Goal: Task Accomplishment & Management: Complete application form

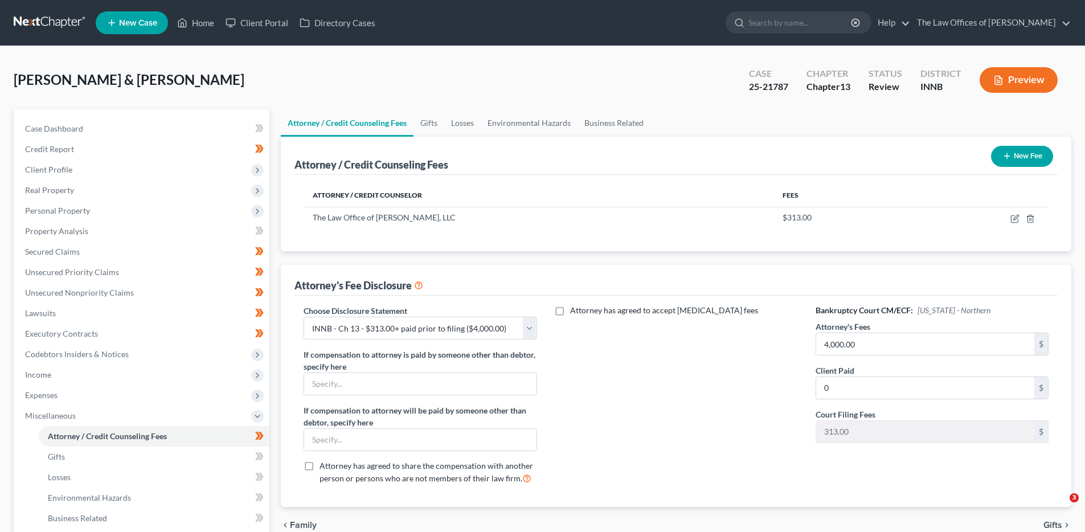
select select "3"
click at [442, 84] on div "[PERSON_NAME] & [PERSON_NAME] Upgraded Case 25-21787 Chapter Chapter 13 Status …" at bounding box center [542, 85] width 1057 height 50
click at [525, 158] on div "Attorney / Credit Counseling Fees New Fee" at bounding box center [675, 156] width 763 height 38
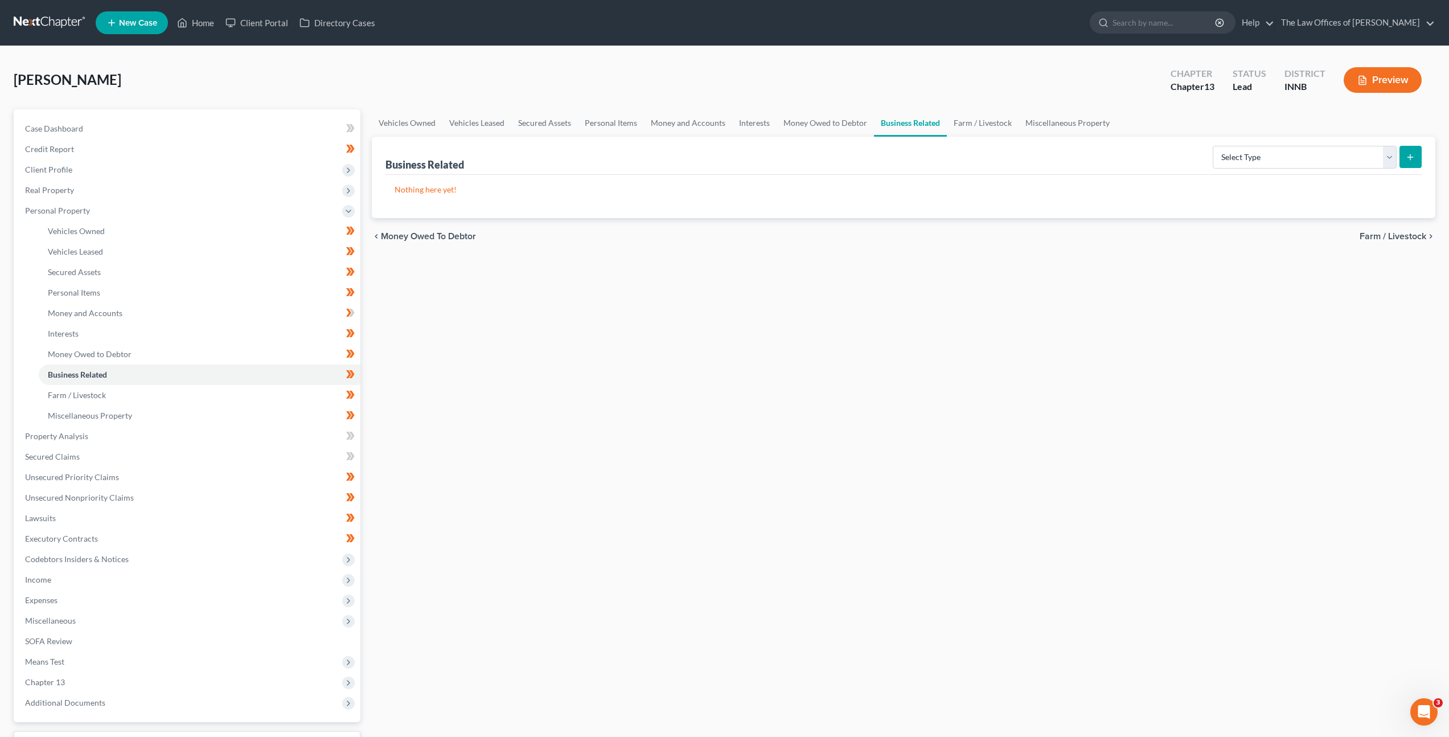
click at [1099, 297] on div "Vehicles Owned Vehicles Leased Secured Assets Personal Items Money and Accounts…" at bounding box center [903, 448] width 1075 height 678
click at [451, 327] on div "Vehicles Owned Vehicles Leased Secured Assets Personal Items Money and Accounts…" at bounding box center [903, 448] width 1075 height 678
click at [296, 403] on link "Farm / Livestock" at bounding box center [200, 395] width 322 height 20
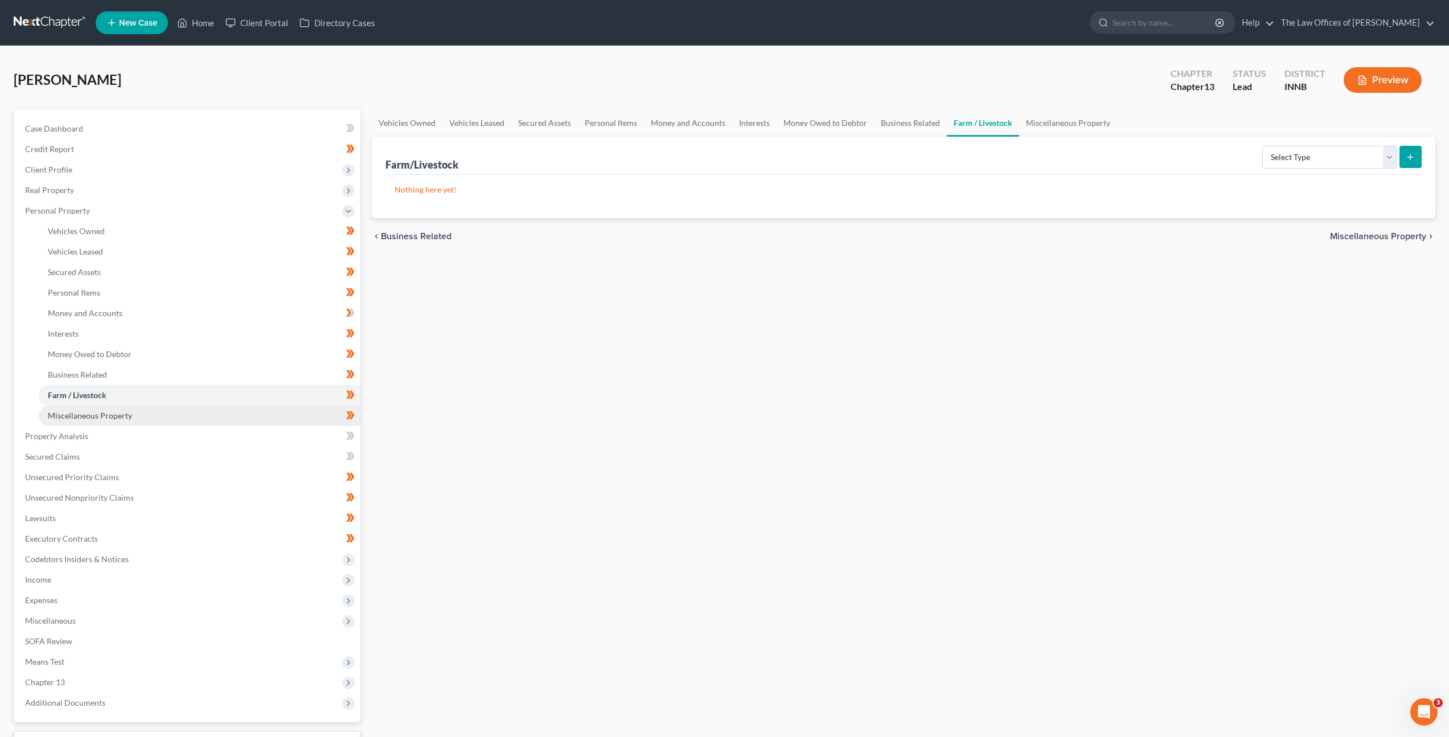
click at [293, 411] on link "Miscellaneous Property" at bounding box center [200, 415] width 322 height 20
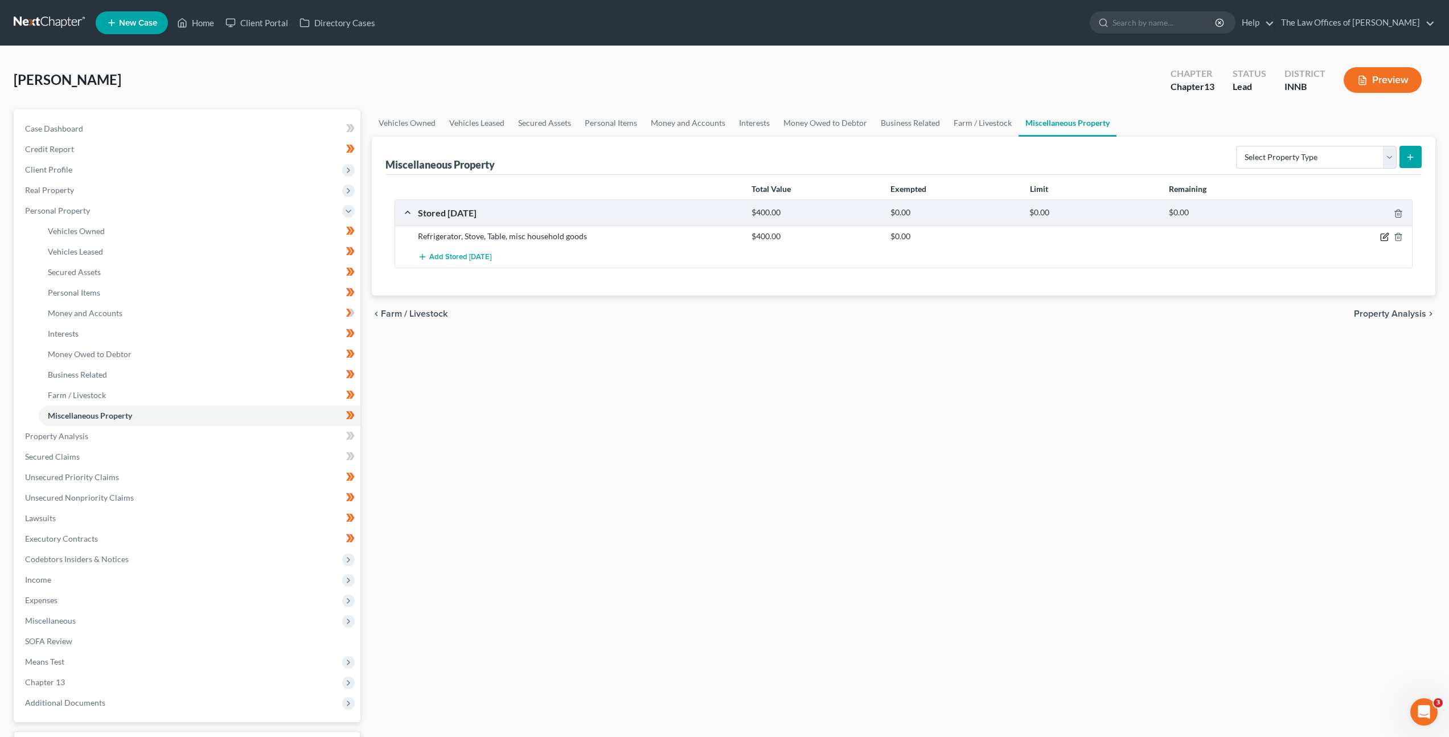
click at [1382, 235] on icon "button" at bounding box center [1384, 236] width 9 height 9
select select "15"
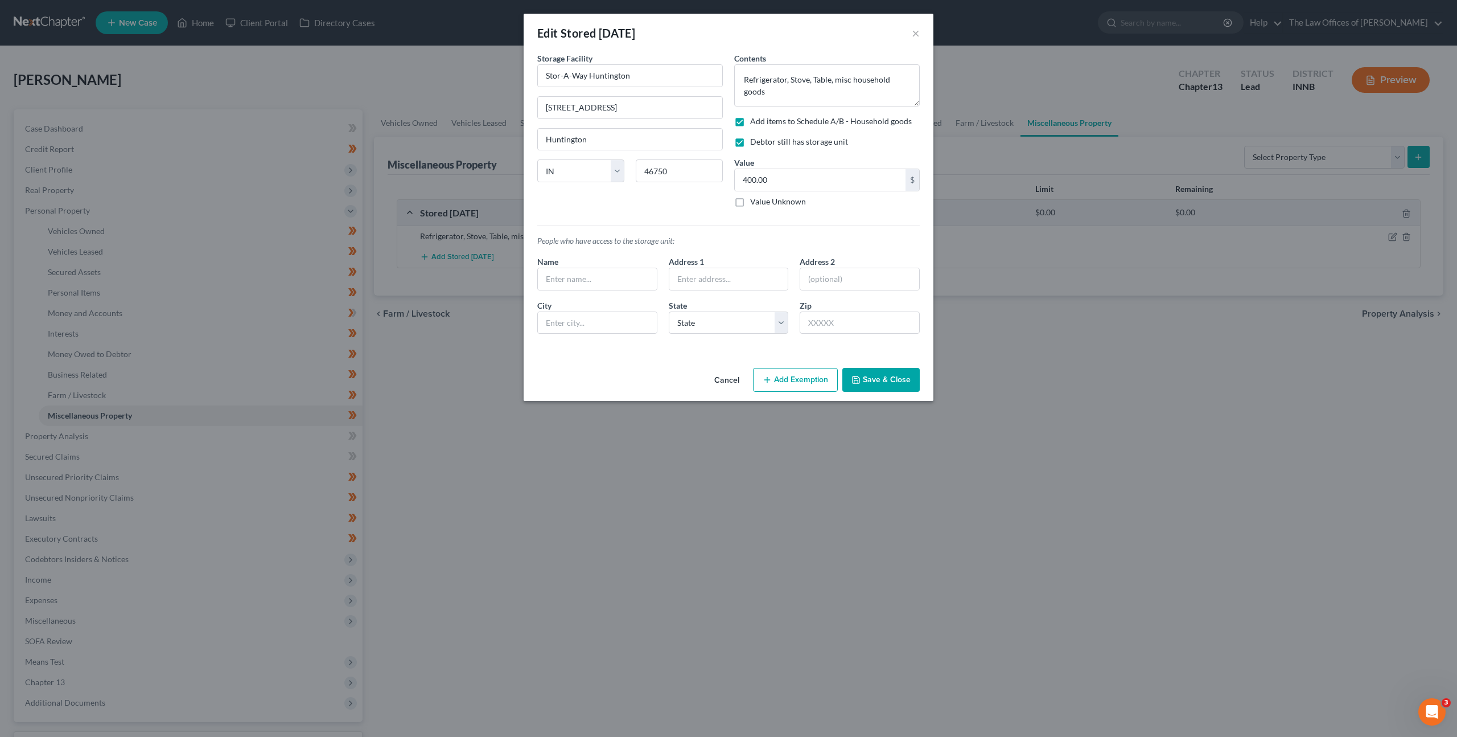
click at [795, 370] on button "Add Exemption" at bounding box center [795, 380] width 85 height 24
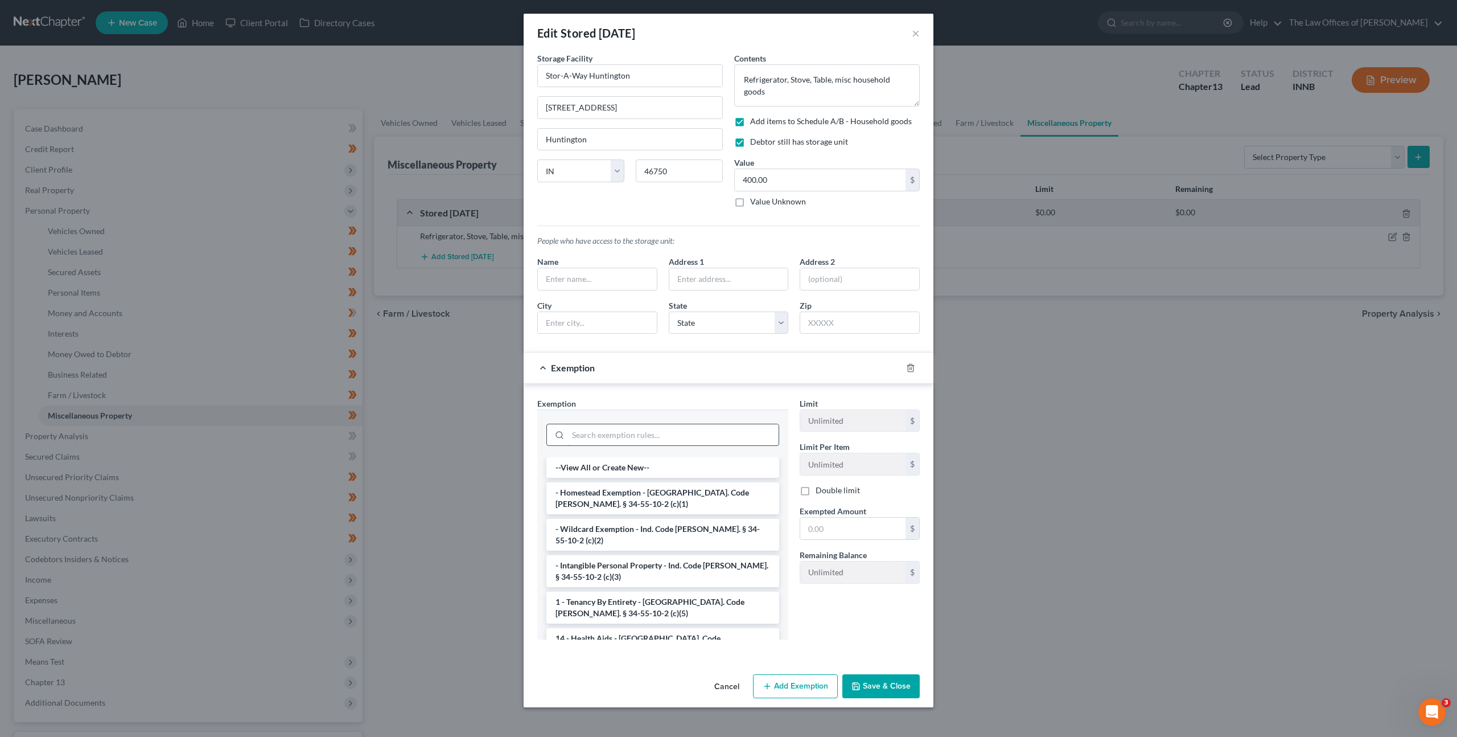
click at [666, 425] on input "search" at bounding box center [673, 435] width 211 height 22
click at [578, 522] on li "- Wildcard Exemption - Ind. Code Ann. § 34-55-10-2 (c)(2)" at bounding box center [663, 535] width 233 height 32
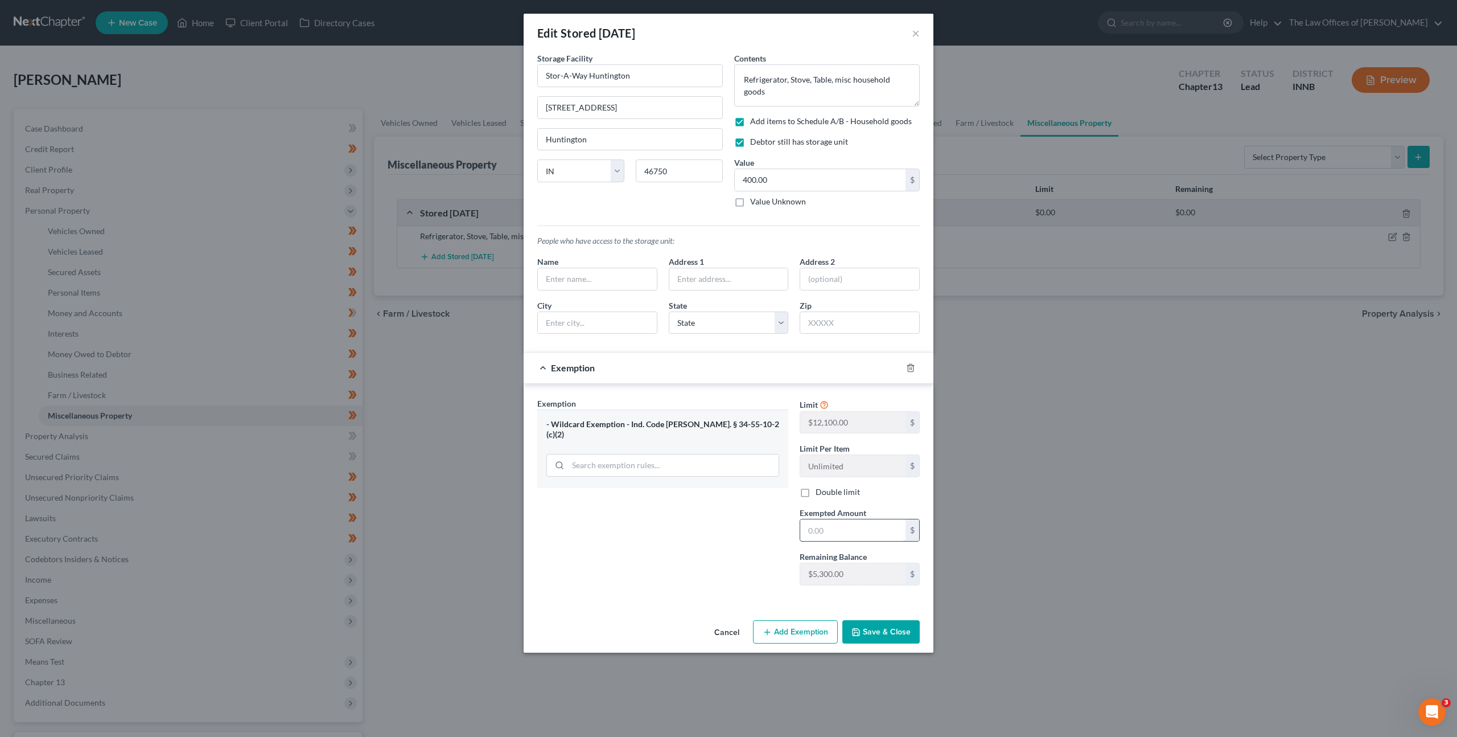
click at [886, 536] on input "text" at bounding box center [852, 530] width 105 height 22
type input "400"
click at [771, 581] on div "Exemption Set must be selected for CA. Exemption * - Wildcard Exemption - Ind. …" at bounding box center [663, 495] width 262 height 197
click at [878, 625] on button "Save & Close" at bounding box center [881, 632] width 77 height 24
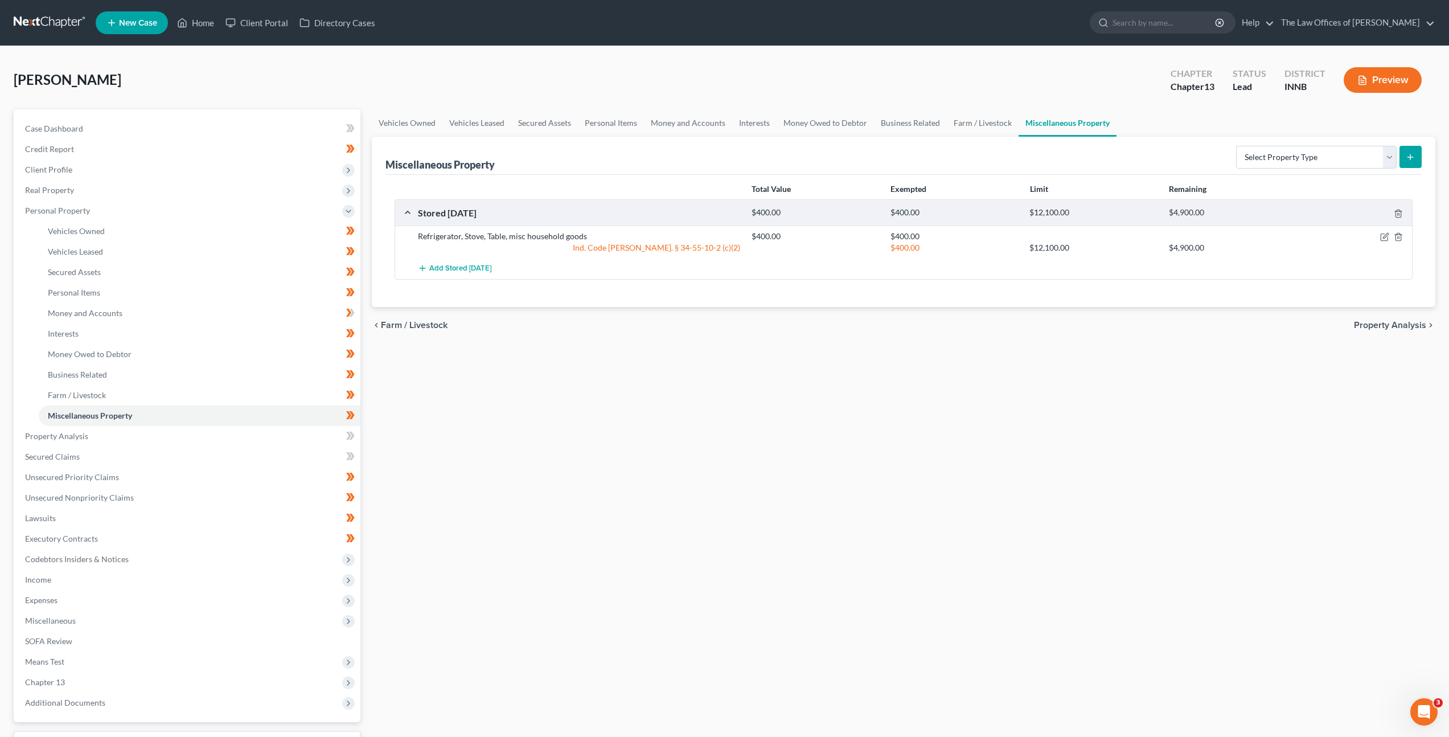
click at [921, 527] on div "Vehicles Owned Vehicles Leased Secured Assets Personal Items Money and Accounts…" at bounding box center [903, 448] width 1075 height 678
click at [324, 434] on link "Property Analysis" at bounding box center [188, 436] width 344 height 20
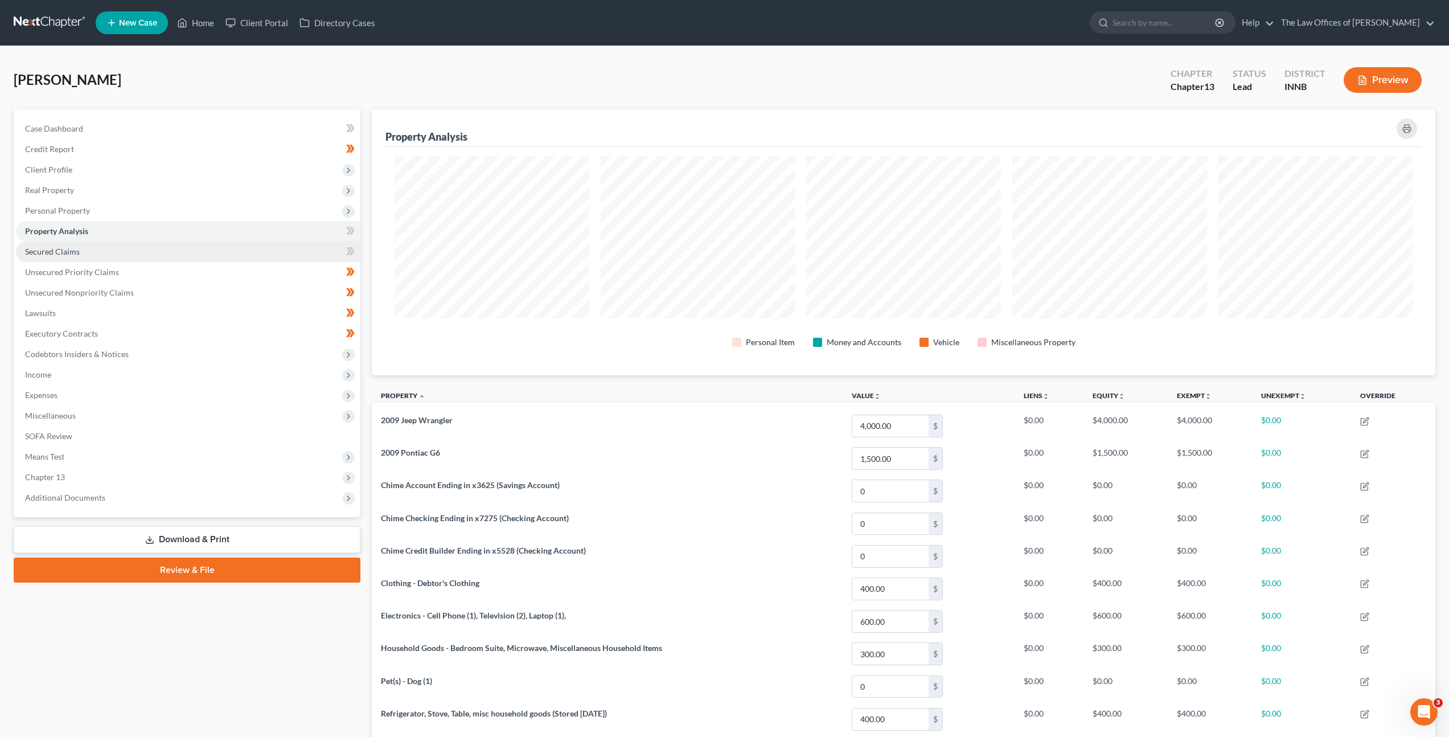
click at [296, 250] on link "Secured Claims" at bounding box center [188, 251] width 344 height 20
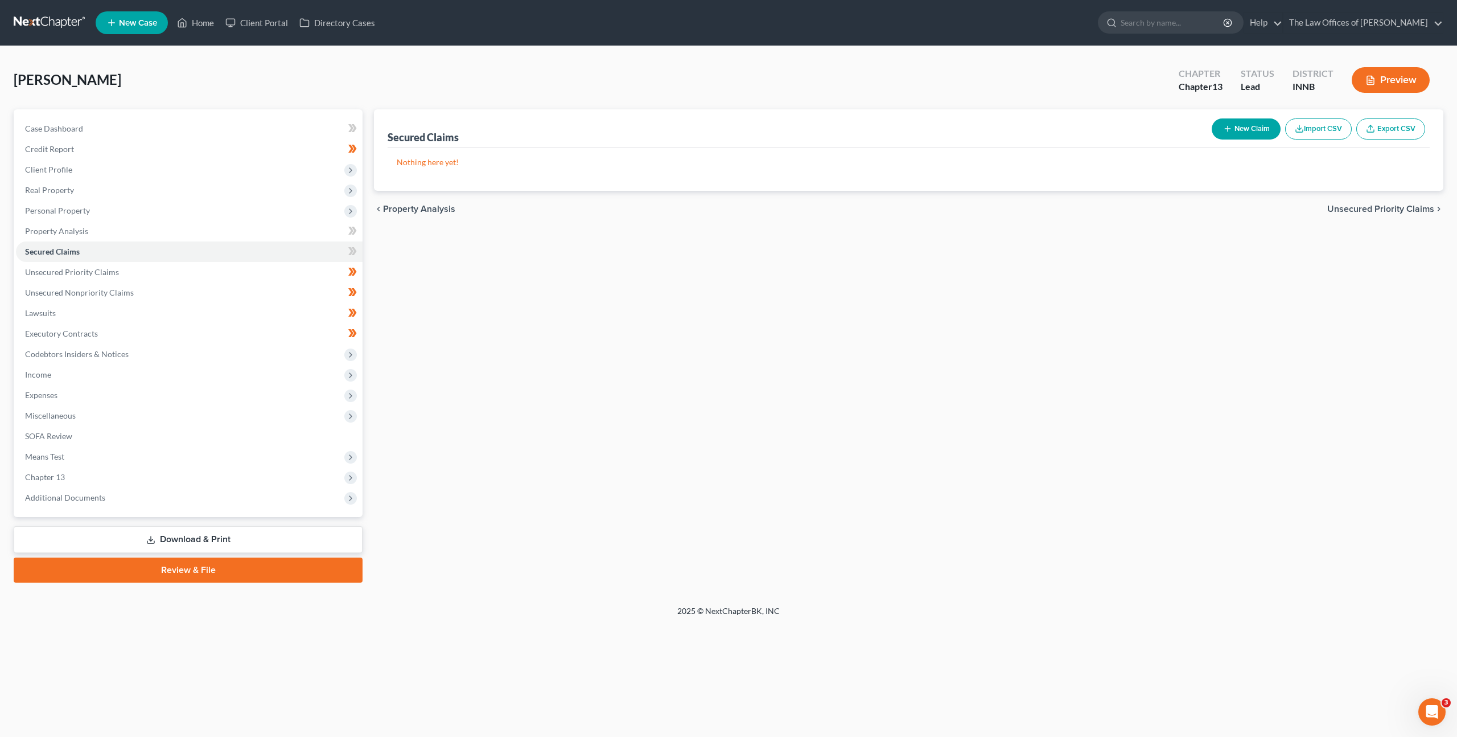
click at [492, 302] on div "Secured Claims New Claim Import CSV Export CSV Nothing here yet! Previous 1 Nex…" at bounding box center [908, 345] width 1081 height 473
click at [633, 299] on div "Secured Claims New Claim Import CSV Export CSV Nothing here yet! Previous 1 Nex…" at bounding box center [908, 345] width 1081 height 473
click at [105, 218] on span "Personal Property" at bounding box center [189, 210] width 347 height 20
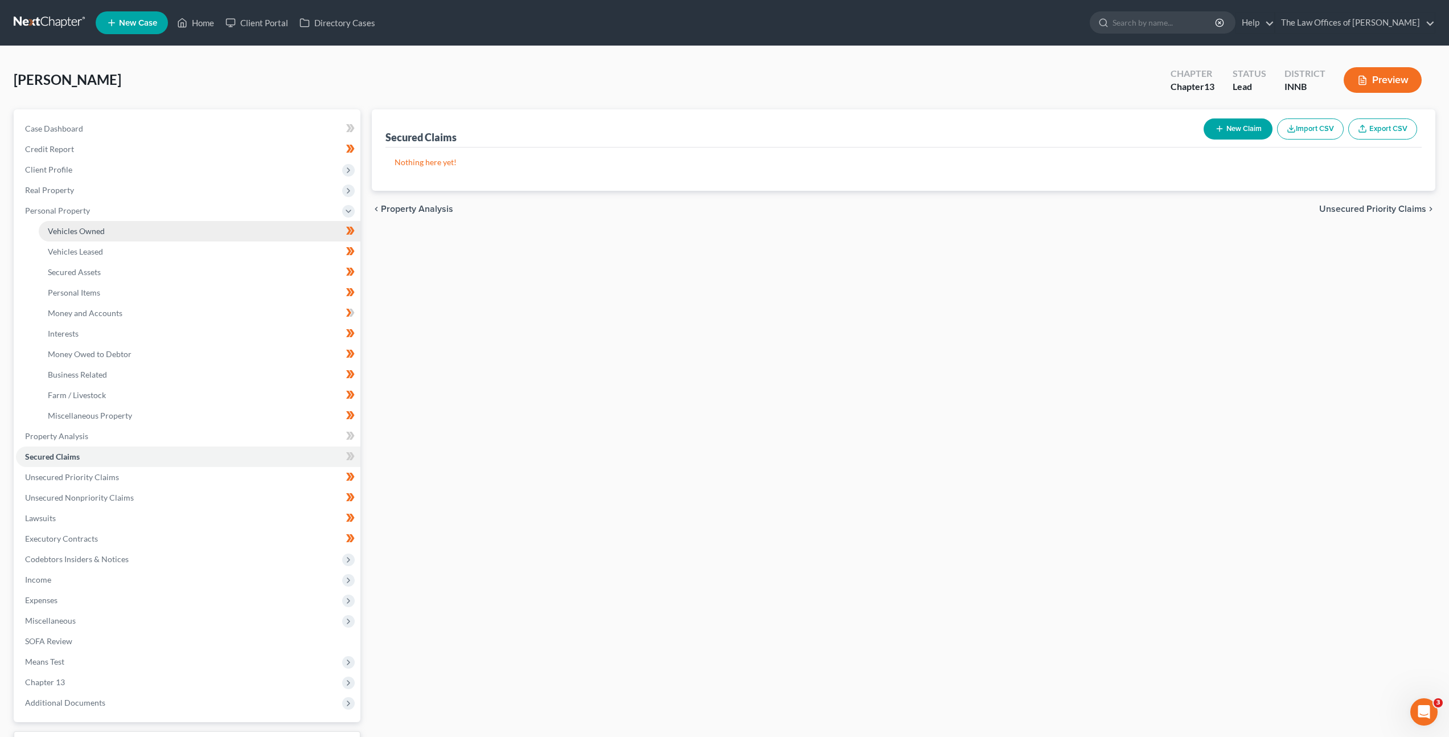
click at [109, 230] on link "Vehicles Owned" at bounding box center [200, 231] width 322 height 20
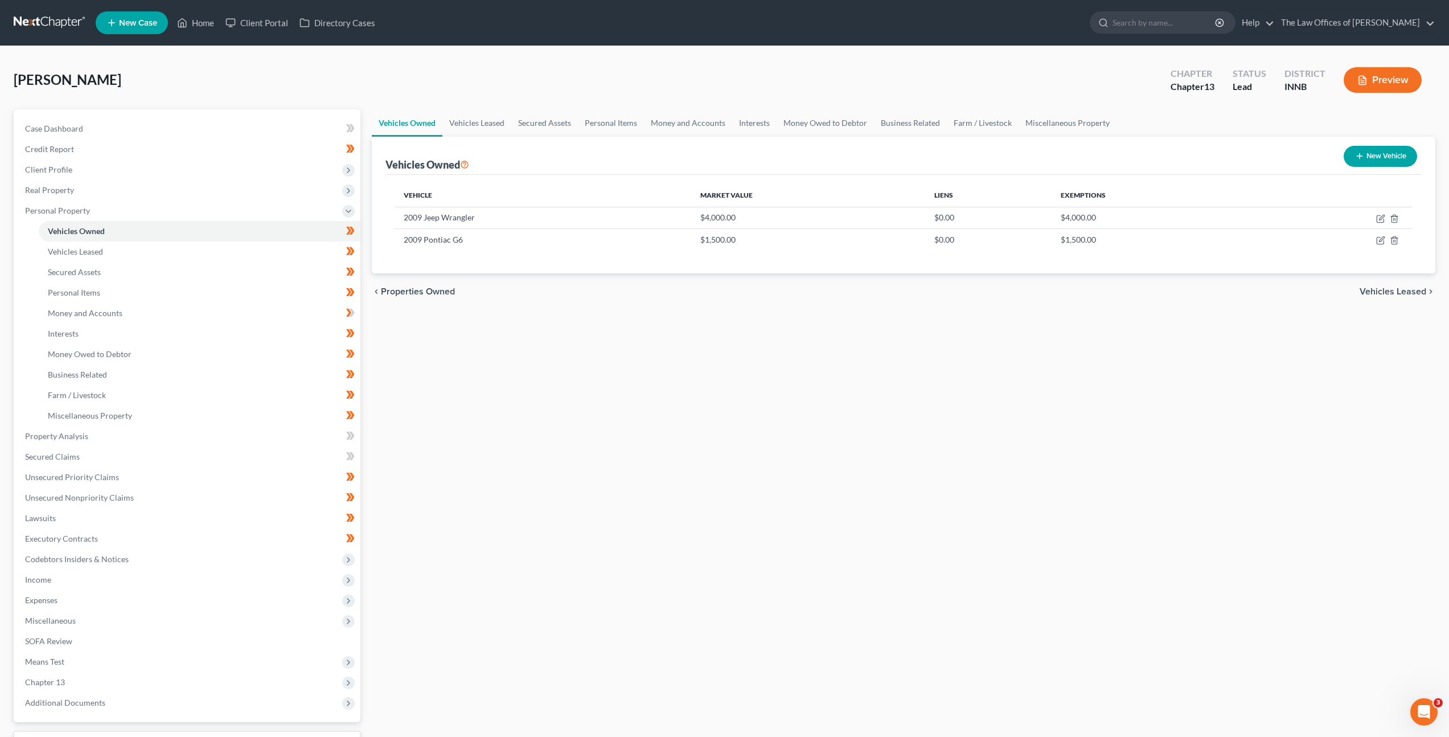
click at [708, 399] on div "Vehicles Owned Vehicles Leased Secured Assets Personal Items Money and Accounts…" at bounding box center [903, 448] width 1075 height 678
click at [1382, 243] on icon "button" at bounding box center [1380, 240] width 9 height 9
select select "0"
select select "17"
select select "0"
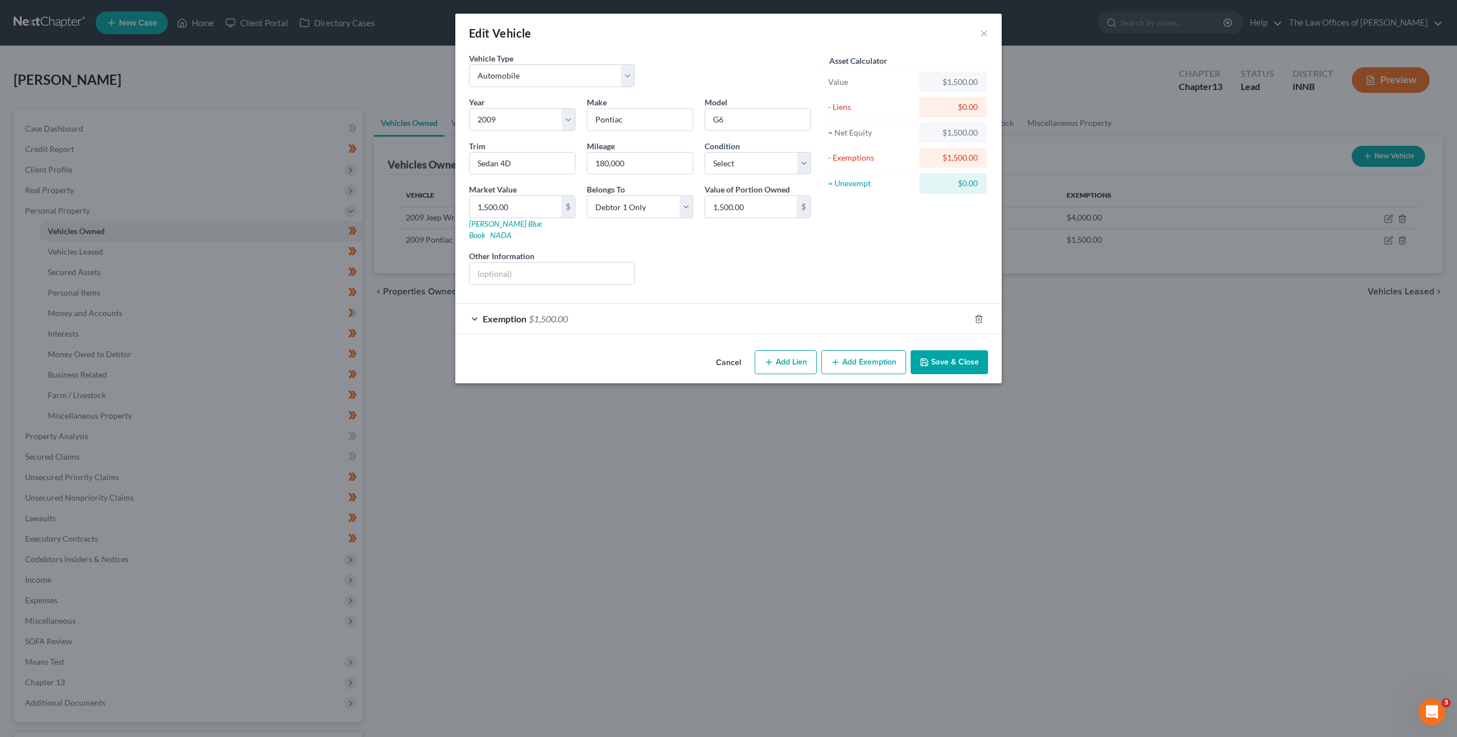
click at [801, 305] on div "Exemption $1,500.00" at bounding box center [712, 318] width 515 height 30
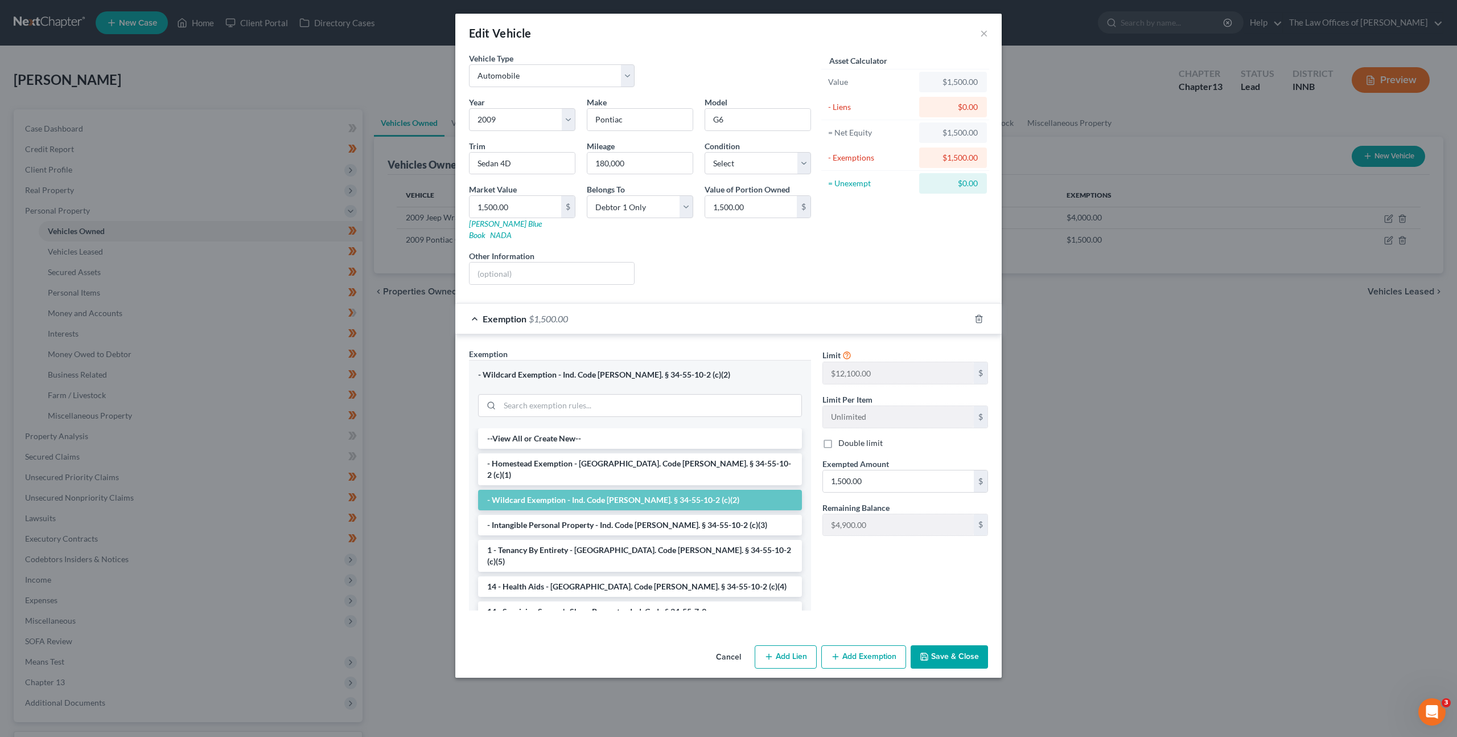
click at [801, 305] on div "Exemption $1,500.00" at bounding box center [712, 318] width 515 height 30
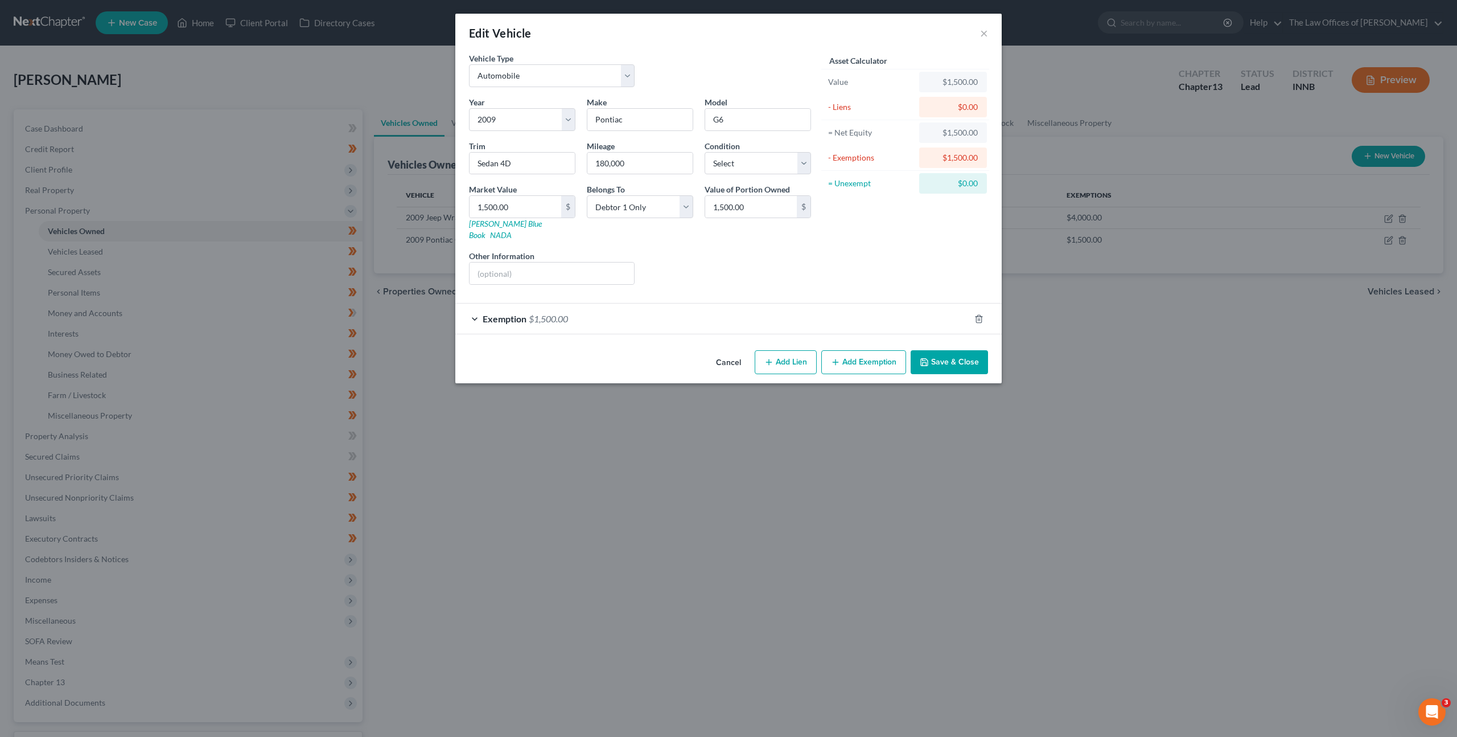
click at [718, 351] on button "Cancel" at bounding box center [728, 362] width 43 height 23
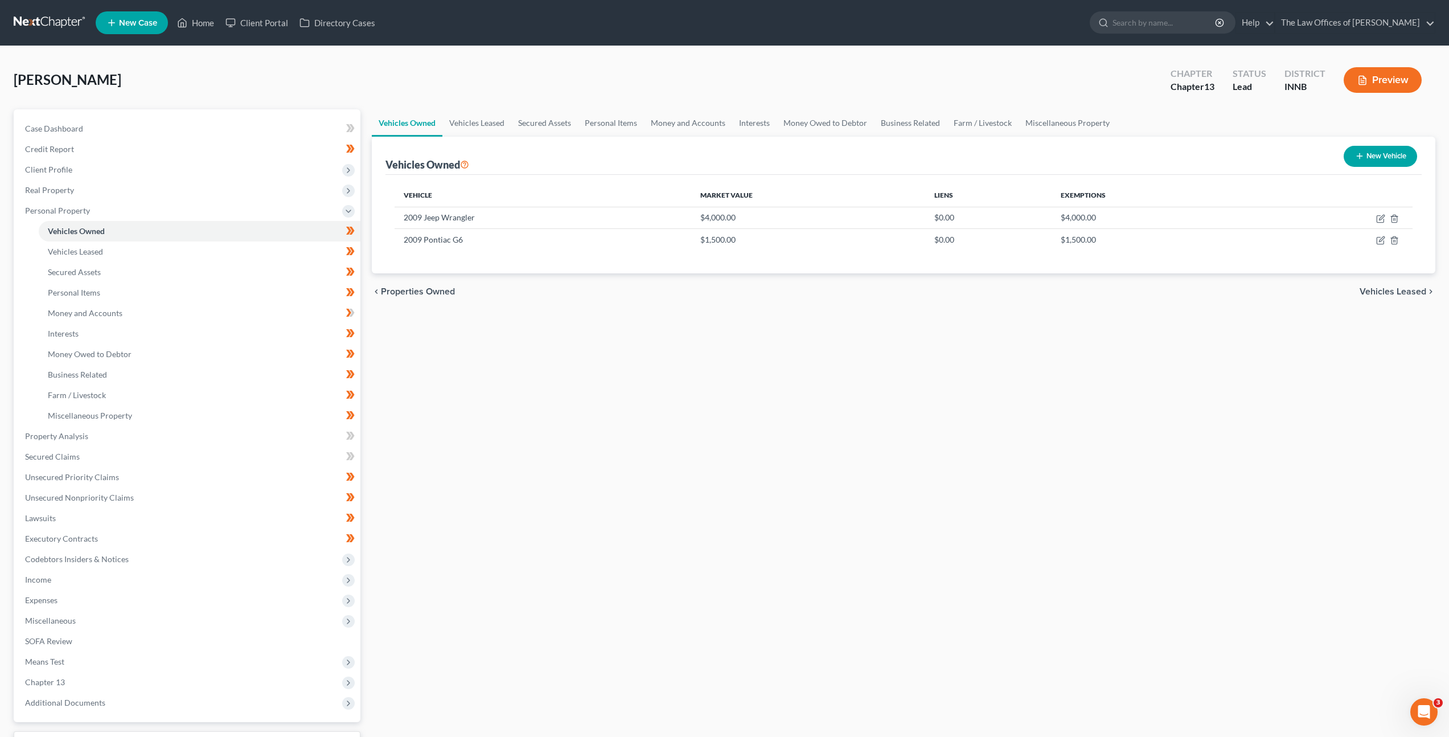
click at [633, 466] on div "Vehicles Owned Vehicles Leased Secured Assets Personal Items Money and Accounts…" at bounding box center [903, 448] width 1075 height 678
click at [266, 250] on link "Vehicles Leased" at bounding box center [200, 251] width 322 height 20
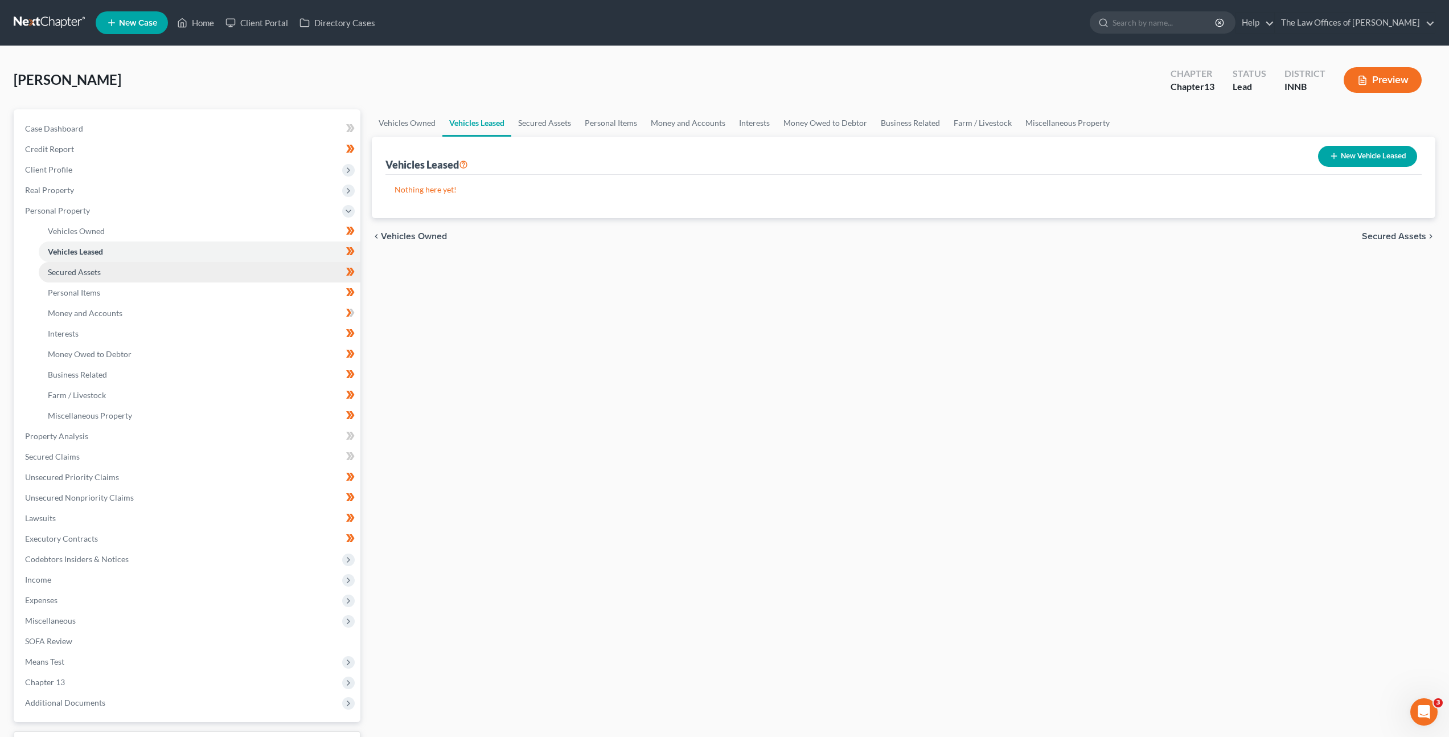
click at [240, 268] on link "Secured Assets" at bounding box center [200, 272] width 322 height 20
click at [166, 290] on link "Personal Items" at bounding box center [200, 292] width 322 height 20
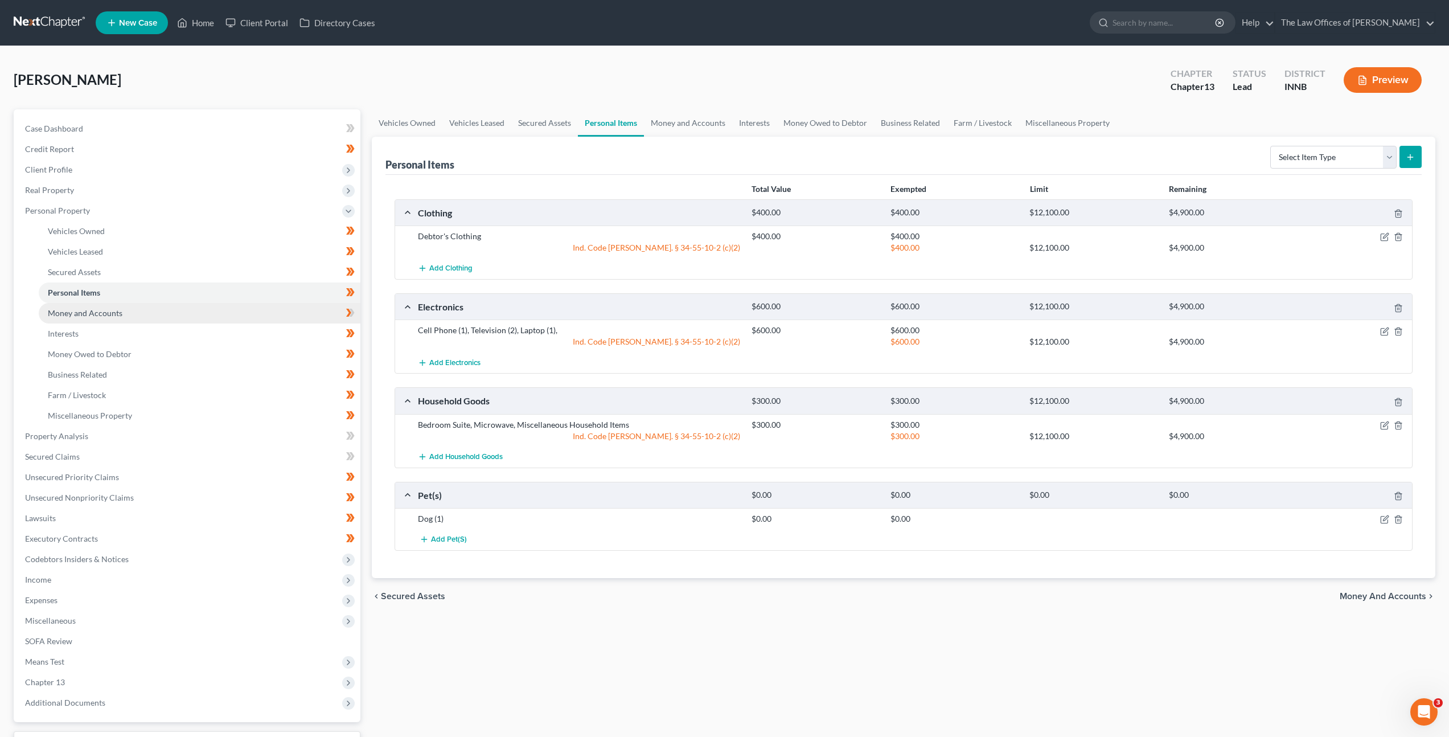
click at [281, 311] on link "Money and Accounts" at bounding box center [200, 313] width 322 height 20
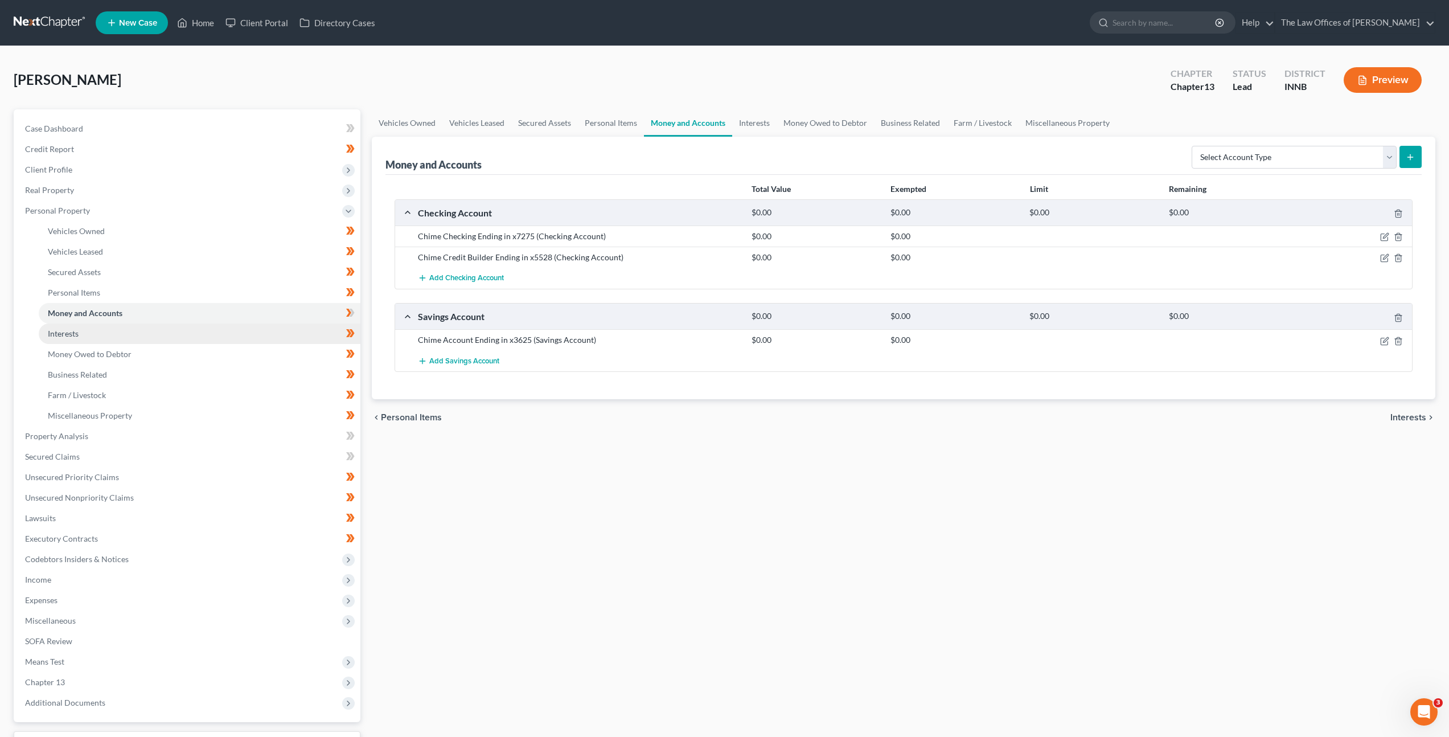
click at [270, 335] on link "Interests" at bounding box center [200, 333] width 322 height 20
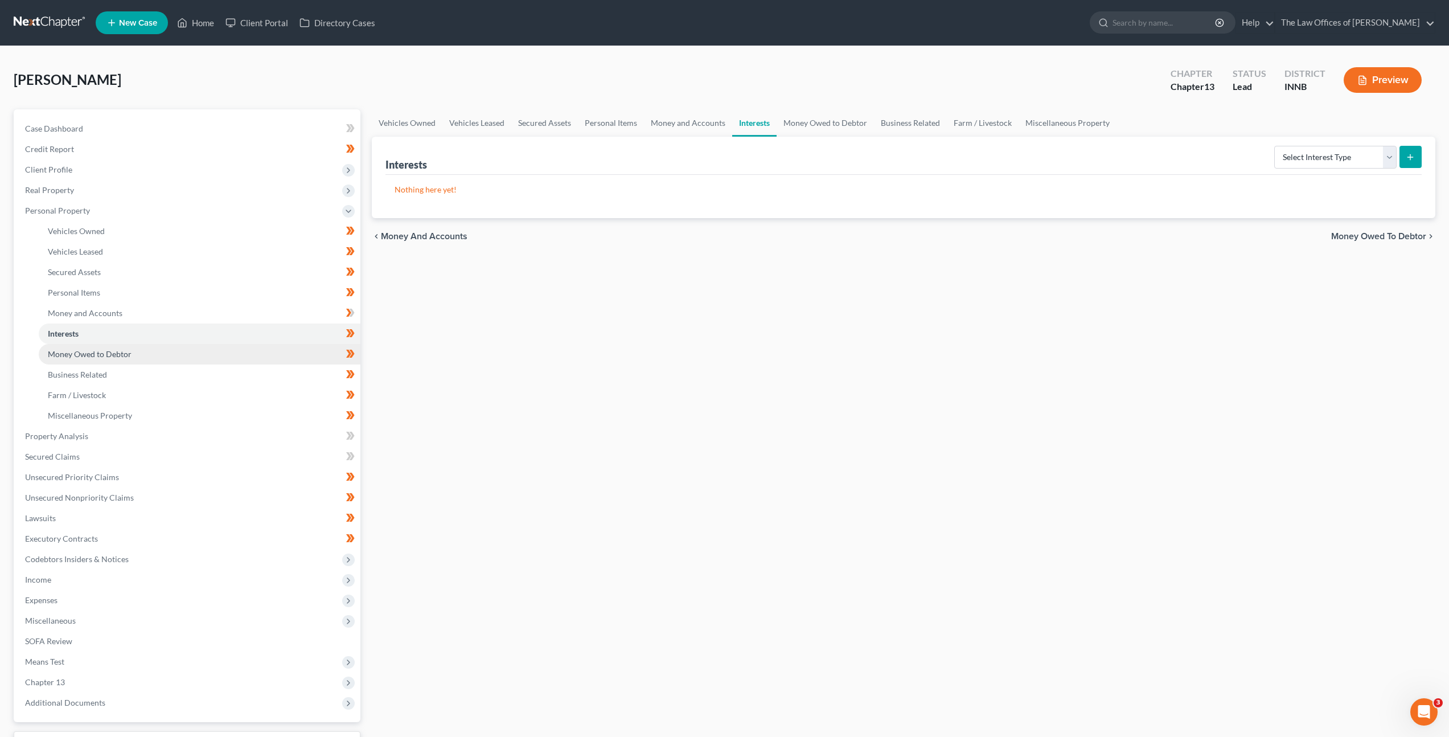
click at [256, 358] on link "Money Owed to Debtor" at bounding box center [200, 354] width 322 height 20
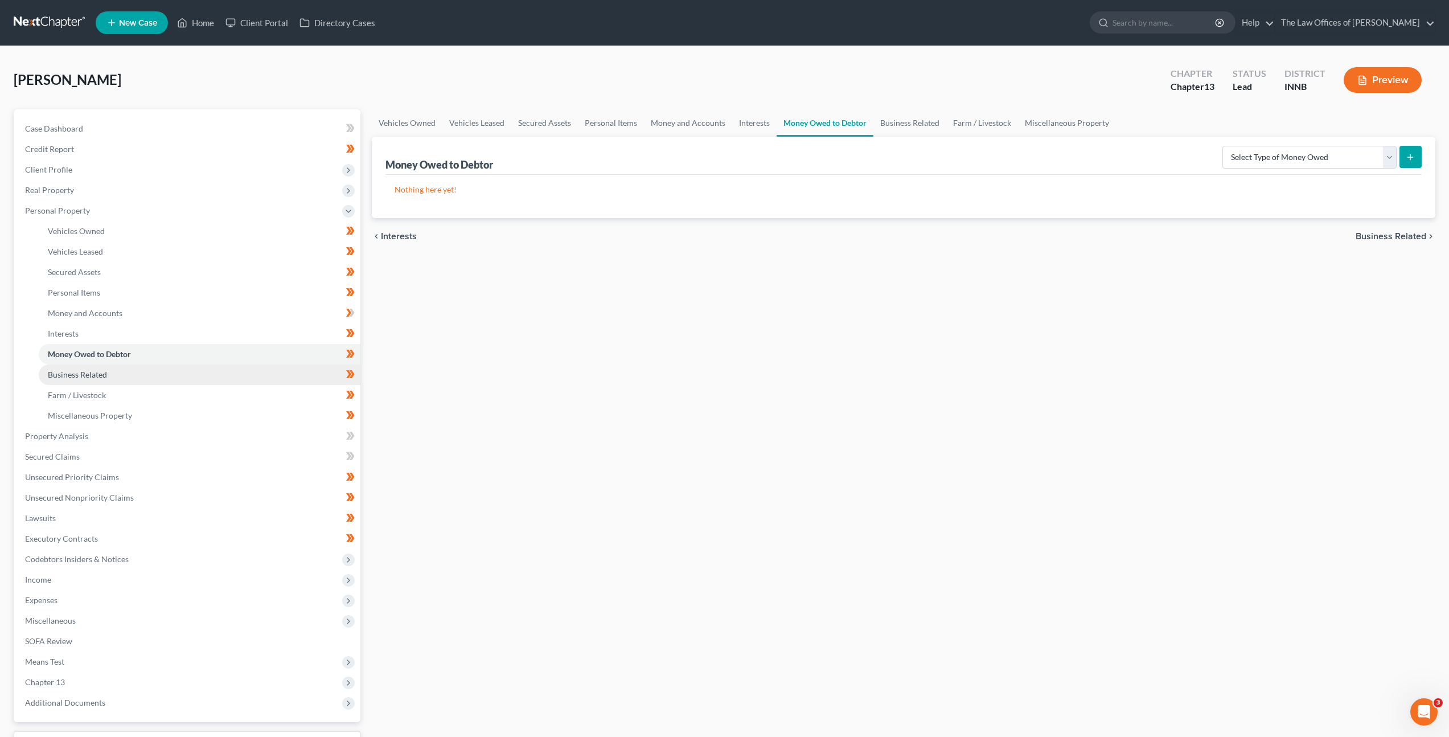
click at [252, 371] on link "Business Related" at bounding box center [200, 374] width 322 height 20
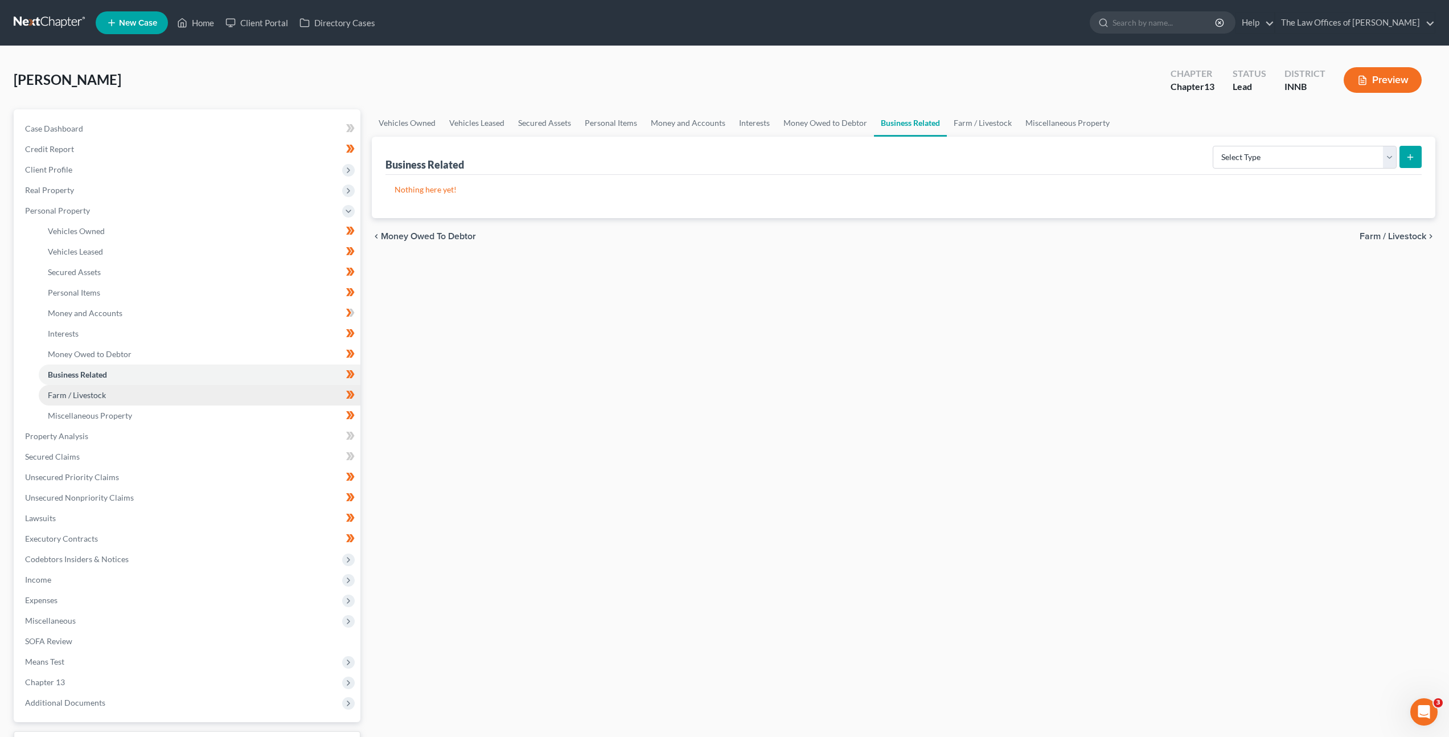
click at [242, 394] on link "Farm / Livestock" at bounding box center [200, 395] width 322 height 20
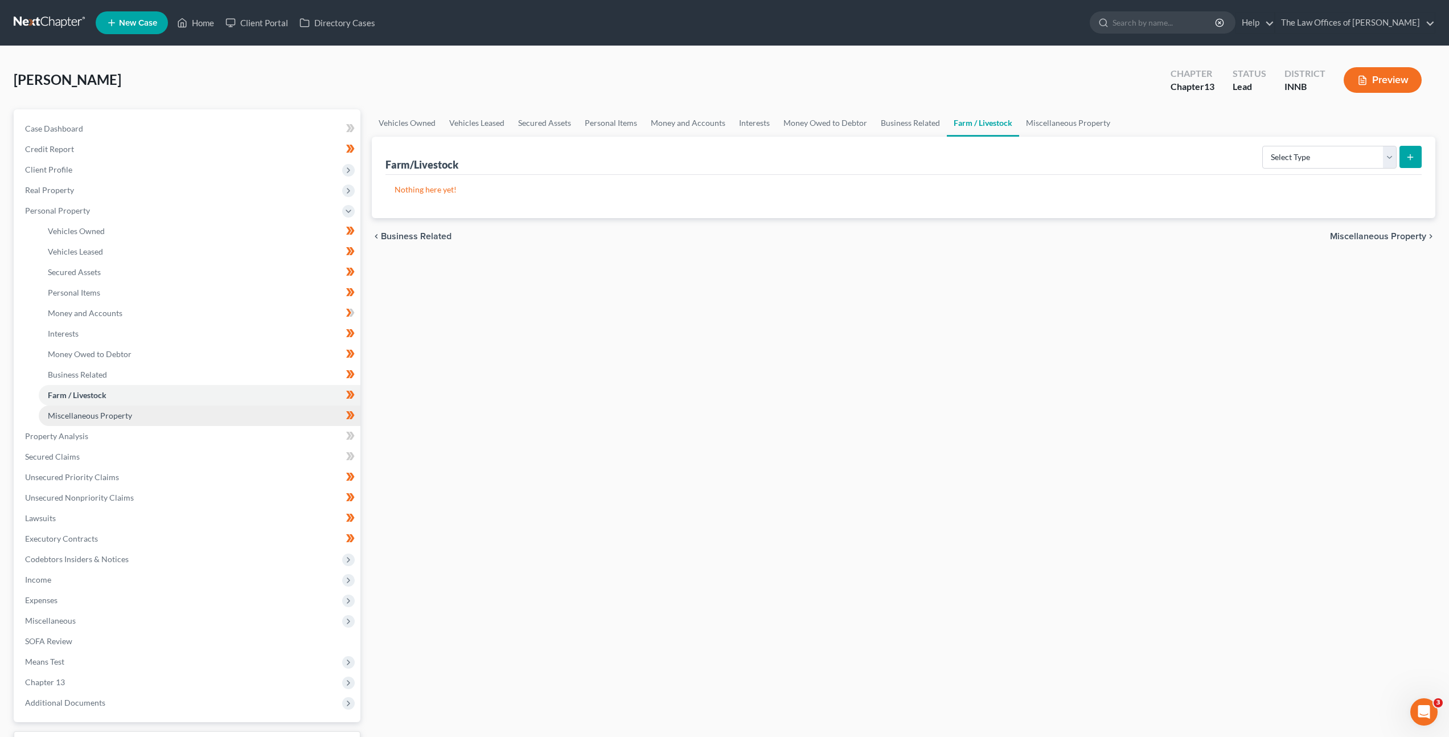
click at [235, 416] on link "Miscellaneous Property" at bounding box center [200, 415] width 322 height 20
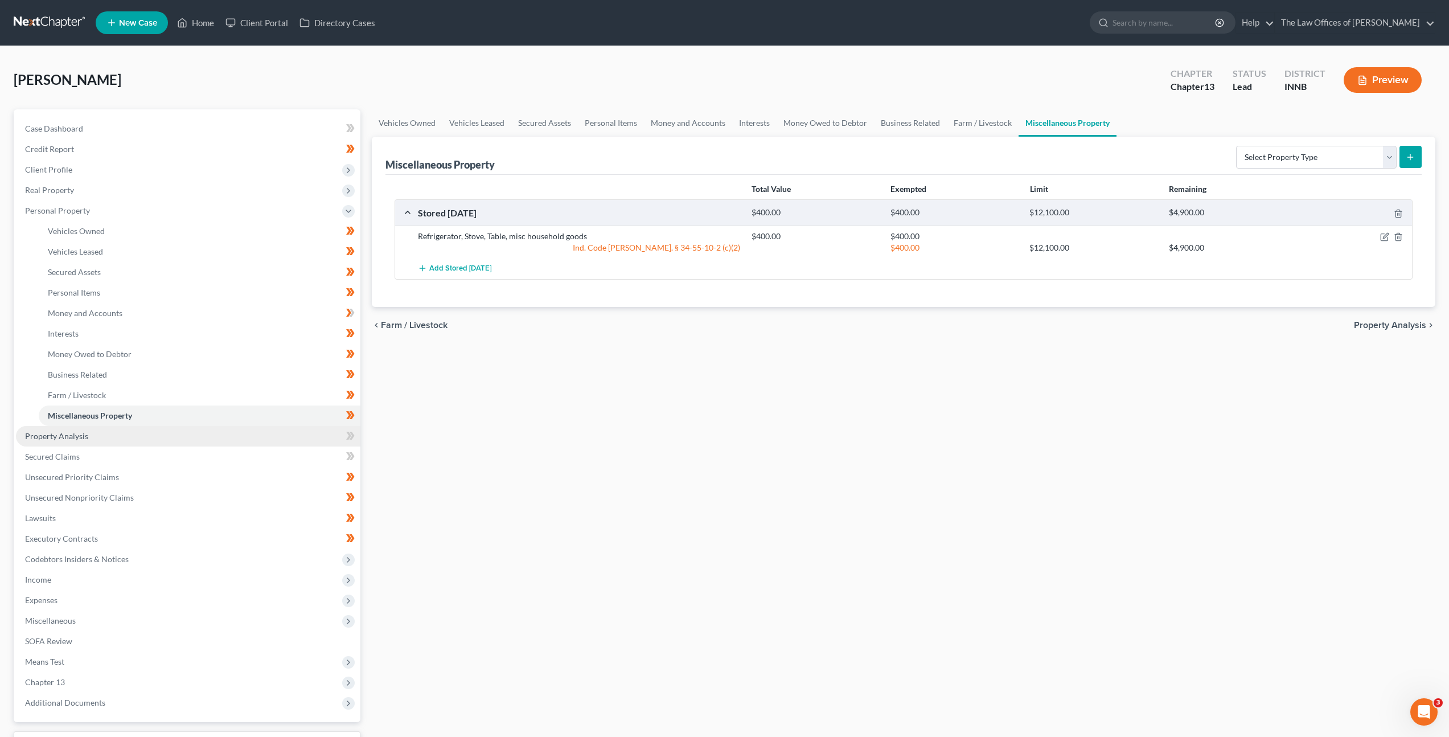
click at [228, 438] on link "Property Analysis" at bounding box center [188, 436] width 344 height 20
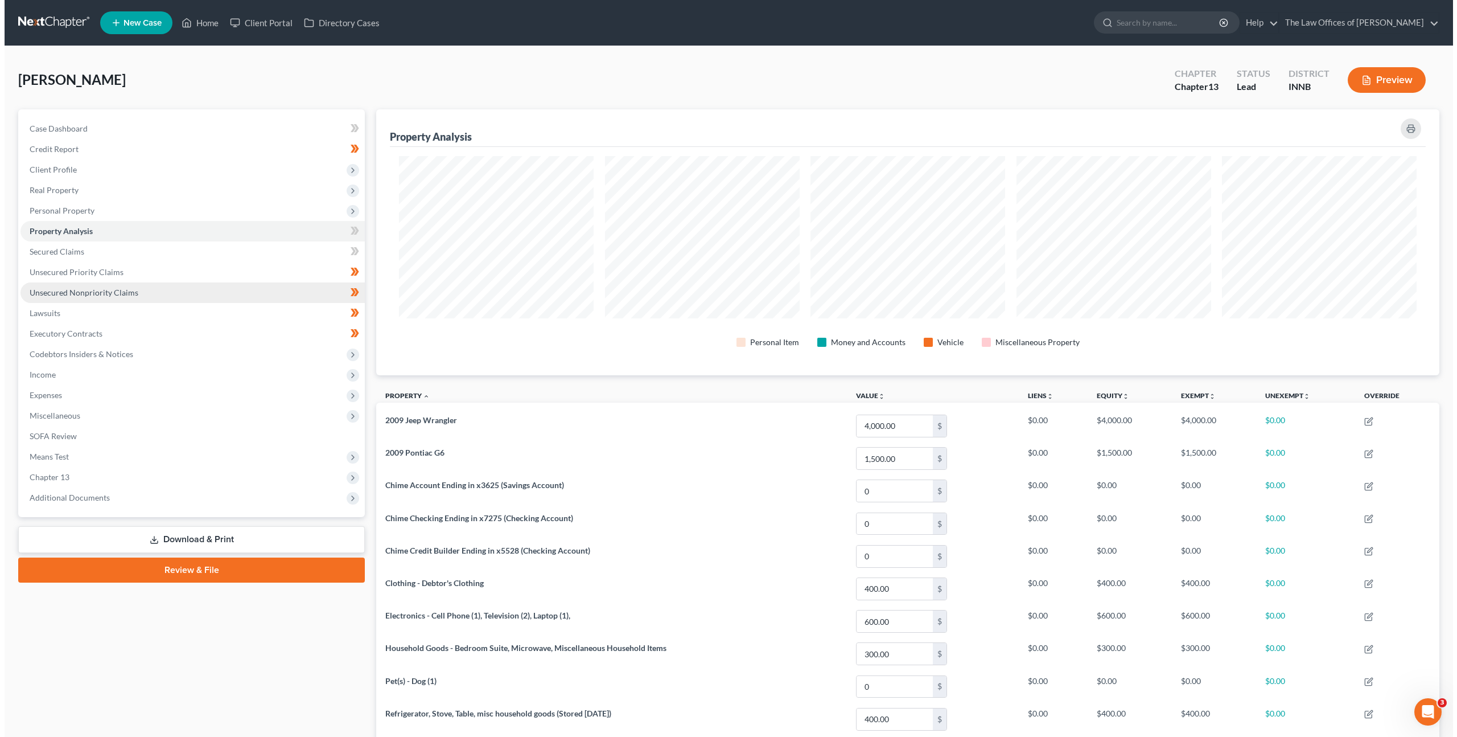
scroll to position [266, 1063]
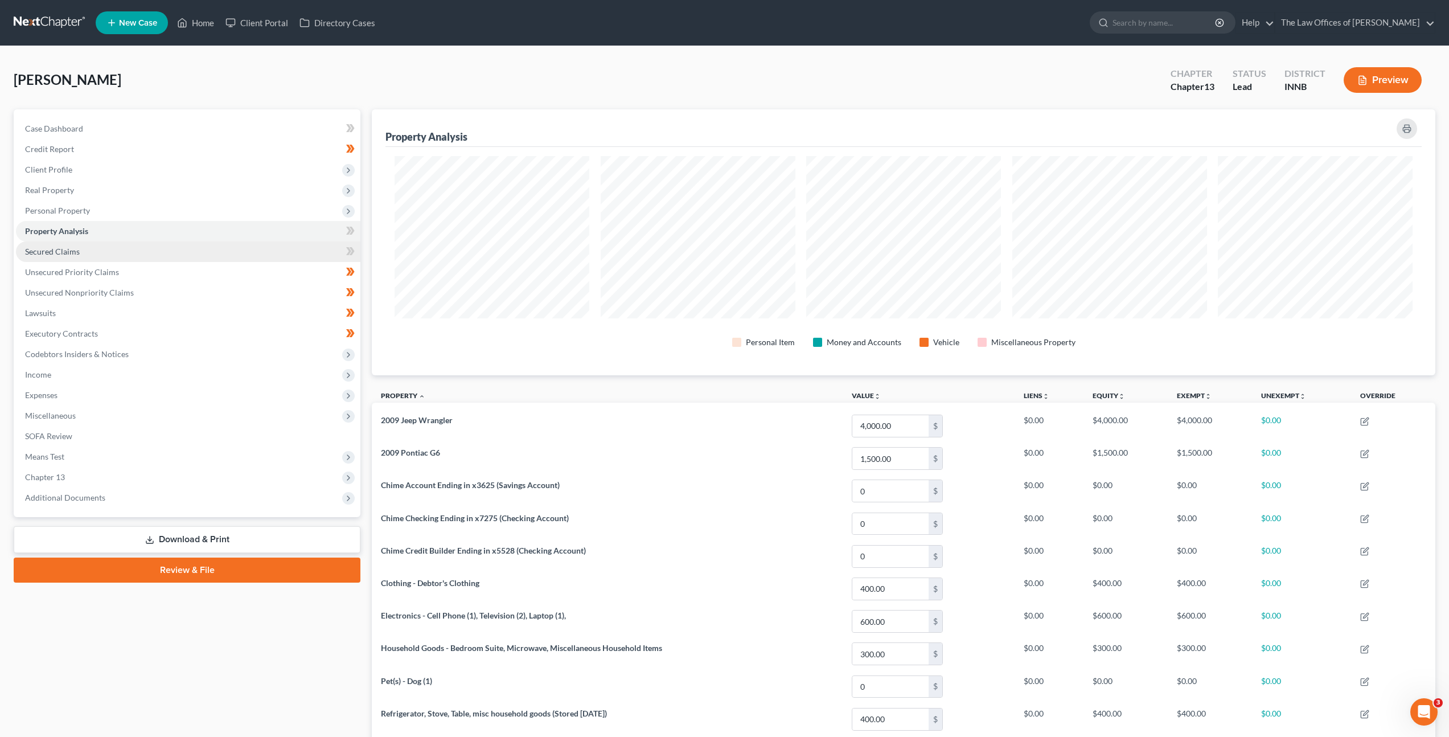
click at [188, 244] on link "Secured Claims" at bounding box center [188, 251] width 344 height 20
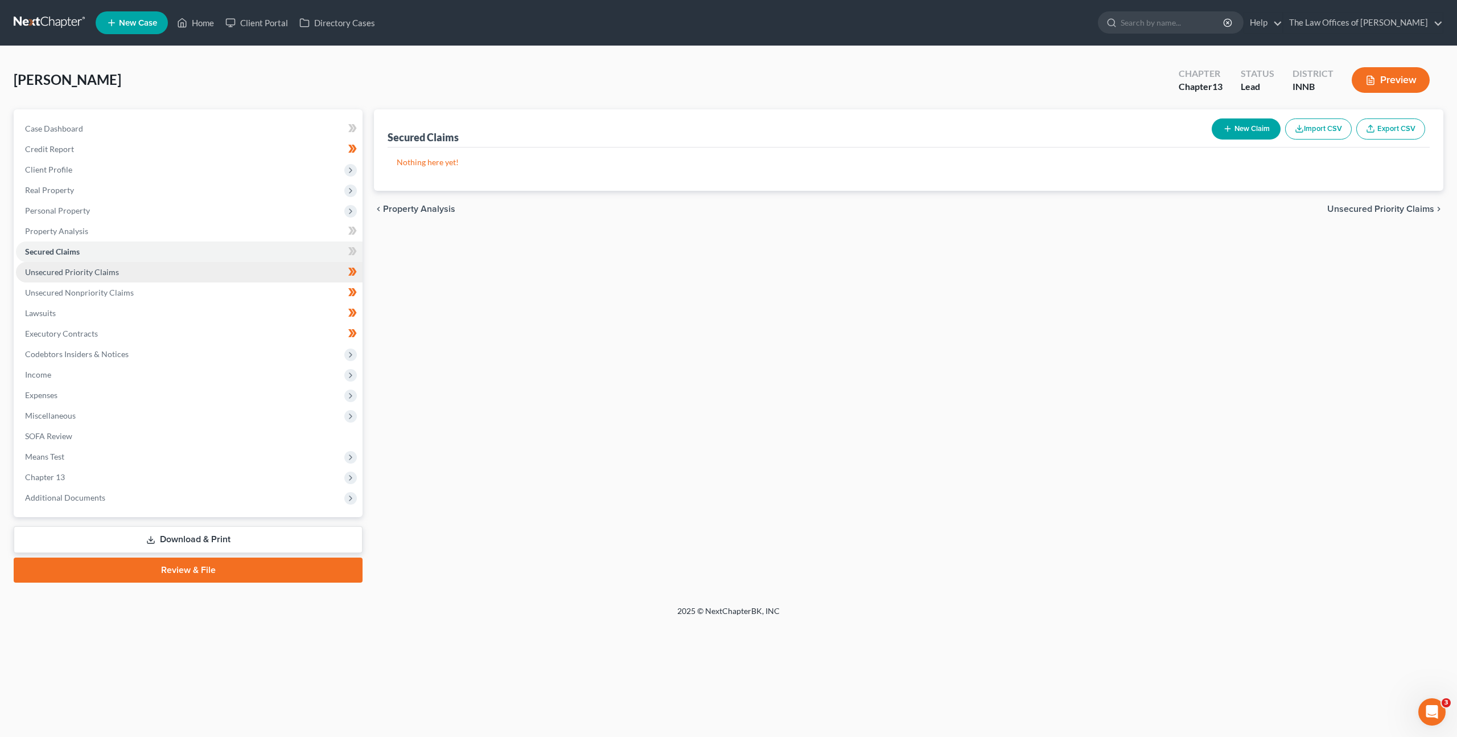
click at [202, 268] on link "Unsecured Priority Claims" at bounding box center [189, 272] width 347 height 20
click at [203, 292] on link "Unsecured Nonpriority Claims" at bounding box center [189, 292] width 347 height 20
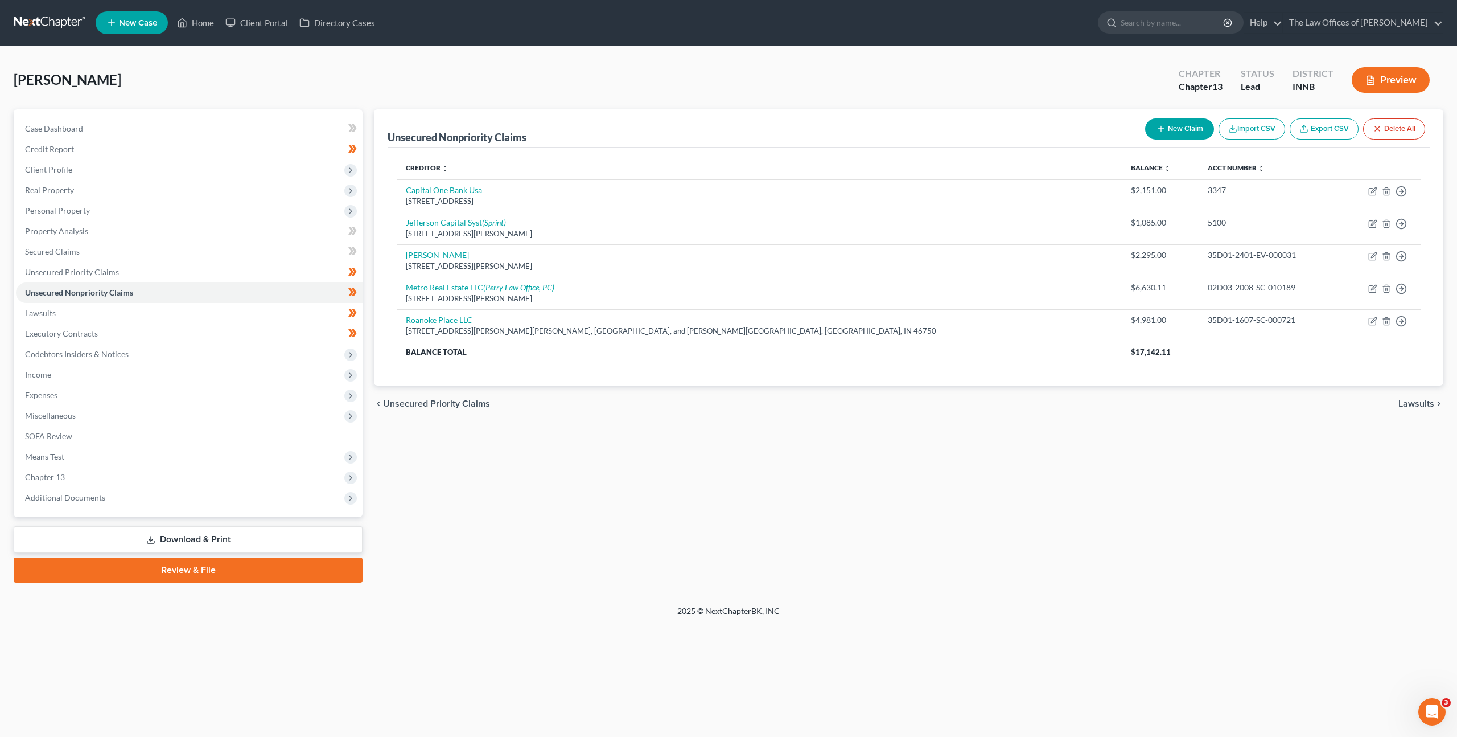
click at [1047, 61] on div "Conn, Mark Upgraded Chapter Chapter 13 Status Lead District INNB Preview" at bounding box center [729, 85] width 1430 height 50
click at [221, 314] on link "Lawsuits" at bounding box center [189, 313] width 347 height 20
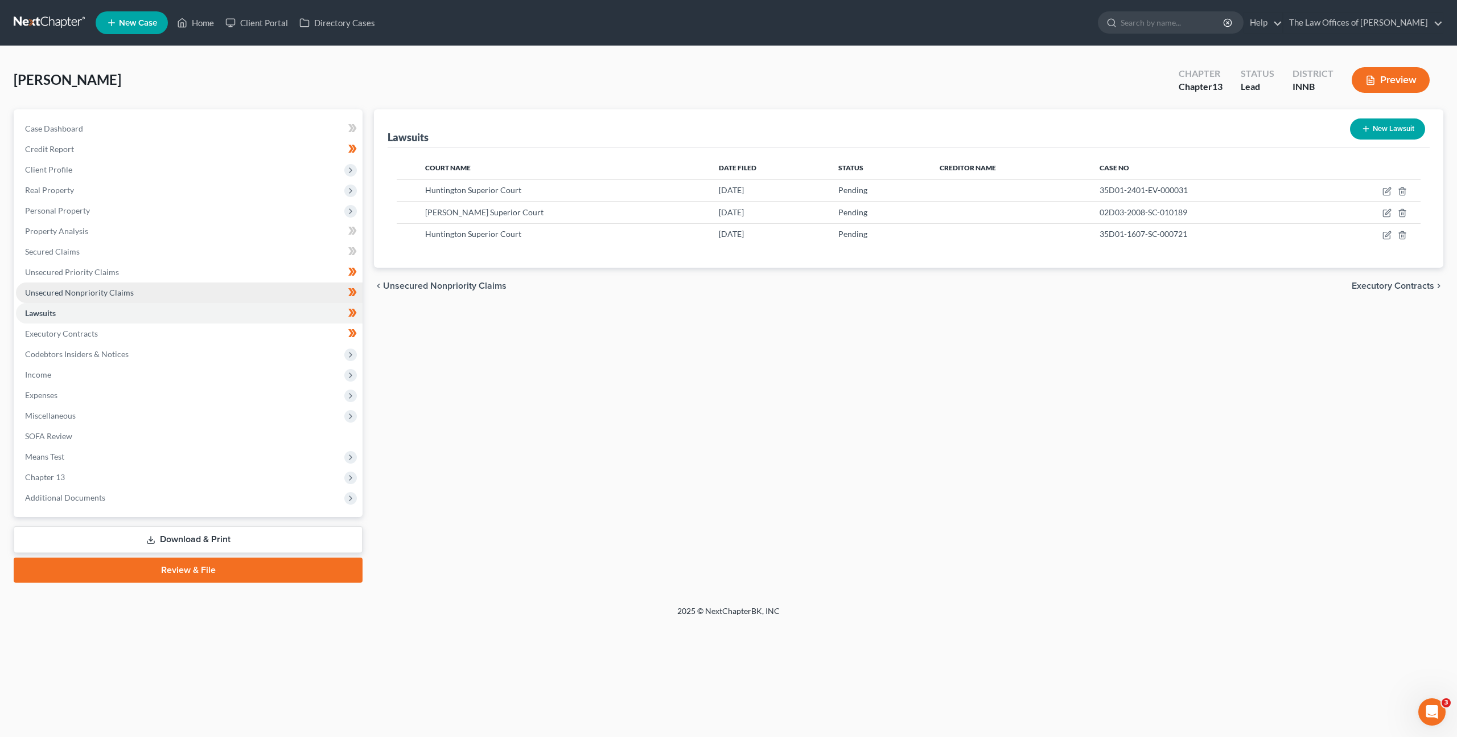
click at [185, 286] on link "Unsecured Nonpriority Claims" at bounding box center [189, 292] width 347 height 20
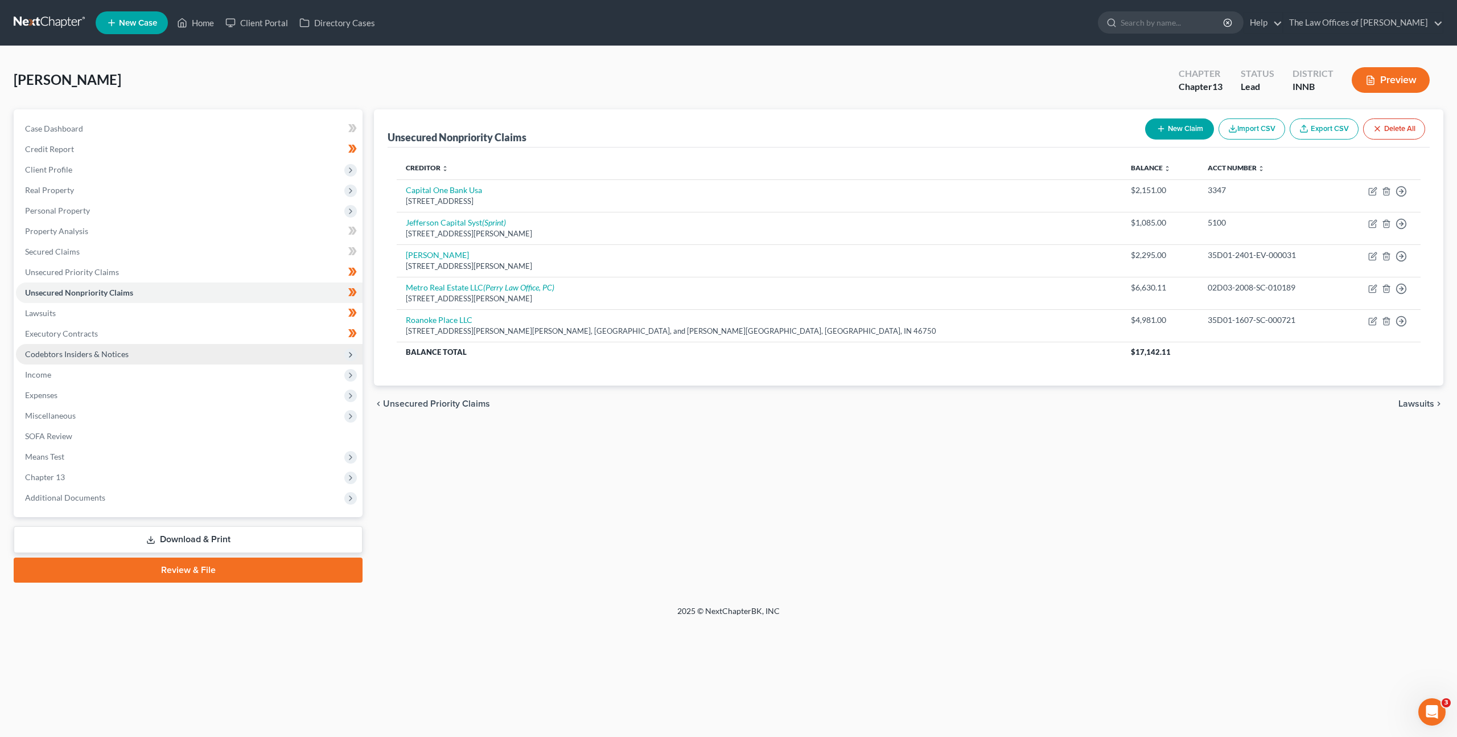
click at [149, 355] on span "Codebtors Insiders & Notices" at bounding box center [189, 354] width 347 height 20
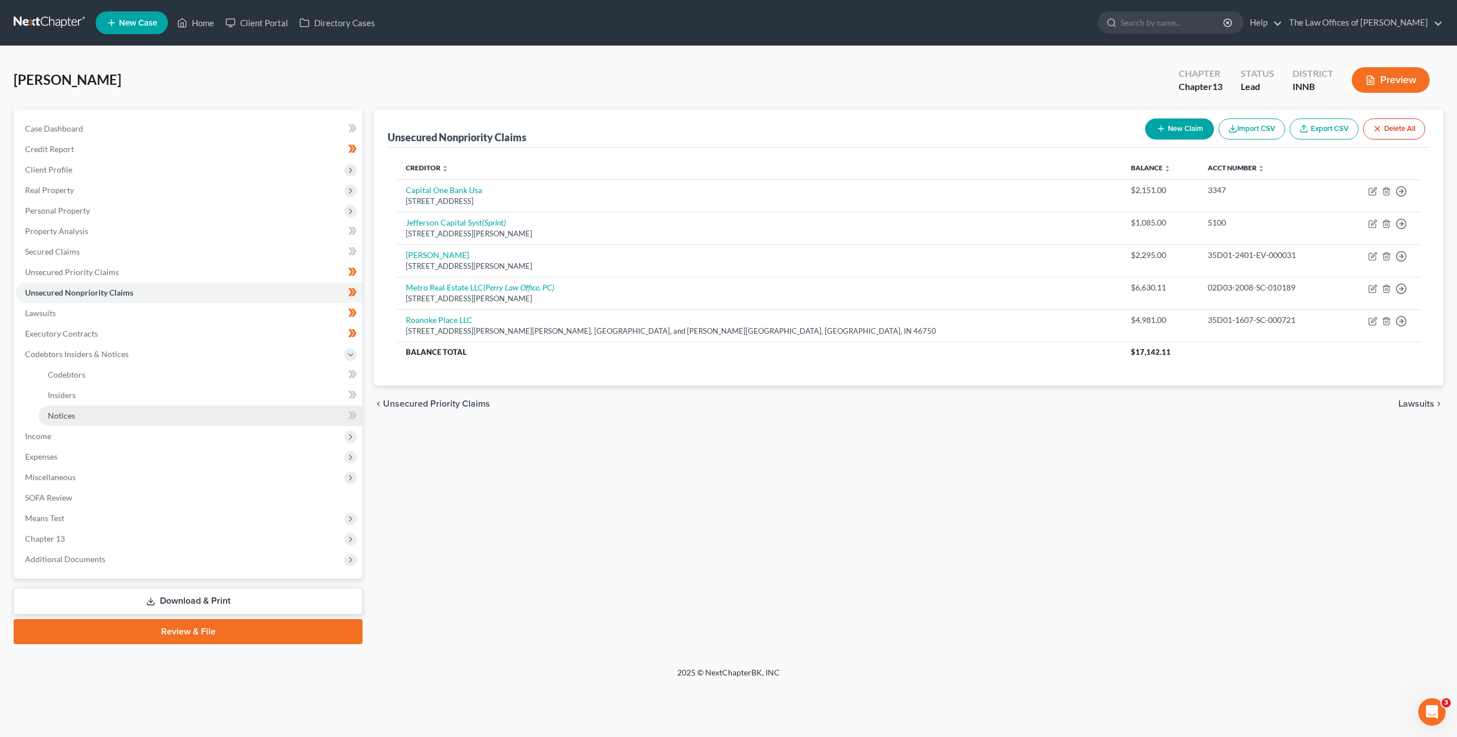
click at [131, 408] on link "Notices" at bounding box center [201, 415] width 324 height 20
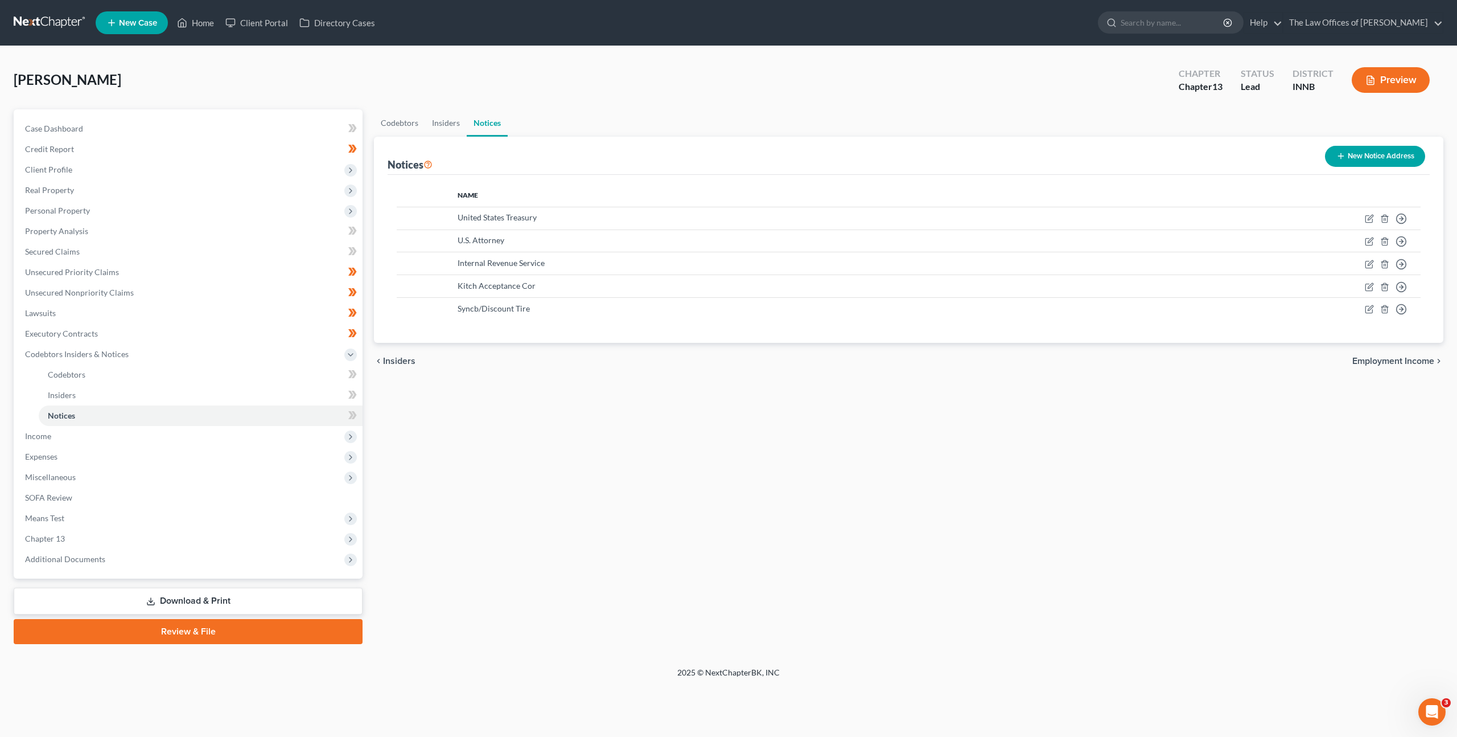
click at [869, 382] on div "Codebtors Insiders Notices Notices New Notice Address Name United States Treasu…" at bounding box center [908, 376] width 1081 height 535
click at [590, 485] on div "Codebtors Insiders Notices Notices New Notice Address Name United States Treasu…" at bounding box center [908, 376] width 1081 height 535
click at [897, 453] on div "Codebtors Insiders Notices Notices New Notice Address Name United States Treasu…" at bounding box center [908, 376] width 1081 height 535
click at [908, 460] on div "Codebtors Insiders Notices Notices New Notice Address Name United States Treasu…" at bounding box center [908, 376] width 1081 height 535
click at [834, 411] on div "Codebtors Insiders Notices Notices New Notice Address Name United States Treasu…" at bounding box center [908, 376] width 1081 height 535
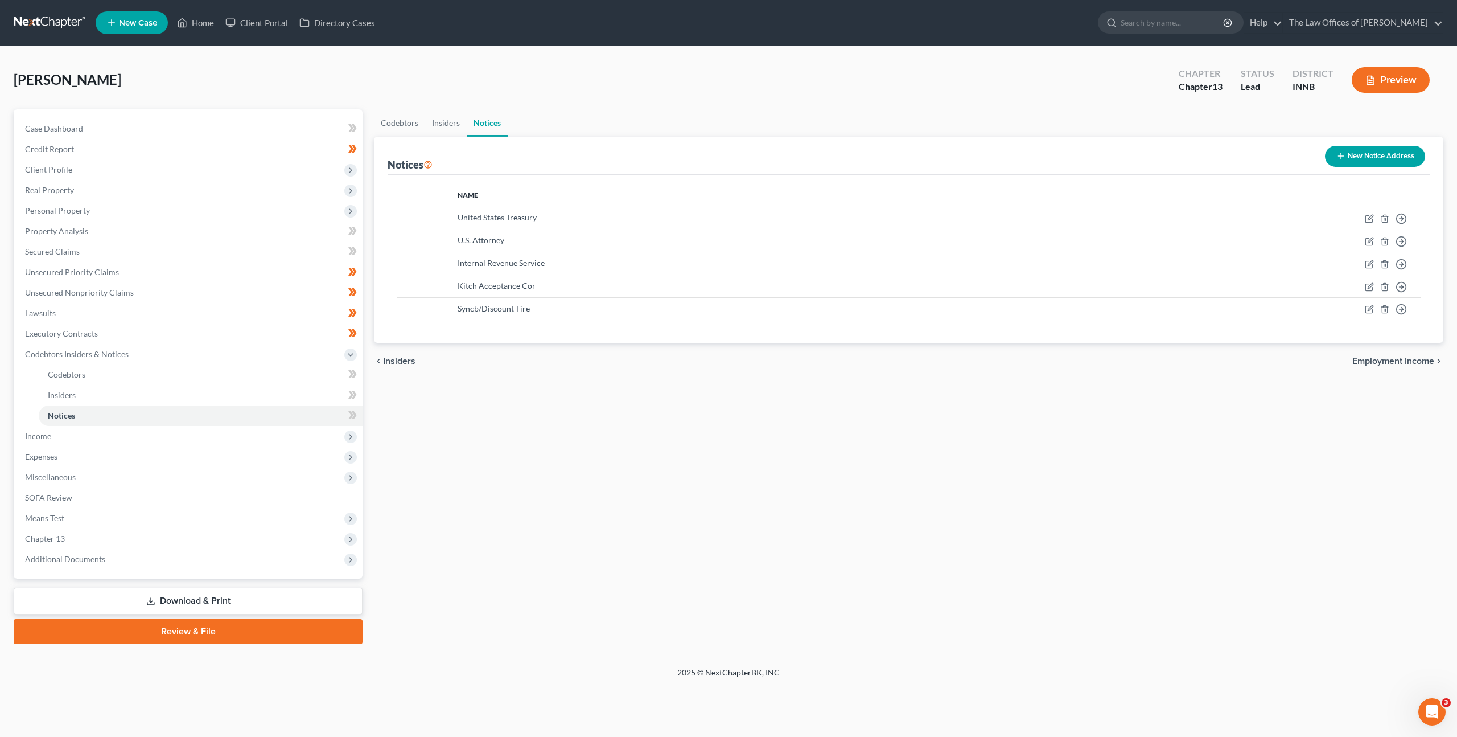
click at [747, 490] on div "Codebtors Insiders Notices Notices New Notice Address Name United States Treasu…" at bounding box center [908, 376] width 1081 height 535
click at [972, 453] on div "Codebtors Insiders Notices Notices New Notice Address Name United States Treasu…" at bounding box center [908, 376] width 1081 height 535
click at [972, 73] on div "Conn, Mark Upgraded Chapter Chapter 13 Status Lead District INNB Preview" at bounding box center [729, 85] width 1430 height 50
click at [1040, 67] on div "Conn, Mark Upgraded Chapter Chapter 13 Status Lead District INNB Preview" at bounding box center [729, 85] width 1430 height 50
click at [36, 21] on link at bounding box center [50, 23] width 73 height 20
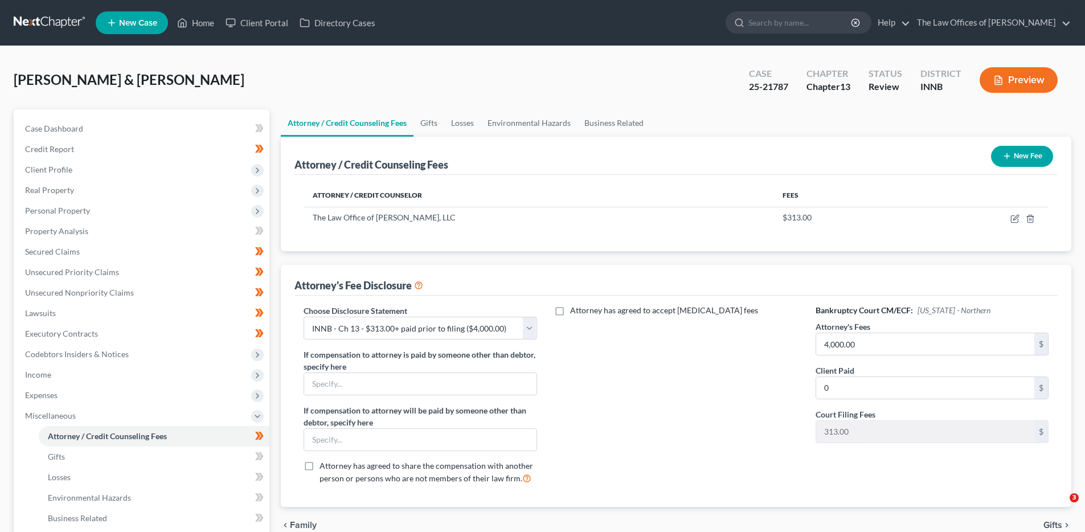
select select "3"
click at [378, 81] on div "[PERSON_NAME] & [PERSON_NAME] Upgraded Case 25-21787 Chapter Chapter 13 Status …" at bounding box center [542, 85] width 1057 height 50
click at [522, 170] on div "Attorney / Credit Counseling Fees New Fee" at bounding box center [675, 156] width 763 height 38
click at [666, 352] on div "Attorney has agreed to accept [MEDICAL_DATA] fees" at bounding box center [676, 399] width 256 height 188
click at [586, 247] on div "Attorney / Credit Counselor Fees The Law Office of Dax J. Miller, LLC $313.00" at bounding box center [675, 213] width 763 height 76
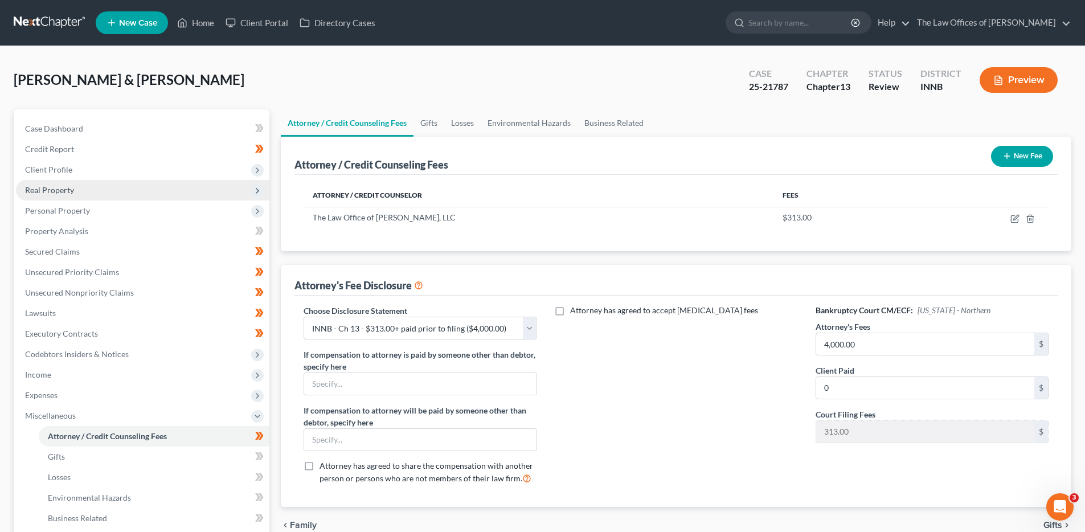
click at [227, 192] on span "Real Property" at bounding box center [142, 190] width 253 height 20
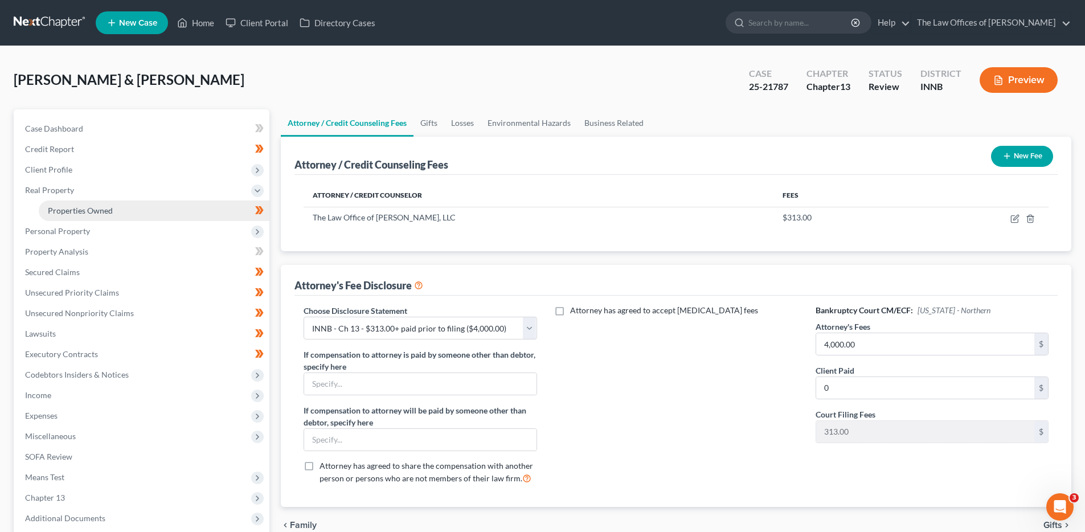
click at [208, 206] on link "Properties Owned" at bounding box center [154, 210] width 231 height 20
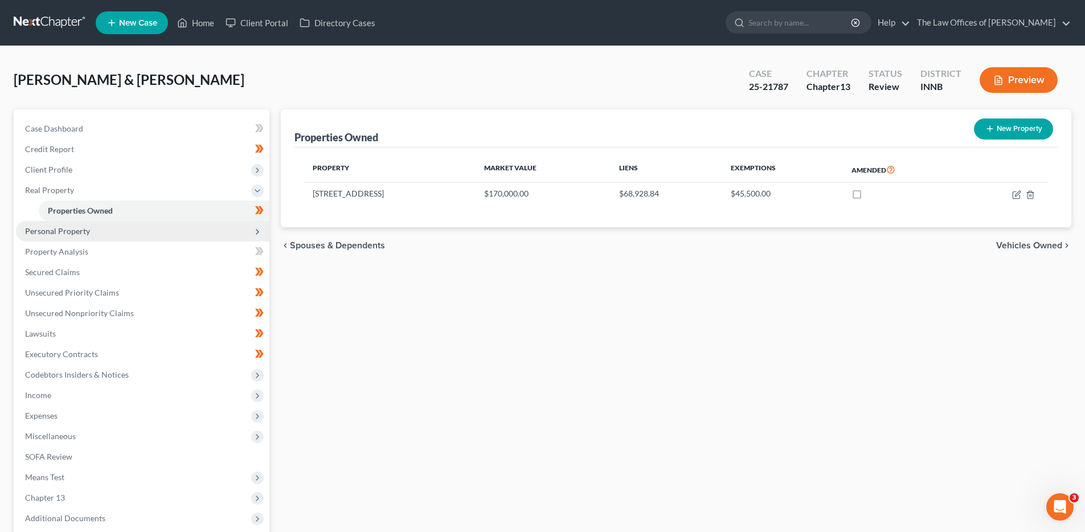
click at [189, 225] on span "Personal Property" at bounding box center [142, 231] width 253 height 20
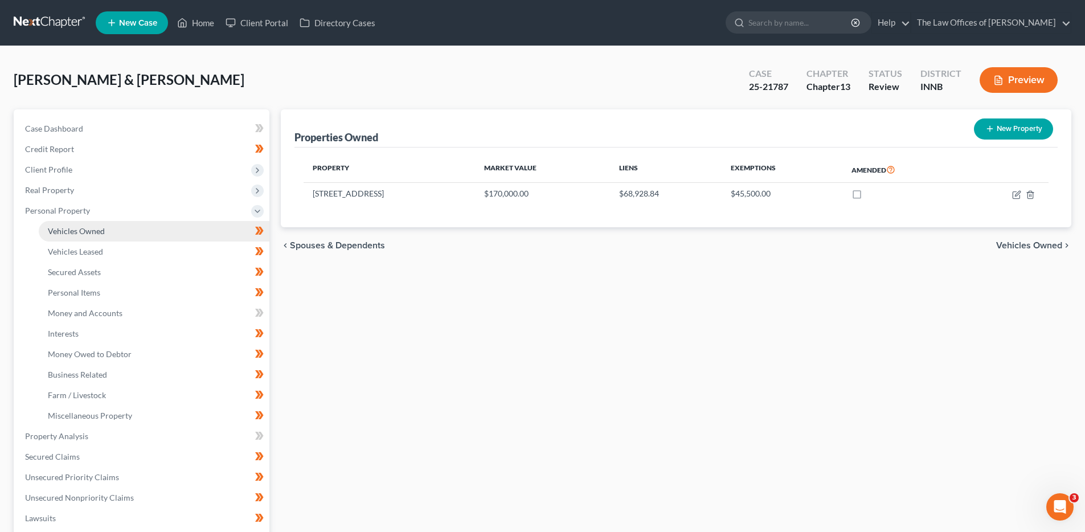
click at [177, 228] on link "Vehicles Owned" at bounding box center [154, 231] width 231 height 20
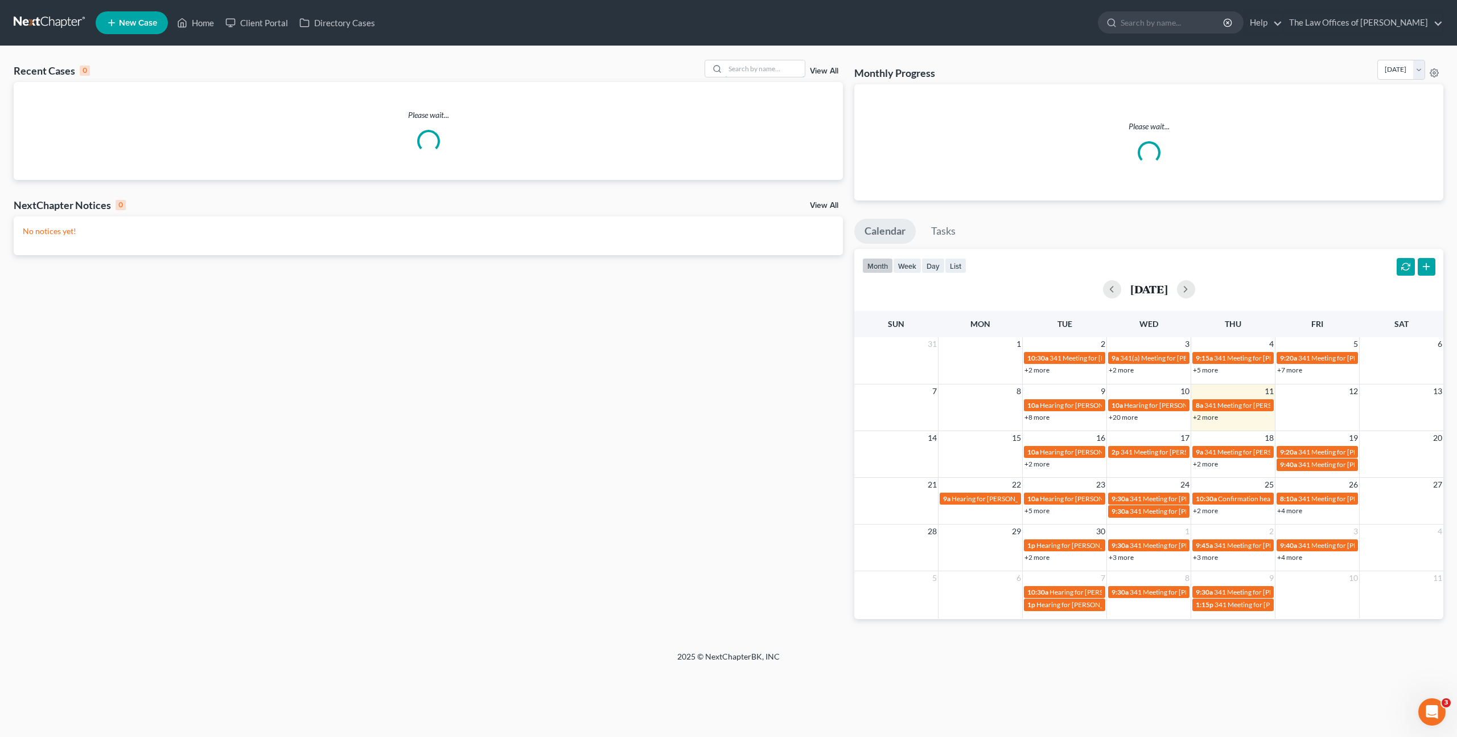
click at [799, 51] on div "Recent Cases 0 View All Please wait... NextChapter Notices 0 View All No notice…" at bounding box center [728, 348] width 1457 height 605
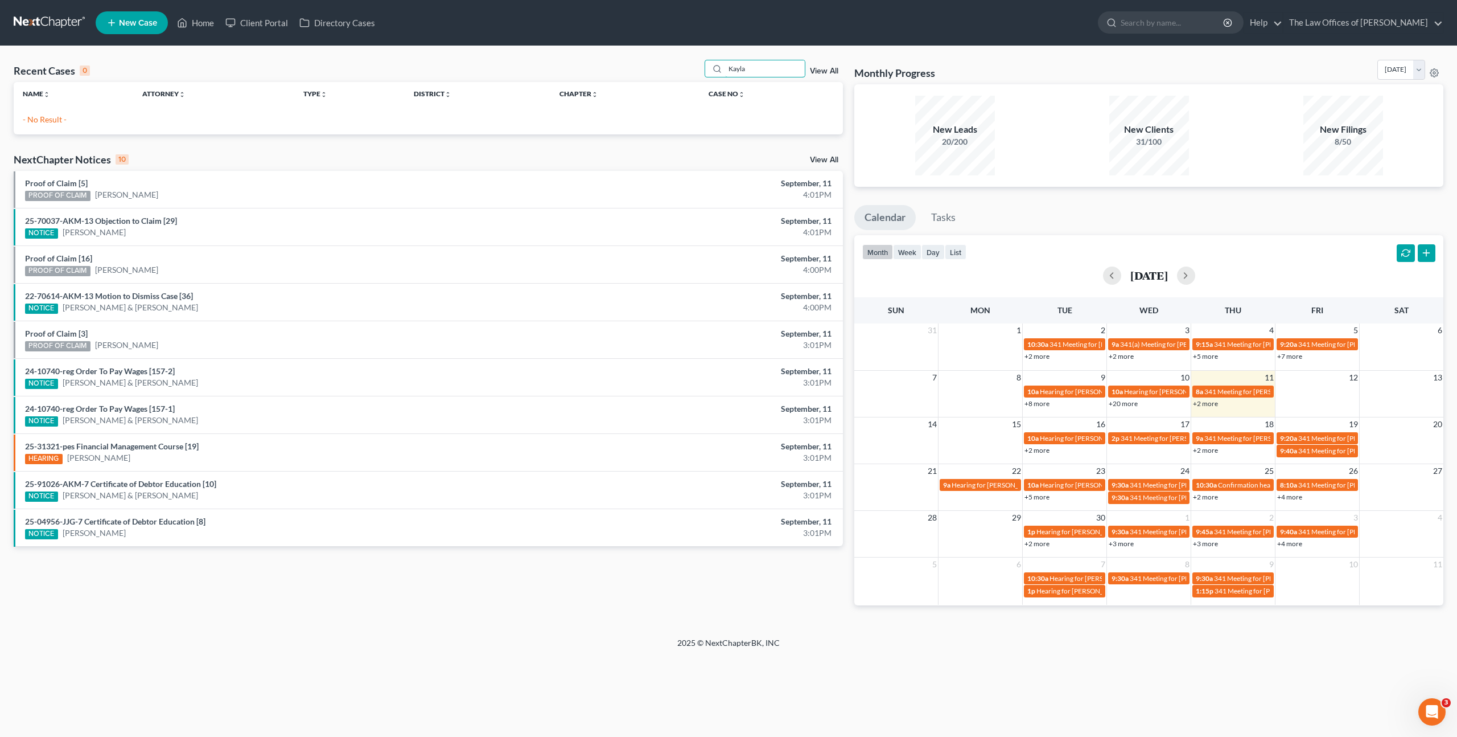
type input "Kayla"
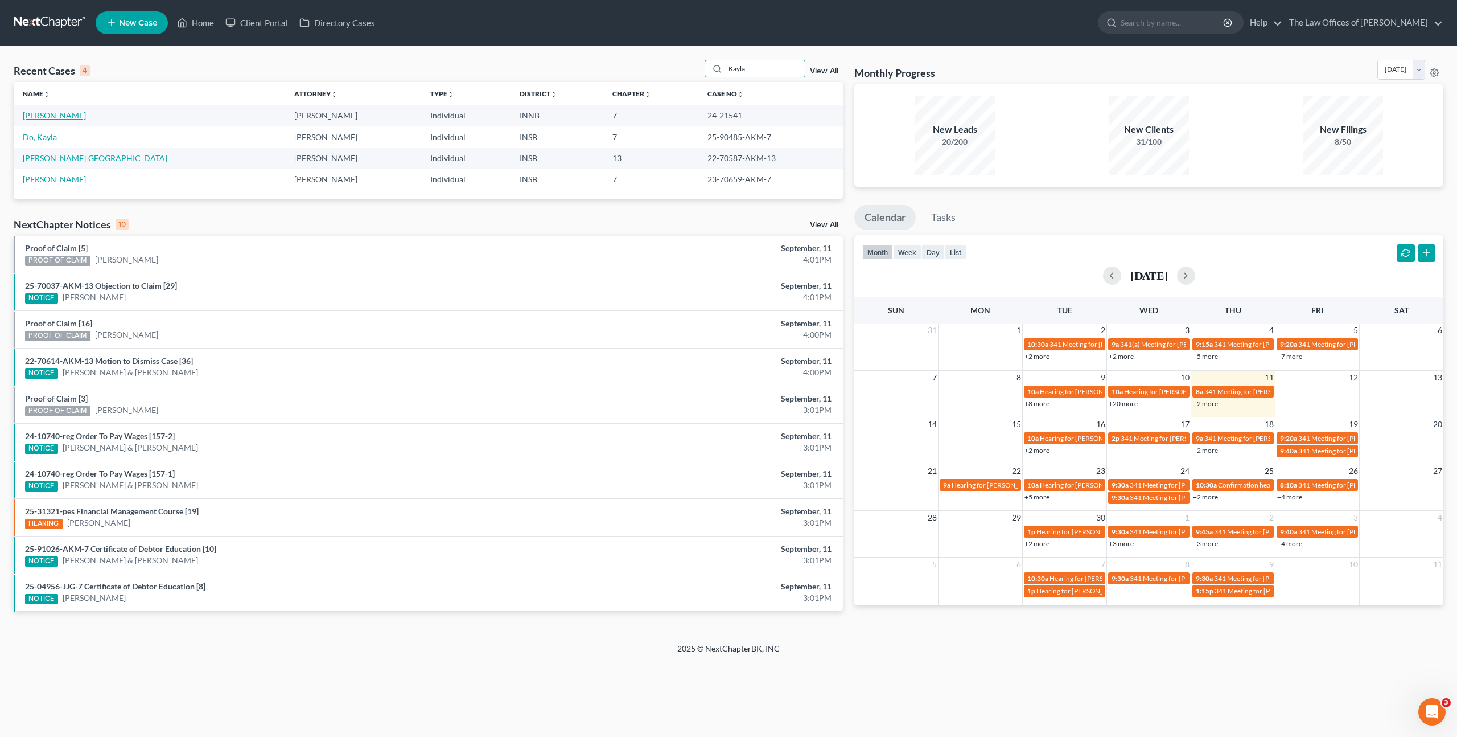
click at [48, 116] on link "Rodriguez, Kayla" at bounding box center [54, 115] width 63 height 10
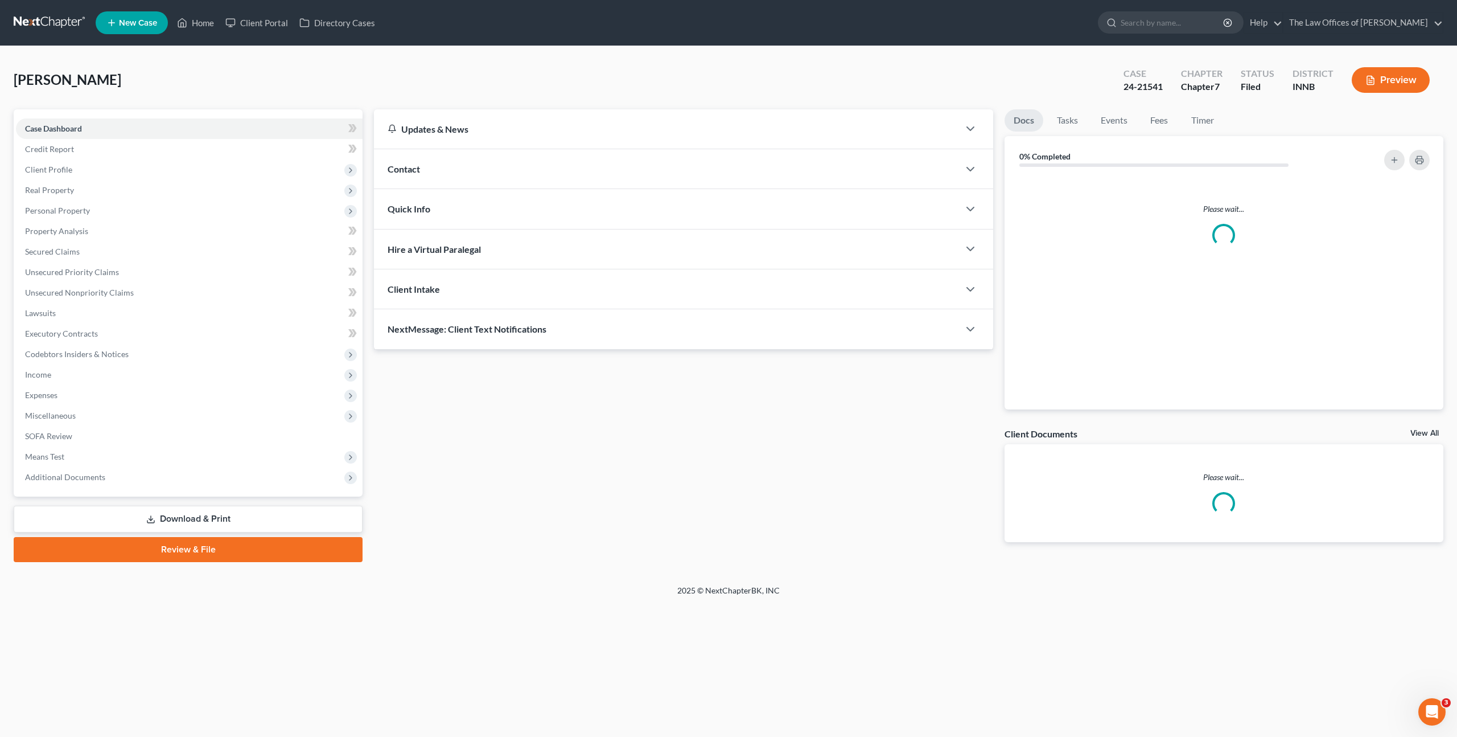
click at [50, 116] on div "Case Dashboard Payments Invoices Payments Payments Credit Report Client Profile…" at bounding box center [188, 302] width 349 height 387
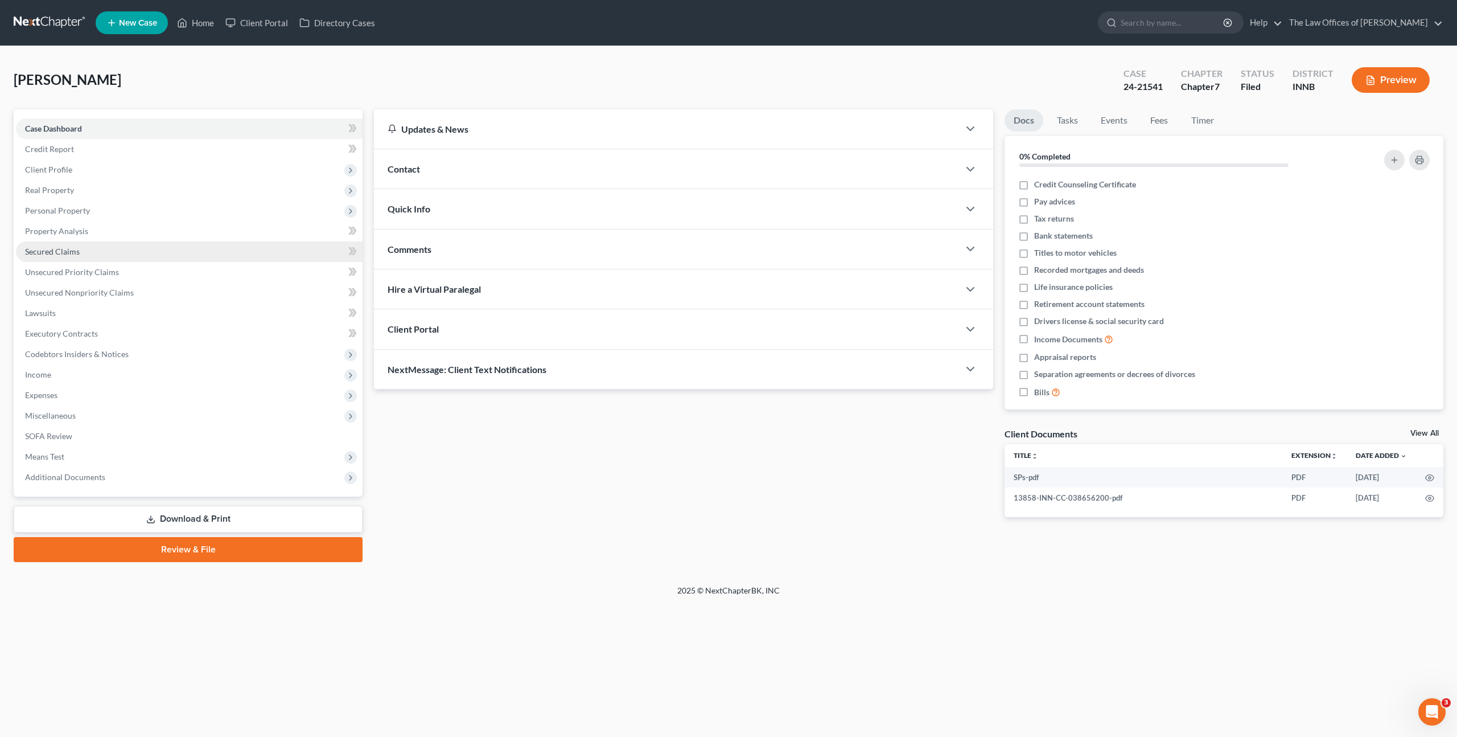
click at [108, 253] on link "Secured Claims" at bounding box center [189, 251] width 347 height 20
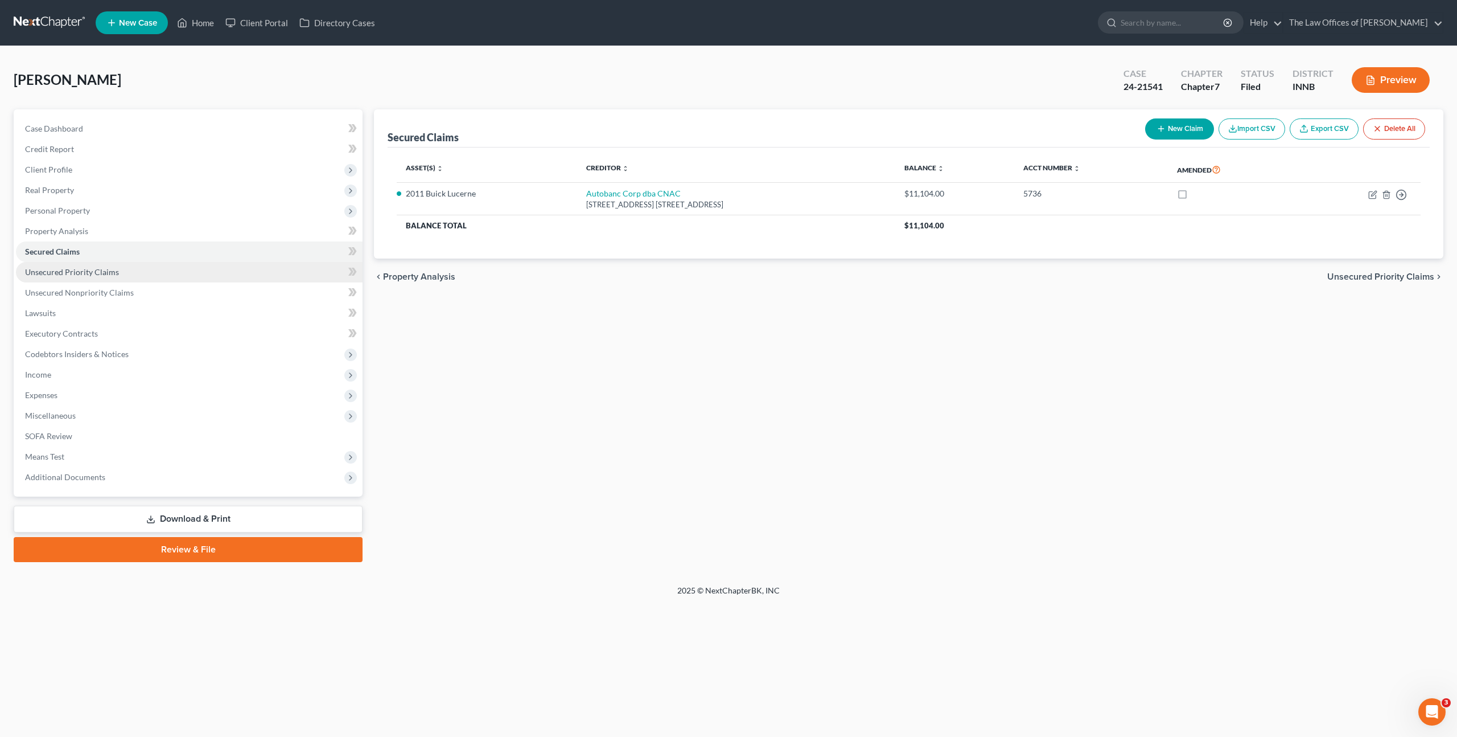
click at [117, 266] on link "Unsecured Priority Claims" at bounding box center [189, 272] width 347 height 20
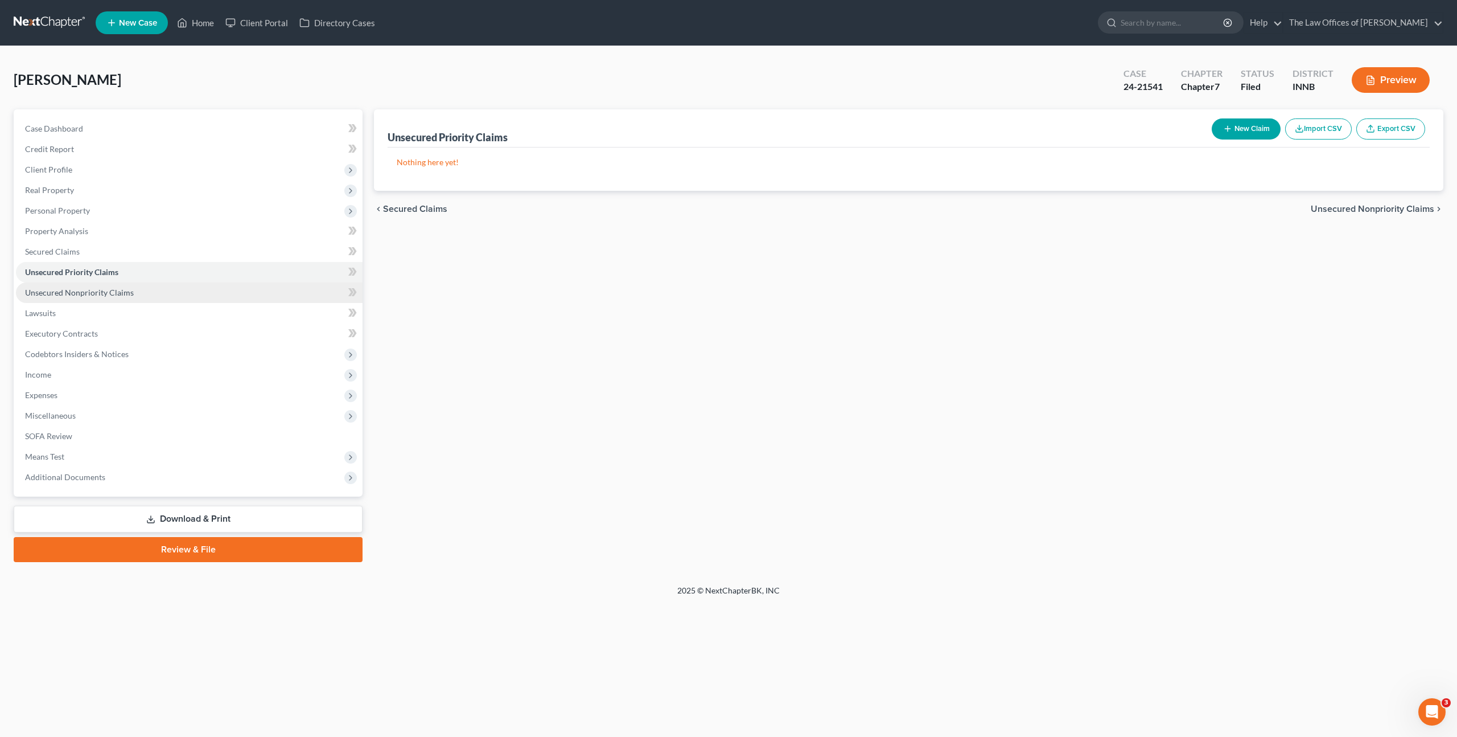
click at [128, 289] on span "Unsecured Nonpriority Claims" at bounding box center [79, 292] width 109 height 10
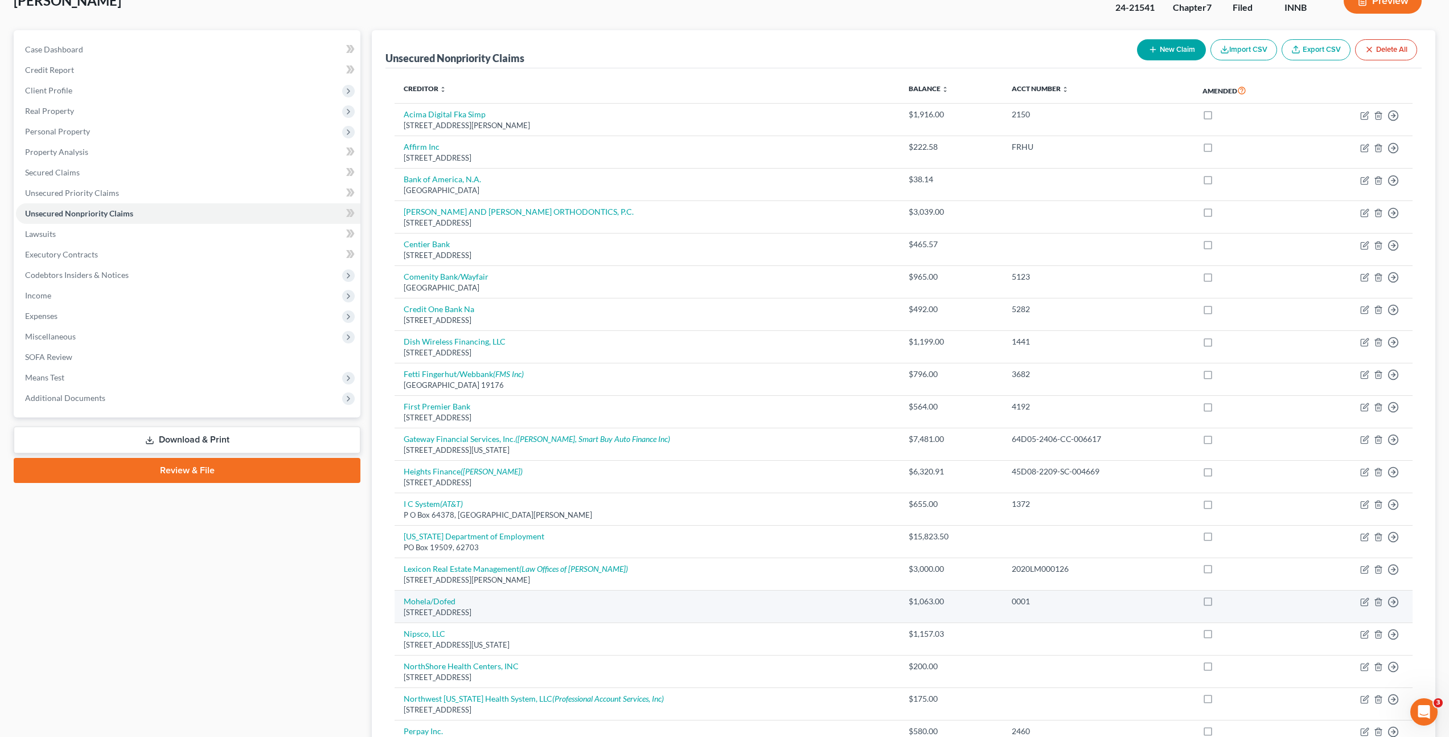
scroll to position [53, 0]
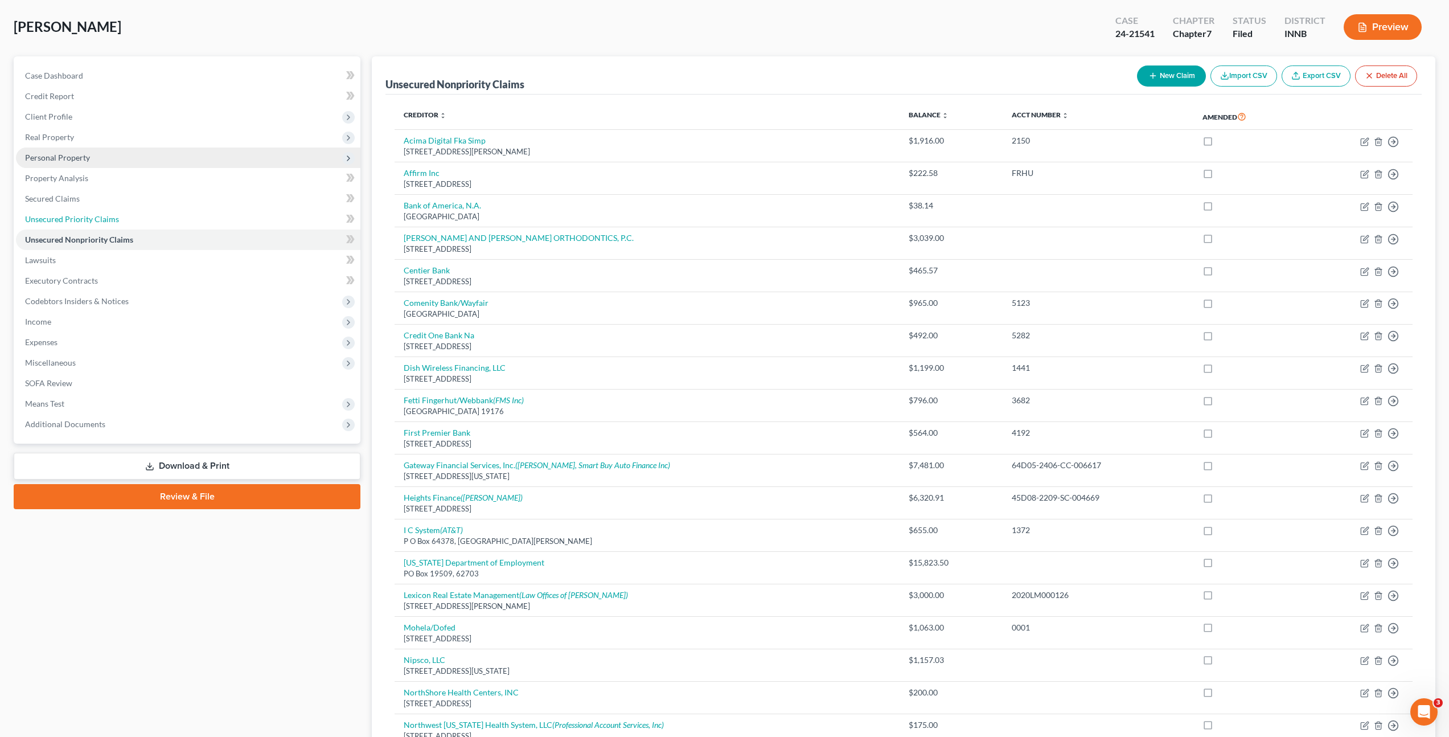
click at [220, 212] on link "Unsecured Priority Claims" at bounding box center [188, 219] width 344 height 20
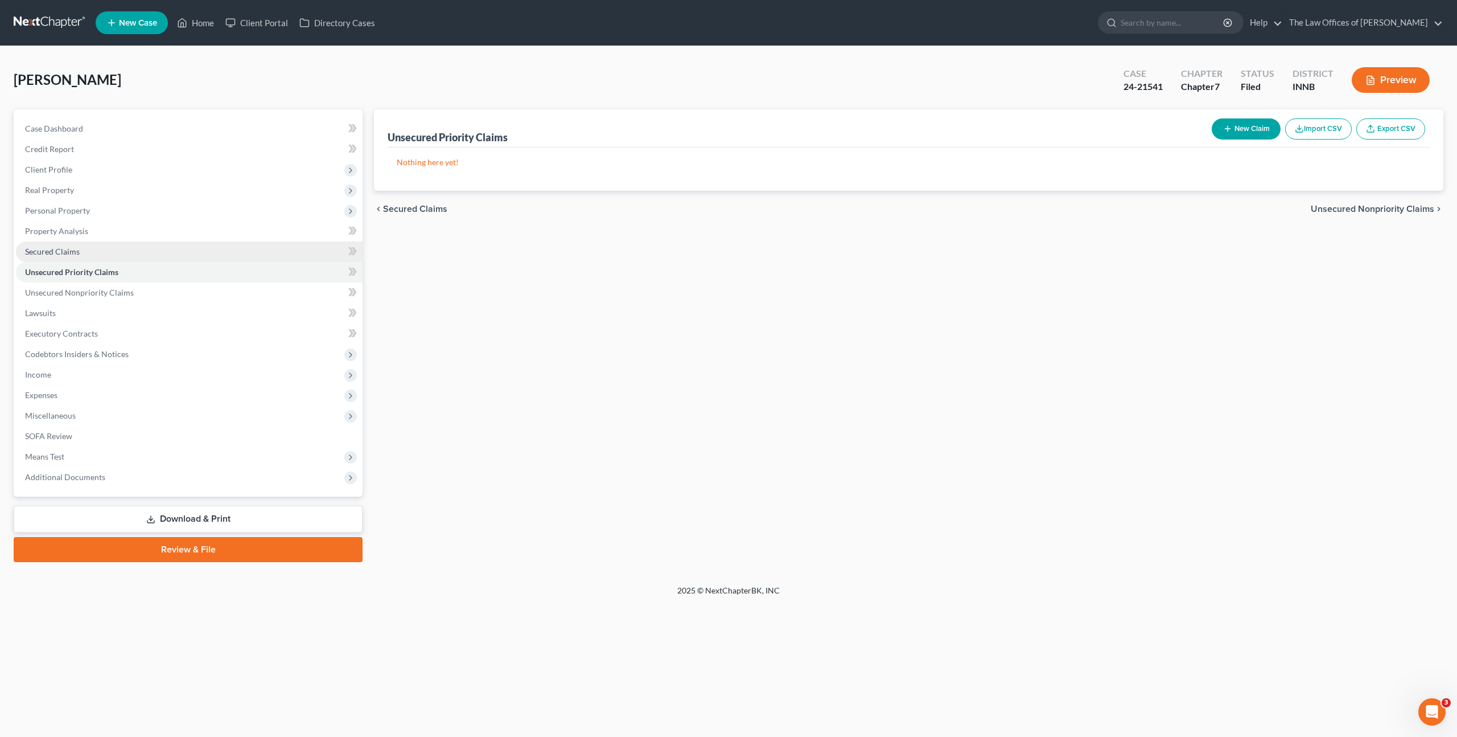
click at [220, 252] on link "Secured Claims" at bounding box center [189, 251] width 347 height 20
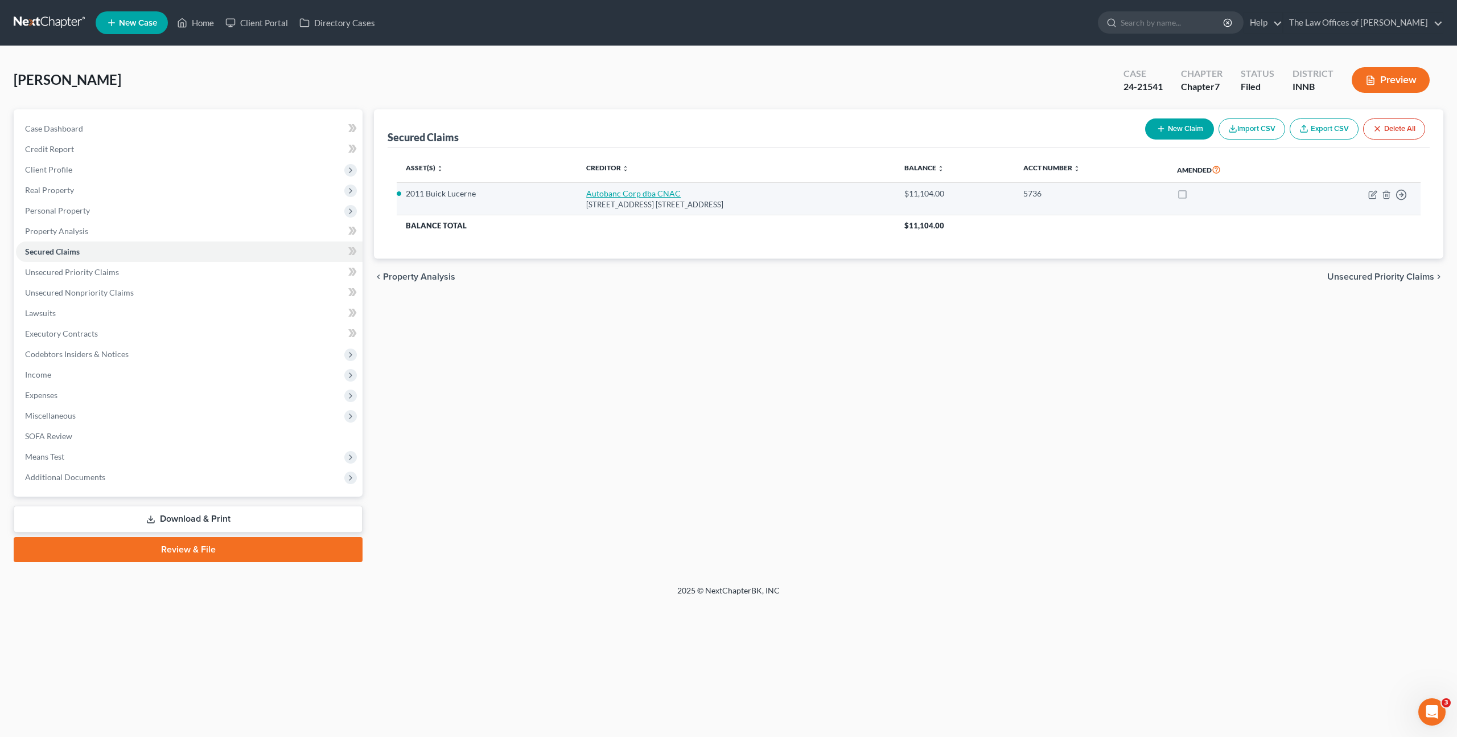
click at [617, 193] on link "Autobanc Corp dba CNAC" at bounding box center [633, 193] width 95 height 10
select select "15"
select select "0"
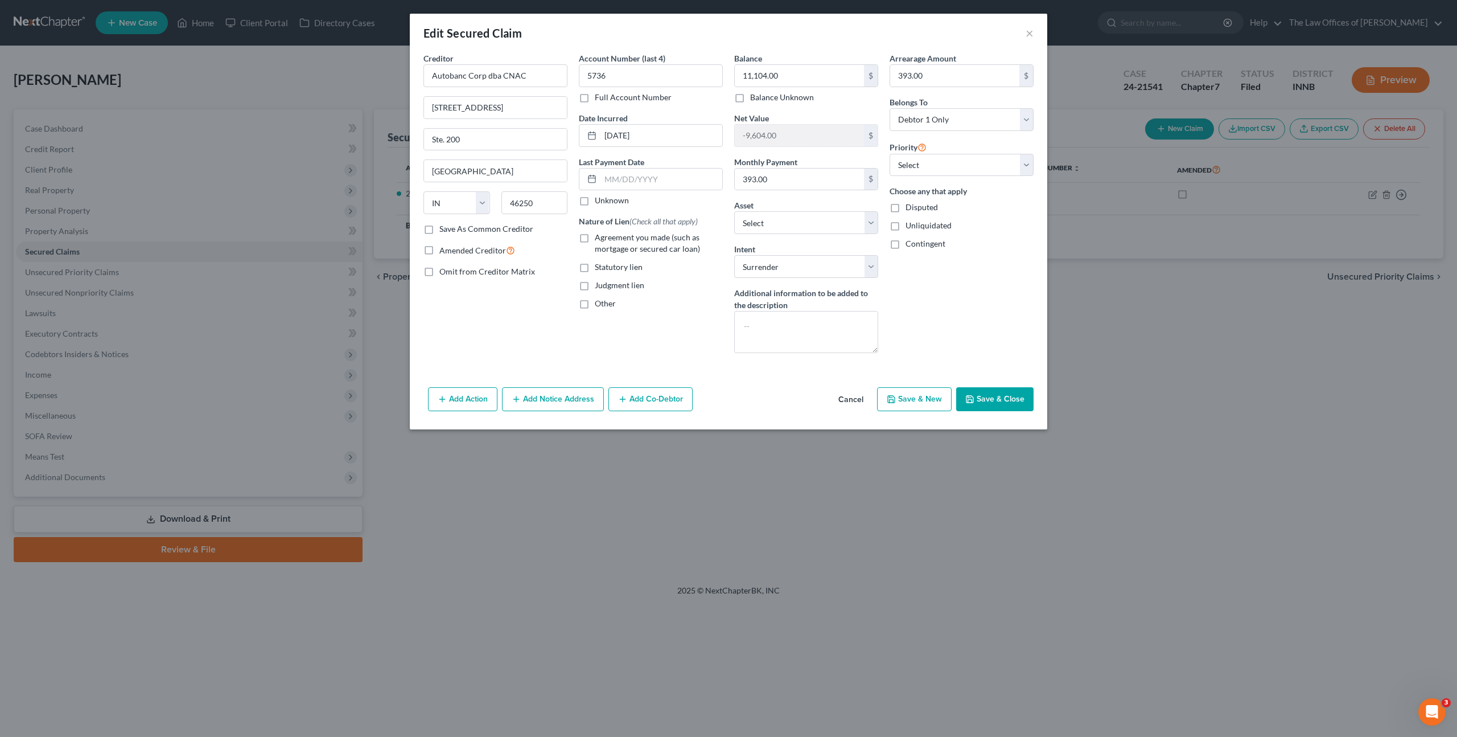
click at [844, 399] on button "Cancel" at bounding box center [850, 399] width 43 height 23
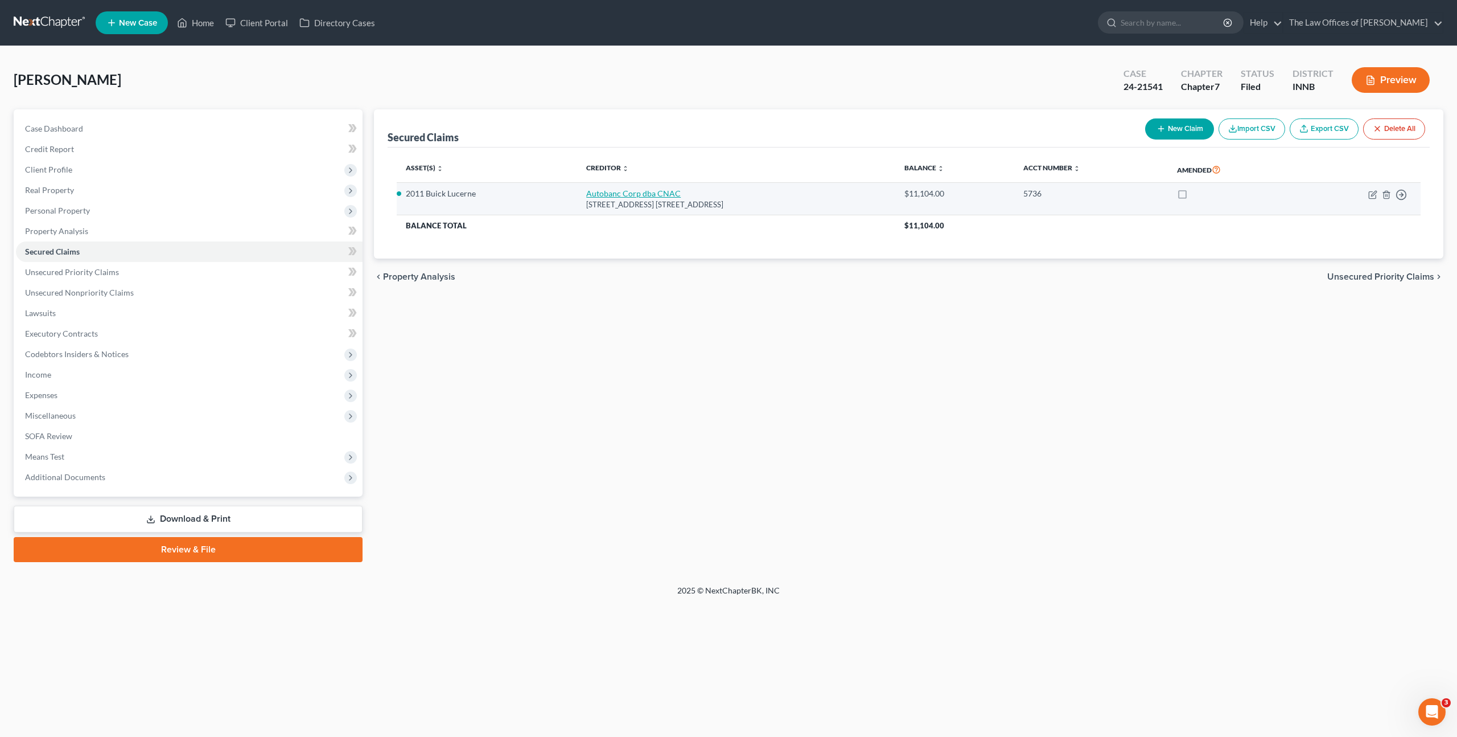
click at [605, 197] on link "Autobanc Corp dba CNAC" at bounding box center [633, 193] width 95 height 10
select select "15"
select select "9"
select select "0"
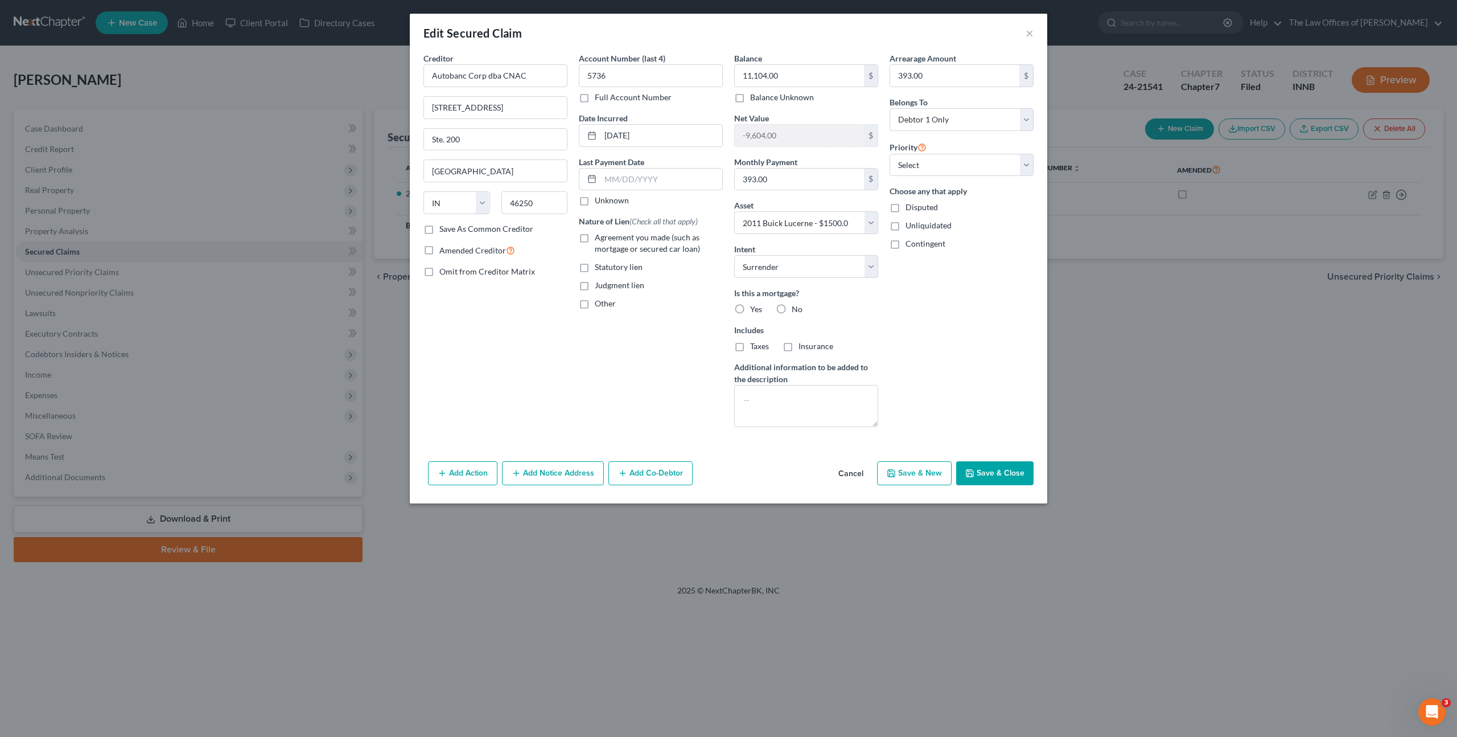
click at [849, 473] on button "Cancel" at bounding box center [850, 473] width 43 height 23
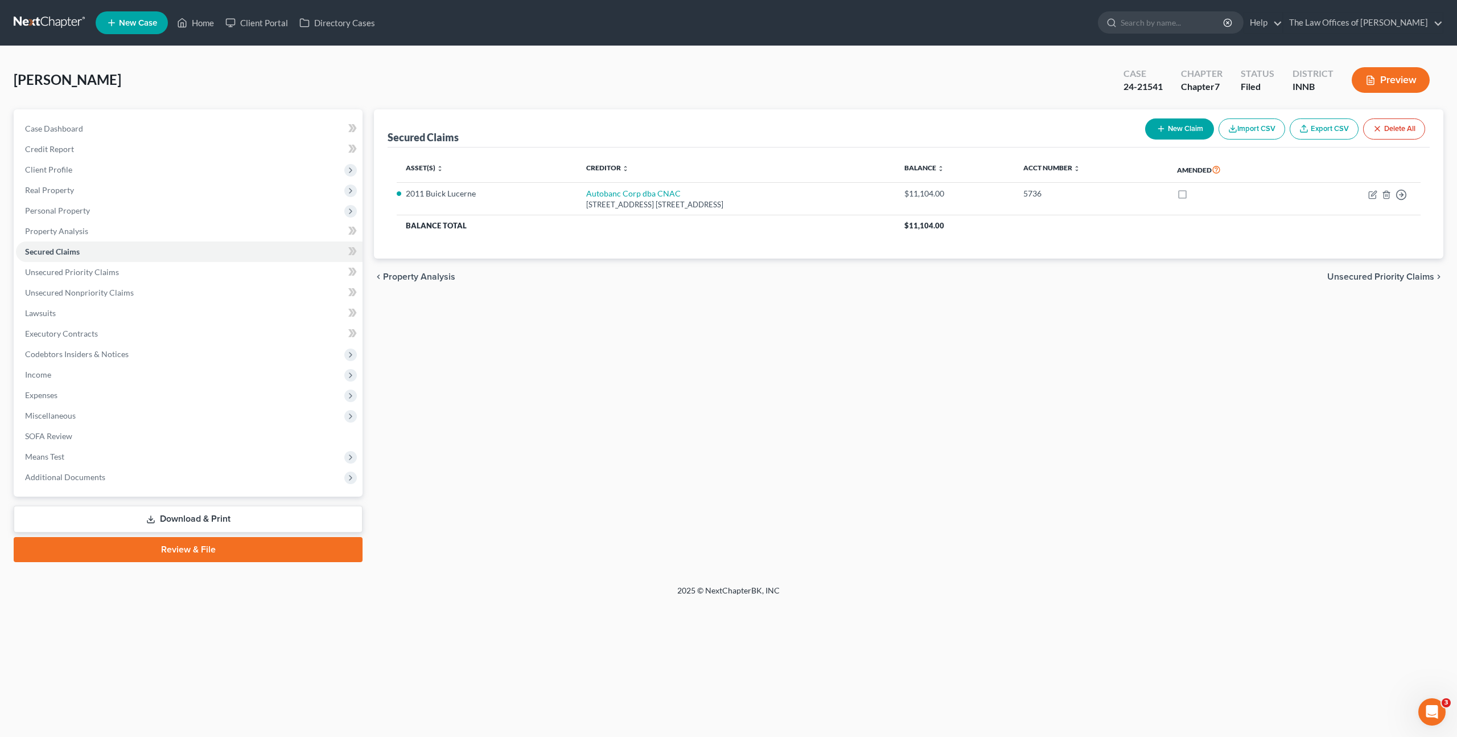
click at [688, 434] on div "Secured Claims New Claim Import CSV Export CSV Delete All Asset(s) expand_more …" at bounding box center [908, 335] width 1081 height 453
click at [220, 273] on link "Unsecured Priority Claims" at bounding box center [189, 272] width 347 height 20
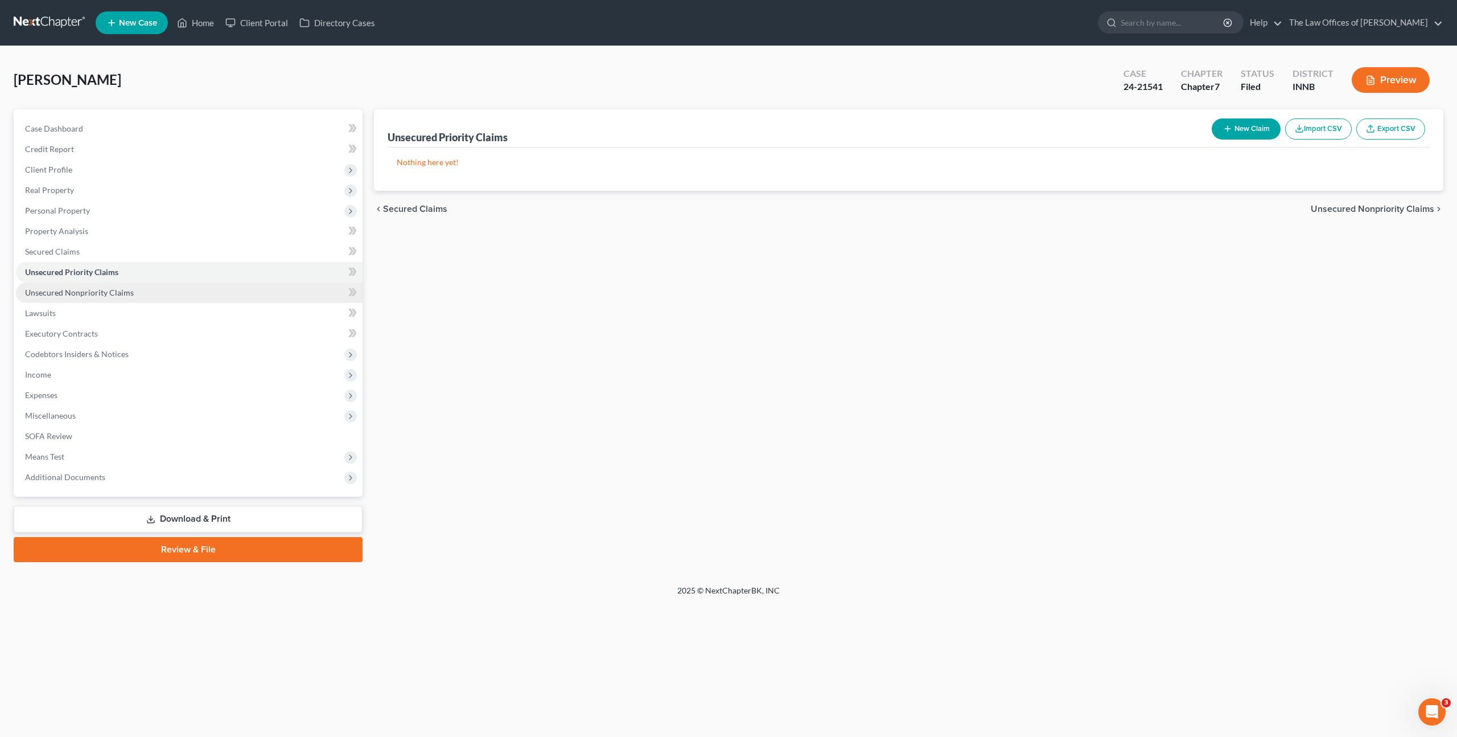
click at [223, 285] on link "Unsecured Nonpriority Claims" at bounding box center [189, 292] width 347 height 20
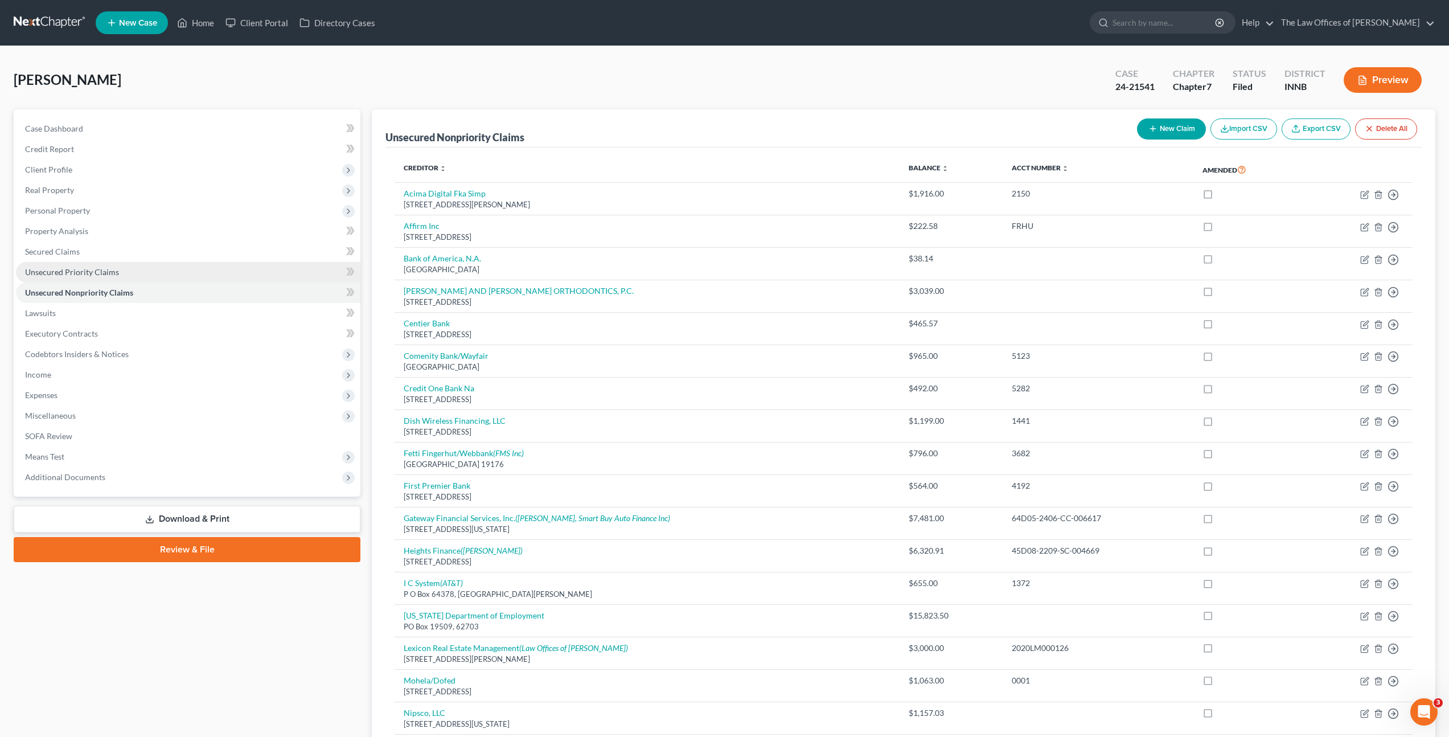
click at [155, 265] on link "Unsecured Priority Claims" at bounding box center [188, 272] width 344 height 20
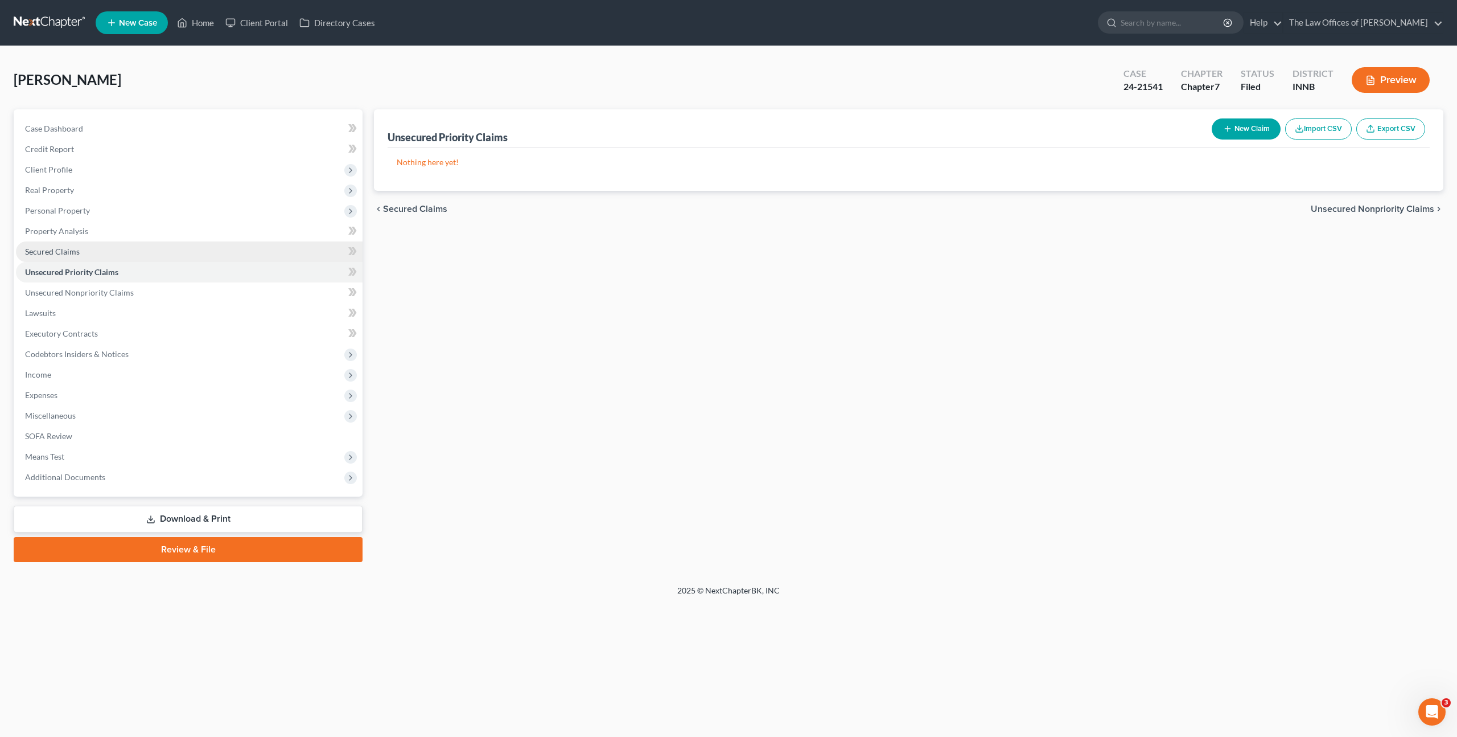
click at [166, 253] on link "Secured Claims" at bounding box center [189, 251] width 347 height 20
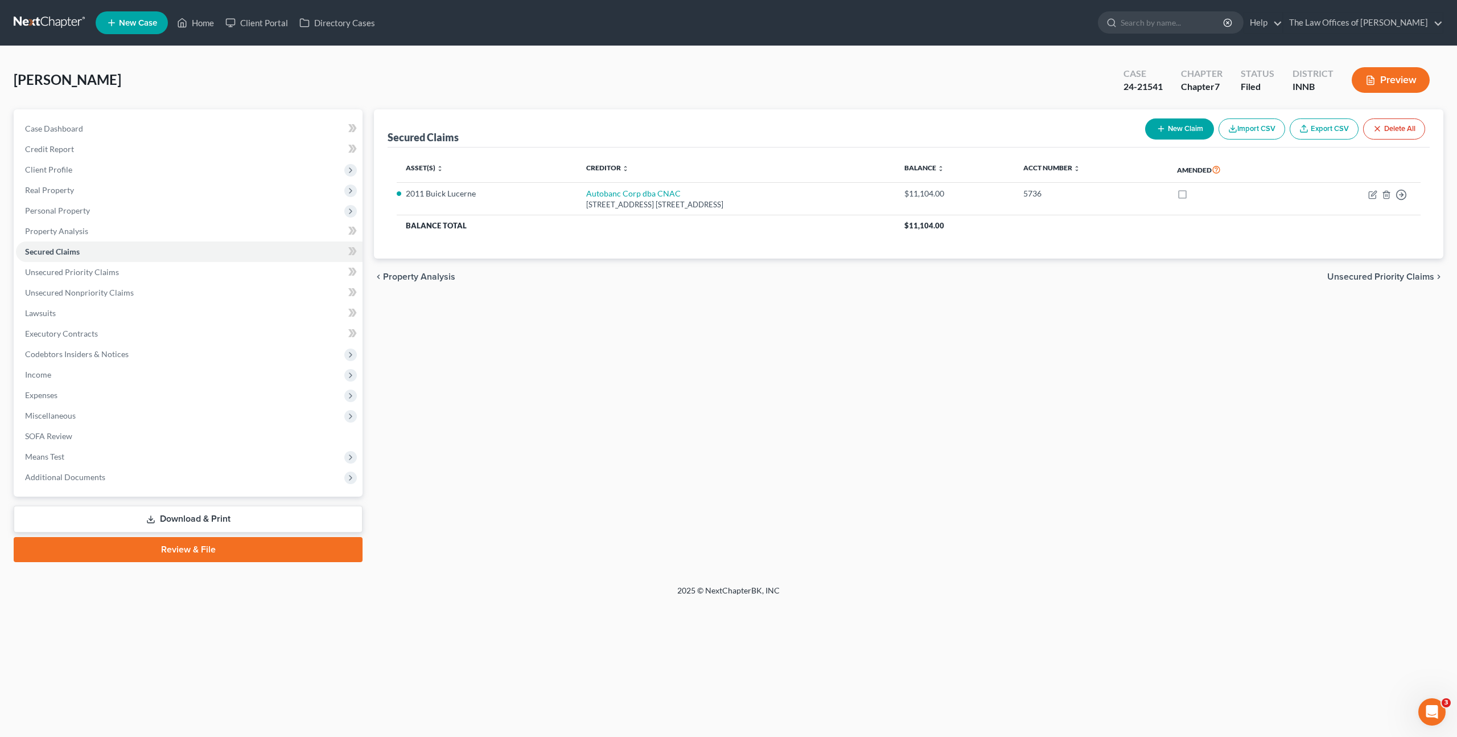
click at [680, 332] on div "Secured Claims New Claim Import CSV Export CSV Delete All Asset(s) expand_more …" at bounding box center [908, 335] width 1081 height 453
click at [478, 395] on div "Secured Claims New Claim Import CSV Export CSV Delete All Asset(s) expand_more …" at bounding box center [908, 335] width 1081 height 453
click at [34, 20] on link at bounding box center [50, 23] width 73 height 20
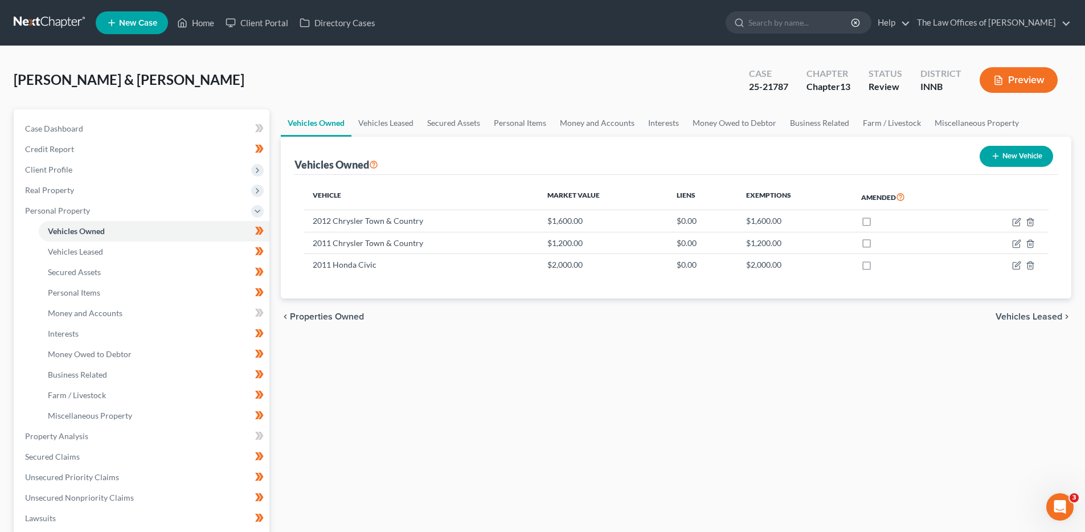
click at [628, 391] on div "Vehicles Owned Vehicles Leased Secured Assets Personal Items Money and Accounts…" at bounding box center [676, 448] width 802 height 678
click at [536, 64] on div "Badillo, Lorenzo & Ana Upgraded Case 25-21787 Chapter Chapter 13 Status Review …" at bounding box center [542, 85] width 1057 height 50
click at [503, 76] on div "Badillo, Lorenzo & Ana Upgraded Case 25-21787 Chapter Chapter 13 Status Review …" at bounding box center [542, 85] width 1057 height 50
click at [365, 413] on div "Vehicles Owned Vehicles Leased Secured Assets Personal Items Money and Accounts…" at bounding box center [676, 448] width 802 height 678
click at [461, 331] on div "chevron_left Properties Owned Vehicles Leased chevron_right" at bounding box center [676, 316] width 790 height 36
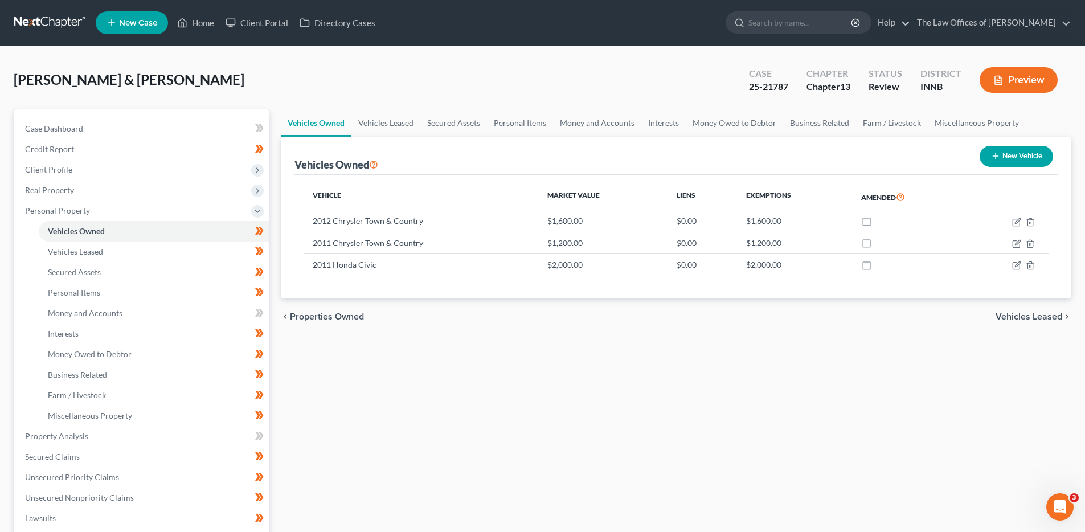
click at [487, 322] on div "chevron_left Properties Owned Vehicles Leased chevron_right" at bounding box center [676, 316] width 790 height 36
click at [461, 424] on div "Vehicles Owned Vehicles Leased Secured Assets Personal Items Money and Accounts…" at bounding box center [676, 448] width 802 height 678
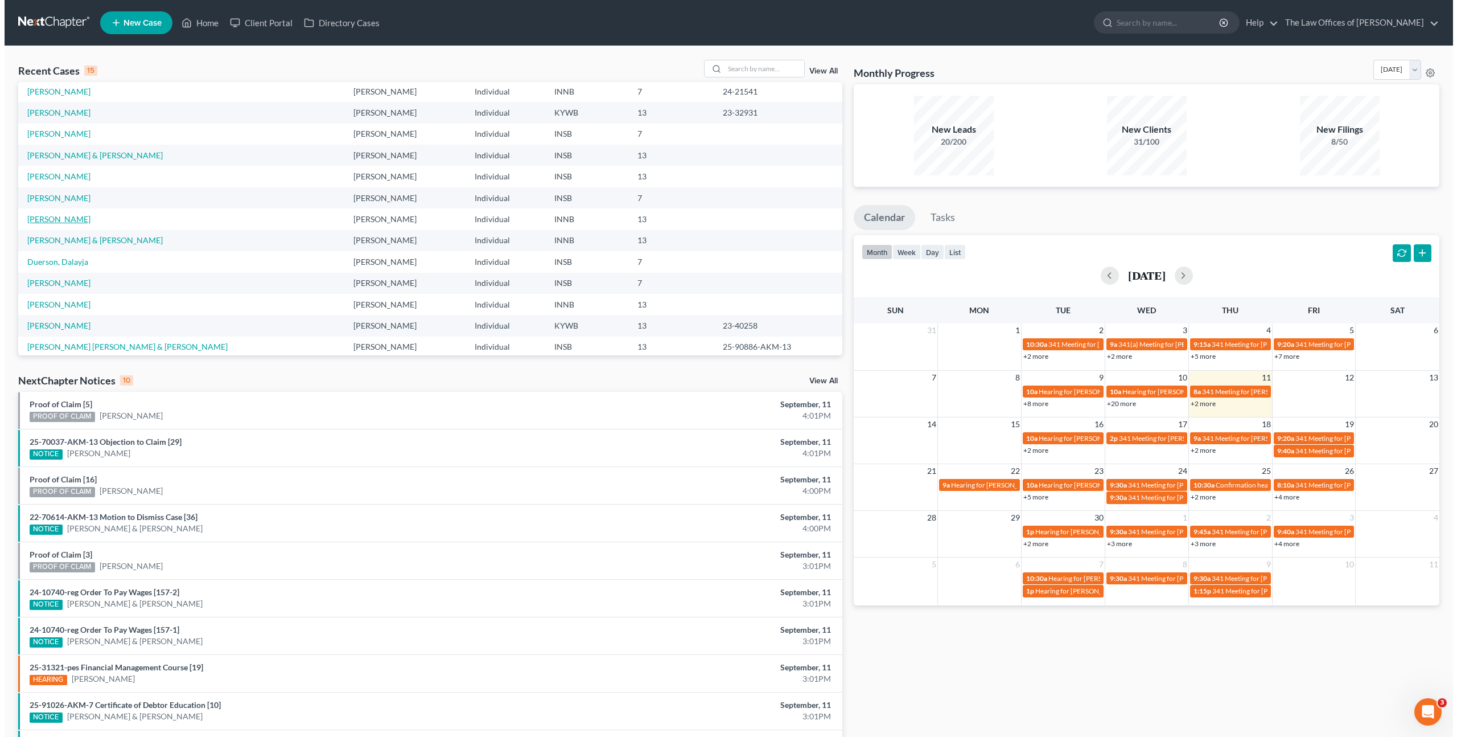
scroll to position [51, 0]
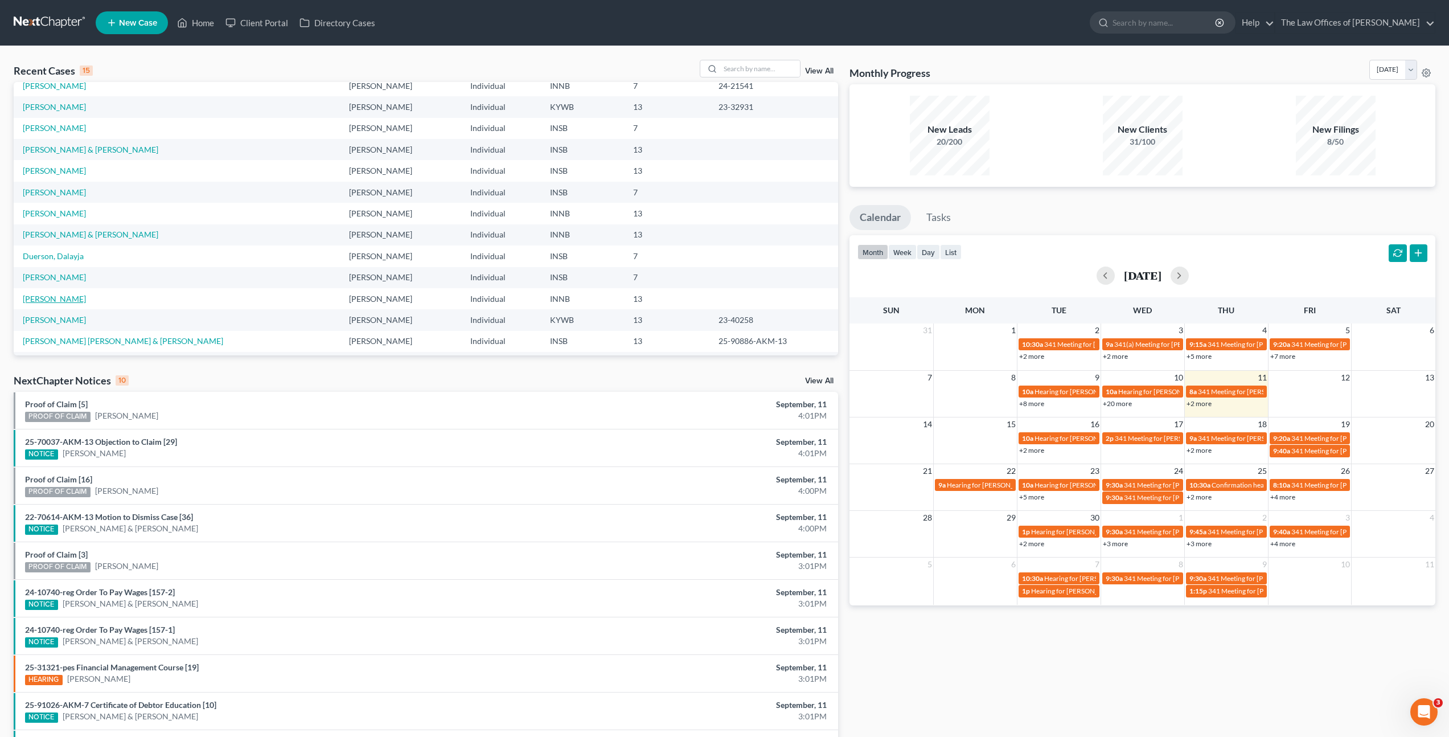
click at [47, 298] on link "[PERSON_NAME]" at bounding box center [54, 299] width 63 height 10
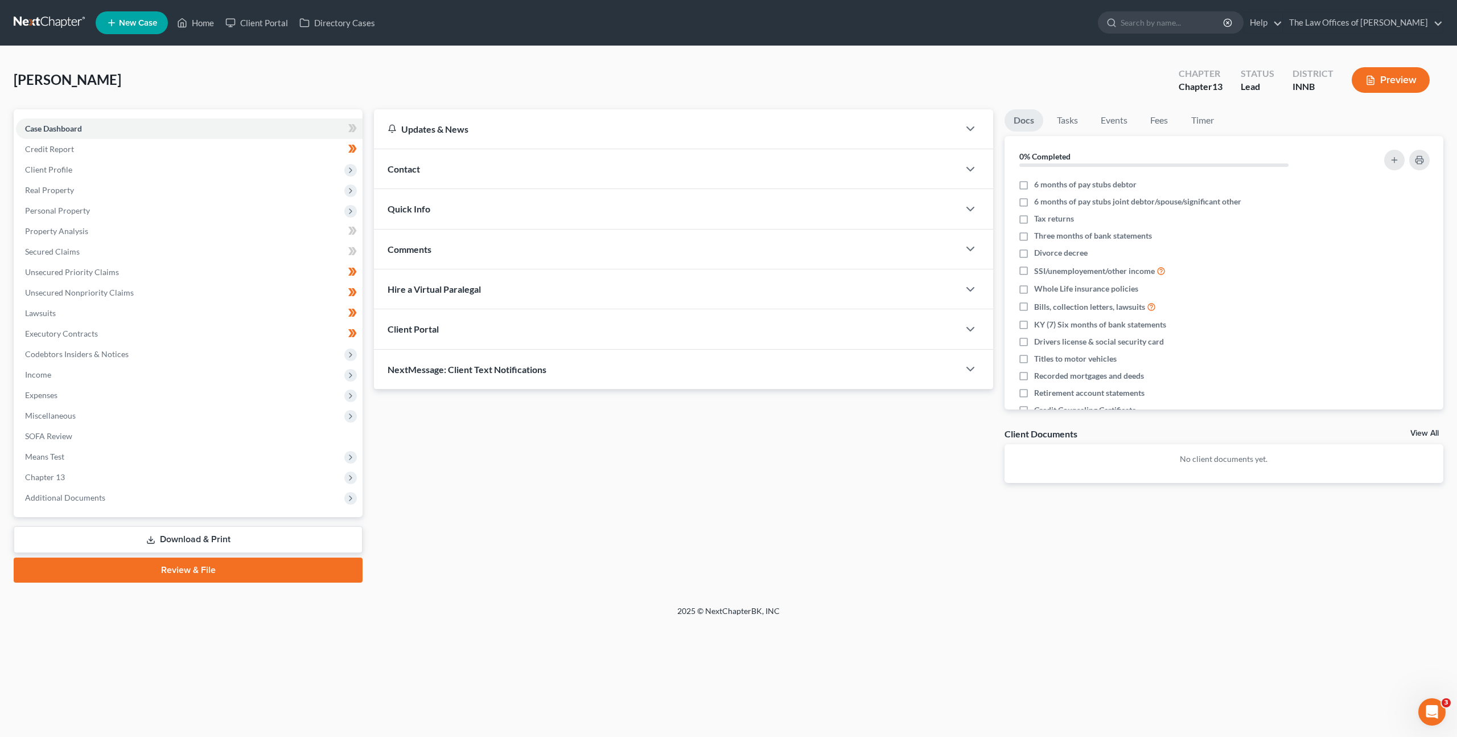
click at [444, 457] on div "Updates & News × [US_STATE] [GEOGRAPHIC_DATA] Notes: Take a look at NextChapter…" at bounding box center [683, 305] width 631 height 392
click at [839, 520] on div "Updates & News × [US_STATE] [GEOGRAPHIC_DATA] Notes: Take a look at NextChapter…" at bounding box center [908, 345] width 1081 height 473
click at [535, 502] on div "Updates & News × [US_STATE] [GEOGRAPHIC_DATA] Notes: Take a look at NextChapter…" at bounding box center [908, 345] width 1081 height 473
click at [583, 480] on div "Updates & News × [US_STATE] [GEOGRAPHIC_DATA] Notes: Take a look at NextChapter…" at bounding box center [683, 305] width 631 height 392
click at [753, 496] on div "Updates & News × [US_STATE] [GEOGRAPHIC_DATA] Notes: Take a look at NextChapter…" at bounding box center [683, 305] width 631 height 392
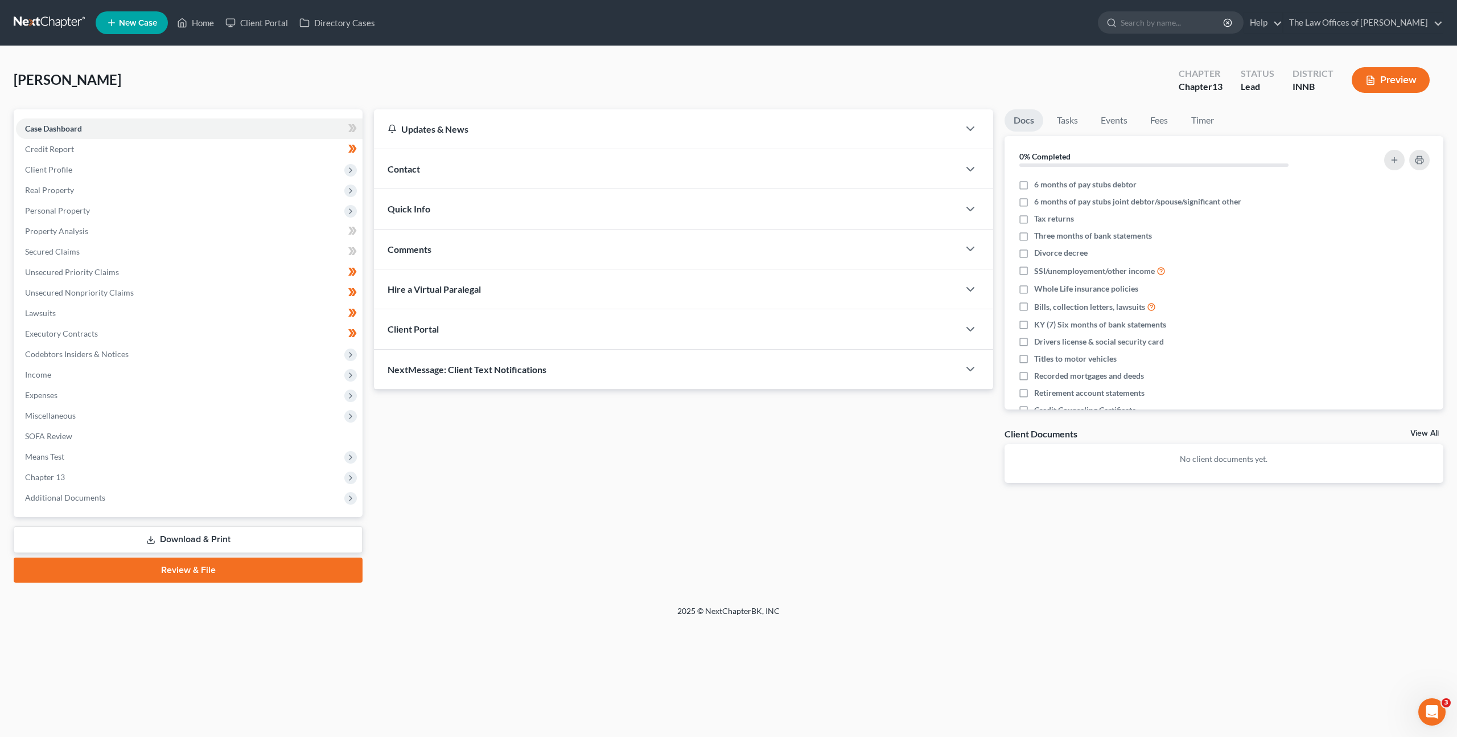
click at [487, 457] on div "Updates & News × [US_STATE] [GEOGRAPHIC_DATA] Notes: Take a look at NextChapter…" at bounding box center [683, 305] width 631 height 392
click at [540, 453] on div "Updates & News × [US_STATE] [GEOGRAPHIC_DATA] Notes: Take a look at NextChapter…" at bounding box center [683, 305] width 631 height 392
click at [573, 531] on div "Updates & News × [US_STATE] [GEOGRAPHIC_DATA] Notes: Take a look at NextChapter…" at bounding box center [908, 345] width 1081 height 473
click at [557, 481] on div "Updates & News × [US_STATE] [GEOGRAPHIC_DATA] Notes: Take a look at NextChapter…" at bounding box center [683, 305] width 631 height 392
click at [673, 494] on div "Updates & News × [US_STATE] [GEOGRAPHIC_DATA] Notes: Take a look at NextChapter…" at bounding box center [683, 305] width 631 height 392
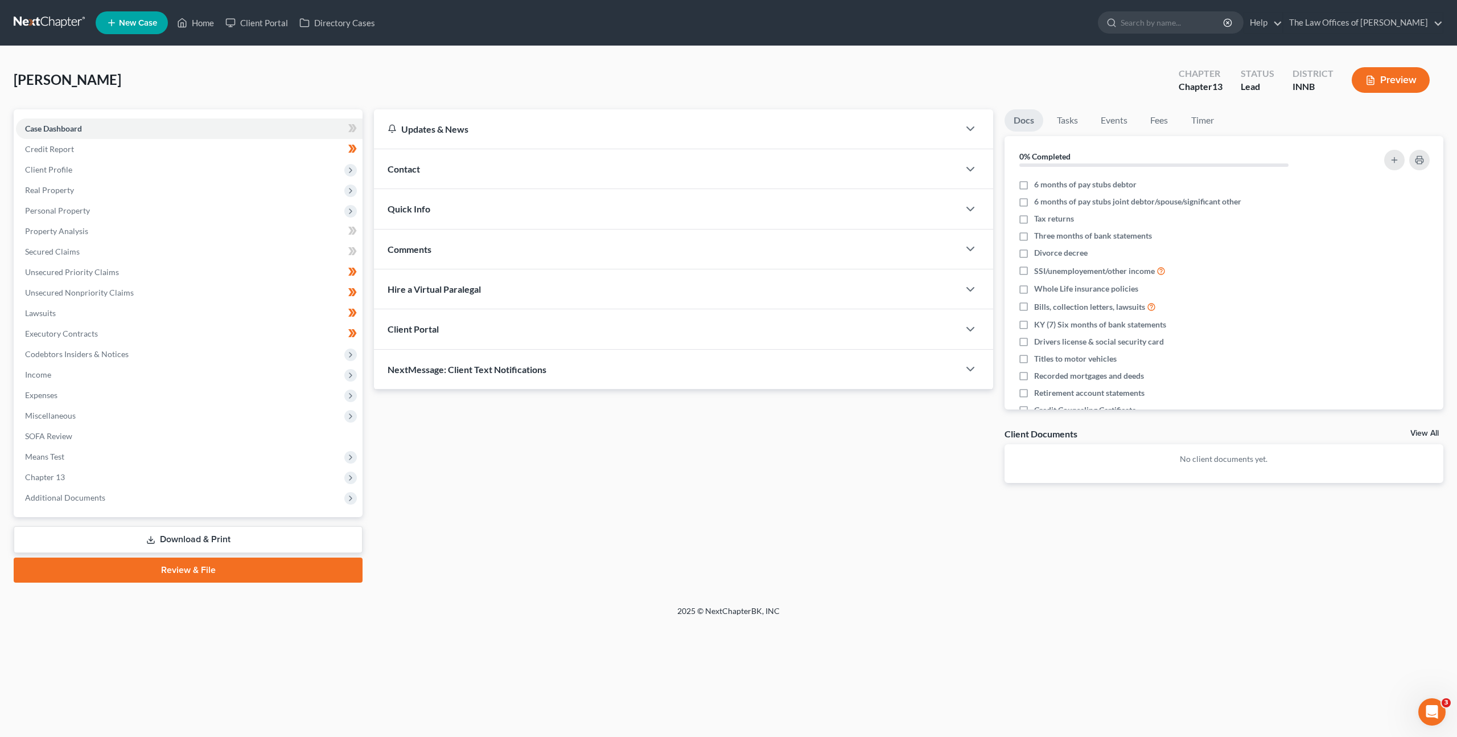
click at [895, 417] on div "Updates & News × [US_STATE] [GEOGRAPHIC_DATA] Notes: Take a look at NextChapter…" at bounding box center [683, 305] width 631 height 392
click at [865, 440] on div "Updates & News × [US_STATE] [GEOGRAPHIC_DATA] Notes: Take a look at NextChapter…" at bounding box center [683, 305] width 631 height 392
click at [786, 477] on div "Updates & News × [US_STATE] [GEOGRAPHIC_DATA] Notes: Take a look at NextChapter…" at bounding box center [683, 305] width 631 height 392
click at [102, 321] on link "Lawsuits" at bounding box center [189, 313] width 347 height 20
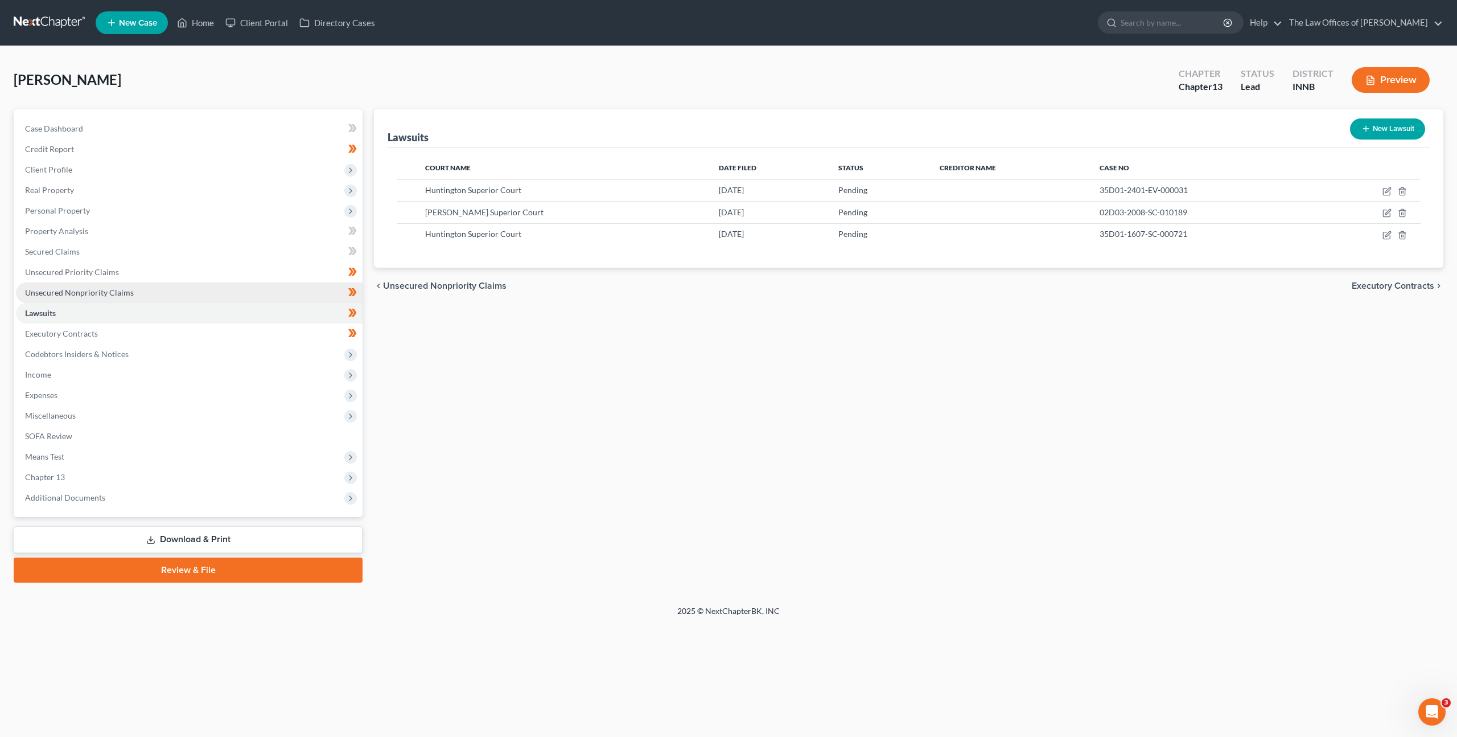
click at [165, 298] on link "Unsecured Nonpriority Claims" at bounding box center [189, 292] width 347 height 20
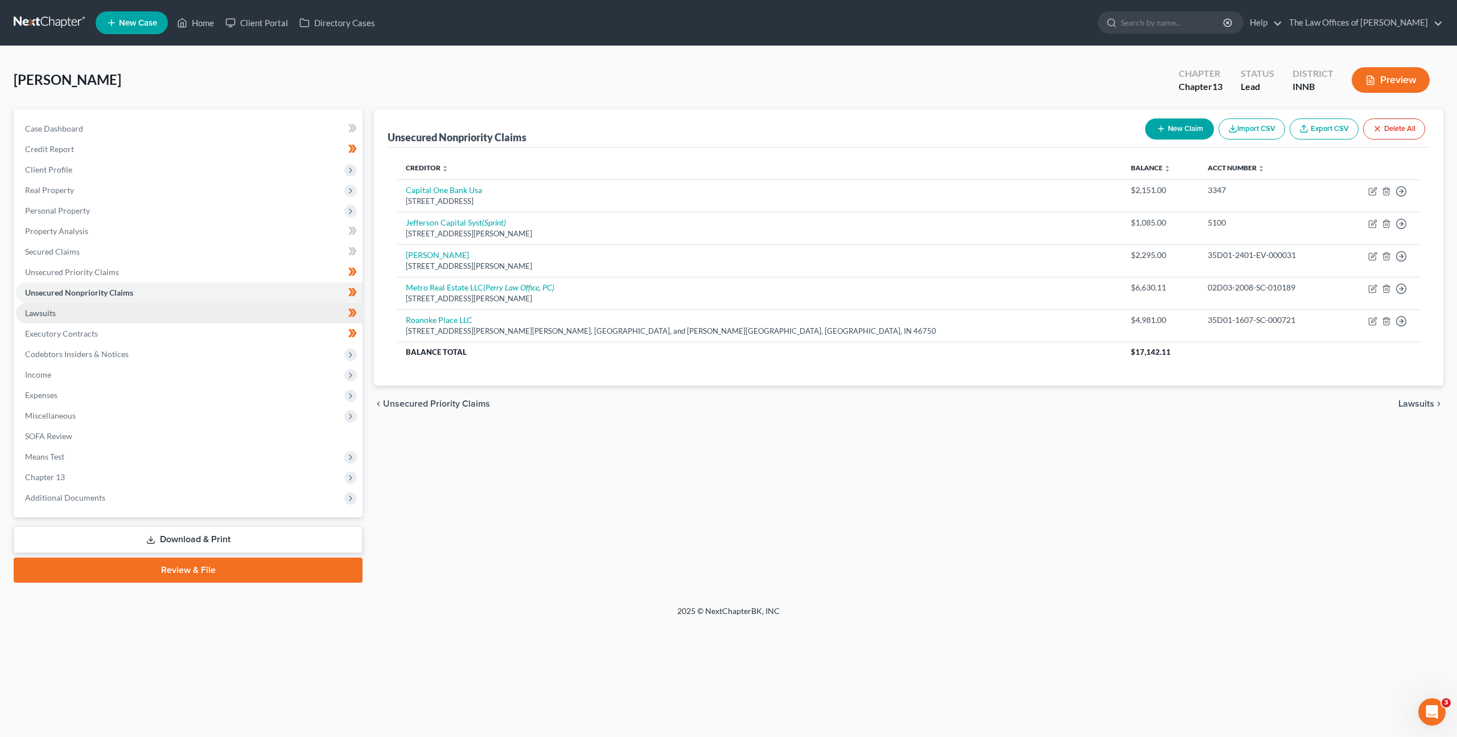
click at [154, 318] on link "Lawsuits" at bounding box center [189, 313] width 347 height 20
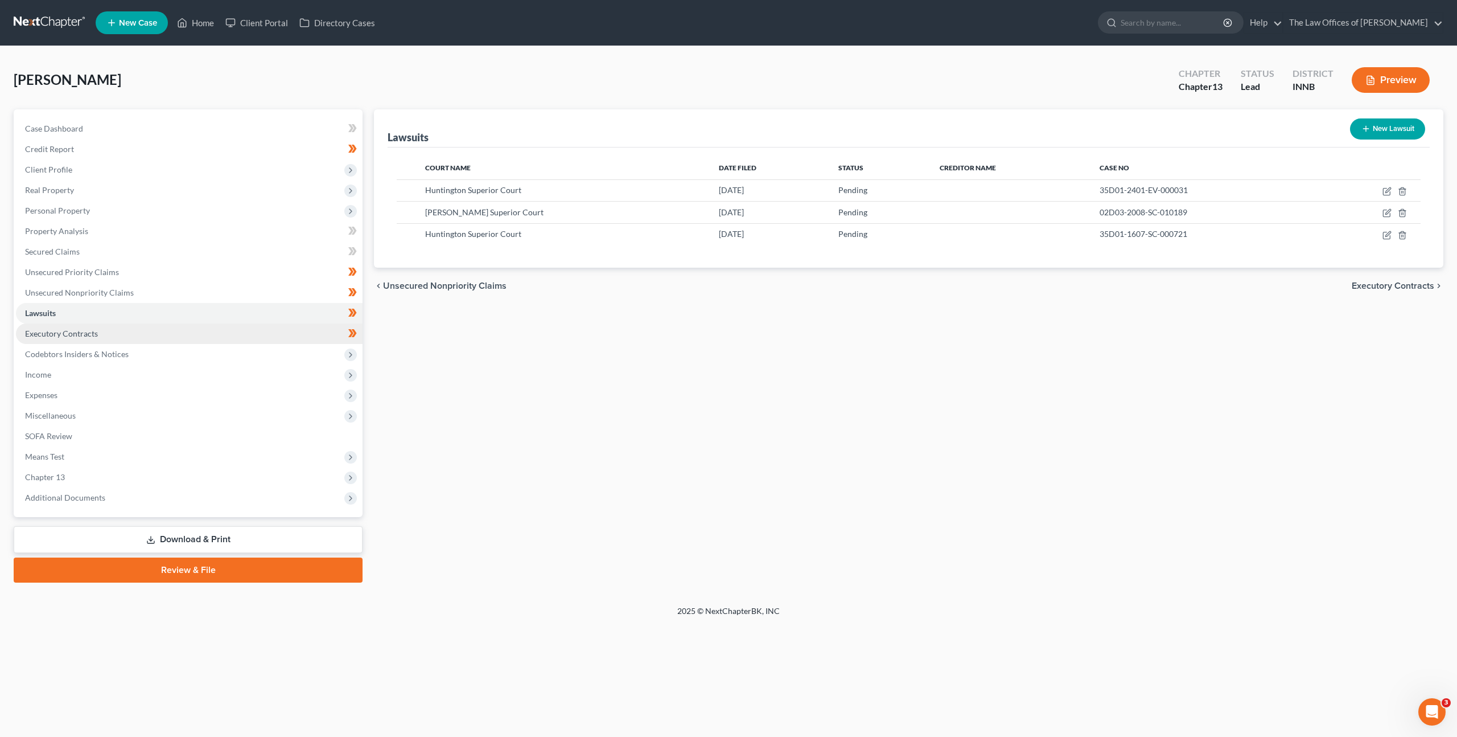
click at [148, 334] on link "Executory Contracts" at bounding box center [189, 333] width 347 height 20
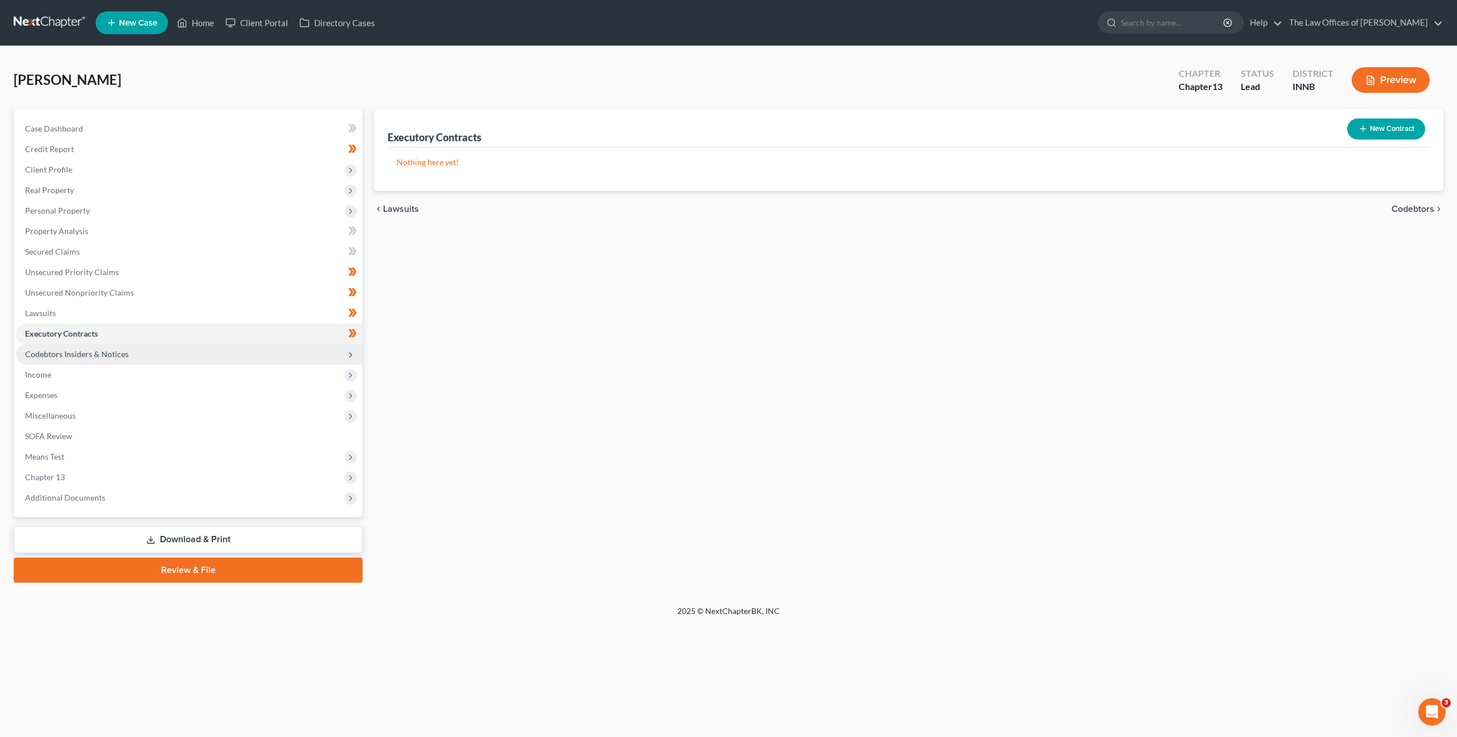
click at [141, 348] on span "Codebtors Insiders & Notices" at bounding box center [189, 354] width 347 height 20
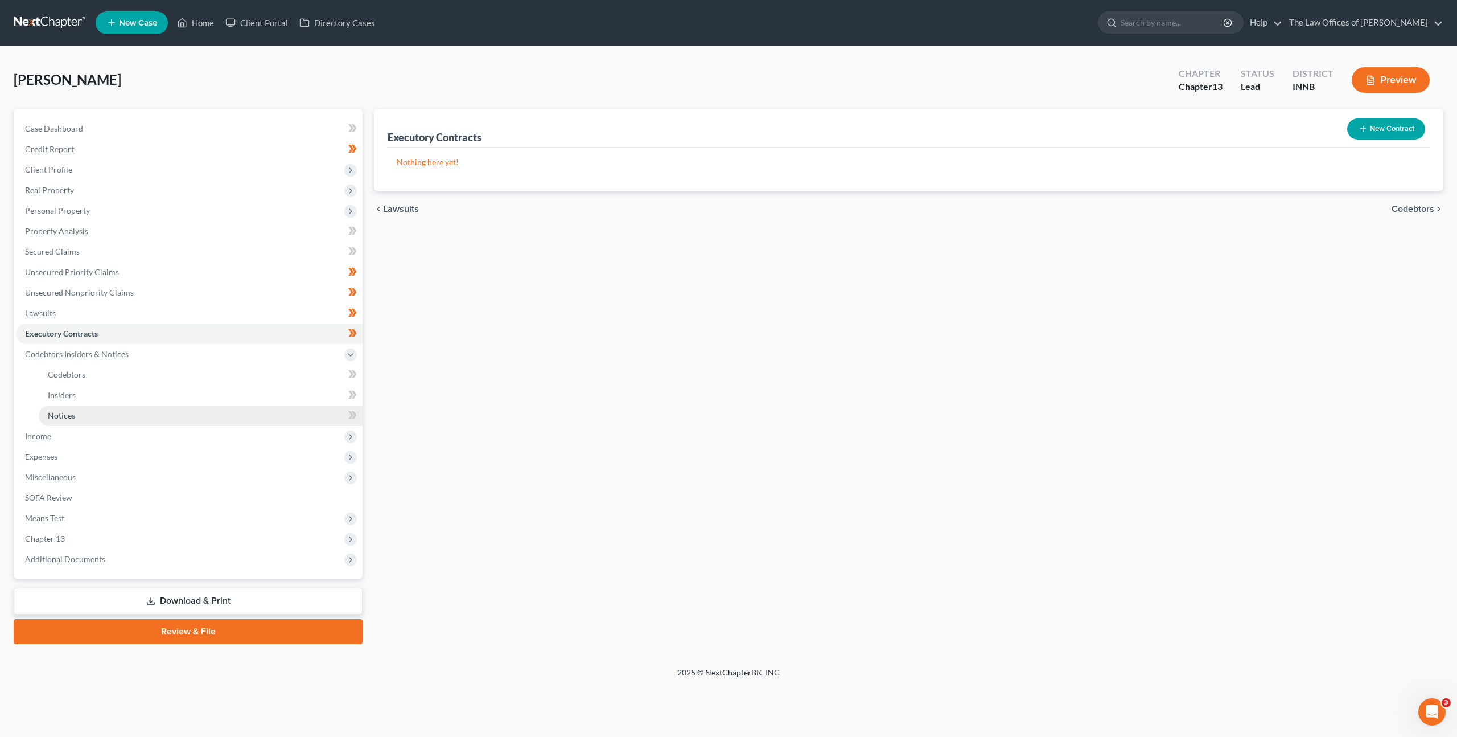
click at [126, 421] on link "Notices" at bounding box center [201, 415] width 324 height 20
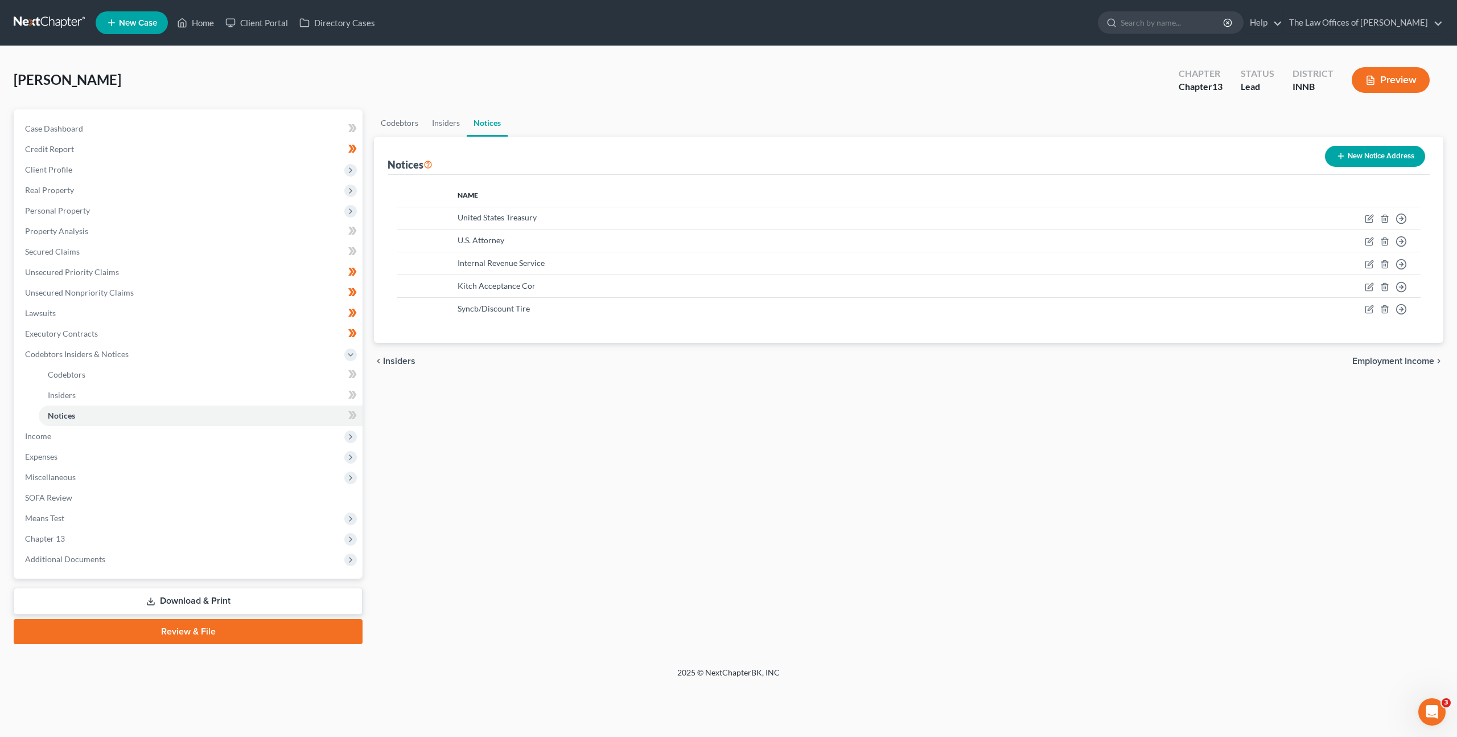
click at [1371, 154] on button "New Notice Address" at bounding box center [1375, 156] width 100 height 21
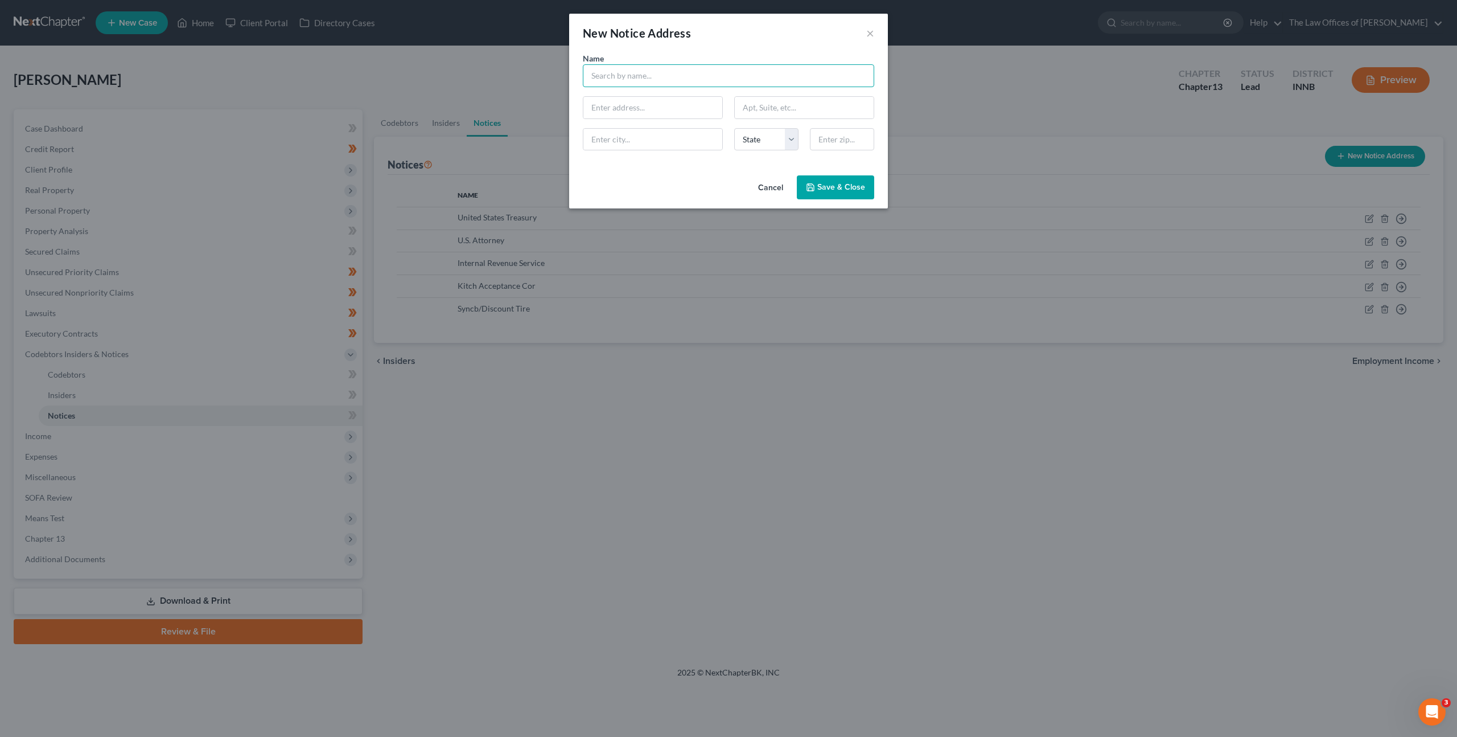
click at [676, 84] on input "text" at bounding box center [728, 75] width 291 height 23
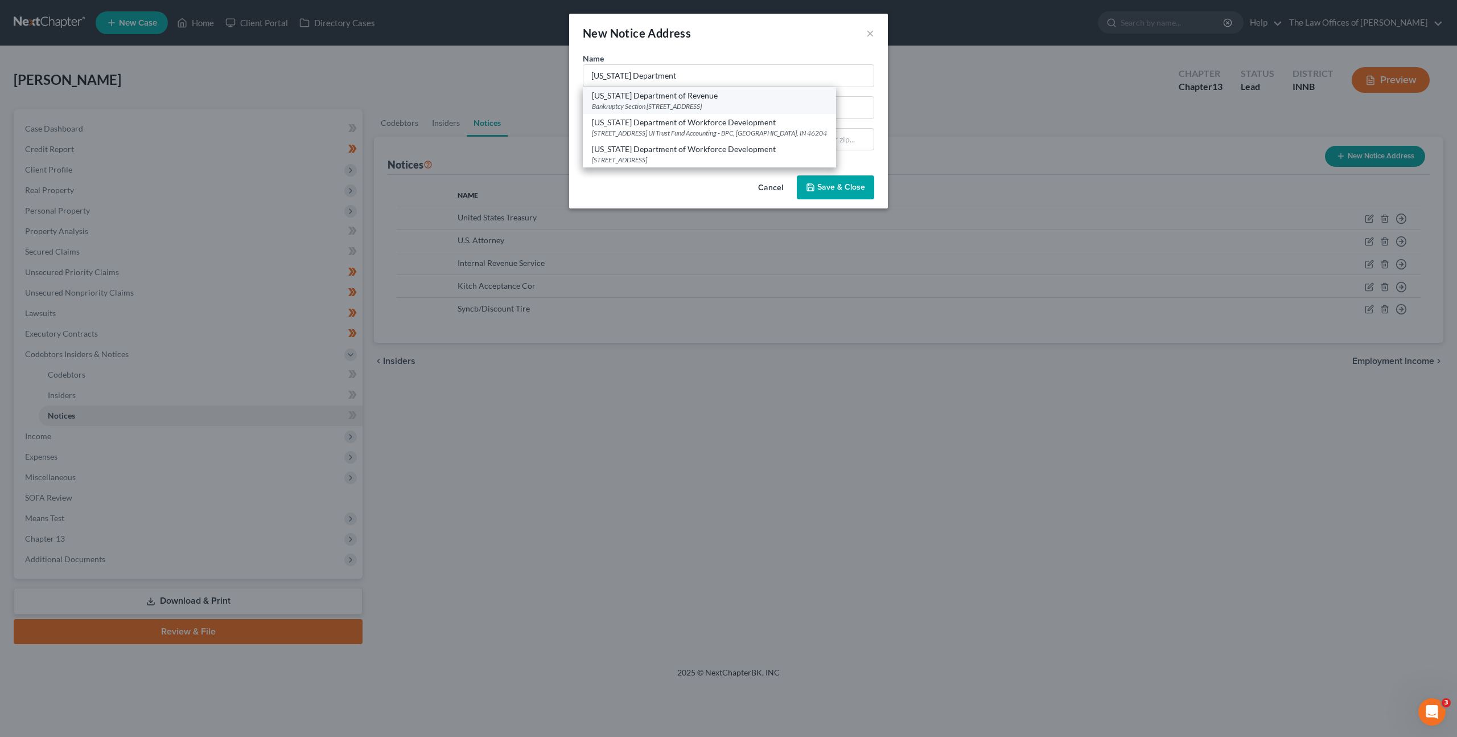
click at [714, 99] on div "[US_STATE] Department of Revenue" at bounding box center [709, 95] width 235 height 11
type input "[US_STATE] Department of Revenue"
type input "Bankruptcy Section"
type input "[STREET_ADDRESS]"
type input "[GEOGRAPHIC_DATA]"
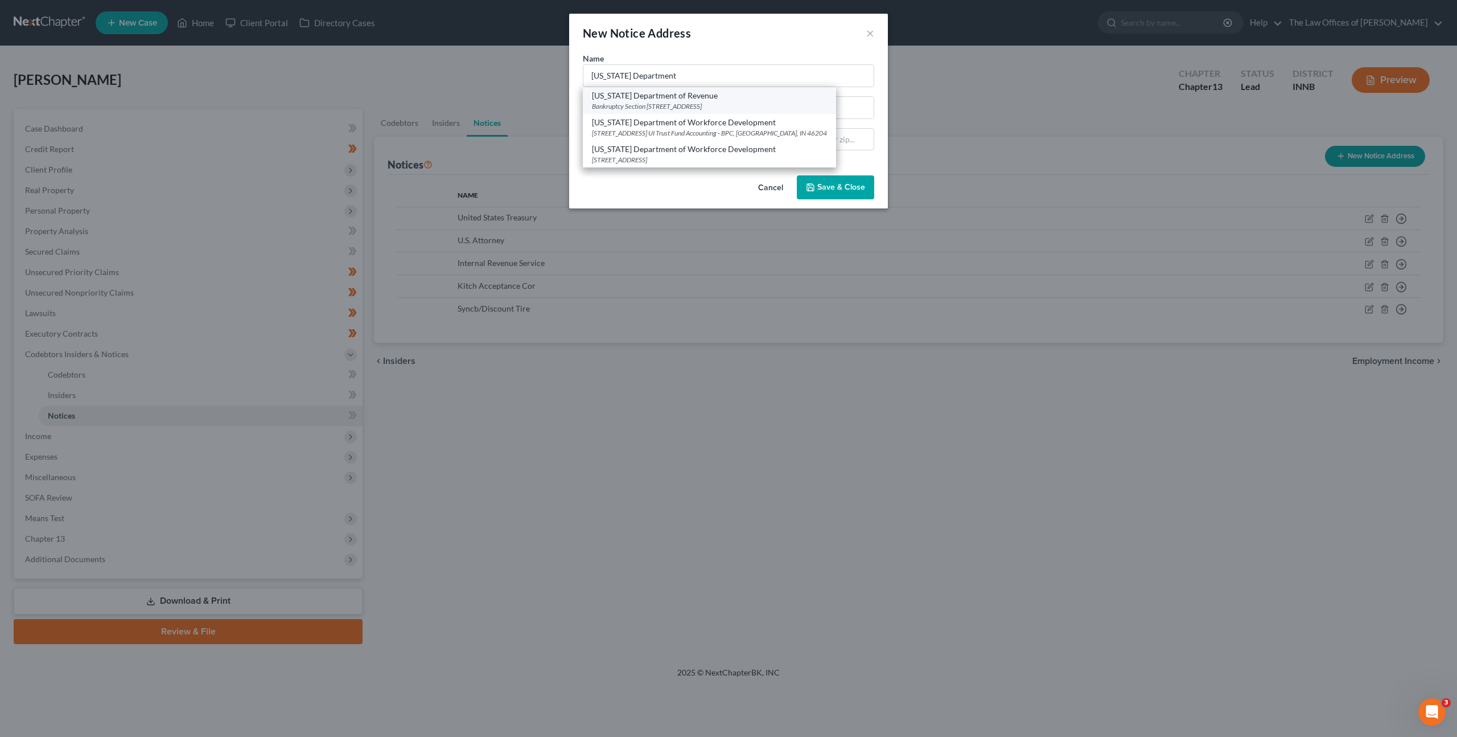
select select "15"
type input "46204"
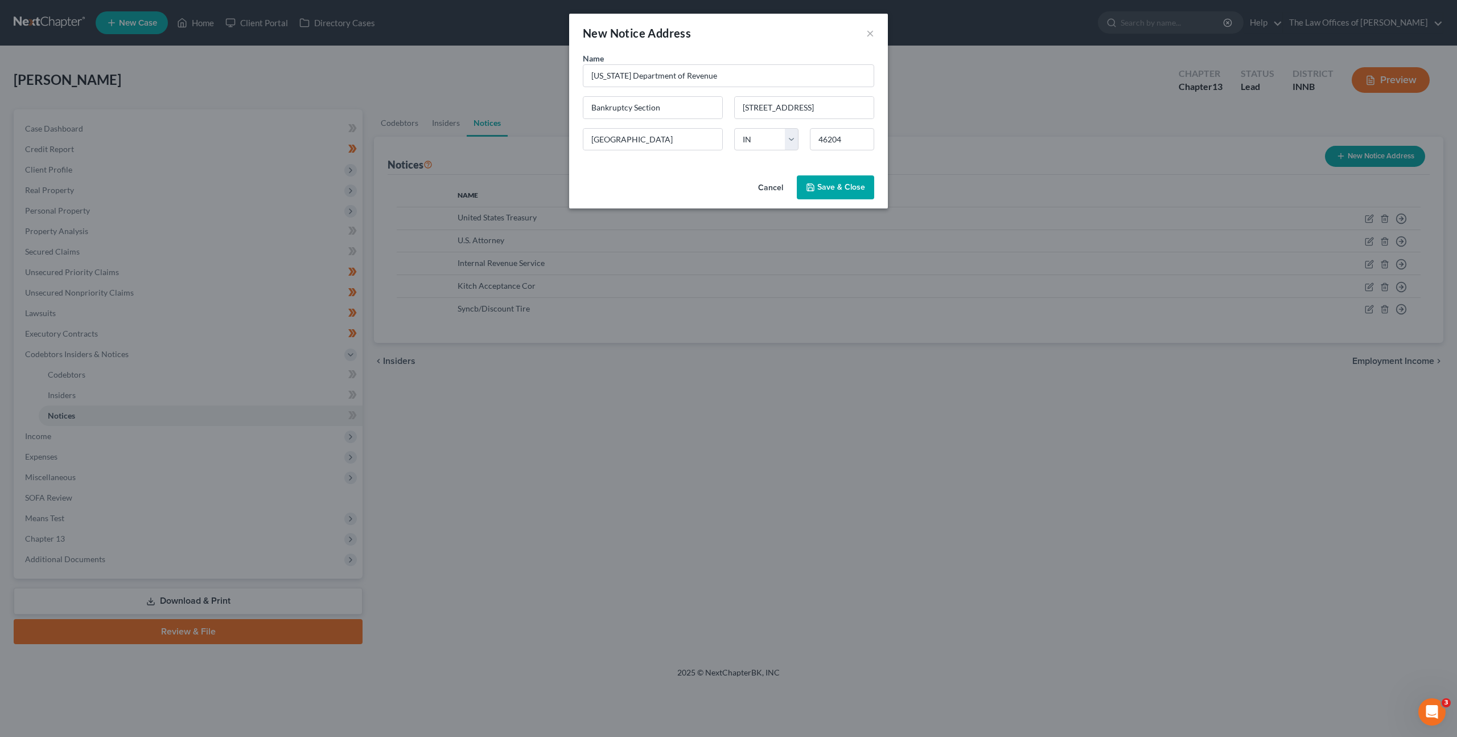
click at [804, 186] on button "Save & Close" at bounding box center [835, 187] width 77 height 24
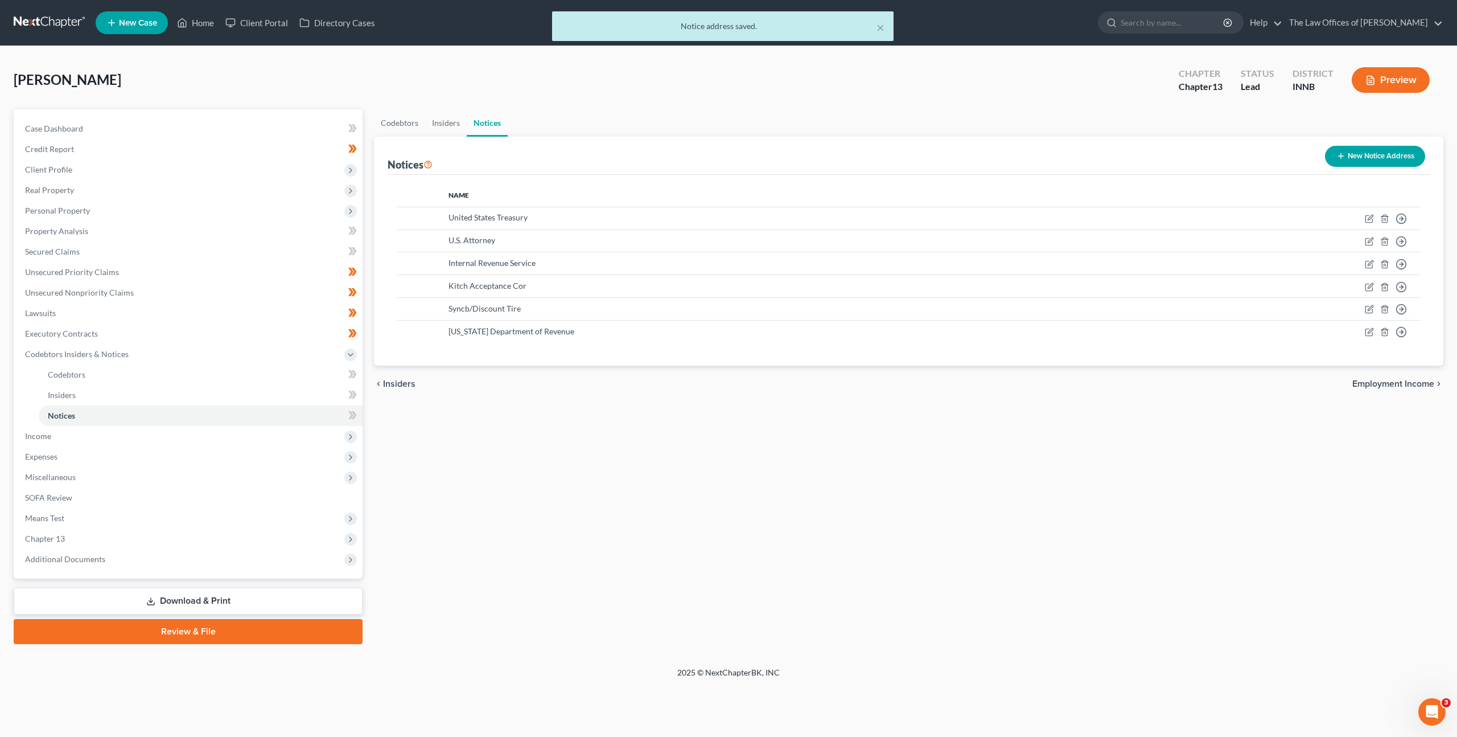
click at [1348, 153] on button "New Notice Address" at bounding box center [1375, 156] width 100 height 21
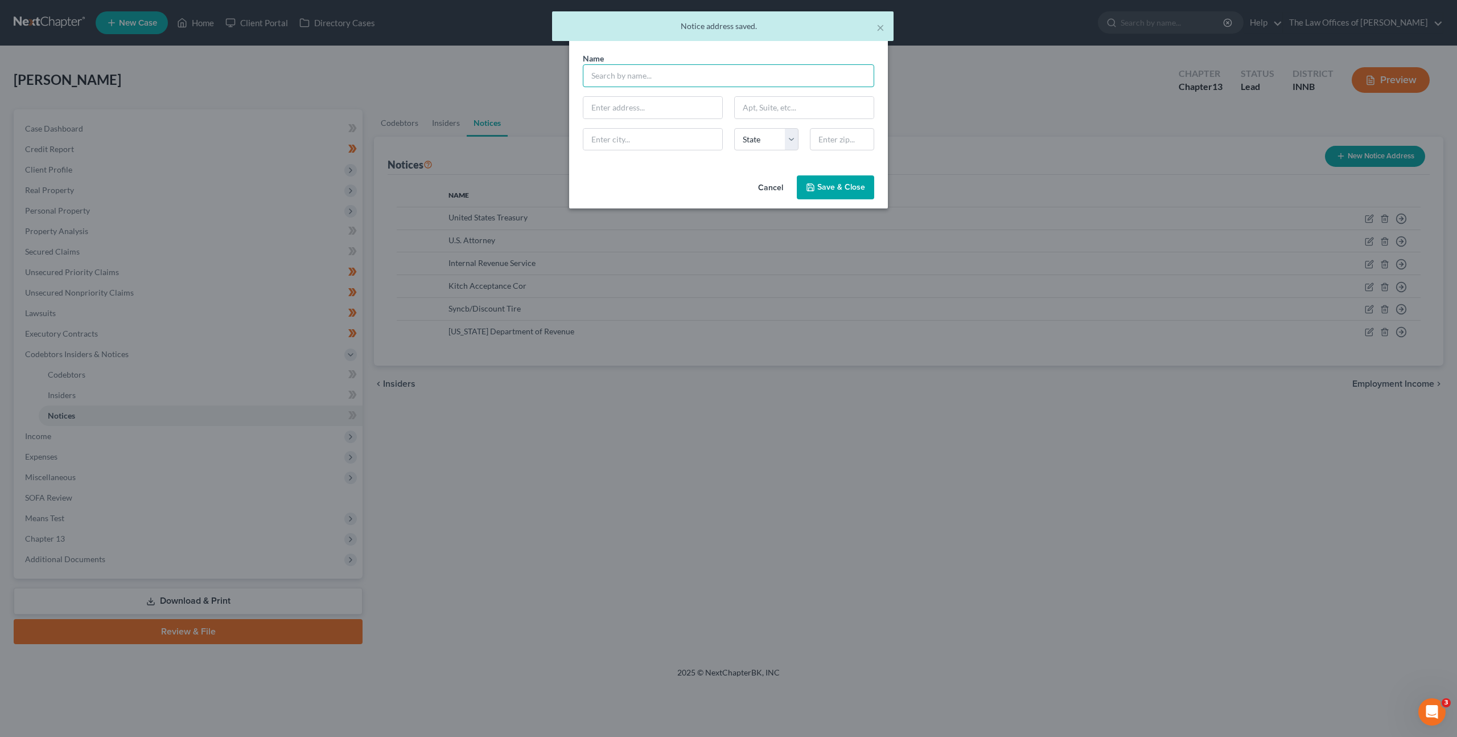
drag, startPoint x: 614, startPoint y: 85, endPoint x: 670, endPoint y: 79, distance: 56.2
click at [615, 85] on input "text" at bounding box center [728, 75] width 291 height 23
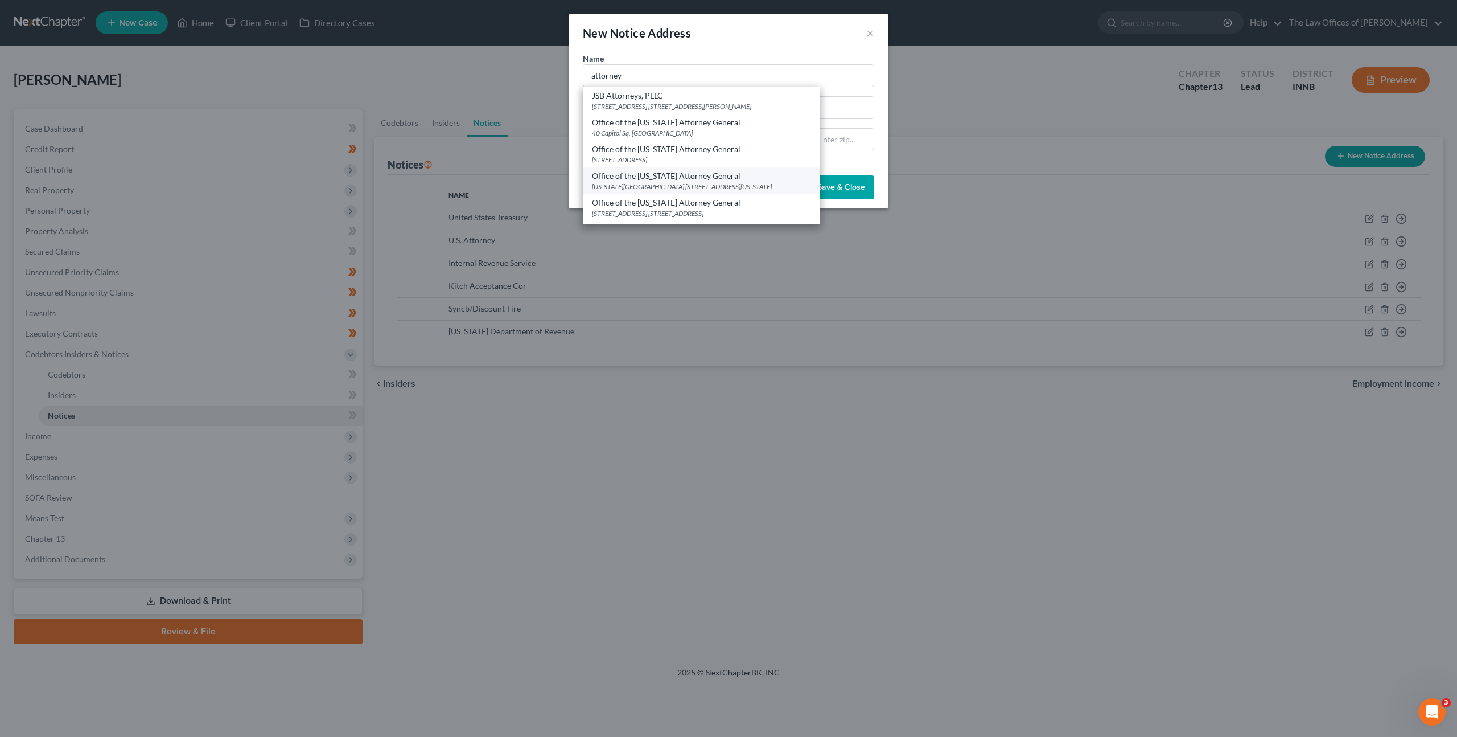
click at [680, 186] on div "[US_STATE][GEOGRAPHIC_DATA] [STREET_ADDRESS][US_STATE]" at bounding box center [701, 187] width 219 height 10
type input "Office of the [US_STATE] Attorney General"
type input "[US_STATE][GEOGRAPHIC_DATA]"
type input "[STREET_ADDRESS][US_STATE]"
type input "[GEOGRAPHIC_DATA]"
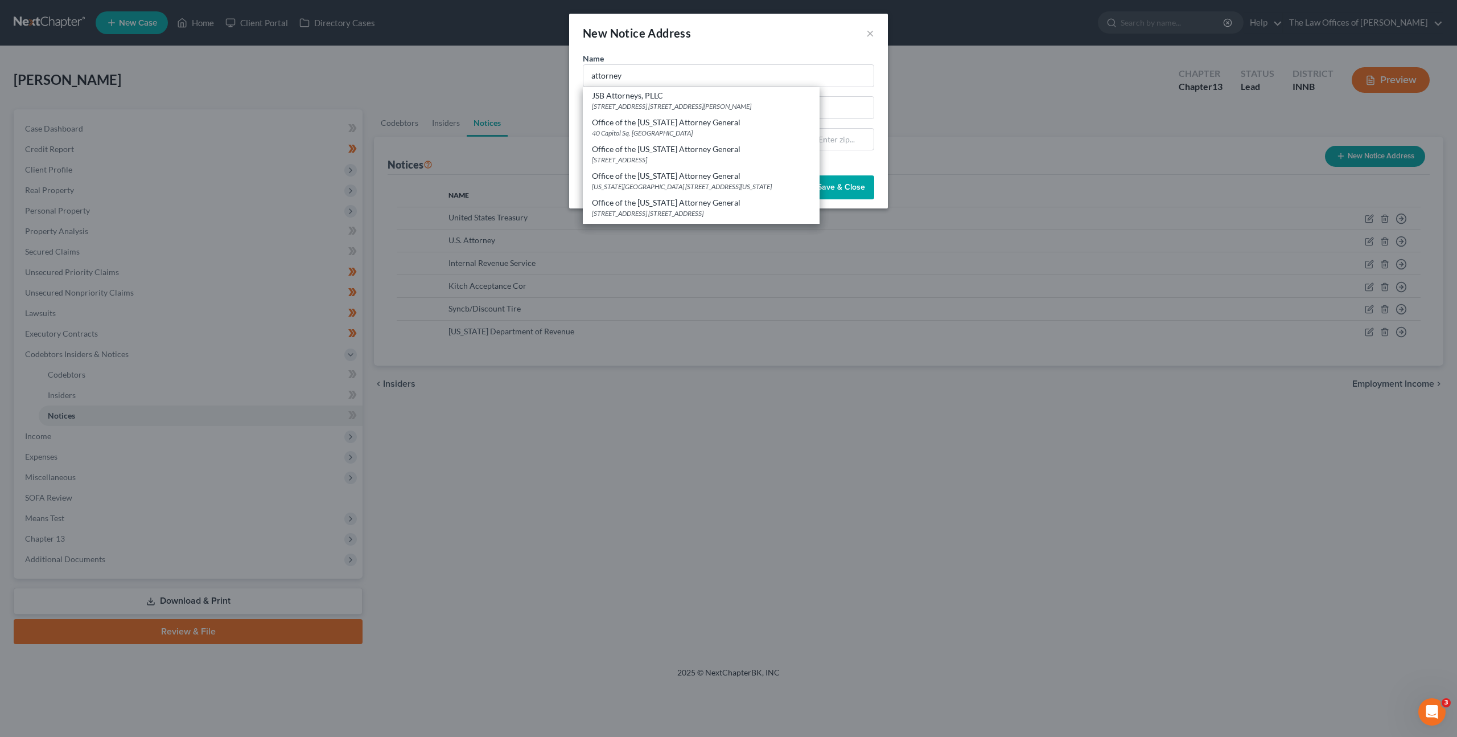
select select "15"
type input "46204"
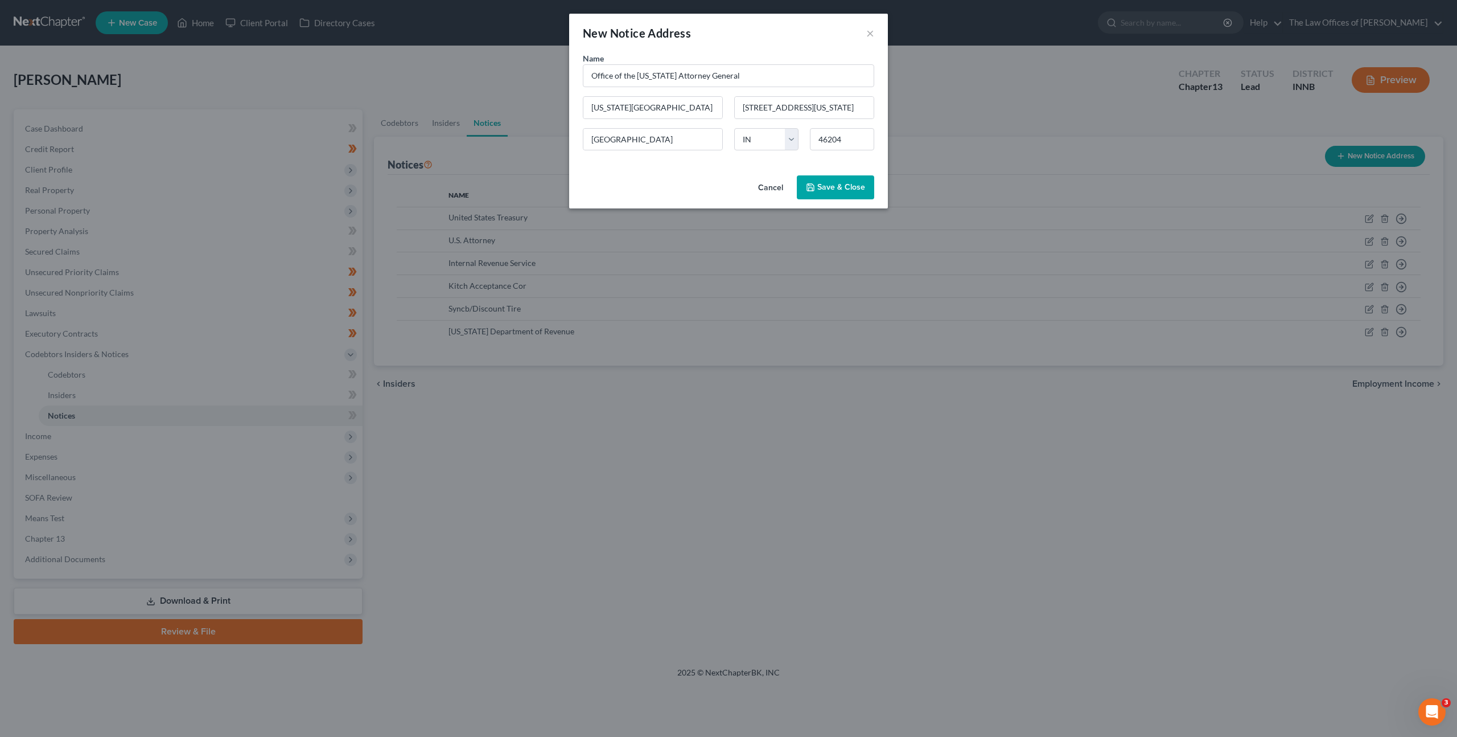
click at [828, 183] on span "Save & Close" at bounding box center [842, 187] width 48 height 10
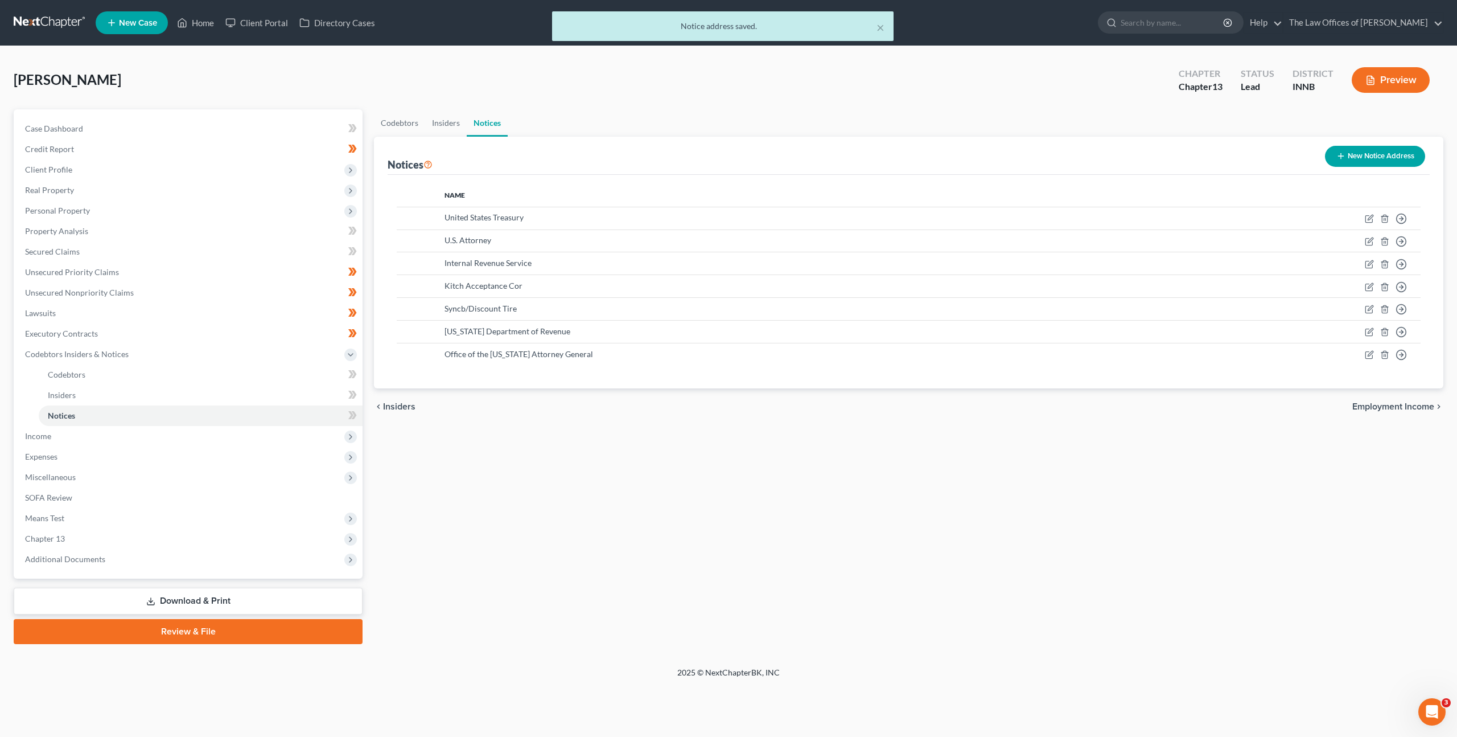
click at [1348, 146] on button "New Notice Address" at bounding box center [1375, 156] width 100 height 21
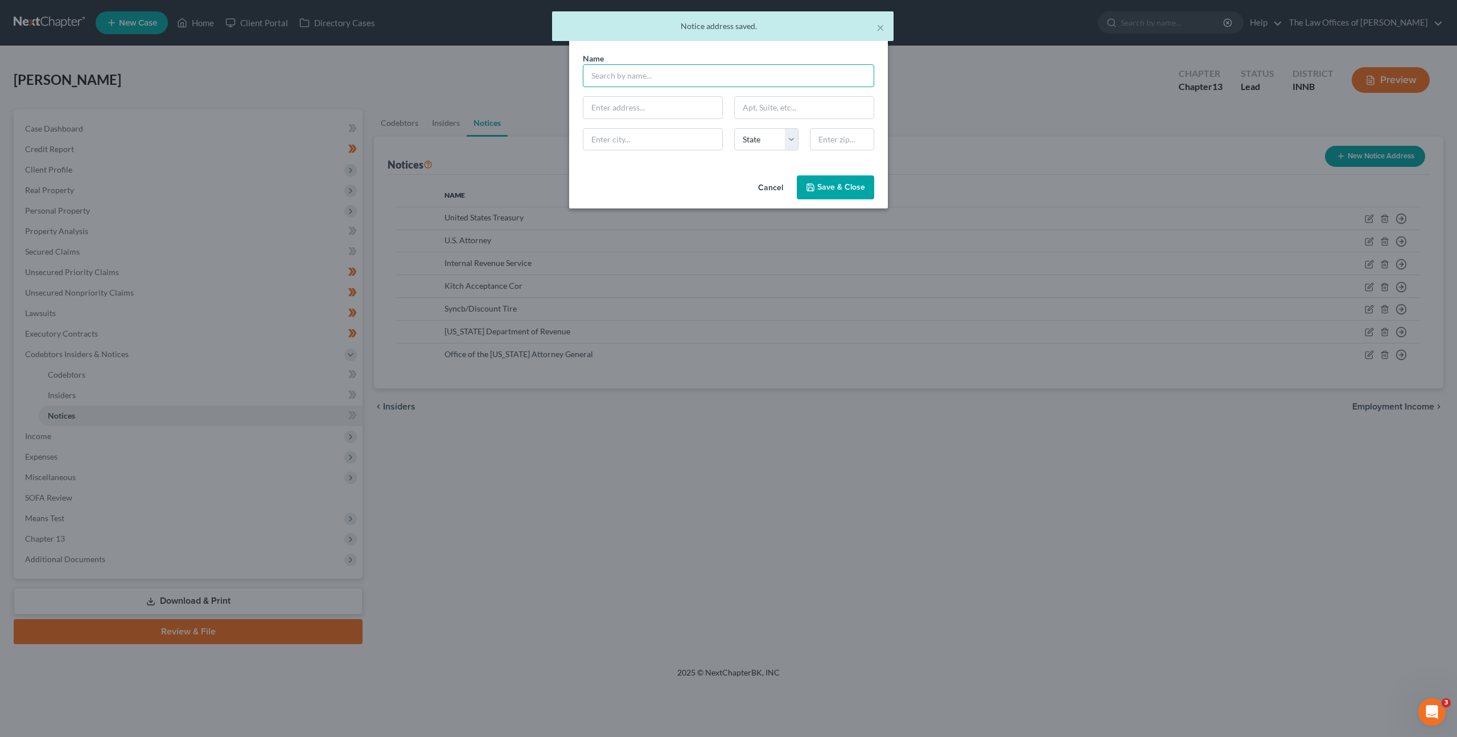
click at [635, 75] on input "text" at bounding box center [728, 75] width 291 height 23
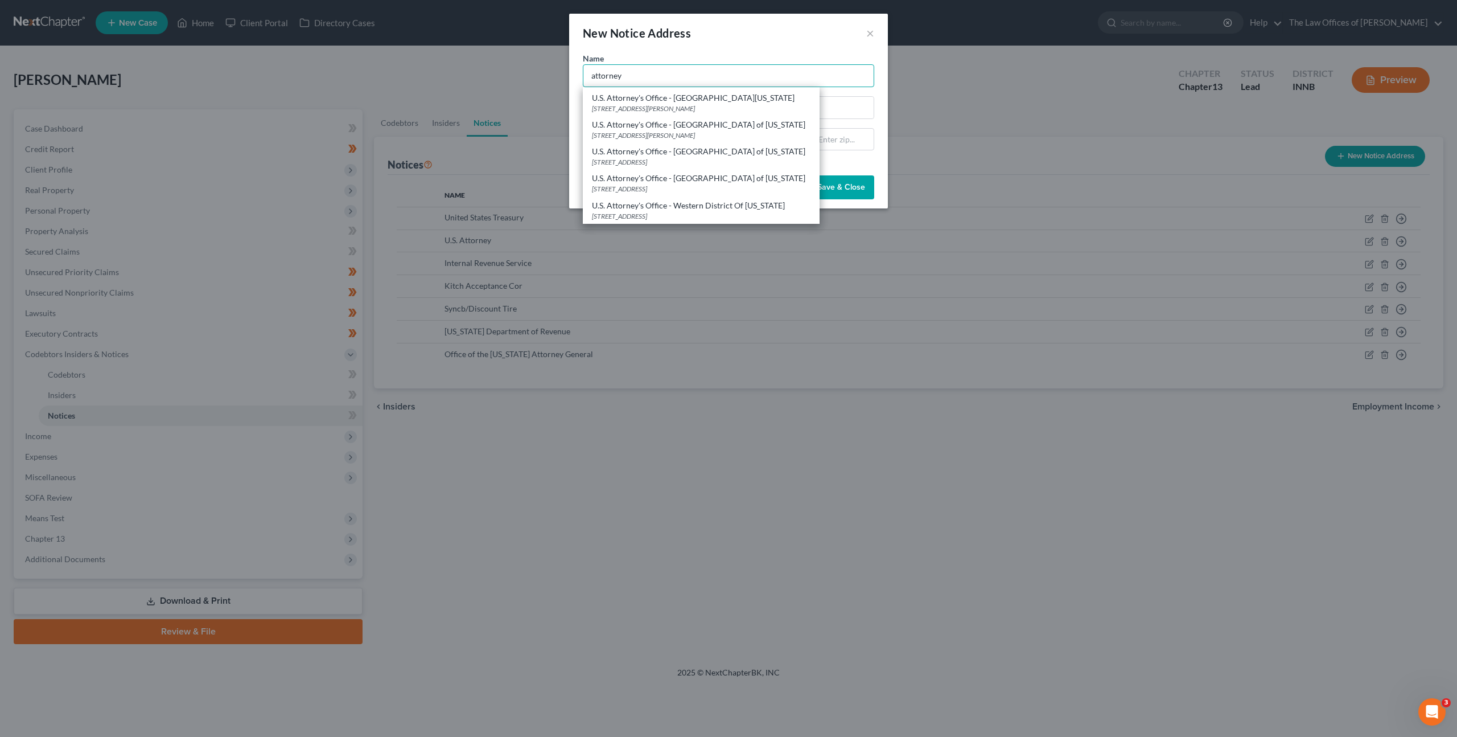
scroll to position [249, 0]
click at [684, 158] on div "[STREET_ADDRESS]" at bounding box center [701, 162] width 219 height 10
type input "U.S. Attorney's Office - [GEOGRAPHIC_DATA] of [US_STATE]"
type input "5400 Federal Plaze"
type input "Suite 1500"
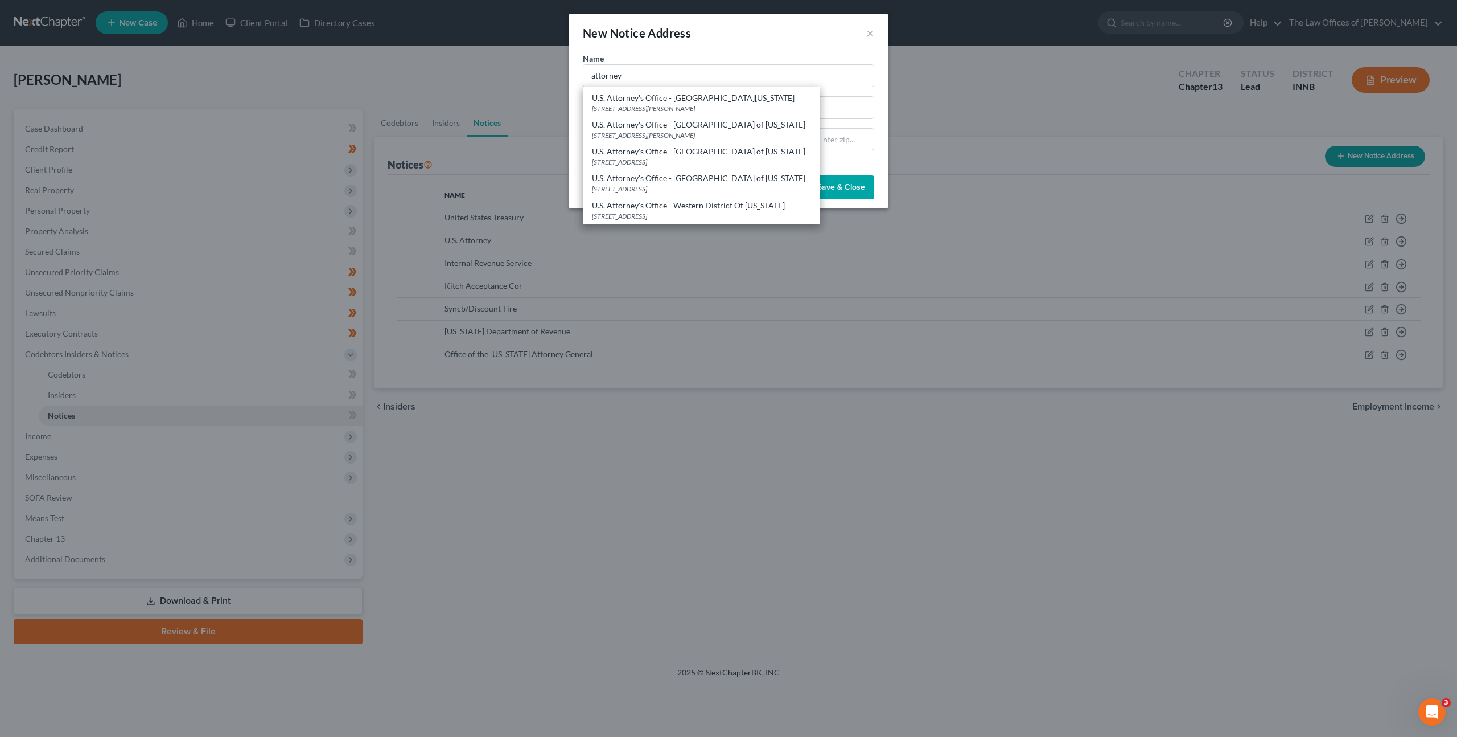
type input "[PERSON_NAME]"
select select "15"
type input "46320"
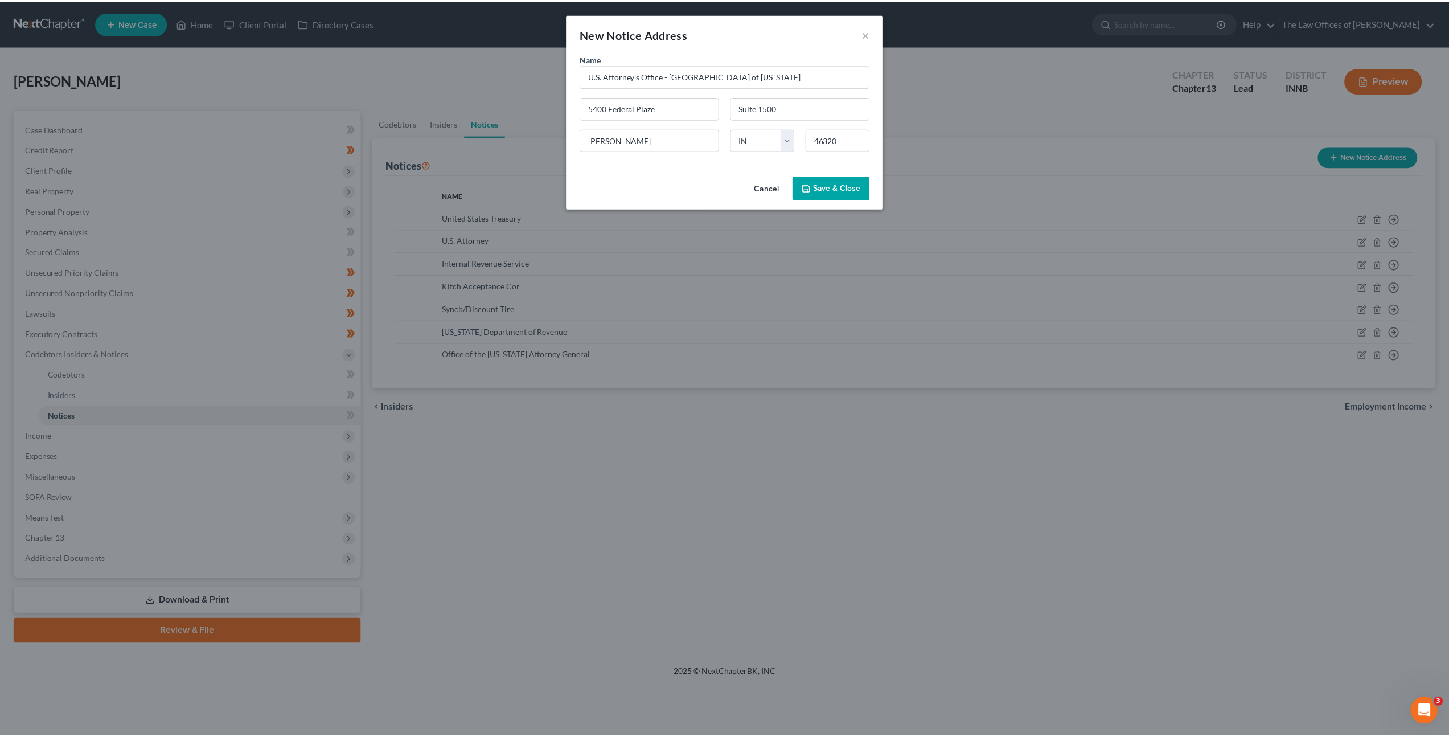
scroll to position [0, 0]
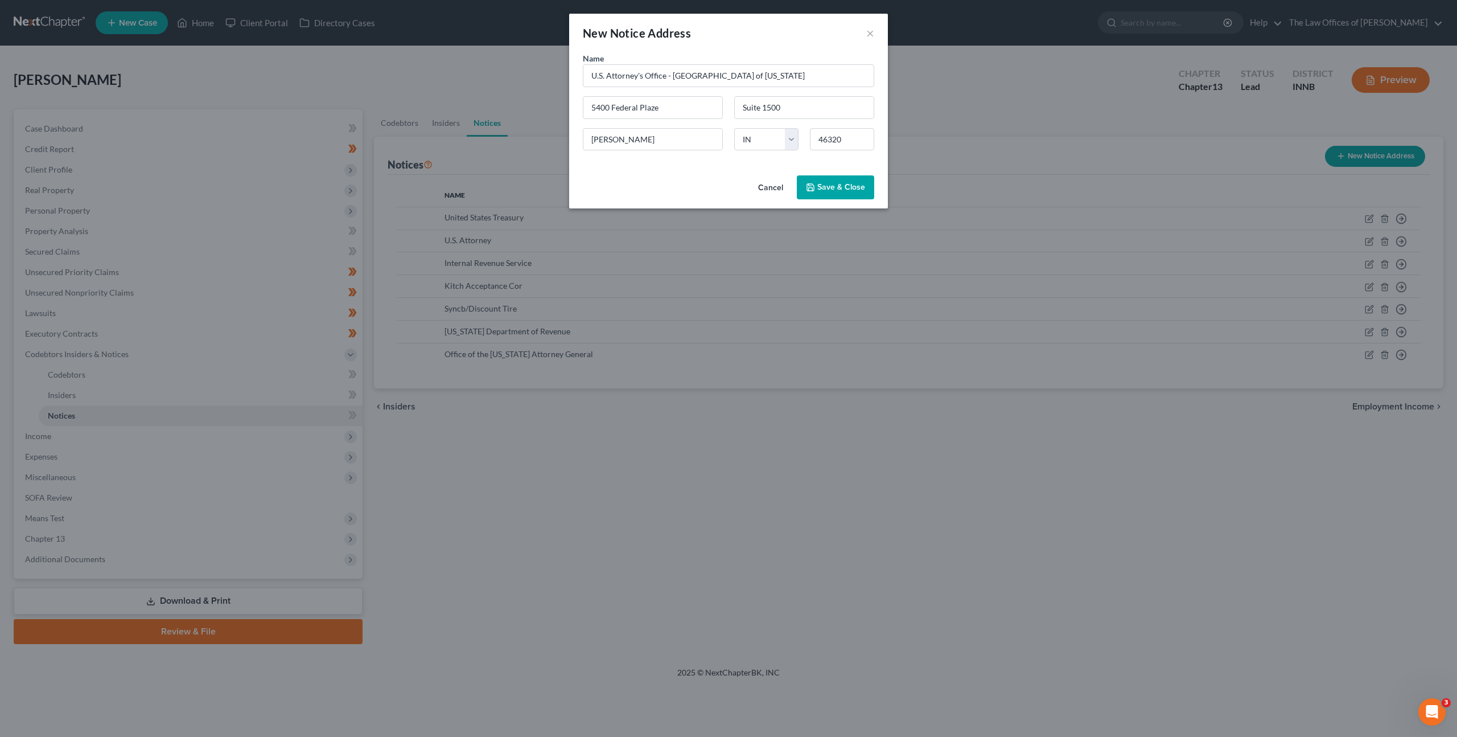
click at [833, 186] on span "Save & Close" at bounding box center [842, 187] width 48 height 10
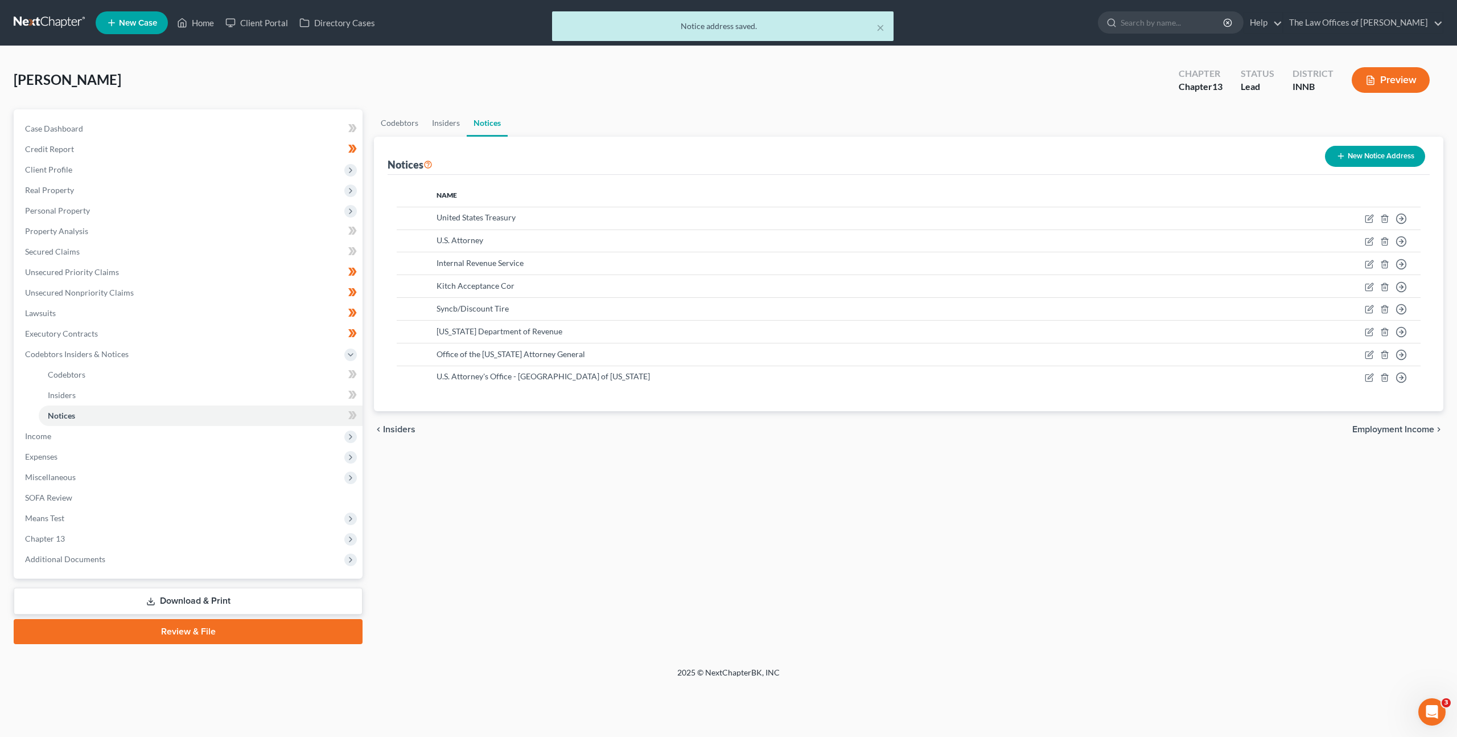
click at [636, 481] on div "Codebtors Insiders Notices Notices New Notice Address Name United States Treasu…" at bounding box center [908, 376] width 1081 height 535
click at [359, 415] on span at bounding box center [353, 416] width 20 height 17
drag, startPoint x: 359, startPoint y: 415, endPoint x: 345, endPoint y: 422, distance: 15.3
click at [359, 416] on span at bounding box center [353, 416] width 20 height 17
drag, startPoint x: 310, startPoint y: 440, endPoint x: 272, endPoint y: 448, distance: 39.0
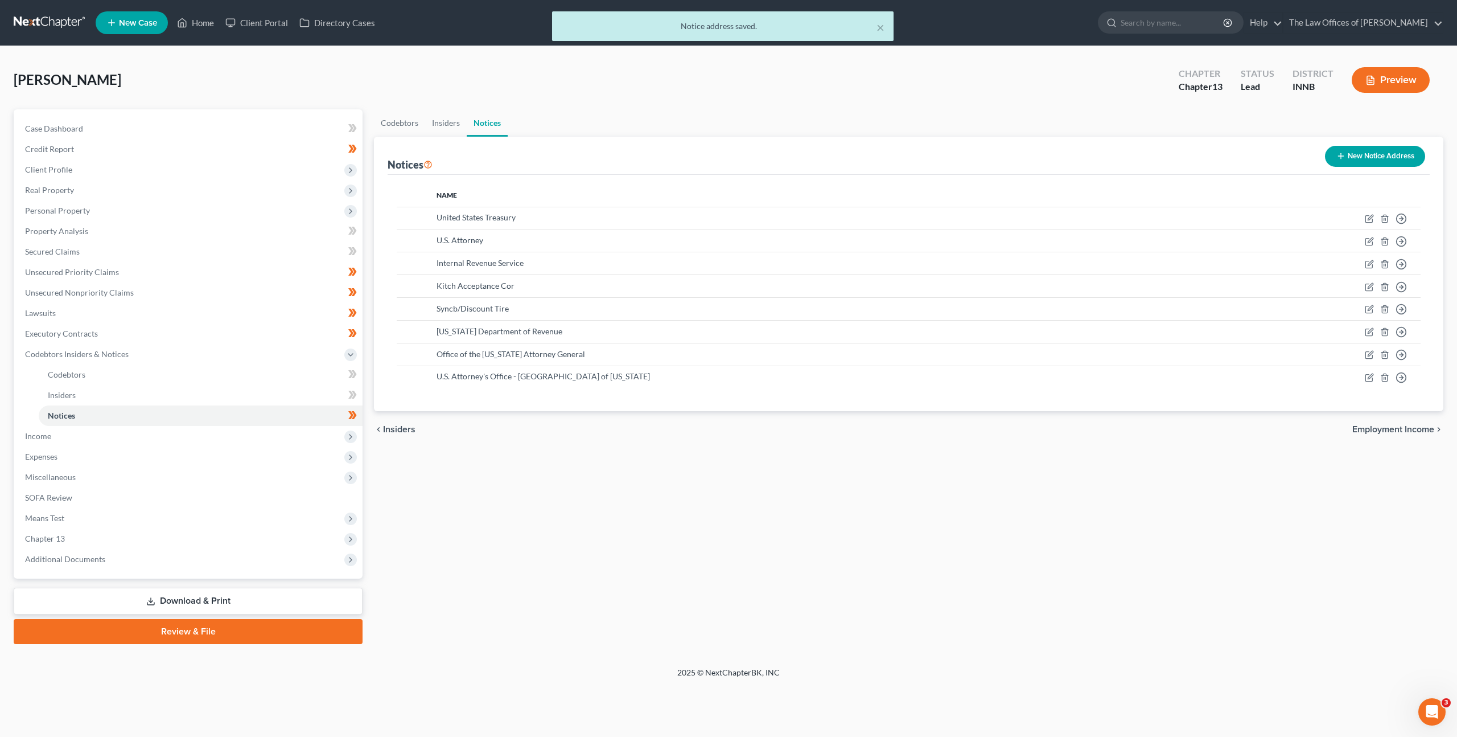
click at [310, 441] on span "Income" at bounding box center [189, 436] width 347 height 20
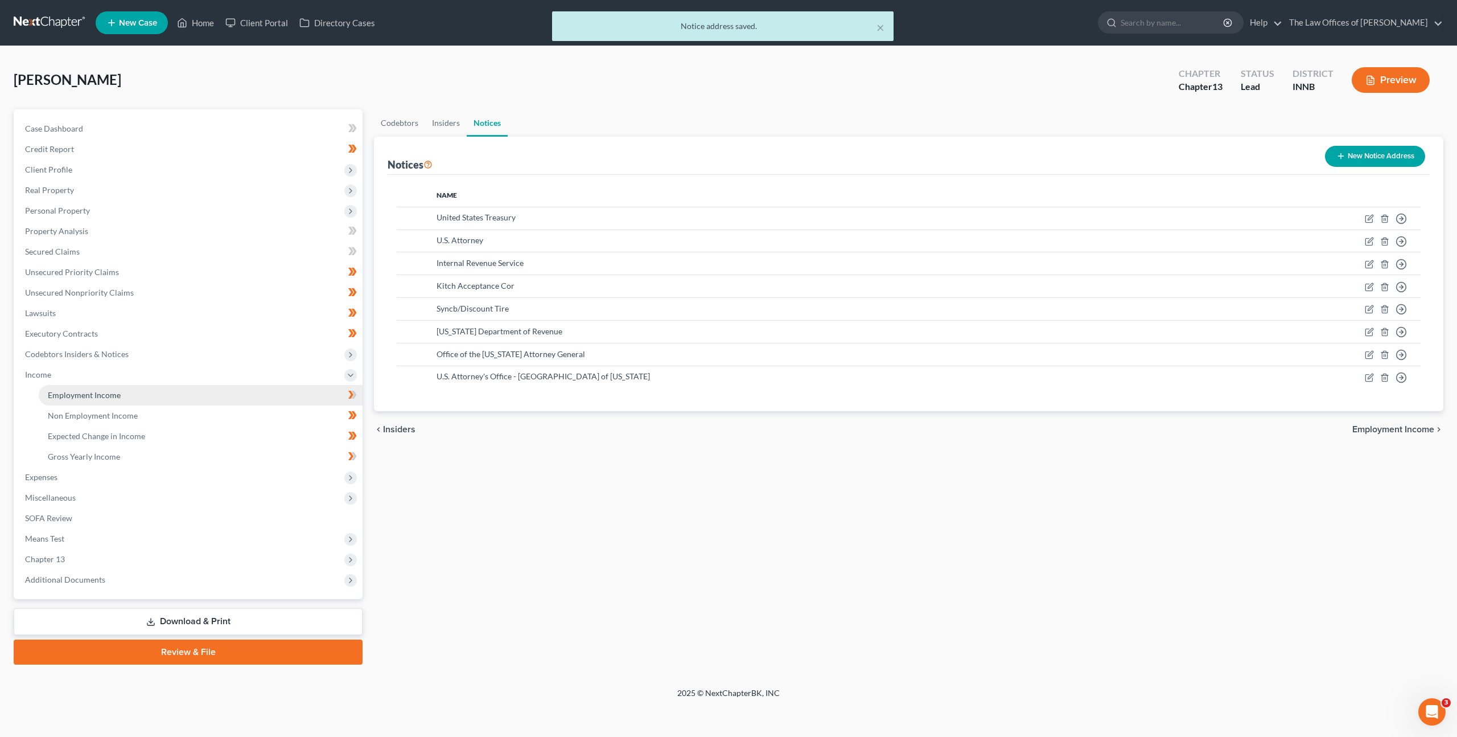
click at [235, 401] on link "Employment Income" at bounding box center [201, 395] width 324 height 20
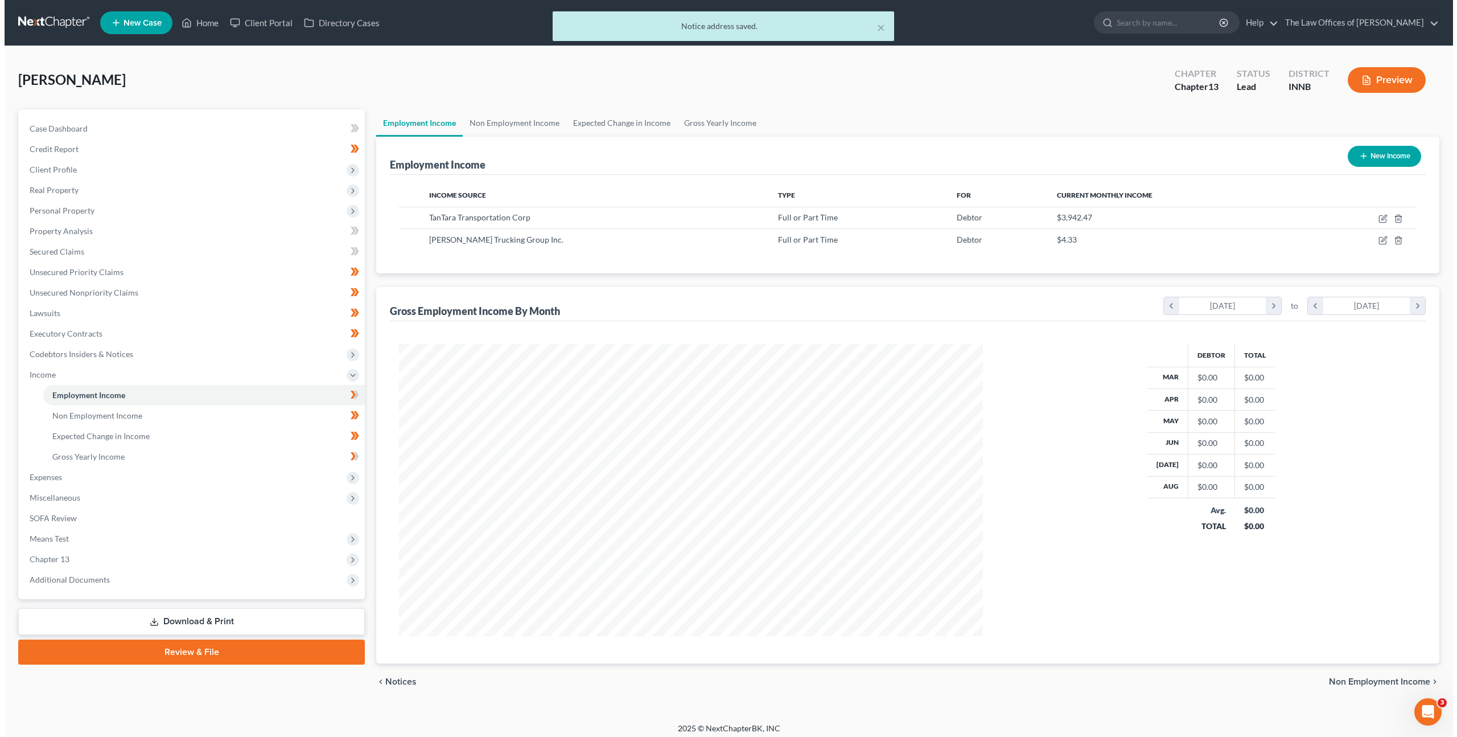
scroll to position [292, 607]
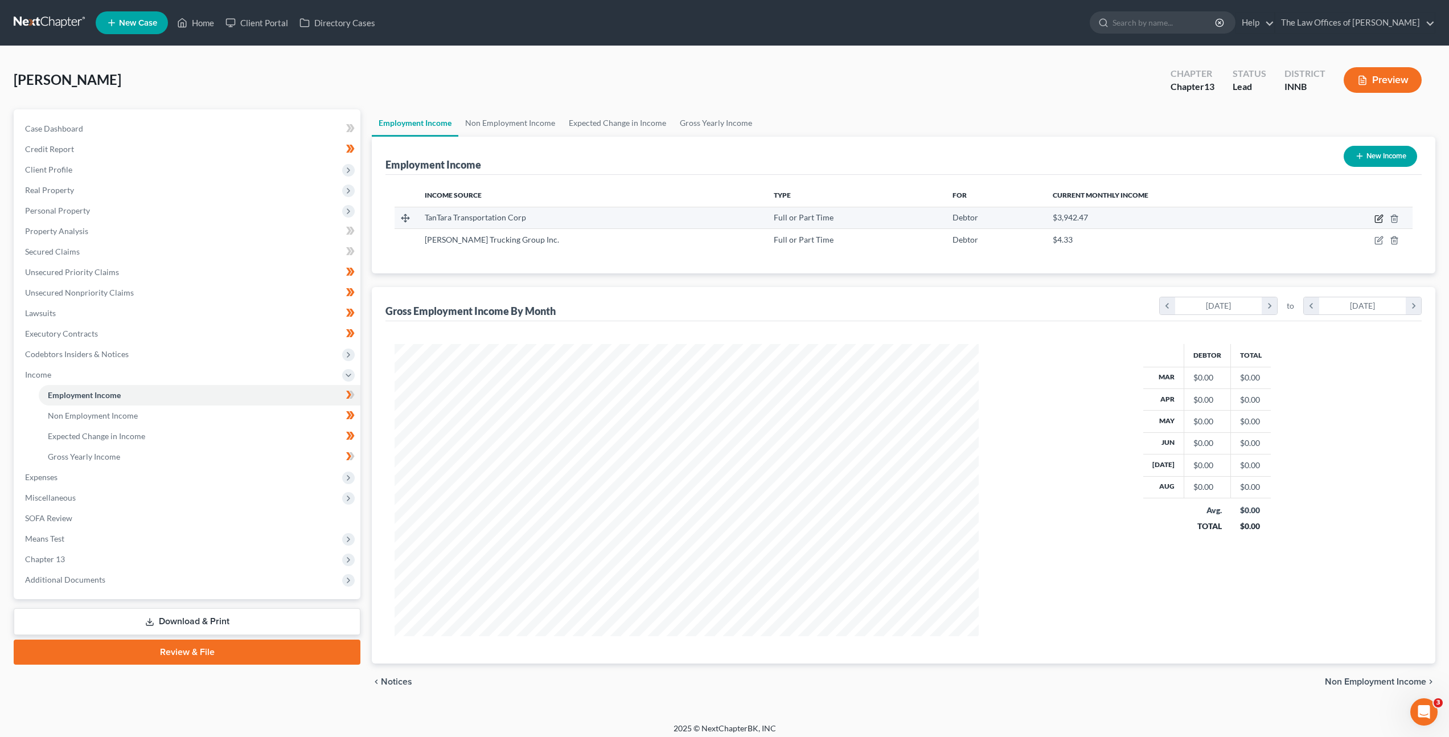
click at [1378, 218] on icon "button" at bounding box center [1379, 217] width 5 height 5
select select "0"
select select "14"
select select "3"
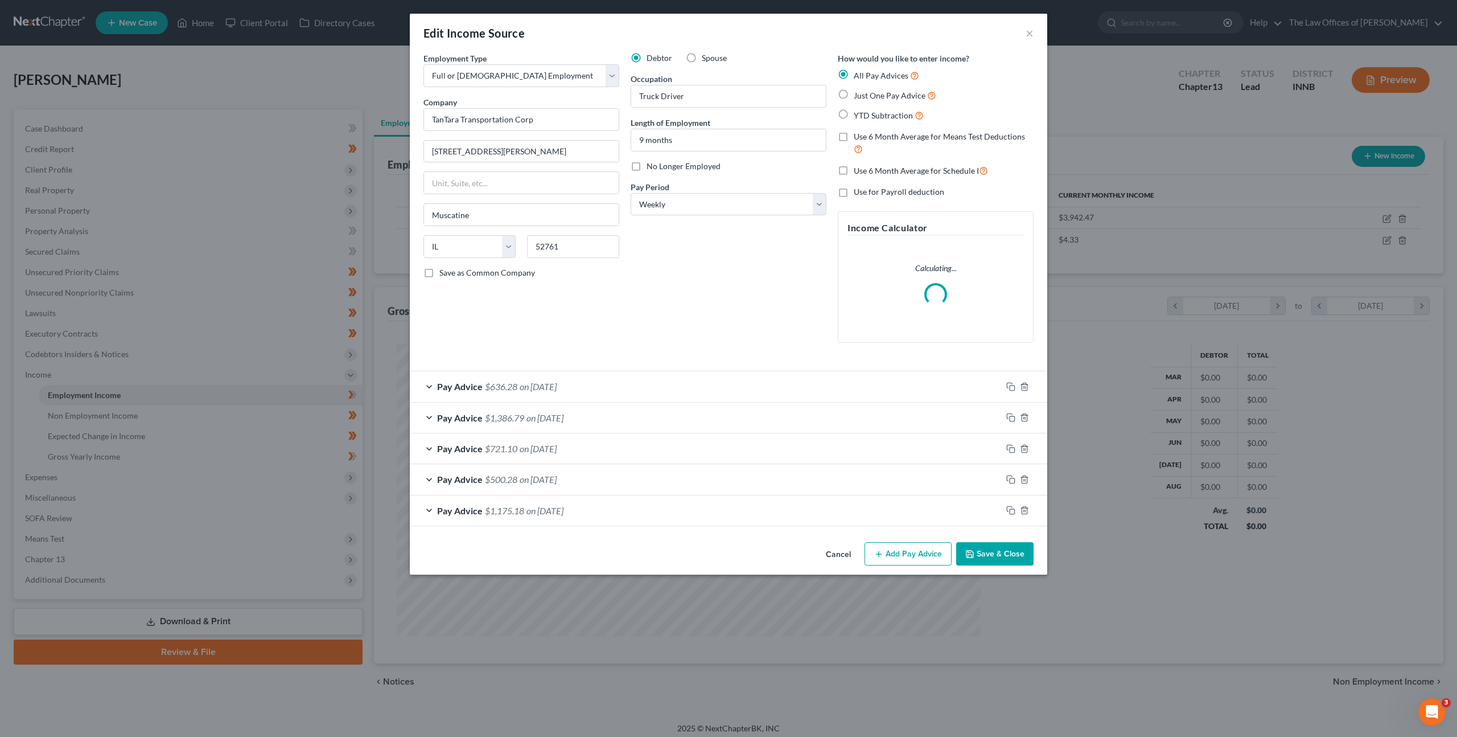
scroll to position [294, 611]
click at [647, 172] on label "No Longer Employed" at bounding box center [684, 166] width 74 height 11
click at [651, 168] on input "No Longer Employed" at bounding box center [654, 164] width 7 height 7
checkbox input "true"
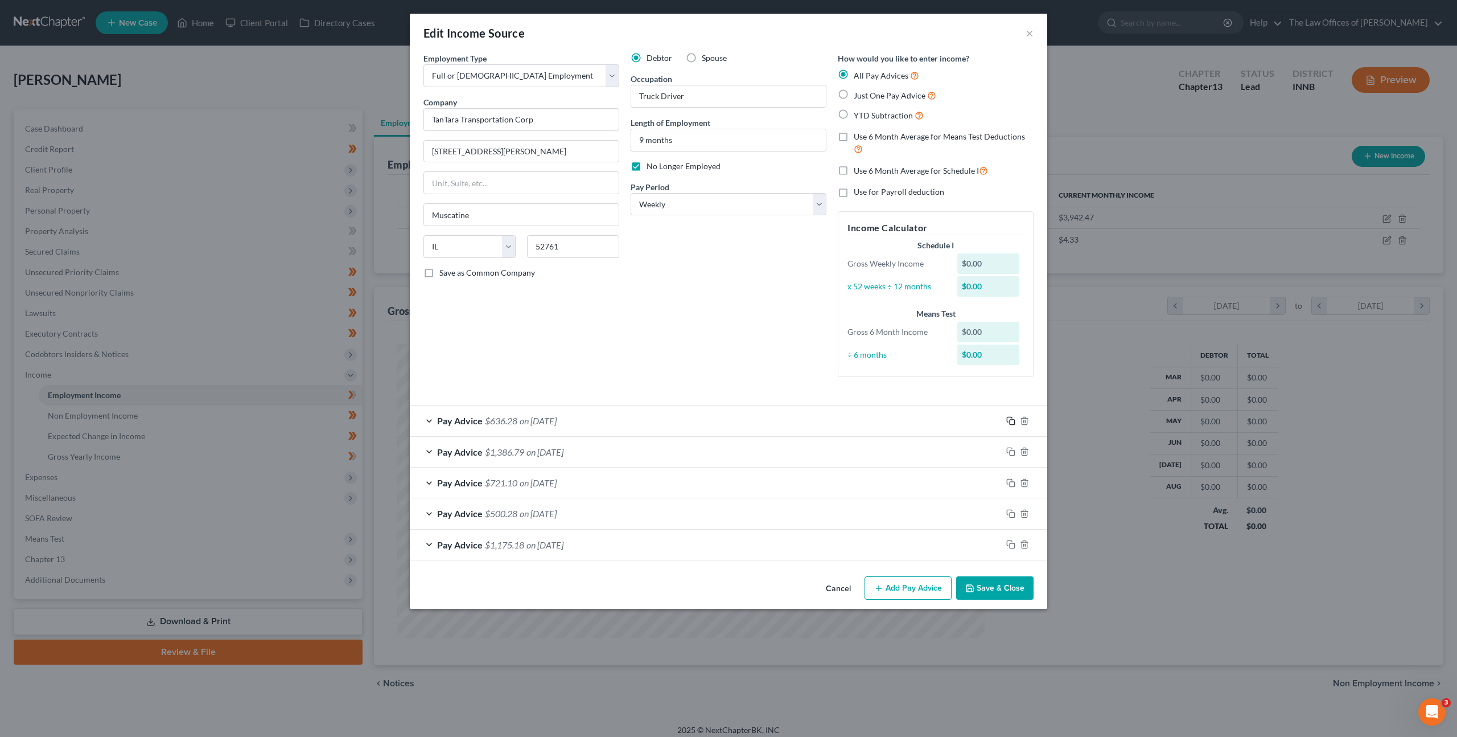
click at [1013, 418] on icon "button" at bounding box center [1011, 420] width 9 height 9
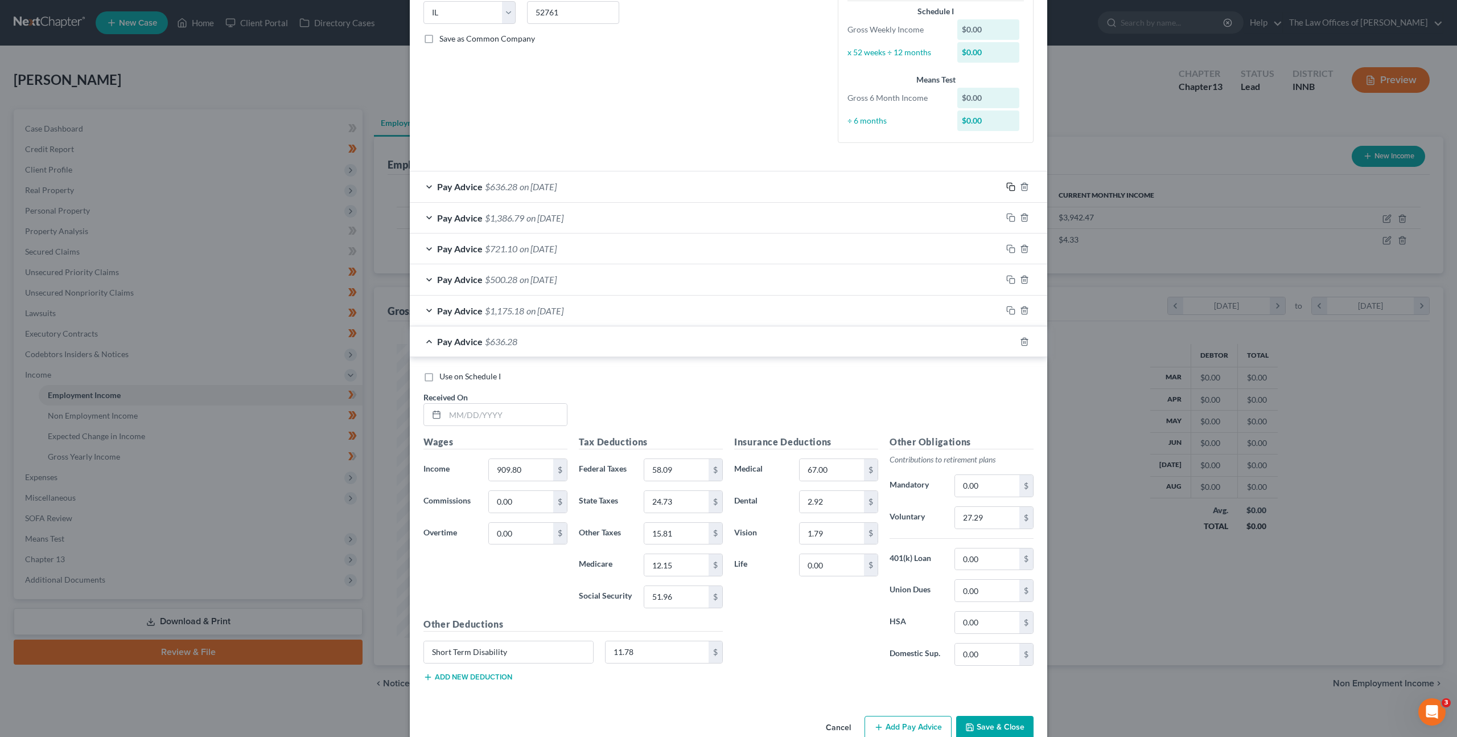
scroll to position [259, 0]
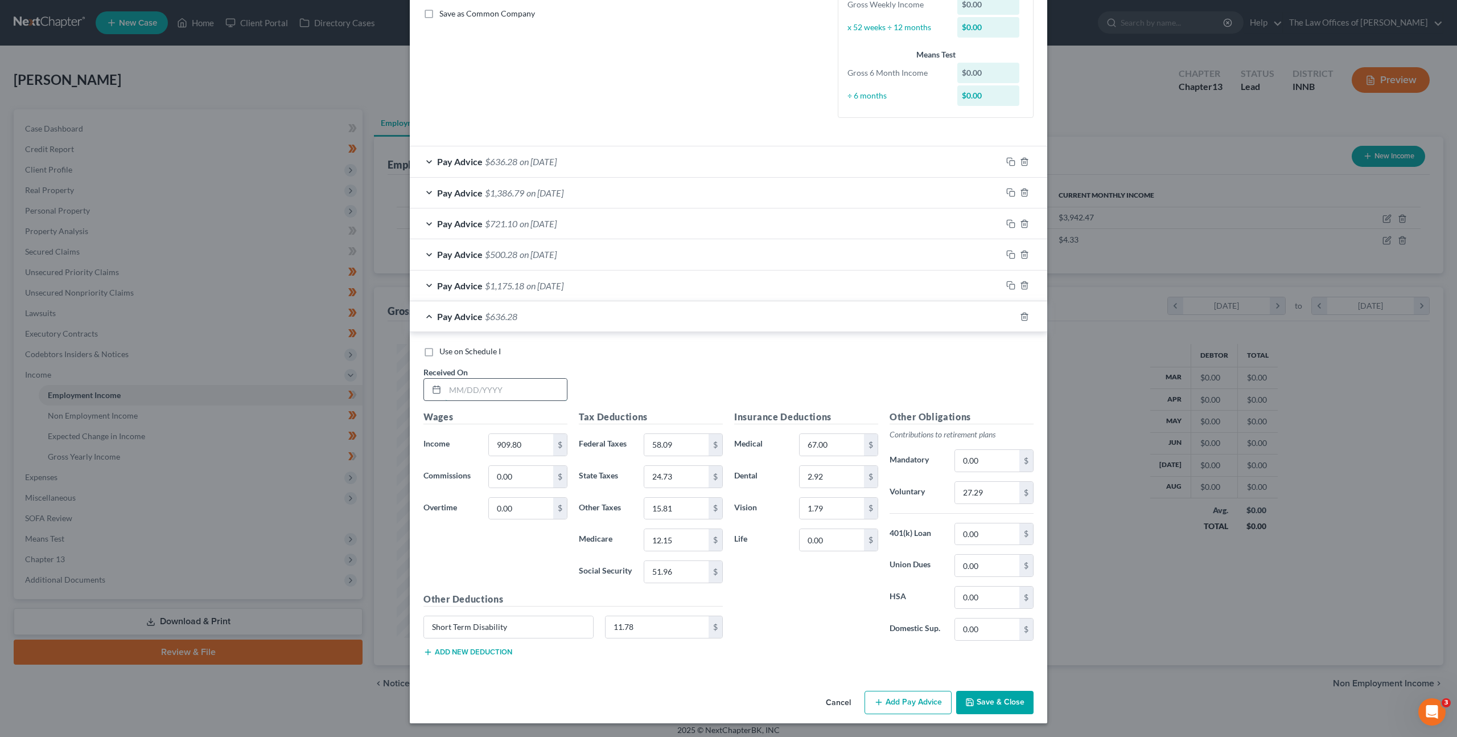
click at [517, 391] on input "text" at bounding box center [506, 390] width 122 height 22
type input "[DATE]"
type input "1,883.70"
type input "224.94"
type input "53.54"
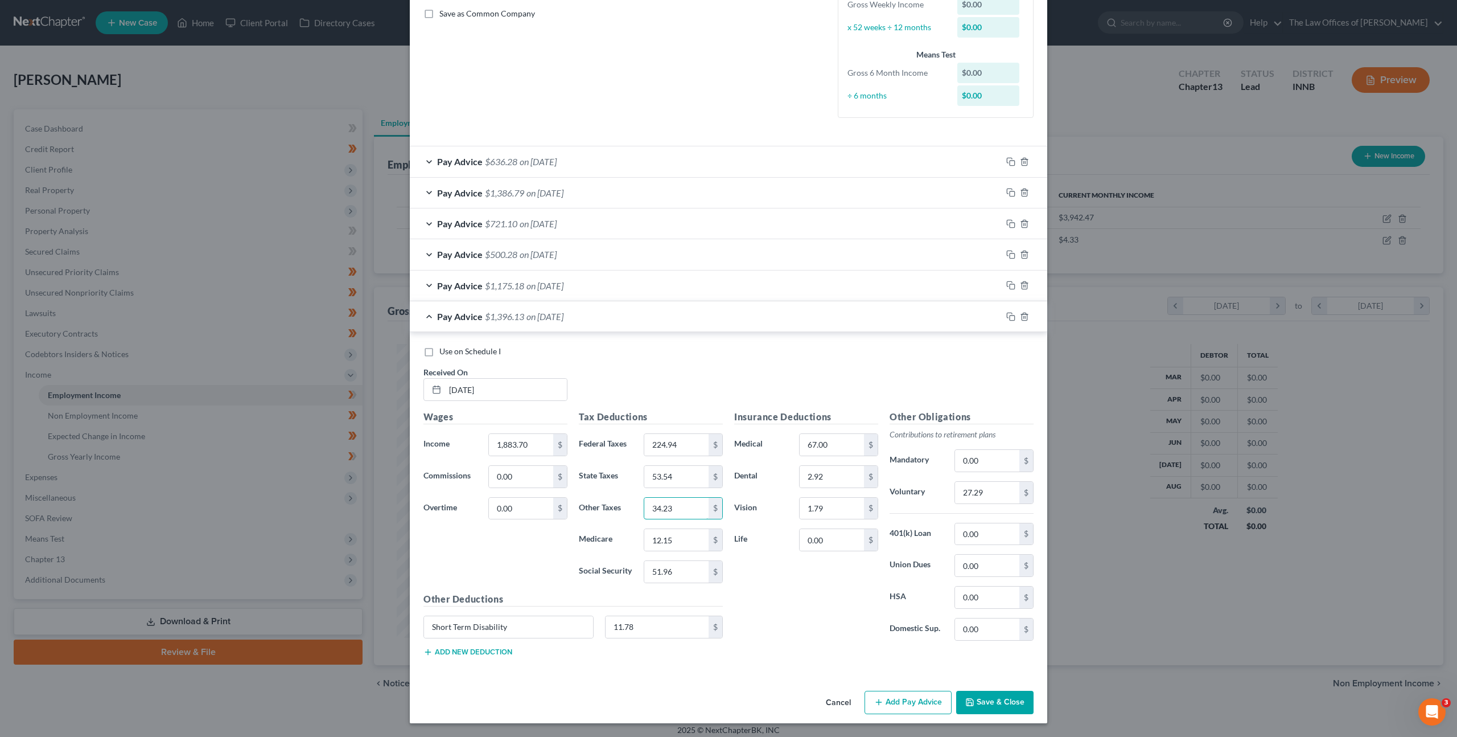
type input "34.23"
type input "26.27"
type input "112.35"
drag, startPoint x: 986, startPoint y: 494, endPoint x: 1102, endPoint y: 453, distance: 123.0
click at [986, 493] on input "27.29" at bounding box center [987, 493] width 64 height 22
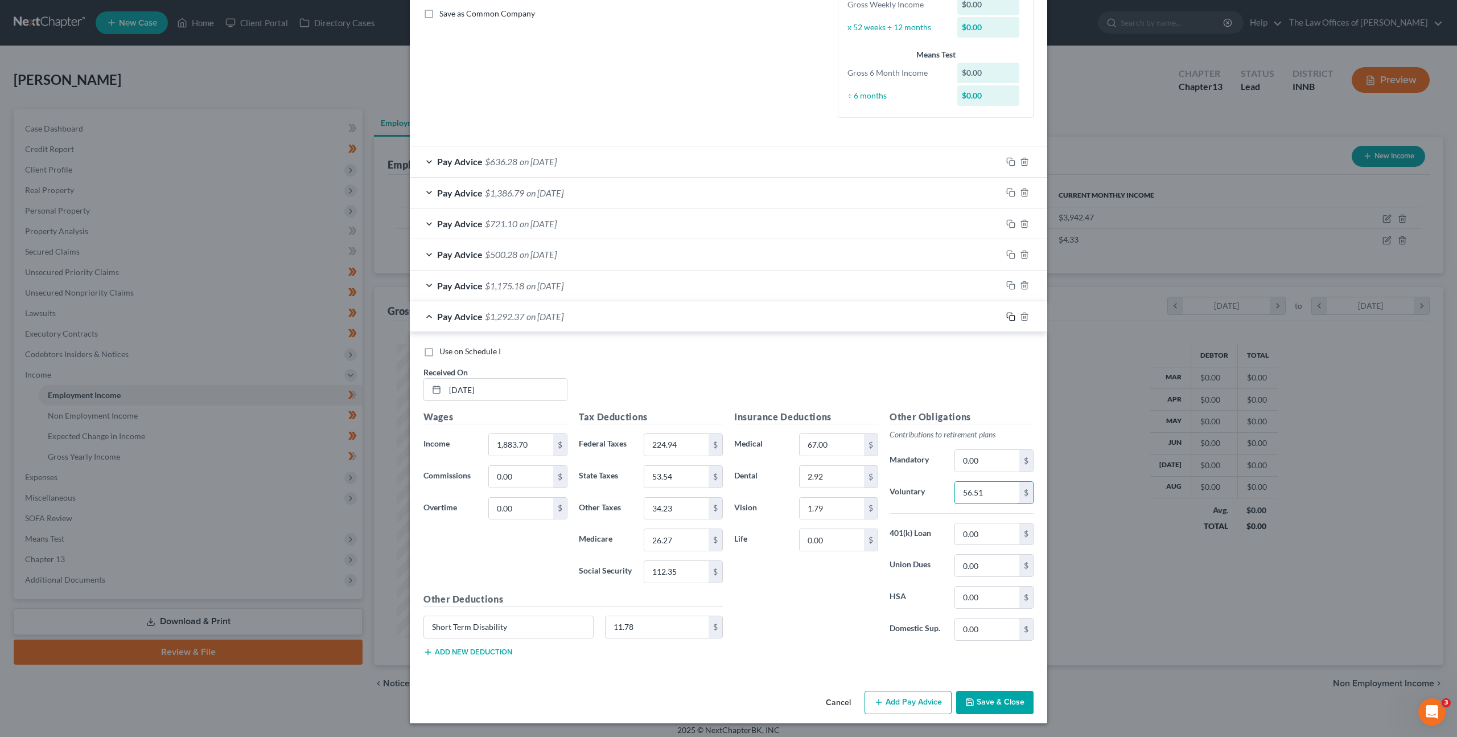
type input "56.51"
click at [1008, 319] on icon "button" at bounding box center [1011, 316] width 9 height 9
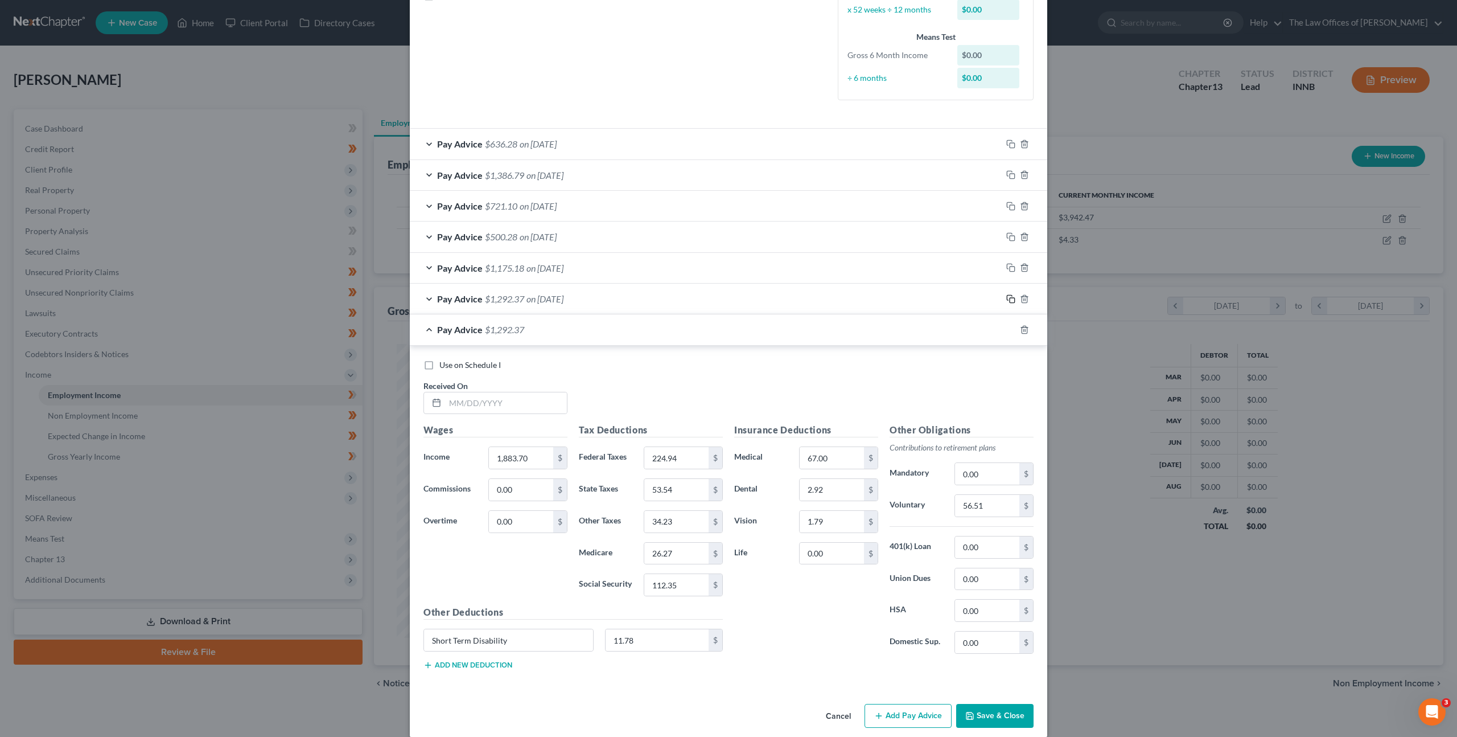
scroll to position [290, 0]
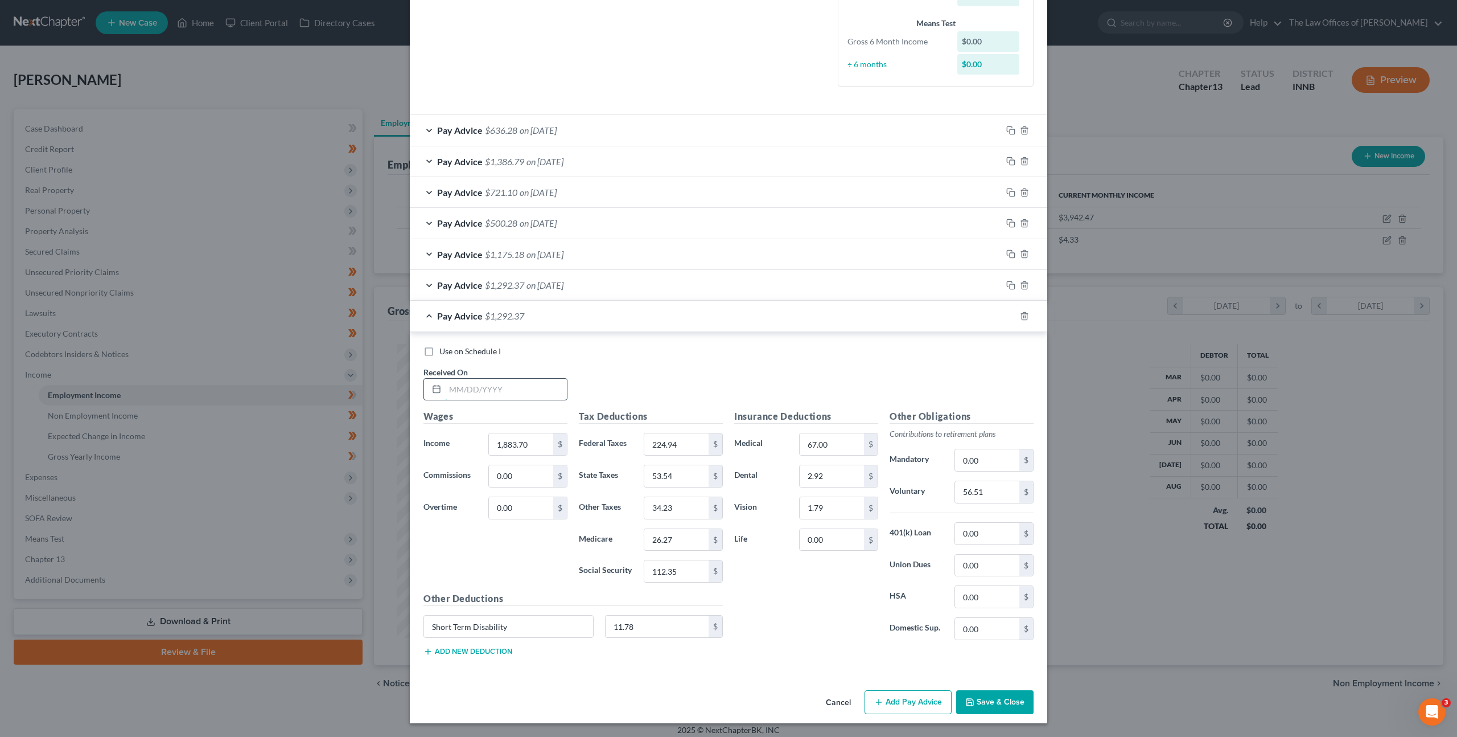
click at [540, 388] on input "text" at bounding box center [506, 390] width 122 height 22
type input "[DATE]"
type input "2,132.65"
type input "212.89"
type input "60.91"
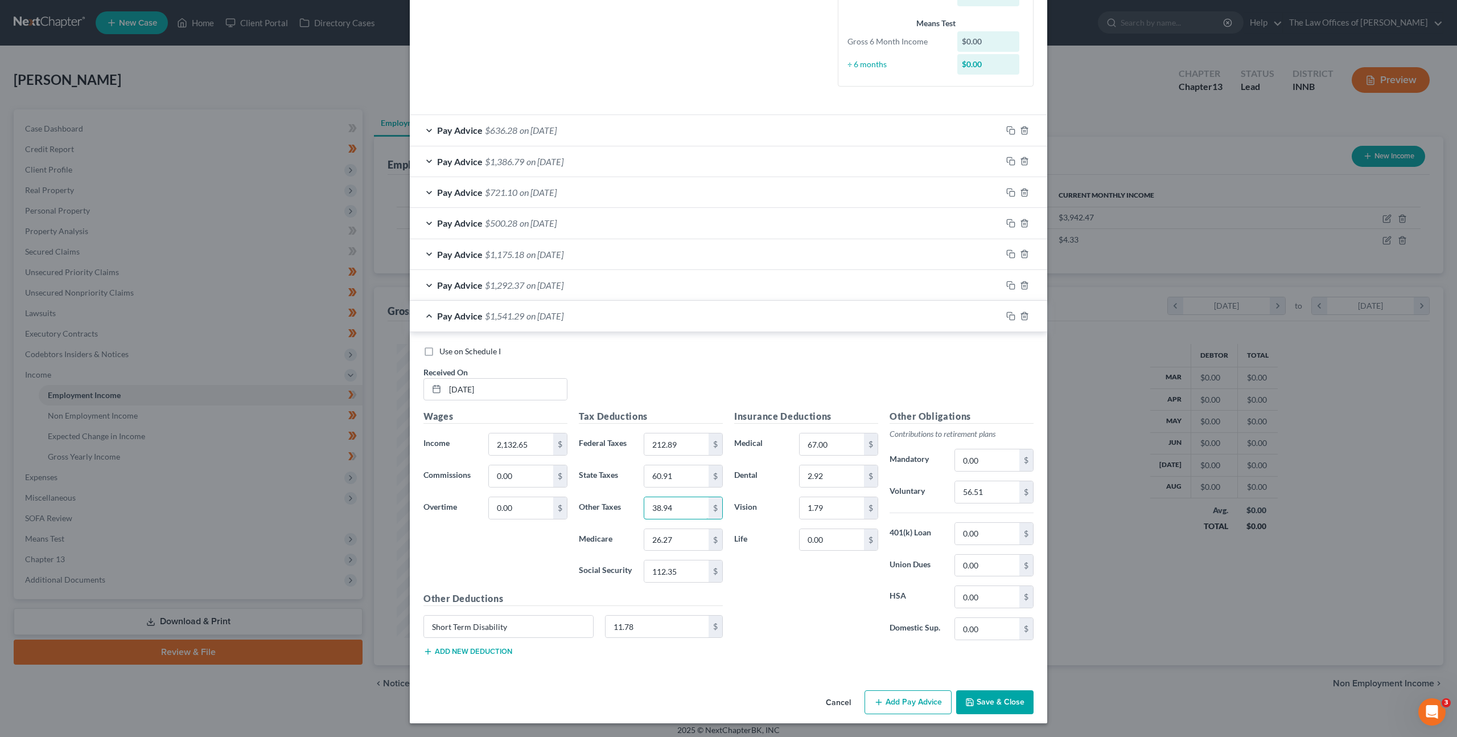
type input "38.94"
type input "29.89"
type input "127.77"
click at [979, 495] on input "56.51" at bounding box center [987, 492] width 64 height 22
type input "63.98"
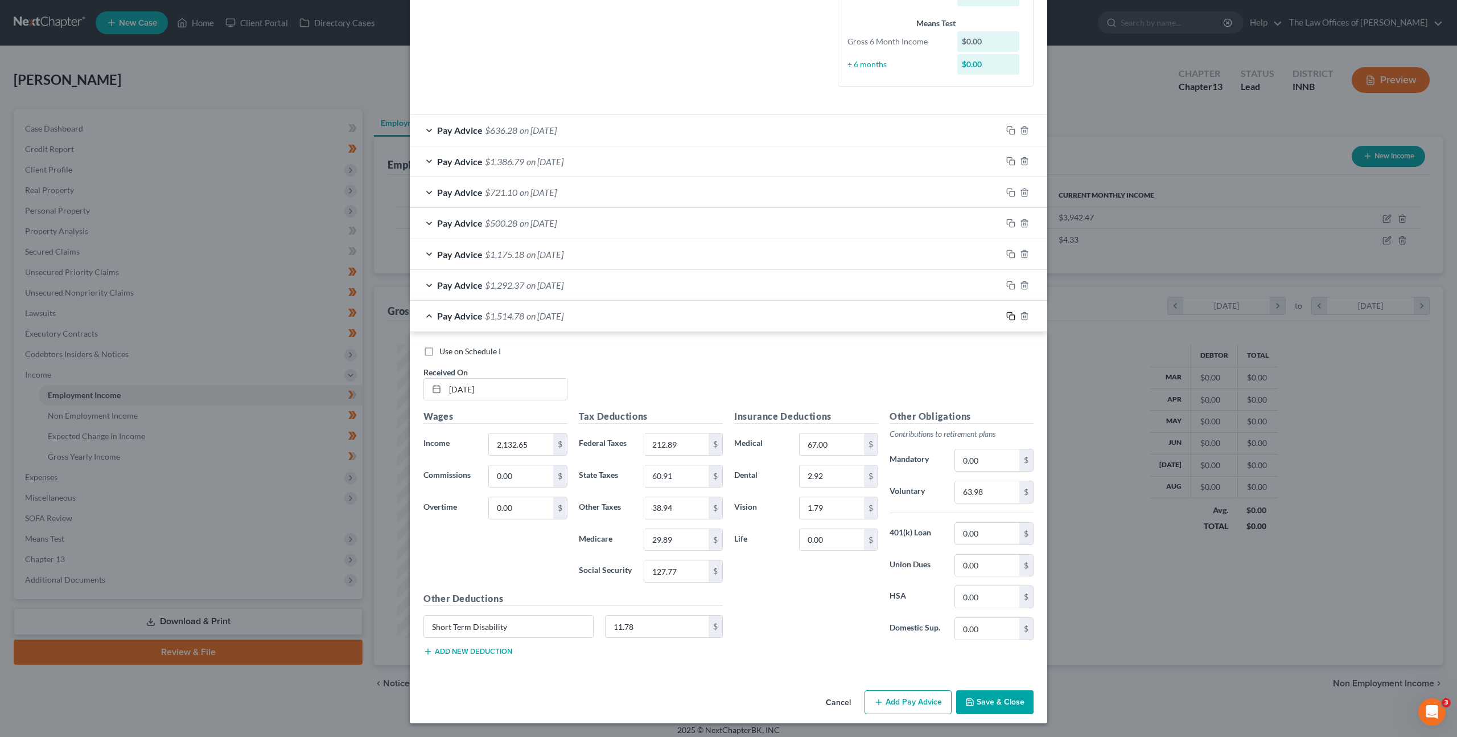
click at [1007, 315] on icon "button" at bounding box center [1011, 315] width 9 height 9
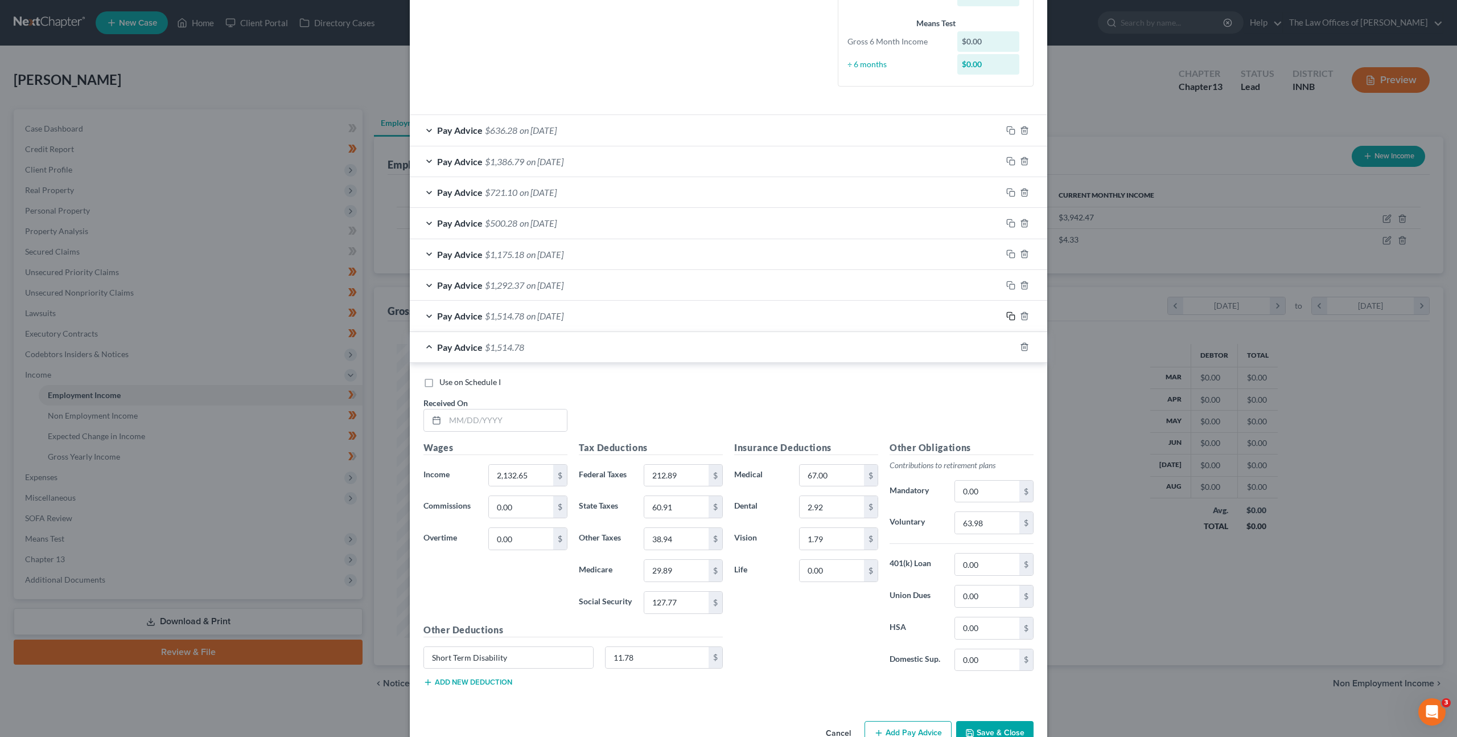
scroll to position [321, 0]
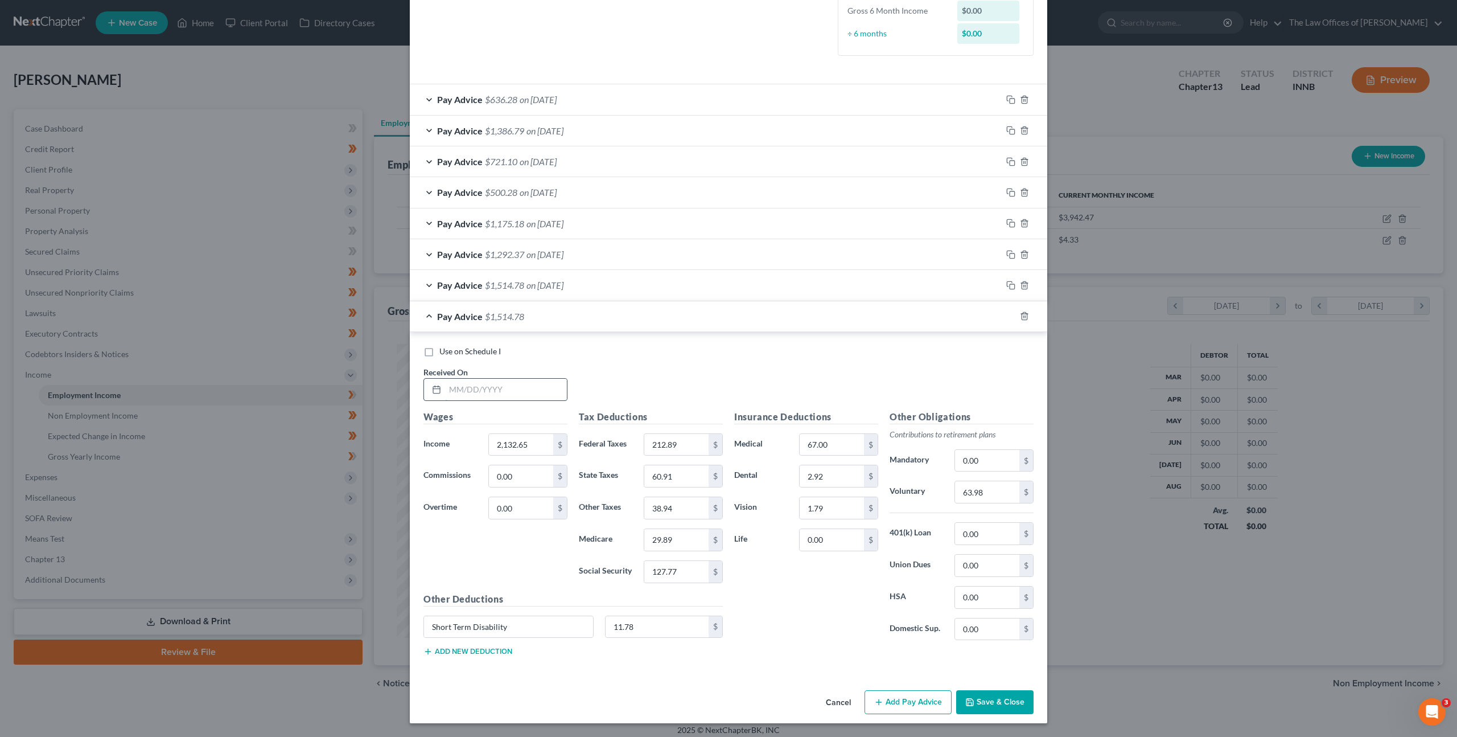
click at [529, 393] on input "text" at bounding box center [506, 390] width 122 height 22
type input "[DATE]"
type input "2,099.50"
type input "205.81"
type input "59.93"
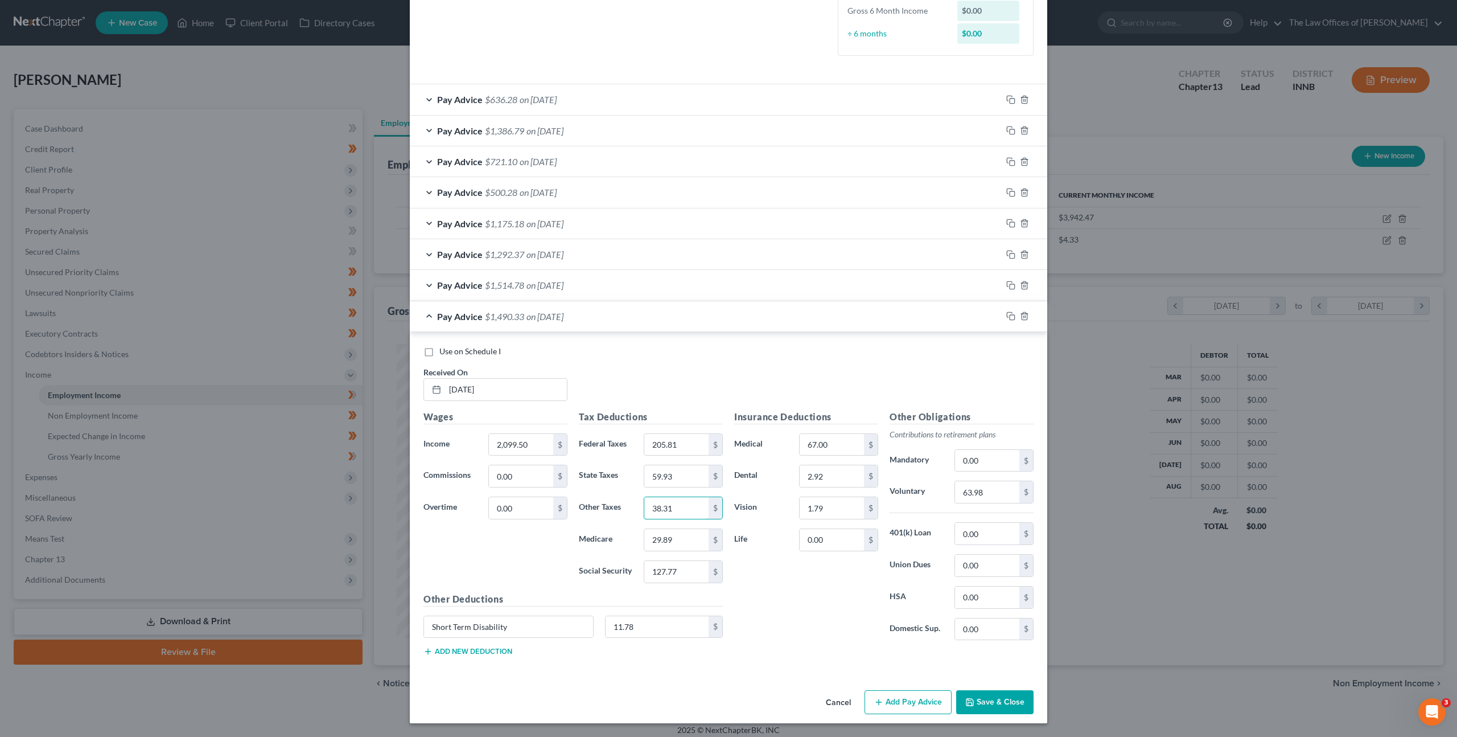
type input "38.31"
type input "29.40"
type input "125.73"
click at [1013, 498] on input "63.98" at bounding box center [987, 492] width 64 height 22
type input "62.99"
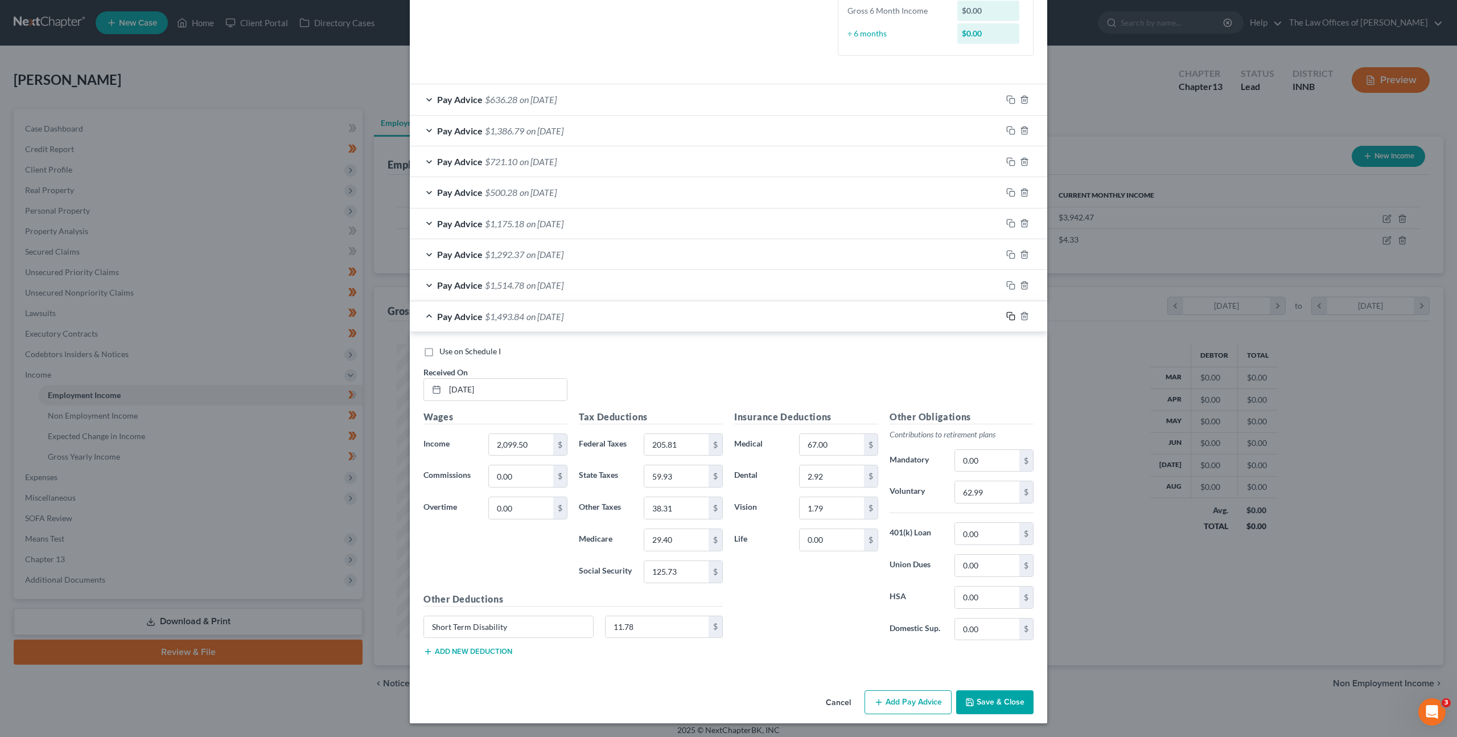
click at [1009, 319] on icon "button" at bounding box center [1011, 315] width 9 height 9
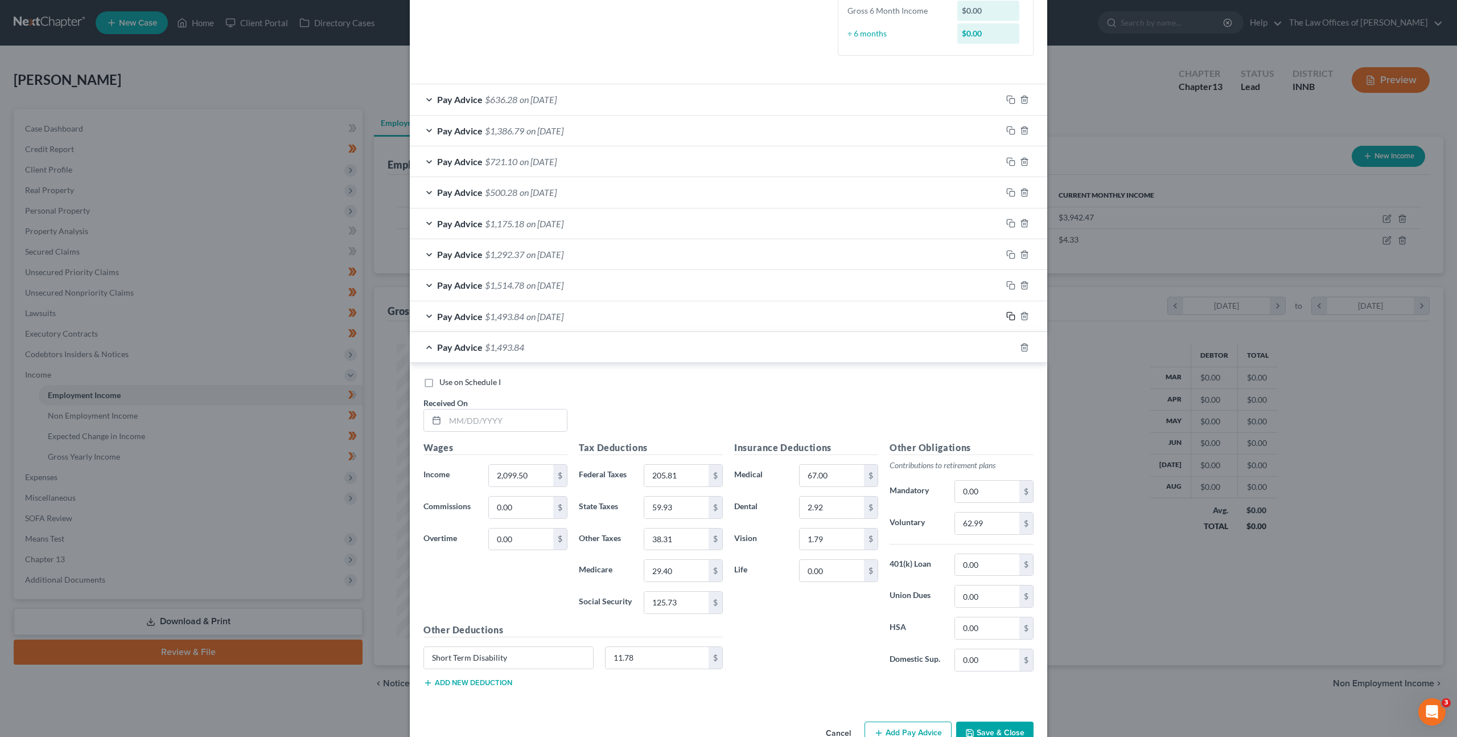
scroll to position [352, 0]
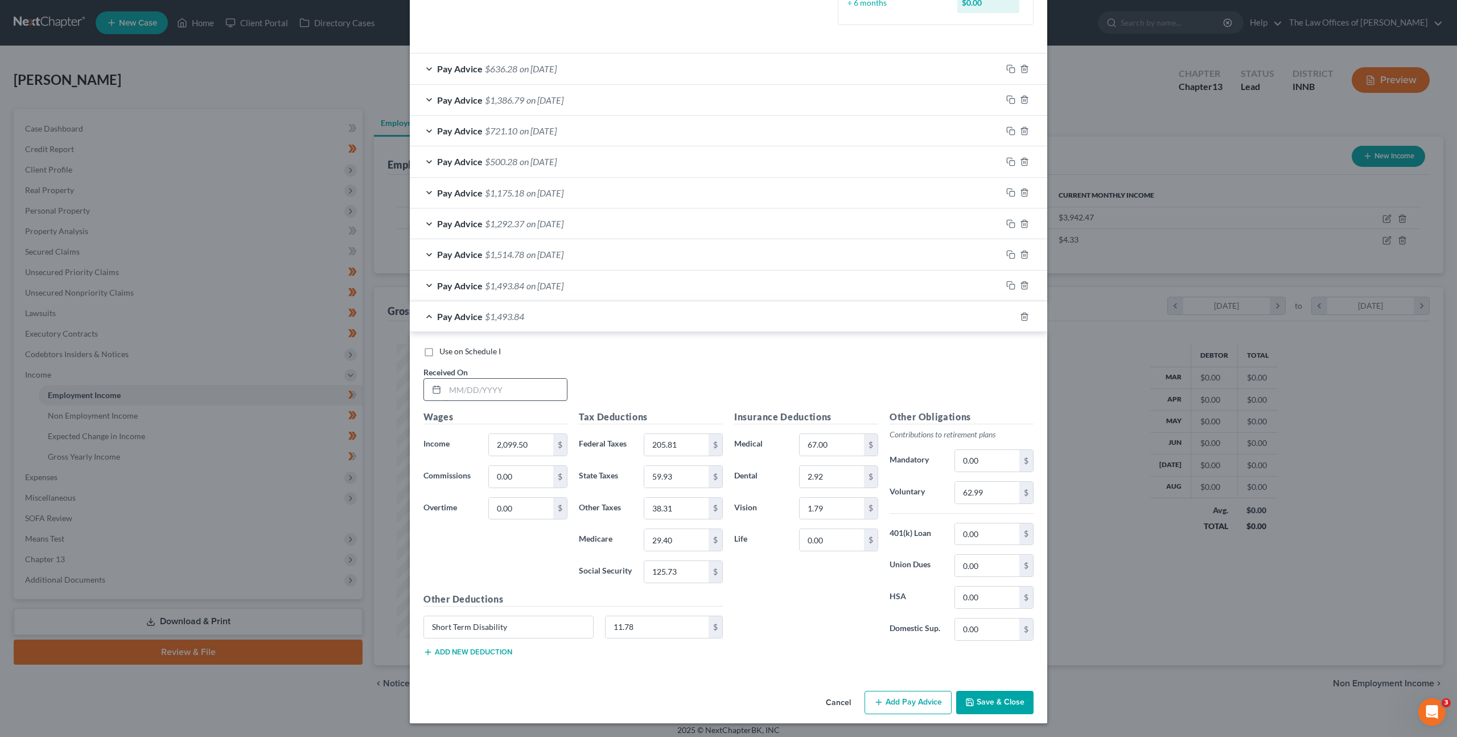
click at [492, 385] on input "text" at bounding box center [506, 390] width 122 height 22
type input "[DATE]"
type input "1,352.65"
type input "90.38"
type input "37.83"
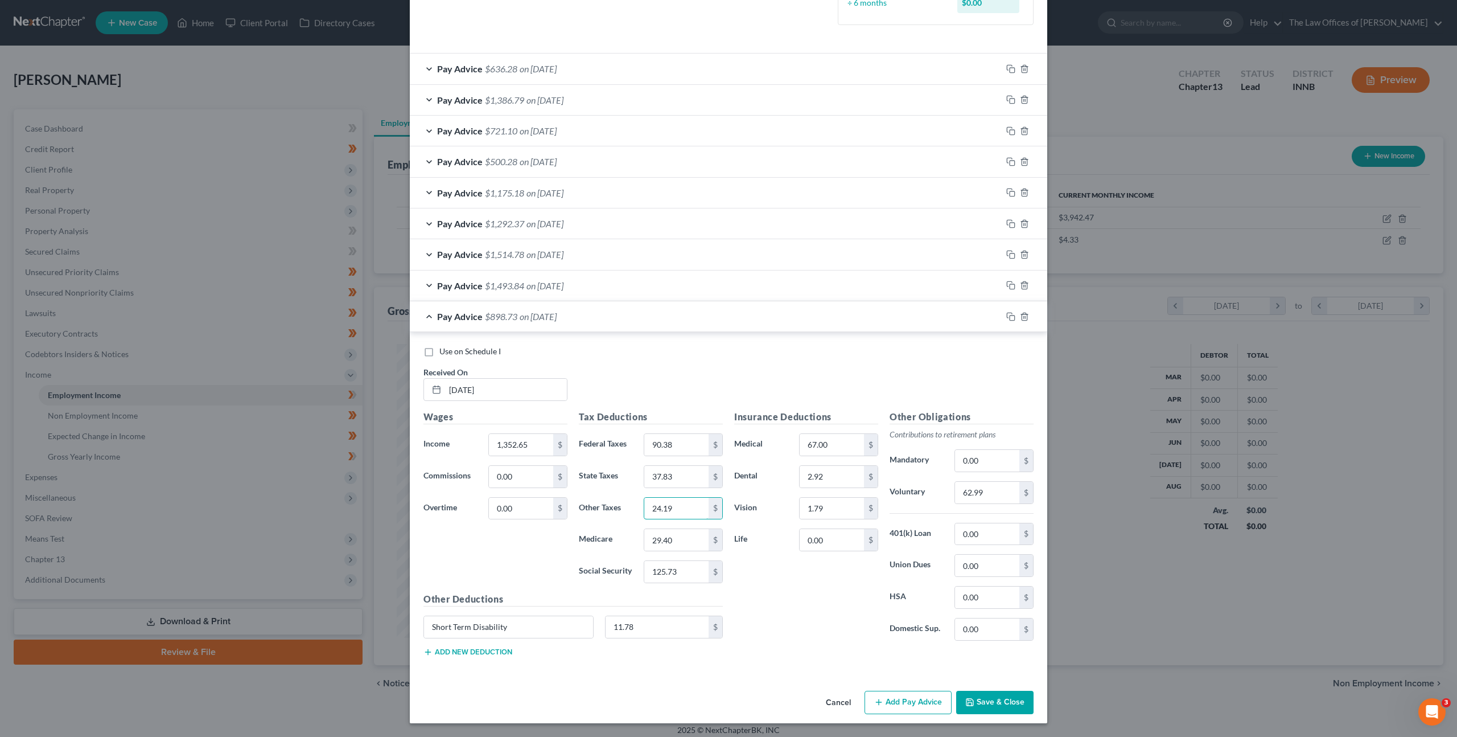
type input "24.19"
type input "18.57"
type input "79.42"
click at [992, 491] on input "62.99" at bounding box center [987, 493] width 64 height 22
type input "40.58"
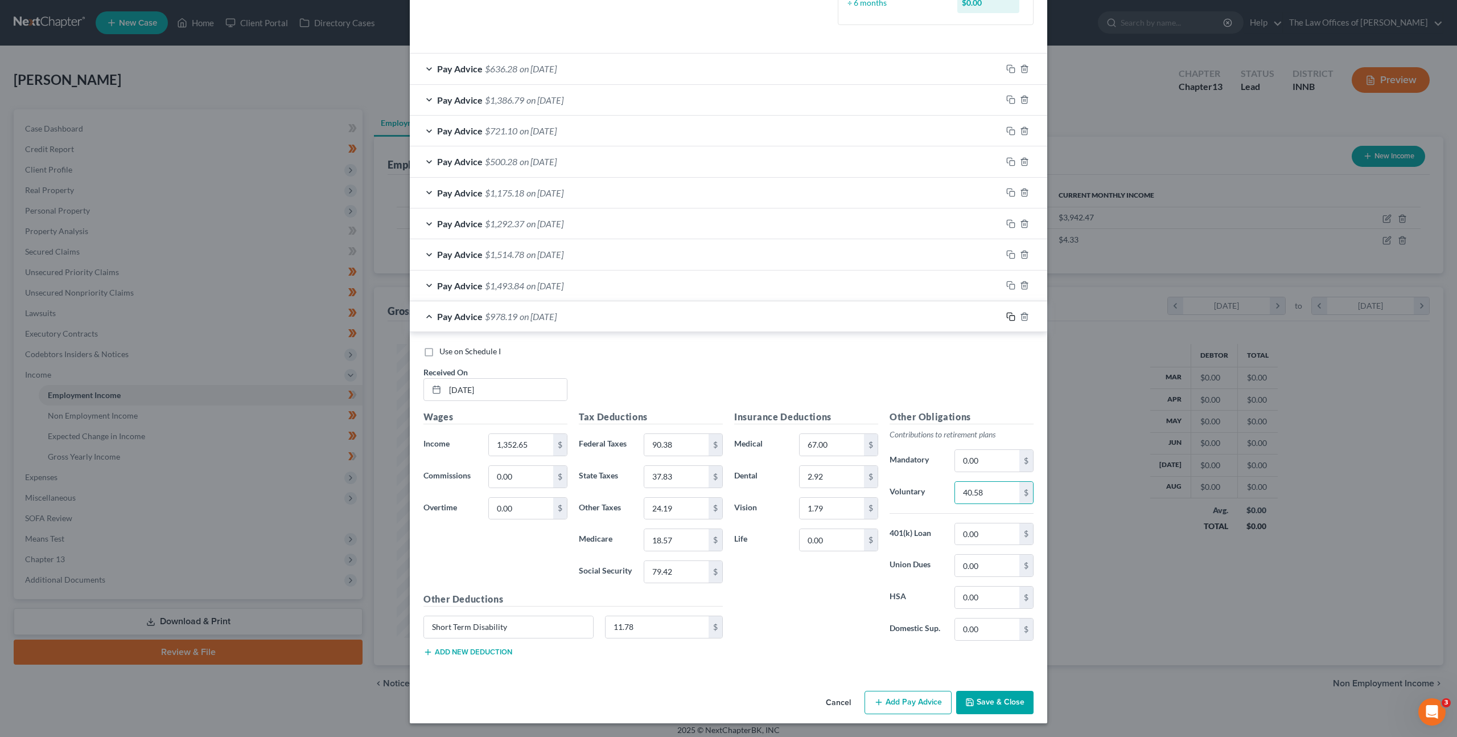
click at [1007, 318] on icon "button" at bounding box center [1011, 316] width 9 height 9
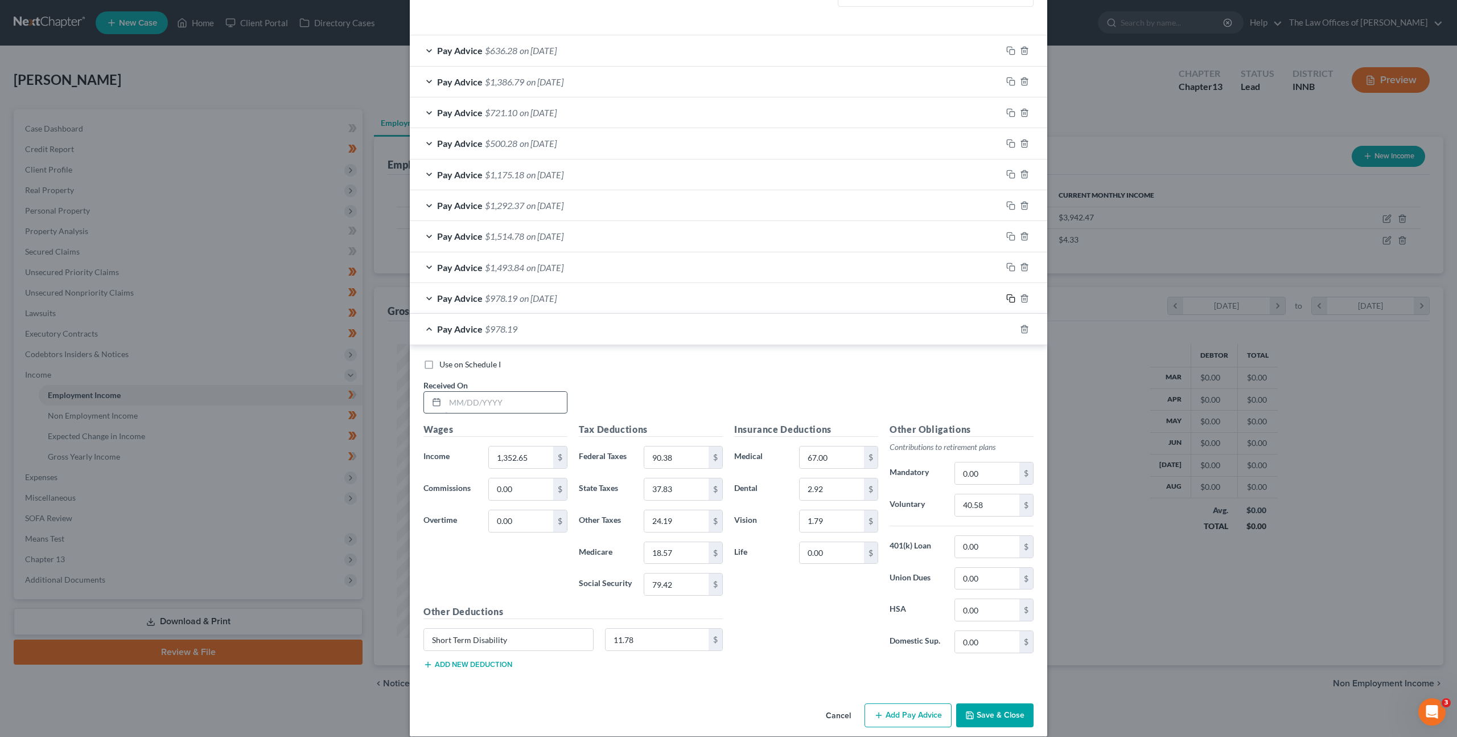
scroll to position [379, 0]
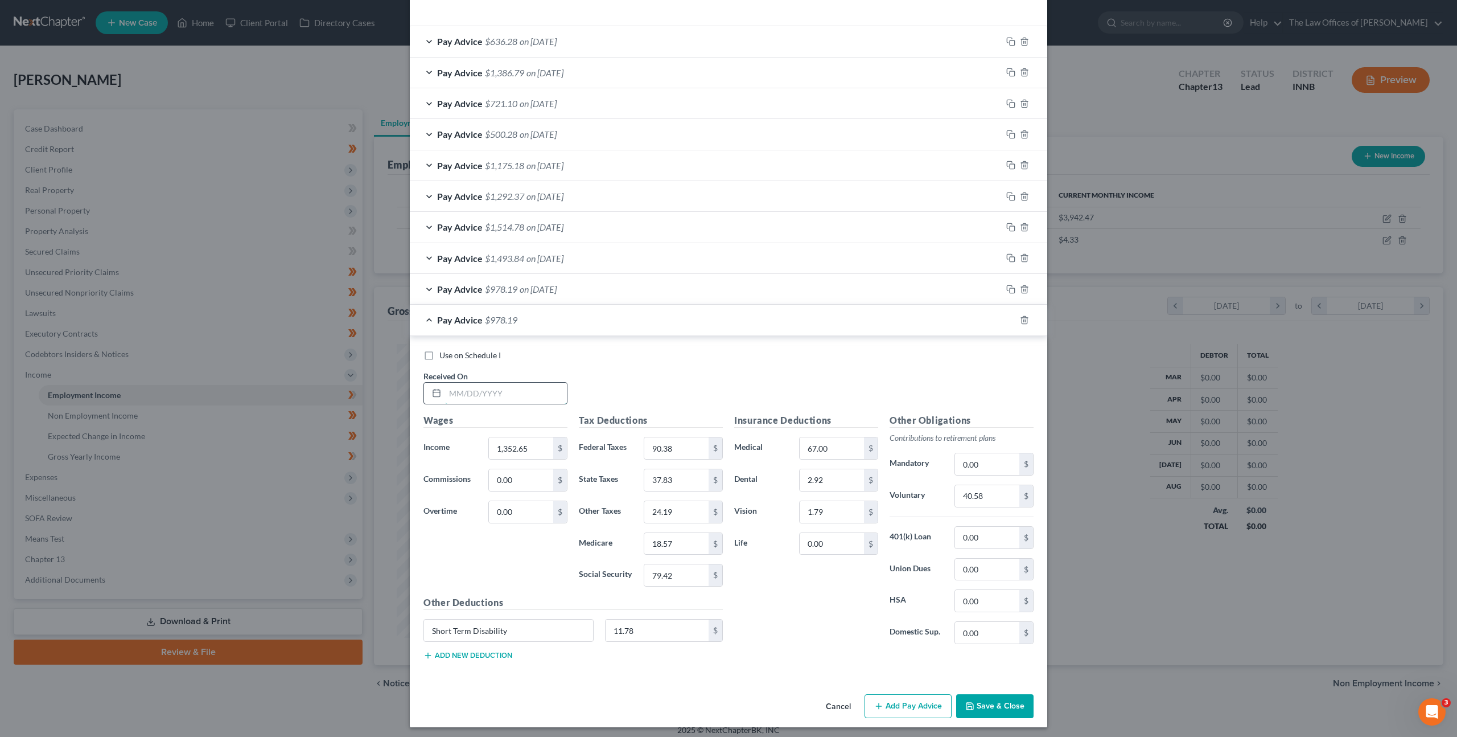
drag, startPoint x: 517, startPoint y: 392, endPoint x: 537, endPoint y: 389, distance: 19.7
click at [517, 392] on input "text" at bounding box center [506, 394] width 122 height 22
type input "0"
type input "[DATE]"
type input "995.50"
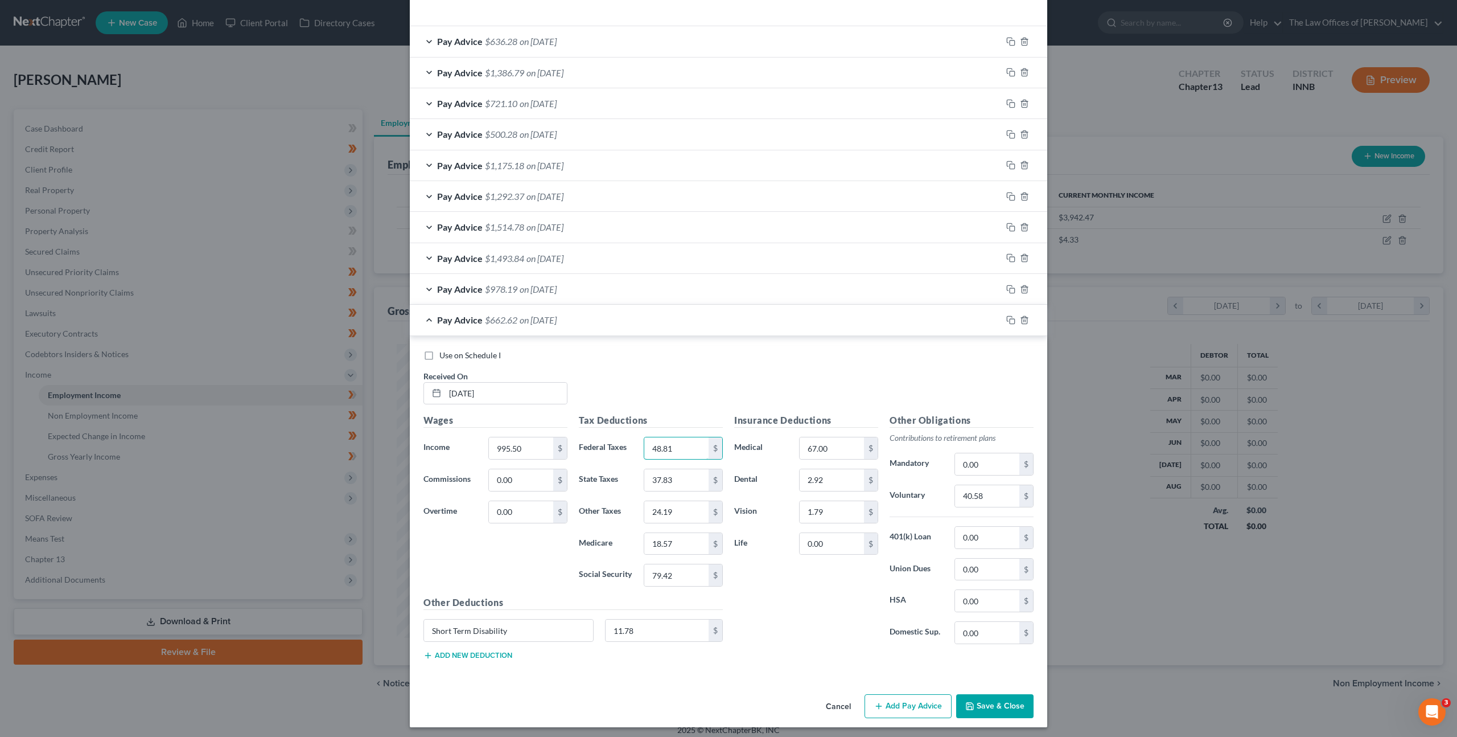
type input "48.81"
type input "27.26"
type input "17.43"
type input "13.40"
type input "57.27"
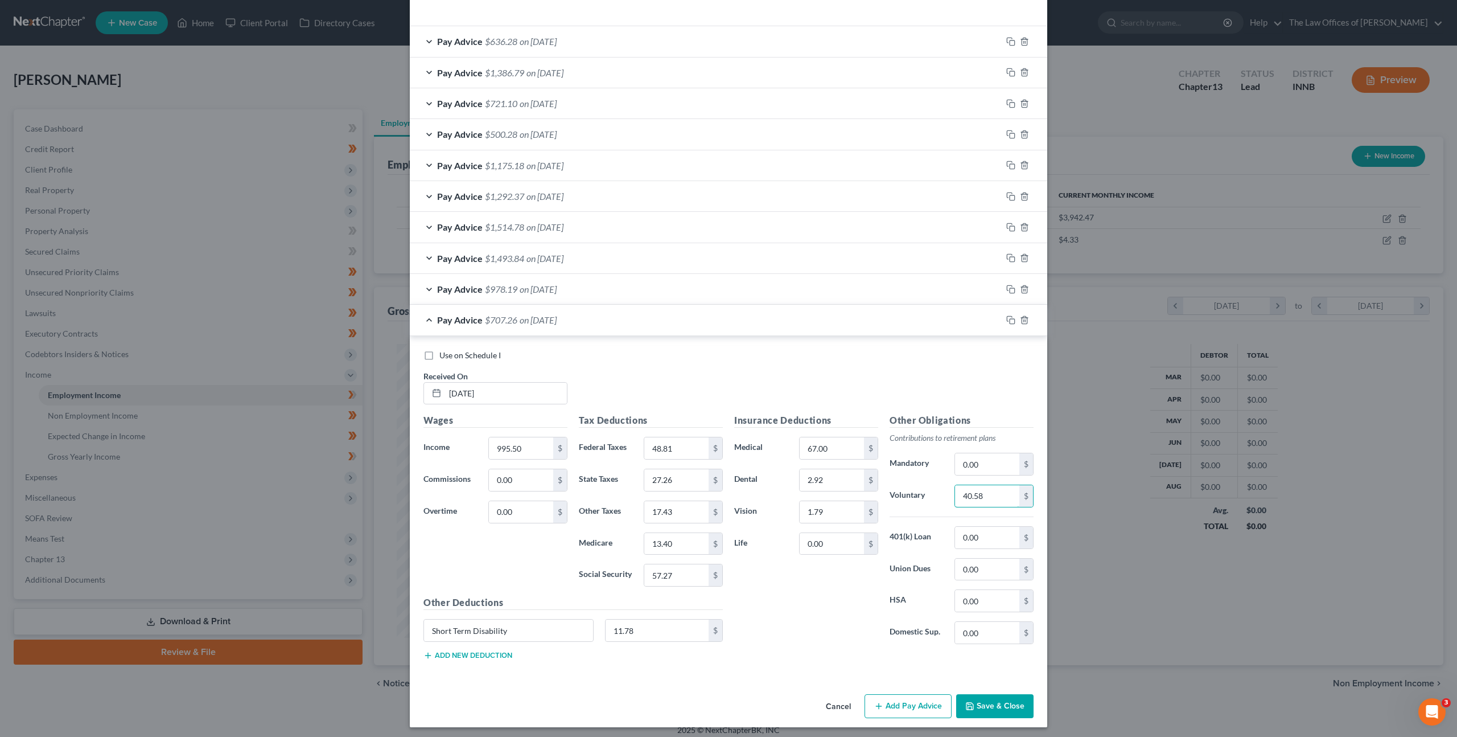
drag, startPoint x: 977, startPoint y: 496, endPoint x: 975, endPoint y: 478, distance: 17.8
click at [977, 496] on input "40.58" at bounding box center [987, 496] width 64 height 22
type input "29.87"
click at [1008, 322] on icon "button" at bounding box center [1011, 319] width 9 height 9
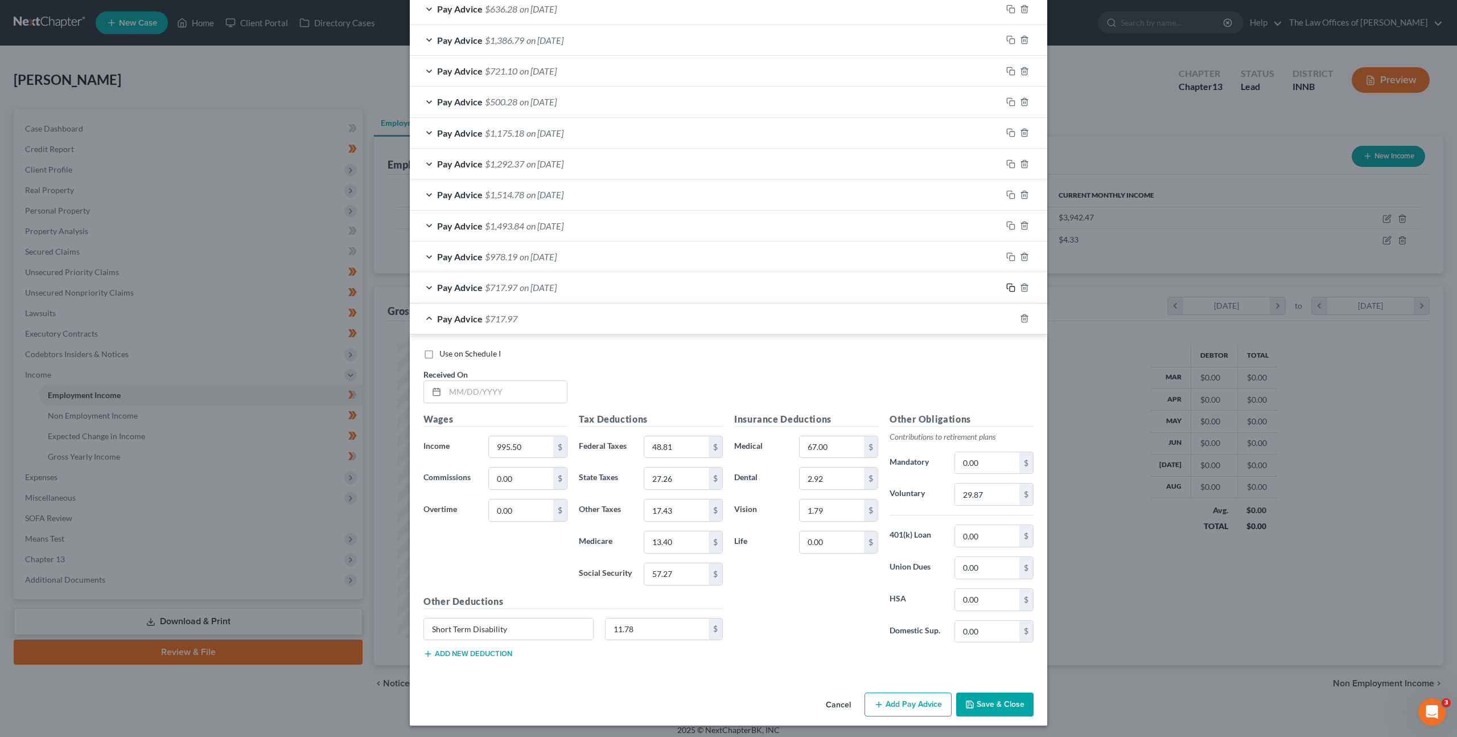
scroll to position [414, 0]
click at [509, 391] on input "text" at bounding box center [506, 390] width 122 height 22
type input "[DATE]"
type input "2,083.25"
type input "202.35"
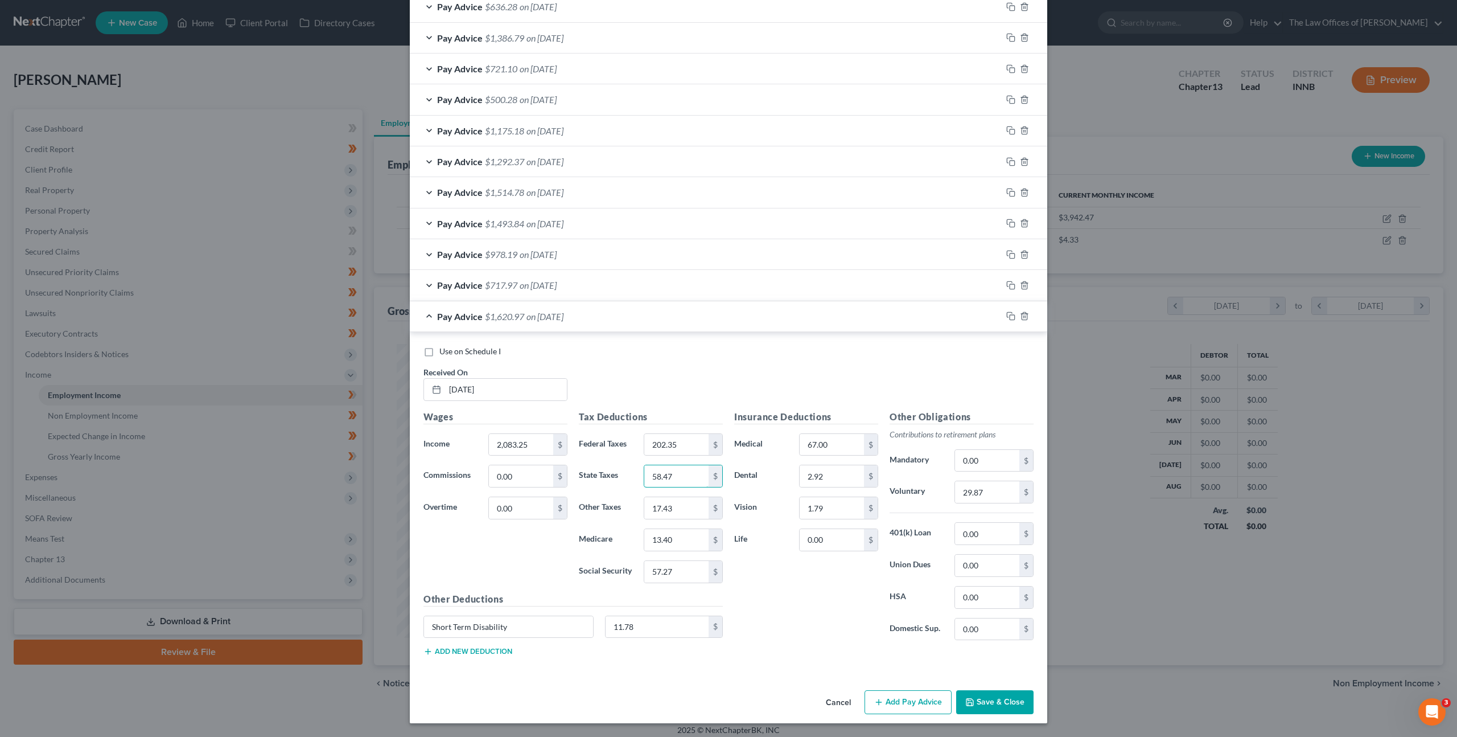
type input "58.47"
type input "38.01"
type input "29.16"
type input "124.72"
drag, startPoint x: 958, startPoint y: 495, endPoint x: 961, endPoint y: 483, distance: 12.8
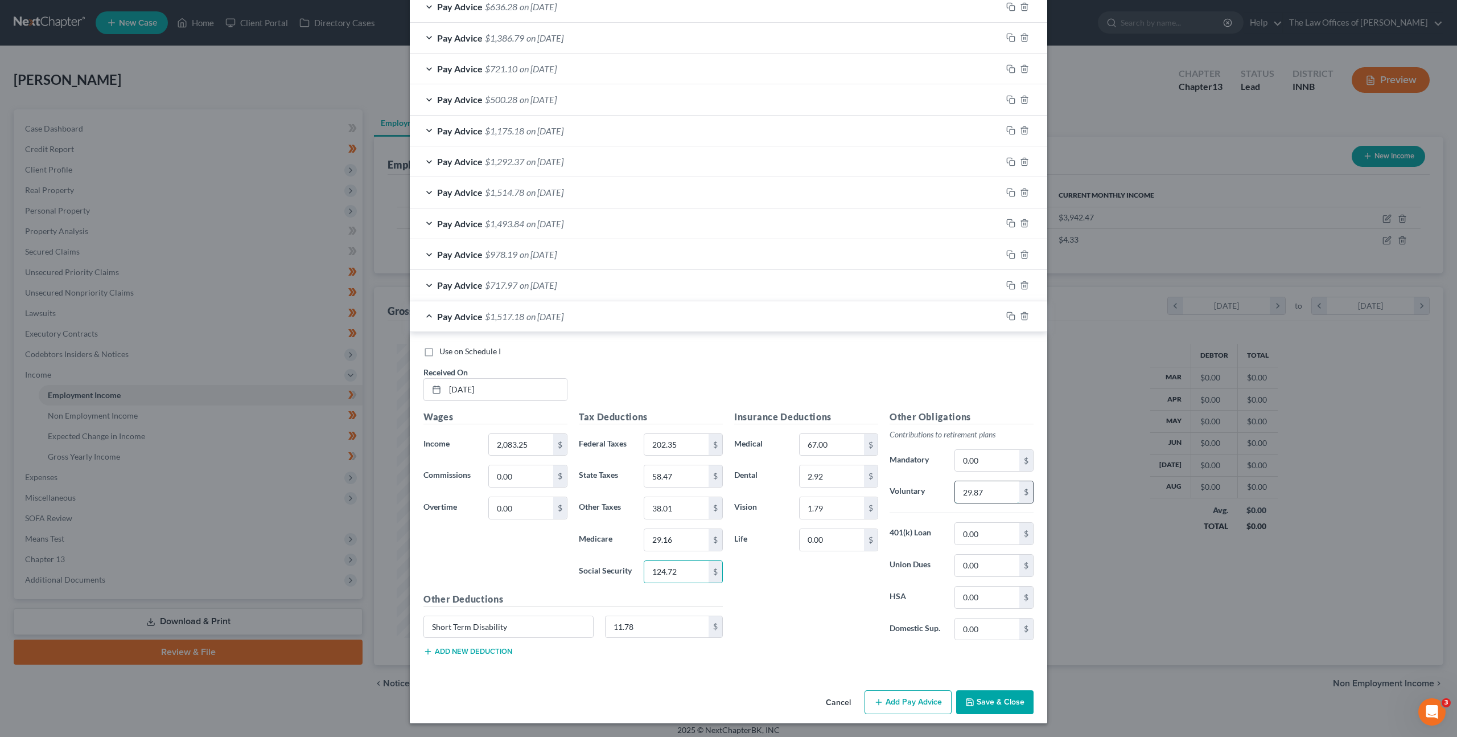
click at [958, 494] on input "29.87" at bounding box center [987, 492] width 64 height 22
drag, startPoint x: 913, startPoint y: 482, endPoint x: 921, endPoint y: 438, distance: 44.6
click at [884, 473] on div "Other Obligations Contributions to retirement plans Mandatory 0.00 $ Voluntary …" at bounding box center [961, 530] width 155 height 240
type input "62.50"
click at [803, 590] on div "Insurance Deductions Medical 67.00 $ Dental 2.92 $ Vision 1.79 $ Life 0.00 $" at bounding box center [806, 530] width 155 height 240
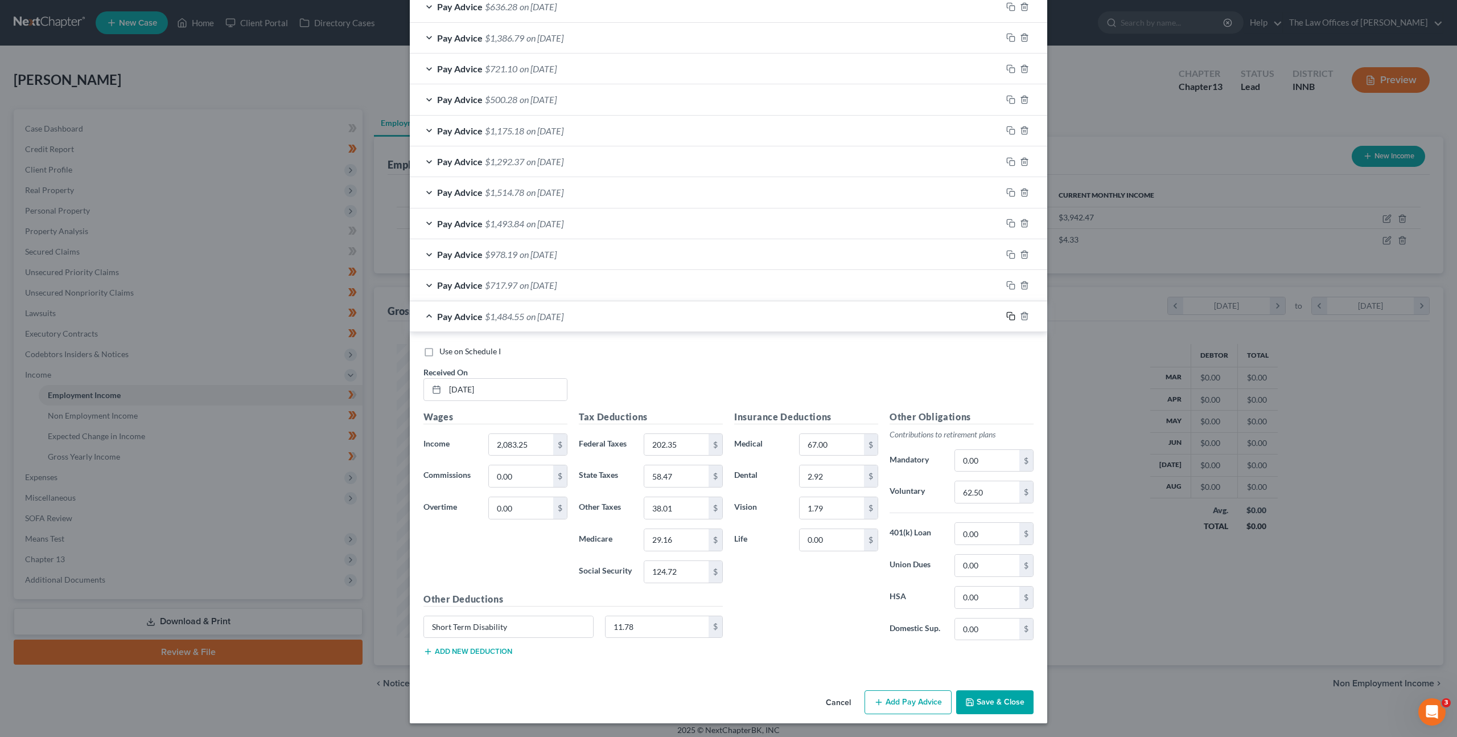
click at [1007, 319] on icon "button" at bounding box center [1011, 315] width 9 height 9
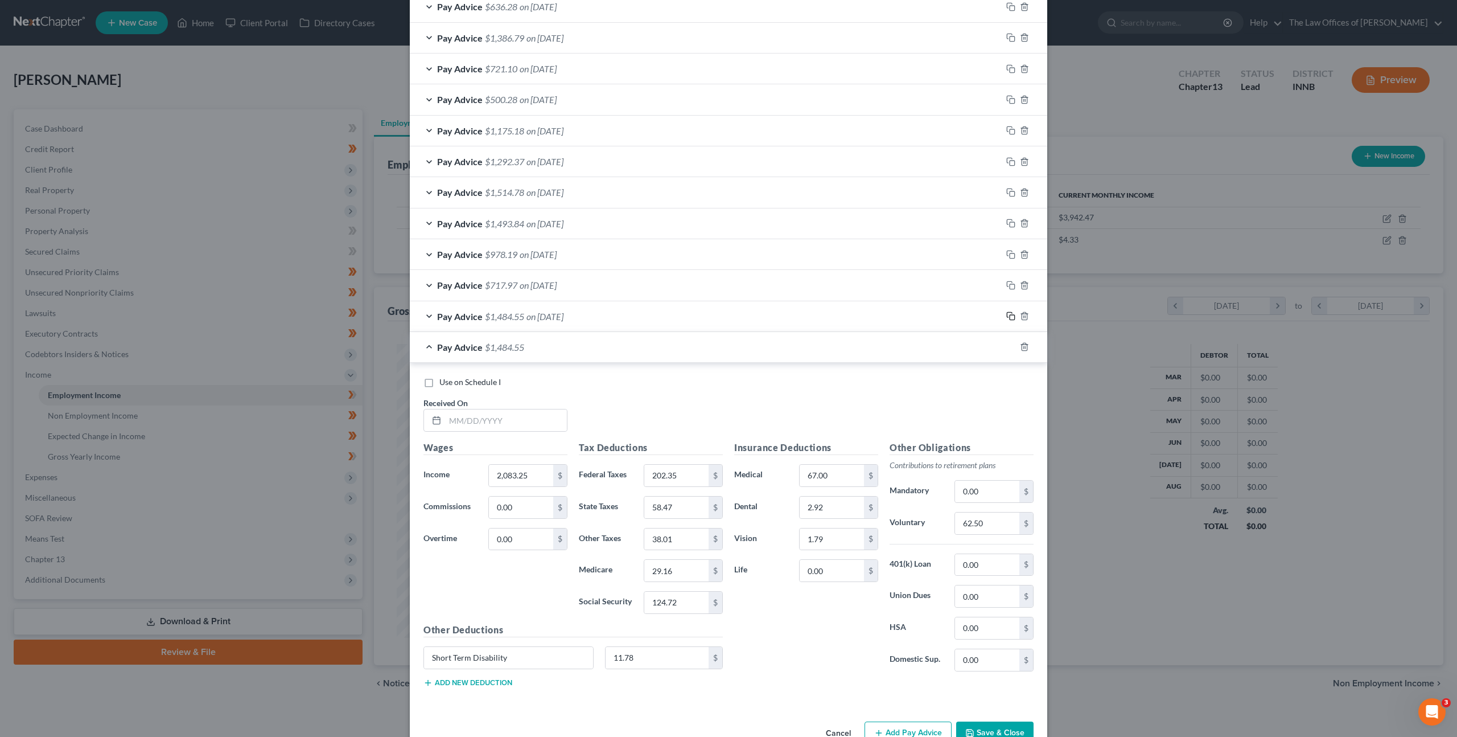
scroll to position [445, 0]
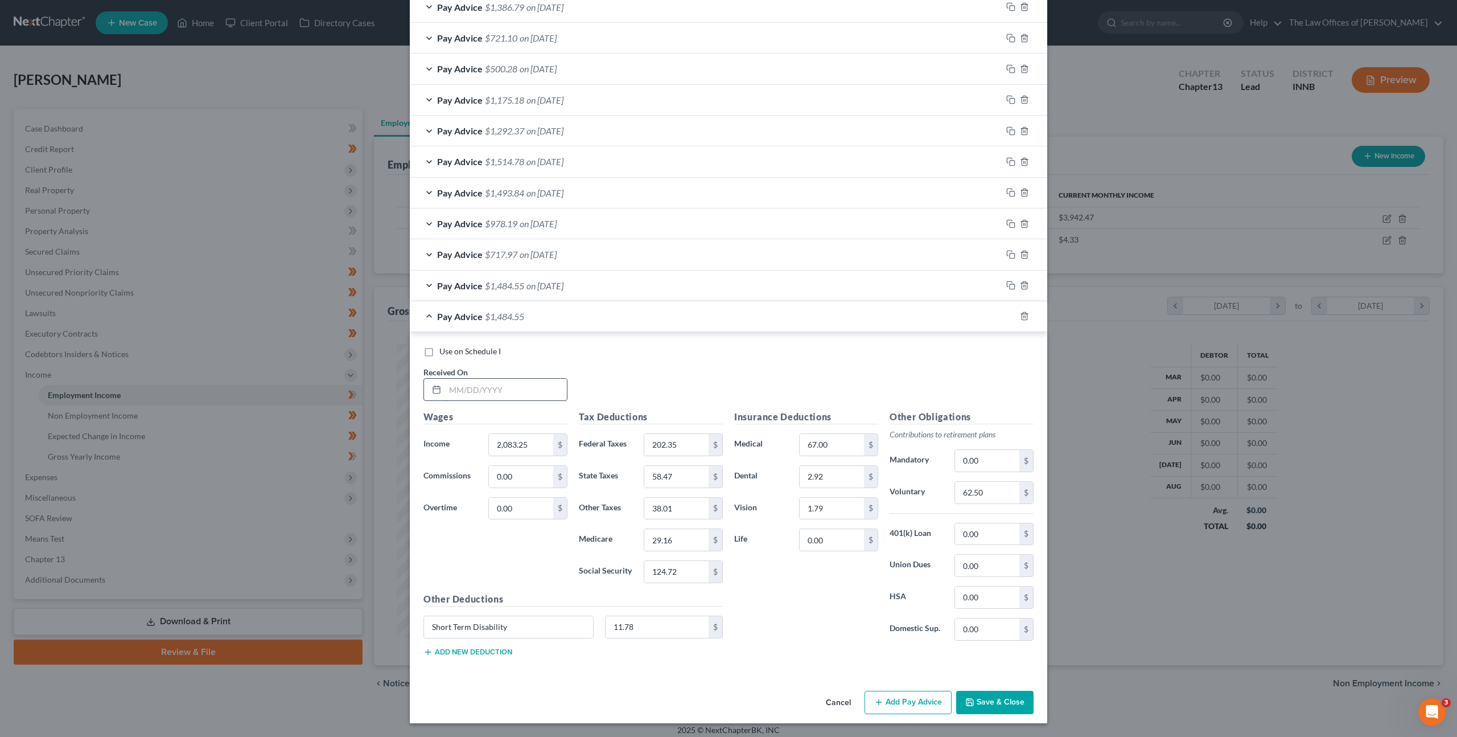
click at [506, 384] on input "text" at bounding box center [506, 390] width 122 height 22
type input "[DATE]"
type input "2,121.50"
type input "210.51"
type input "59.58"
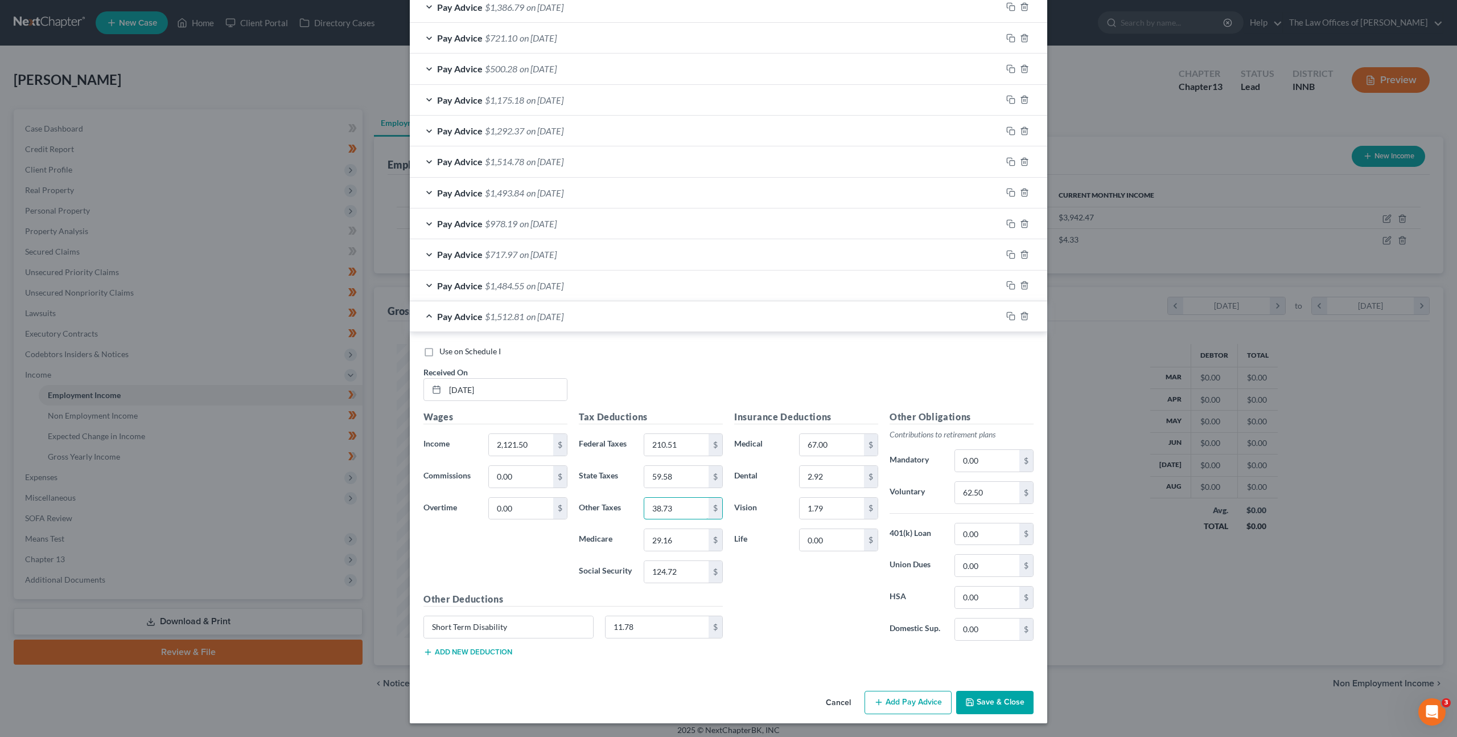
type input "38.73"
type input "29.73"
type input "127.08"
click at [956, 491] on input "62.50" at bounding box center [987, 493] width 64 height 22
type input "63.65"
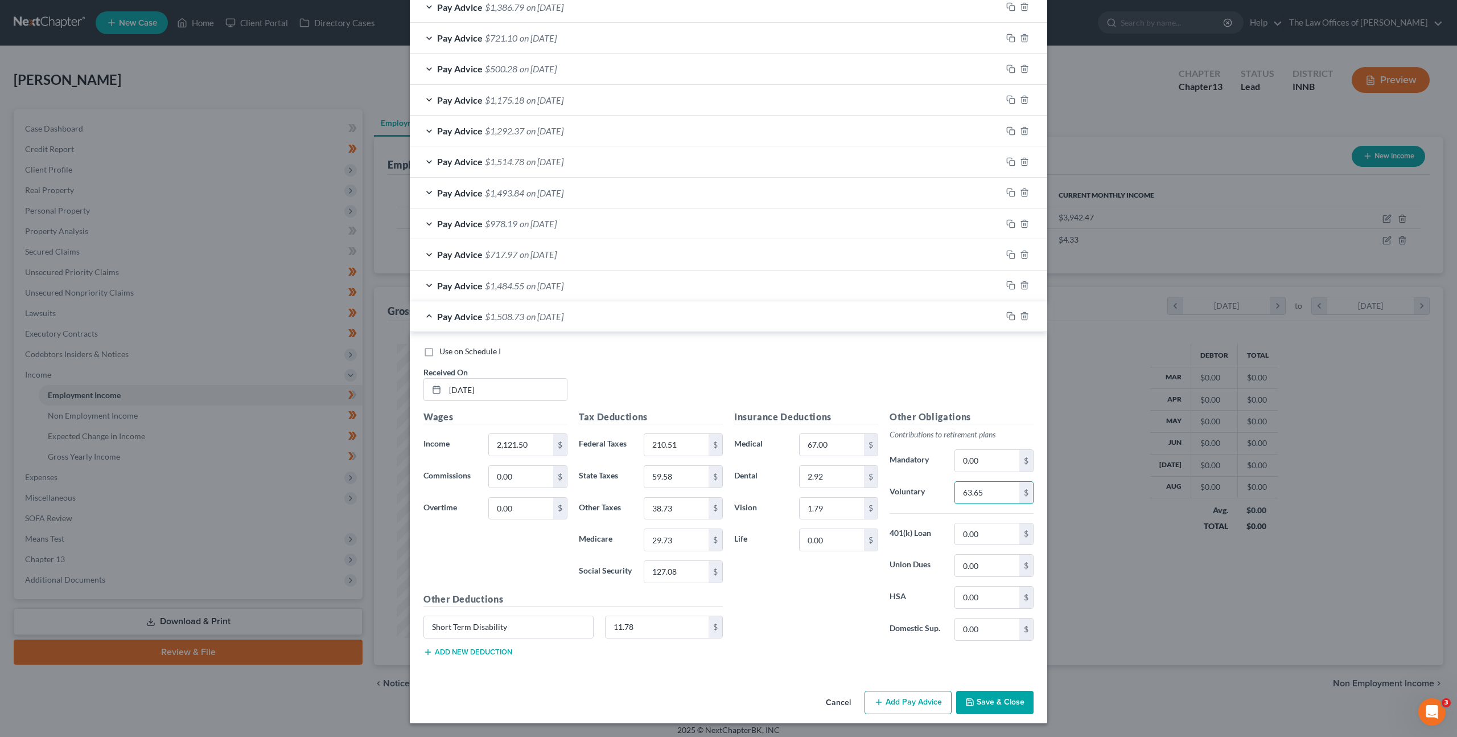
click at [868, 381] on div "Use on Schedule I Received On * [DATE]" at bounding box center [729, 378] width 622 height 64
click at [1007, 314] on icon "button" at bounding box center [1011, 315] width 9 height 9
click at [492, 383] on input "text" at bounding box center [506, 389] width 122 height 22
type input "[DATE]"
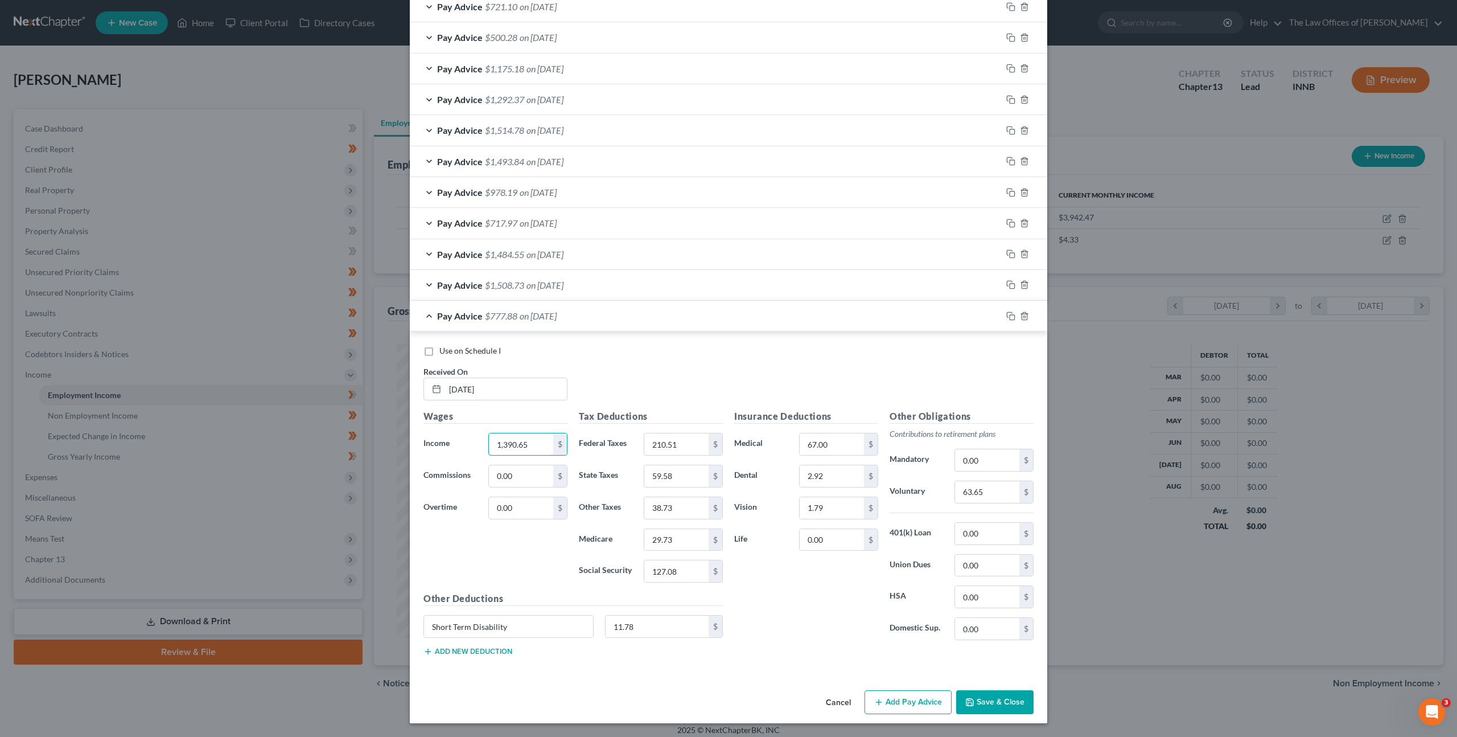
type input "1,390.65"
type input "94.80"
type input "38.32"
type input "24.91"
type input "19.12"
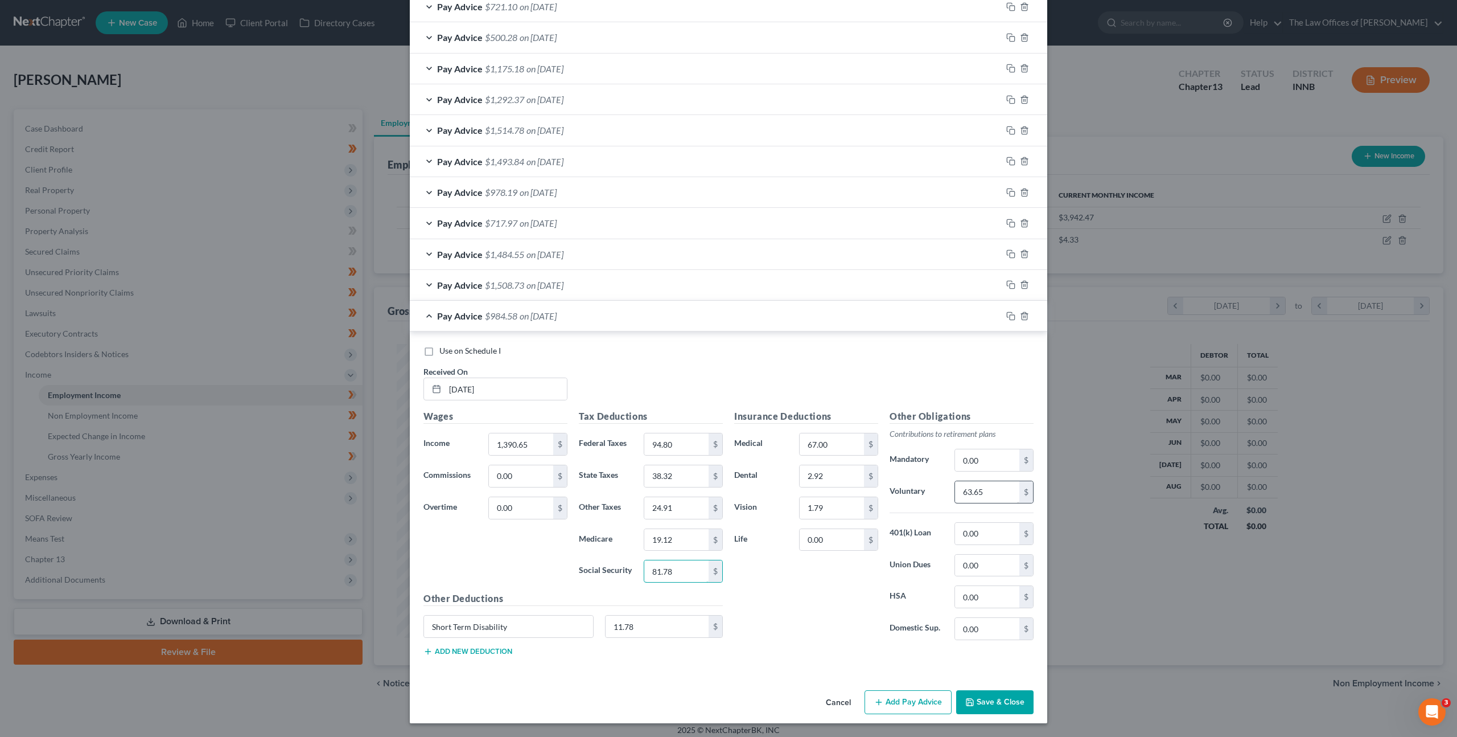
type input "81.78"
click at [994, 494] on input "63.65" at bounding box center [987, 492] width 64 height 22
type input "41.72"
click at [899, 379] on div "Use on Schedule I Received On * [DATE]" at bounding box center [729, 377] width 622 height 64
click at [1008, 318] on icon "button" at bounding box center [1011, 315] width 9 height 9
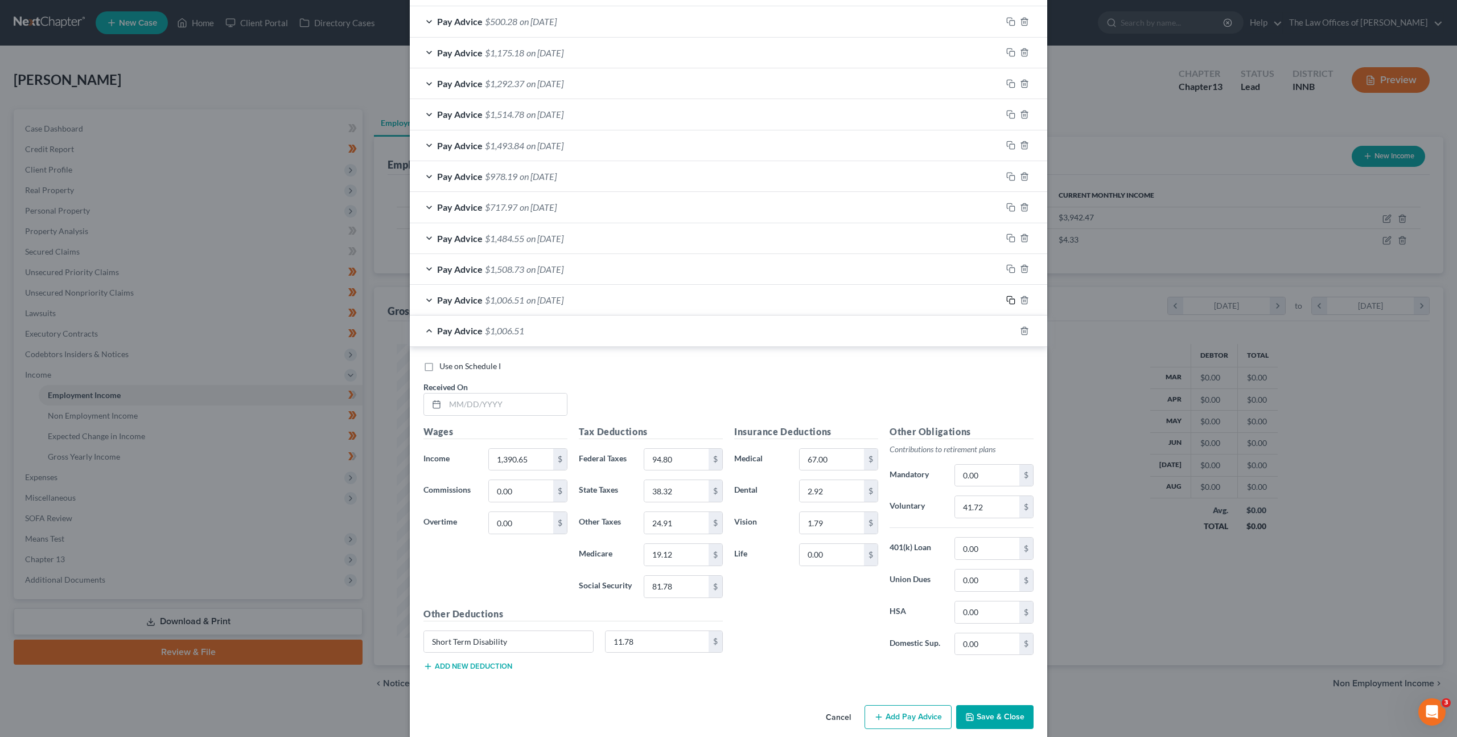
scroll to position [492, 0]
click at [523, 408] on input "text" at bounding box center [506, 404] width 122 height 22
type input "[DATE]"
type input "985.05"
type input "47.59"
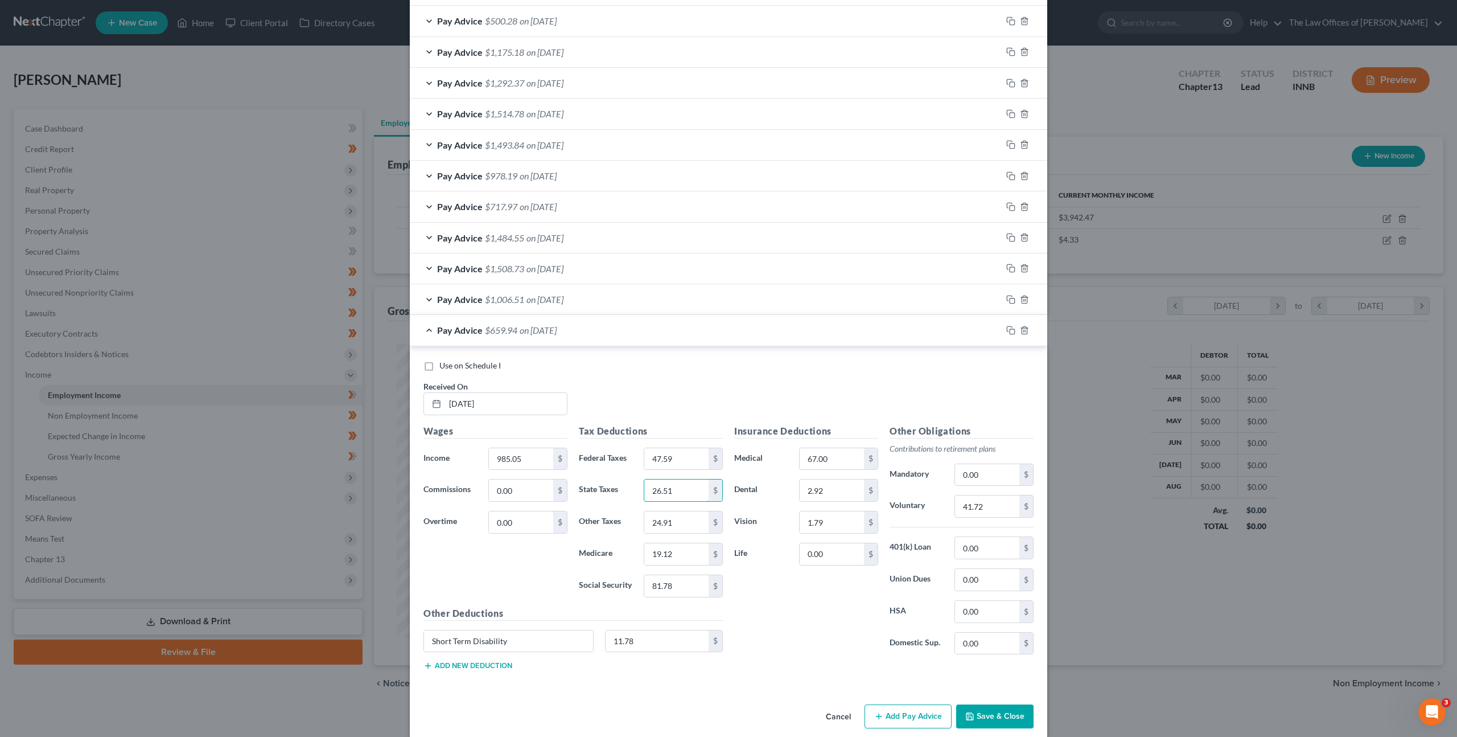
type input "26.51"
type input "17.23"
type input "13.24"
type input "56.62"
click at [821, 460] on input "67.00" at bounding box center [832, 459] width 64 height 22
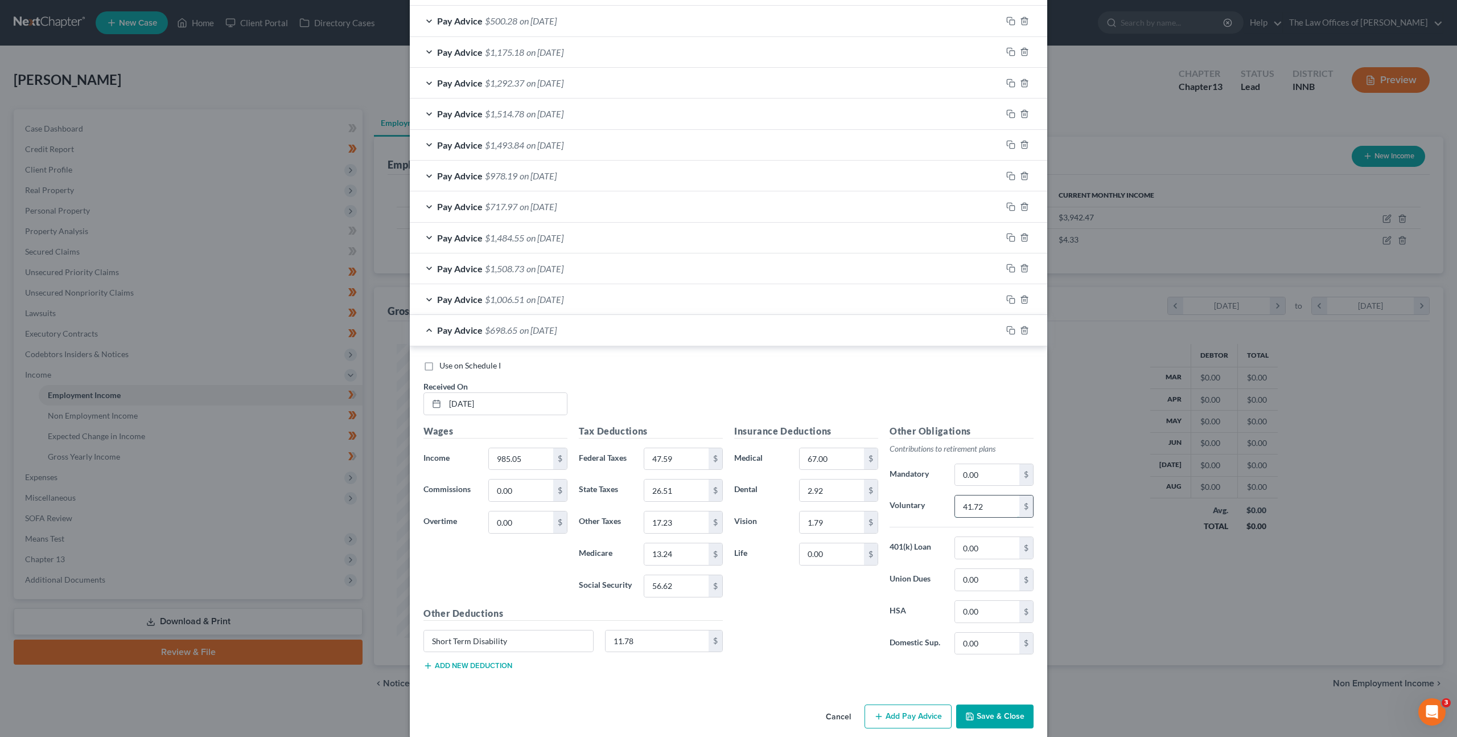
click at [985, 500] on input "41.72" at bounding box center [987, 506] width 64 height 22
type input "29.55"
click at [813, 383] on div "Use on Schedule I Received On * [DATE]" at bounding box center [729, 392] width 622 height 64
click at [1009, 327] on icon "button" at bounding box center [1011, 330] width 9 height 9
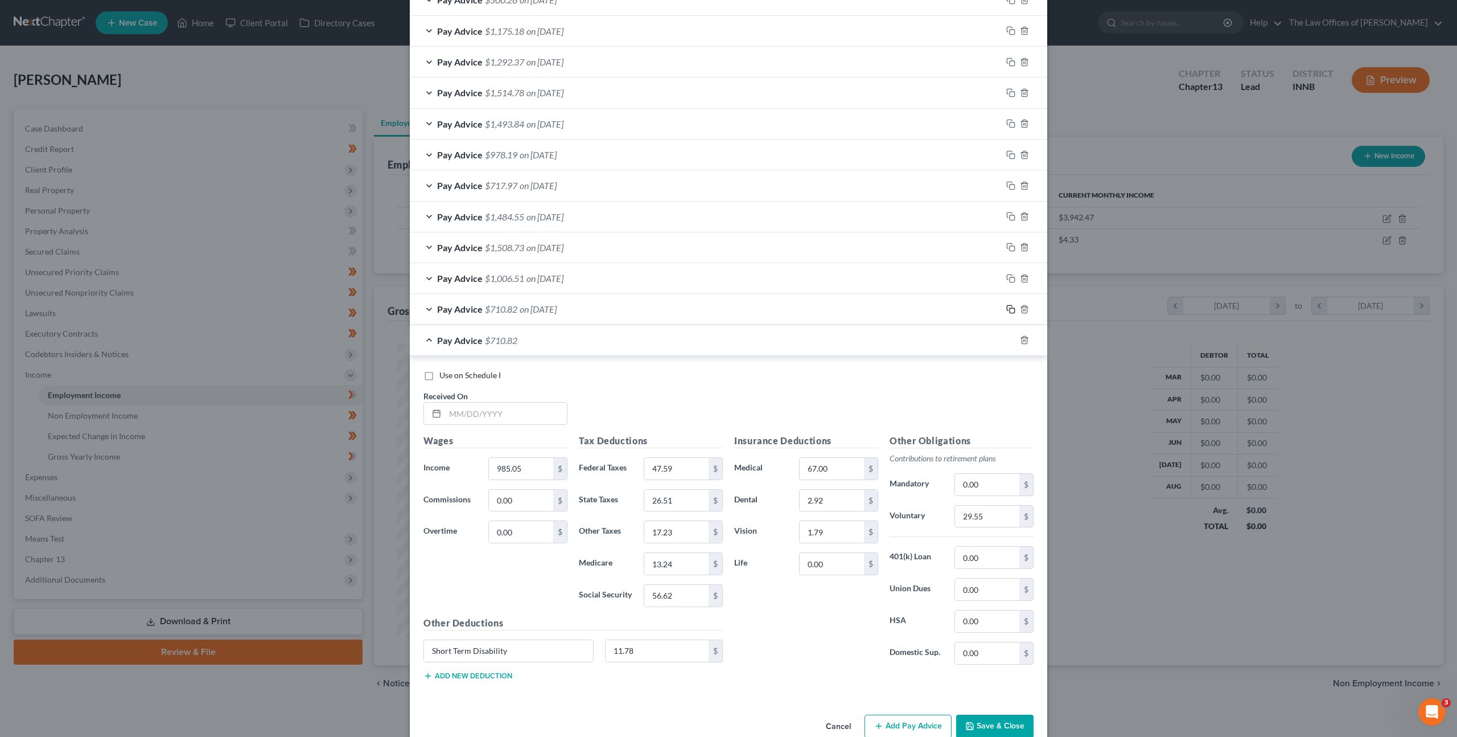
scroll to position [537, 0]
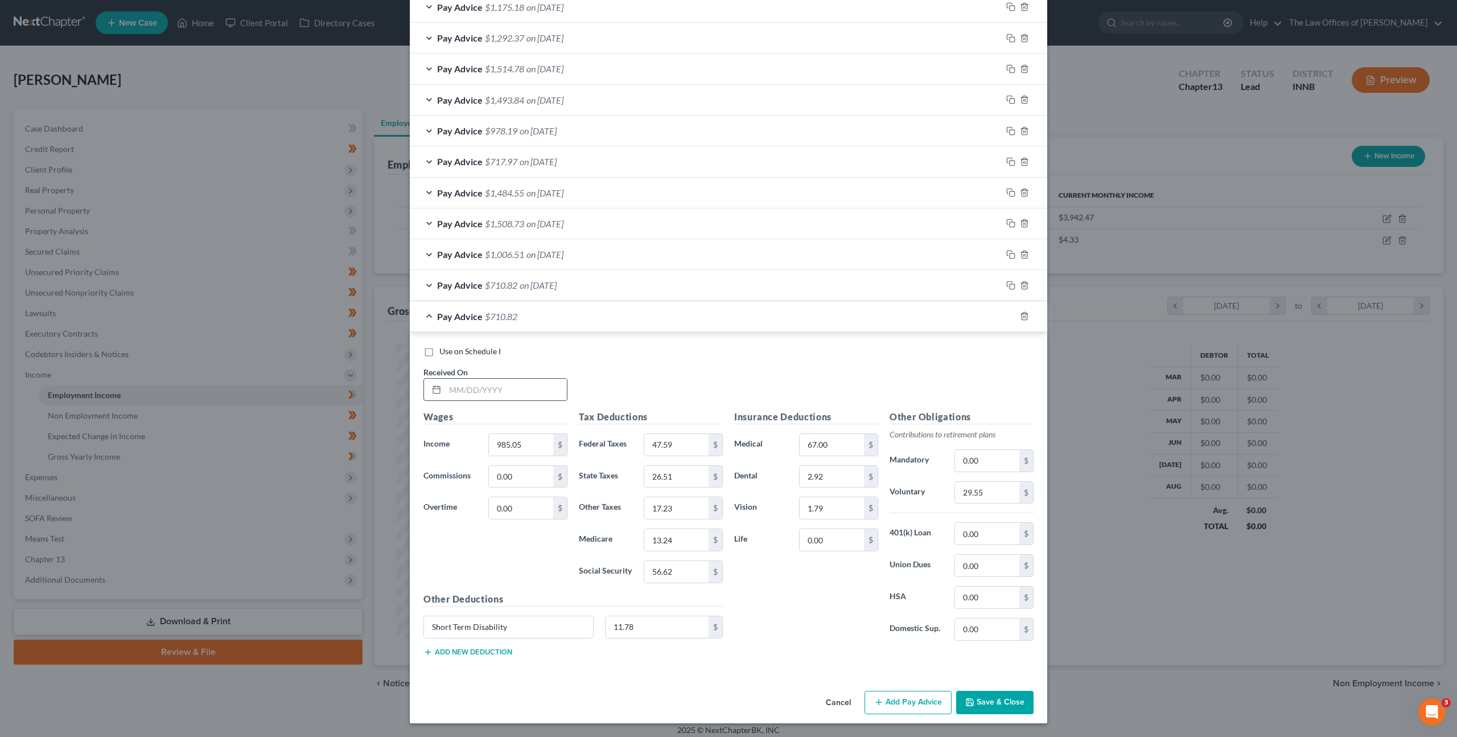
click at [452, 378] on div at bounding box center [496, 389] width 144 height 23
drag, startPoint x: 456, startPoint y: 380, endPoint x: 476, endPoint y: 385, distance: 21.3
click at [457, 380] on input "text" at bounding box center [506, 390] width 122 height 22
type input "[DATE]"
type input "1,926.75"
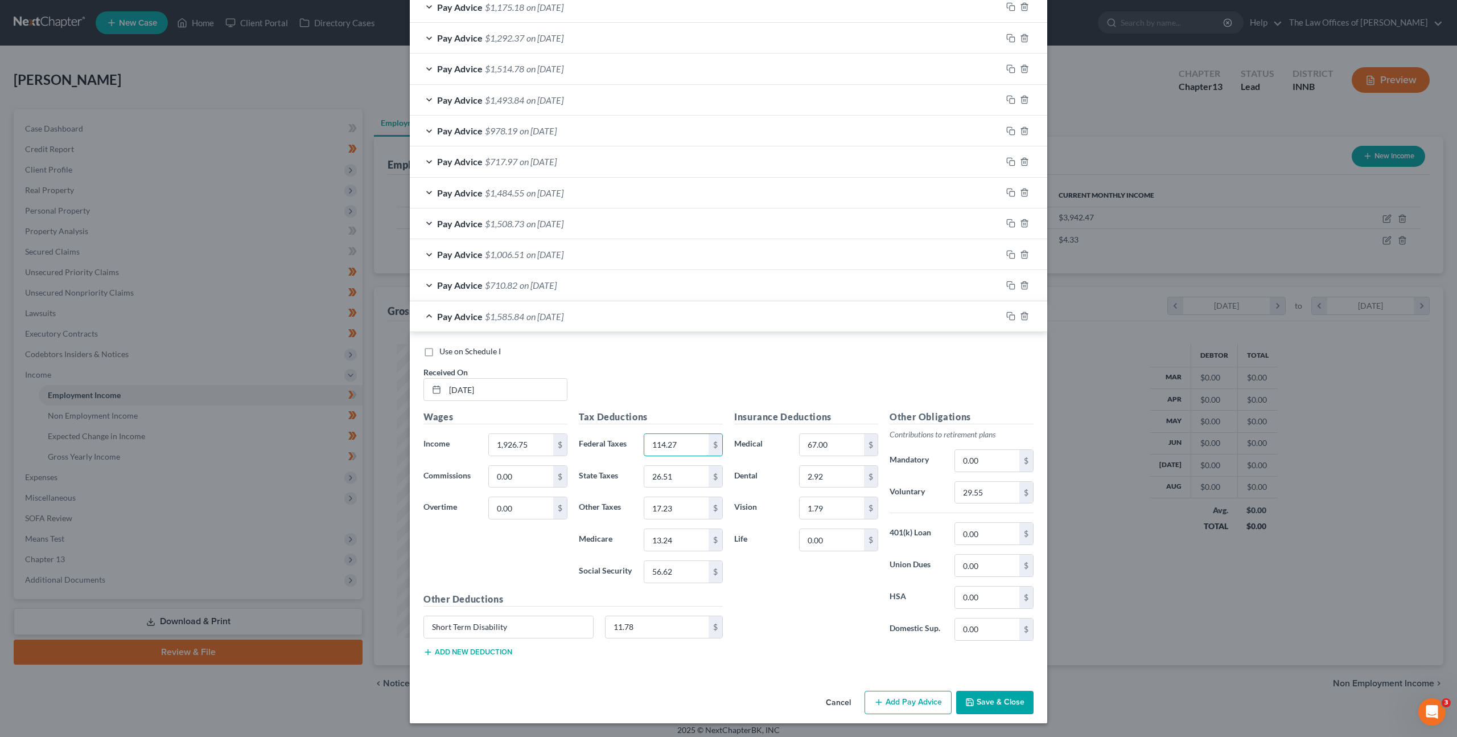
type input "114.27"
type input "43.18"
type input "28.07"
type input "21.71"
type input "92.83"
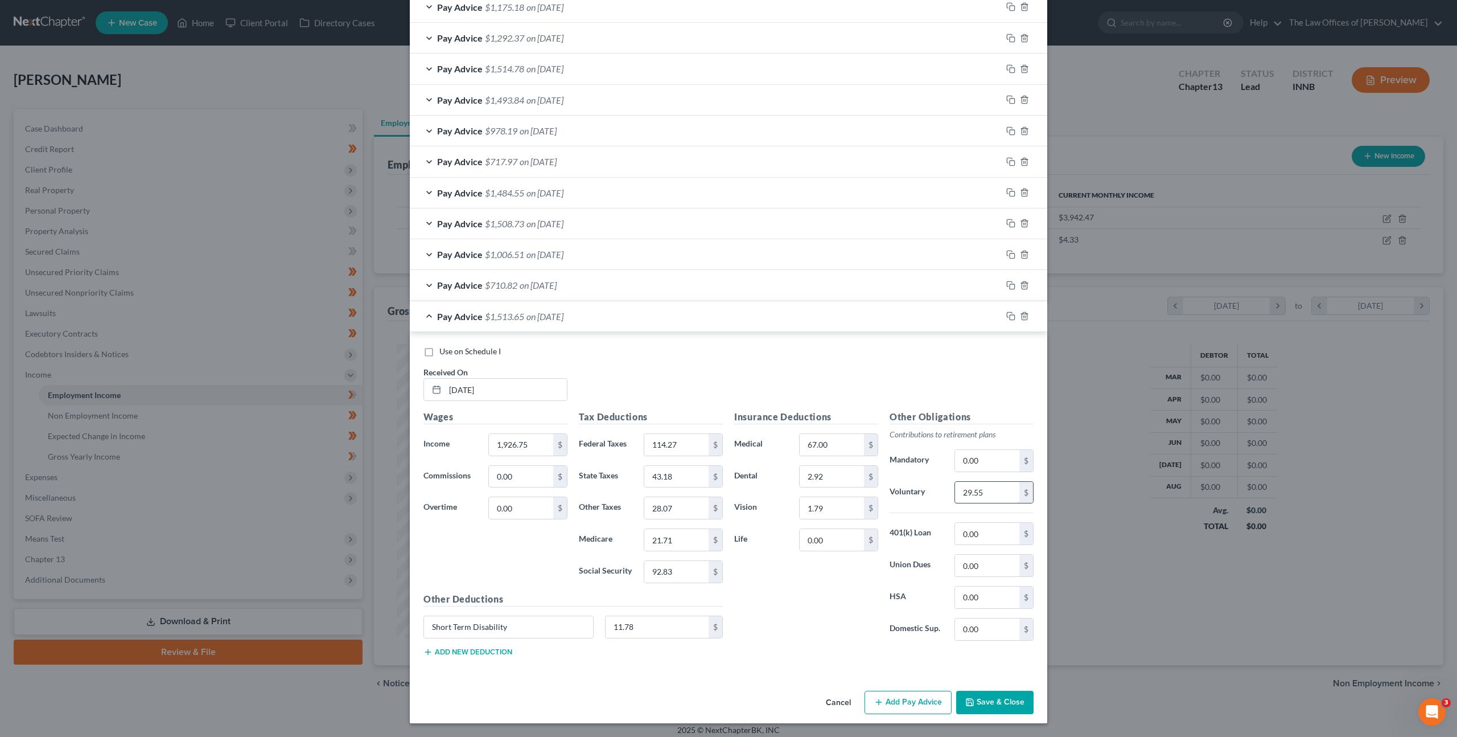
click at [968, 484] on input "29.55" at bounding box center [987, 493] width 64 height 22
type input "57.80"
click at [878, 378] on div "Use on Schedule I Received On * [DATE]" at bounding box center [729, 378] width 622 height 64
click at [748, 340] on div "Use on Schedule I Received On * [DATE] Wages Income * 1,926.75 $ Commissions 0.…" at bounding box center [729, 503] width 638 height 342
click at [979, 699] on button "Save & Close" at bounding box center [994, 703] width 77 height 24
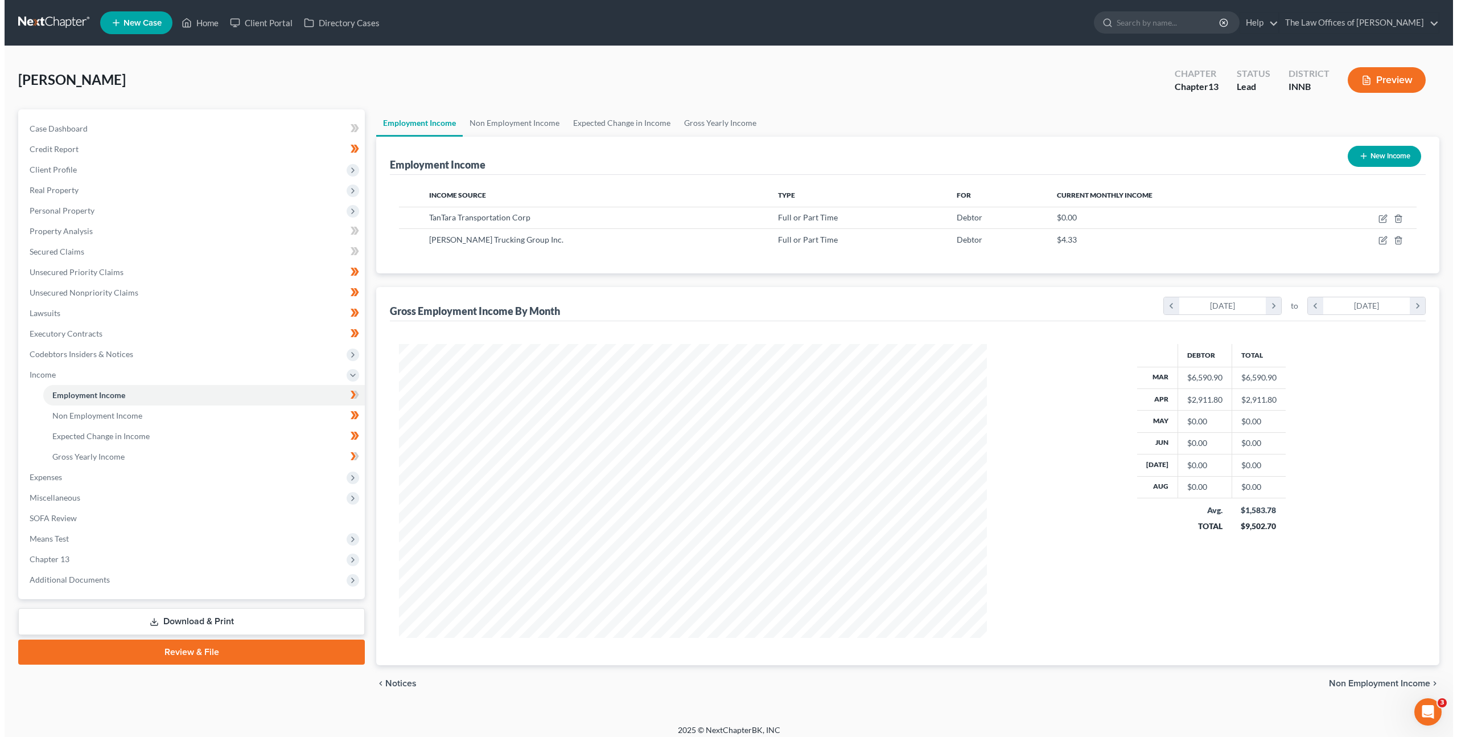
scroll to position [569000, 568685]
click at [1375, 239] on icon "button" at bounding box center [1378, 240] width 7 height 7
select select "0"
select select "15"
select select "3"
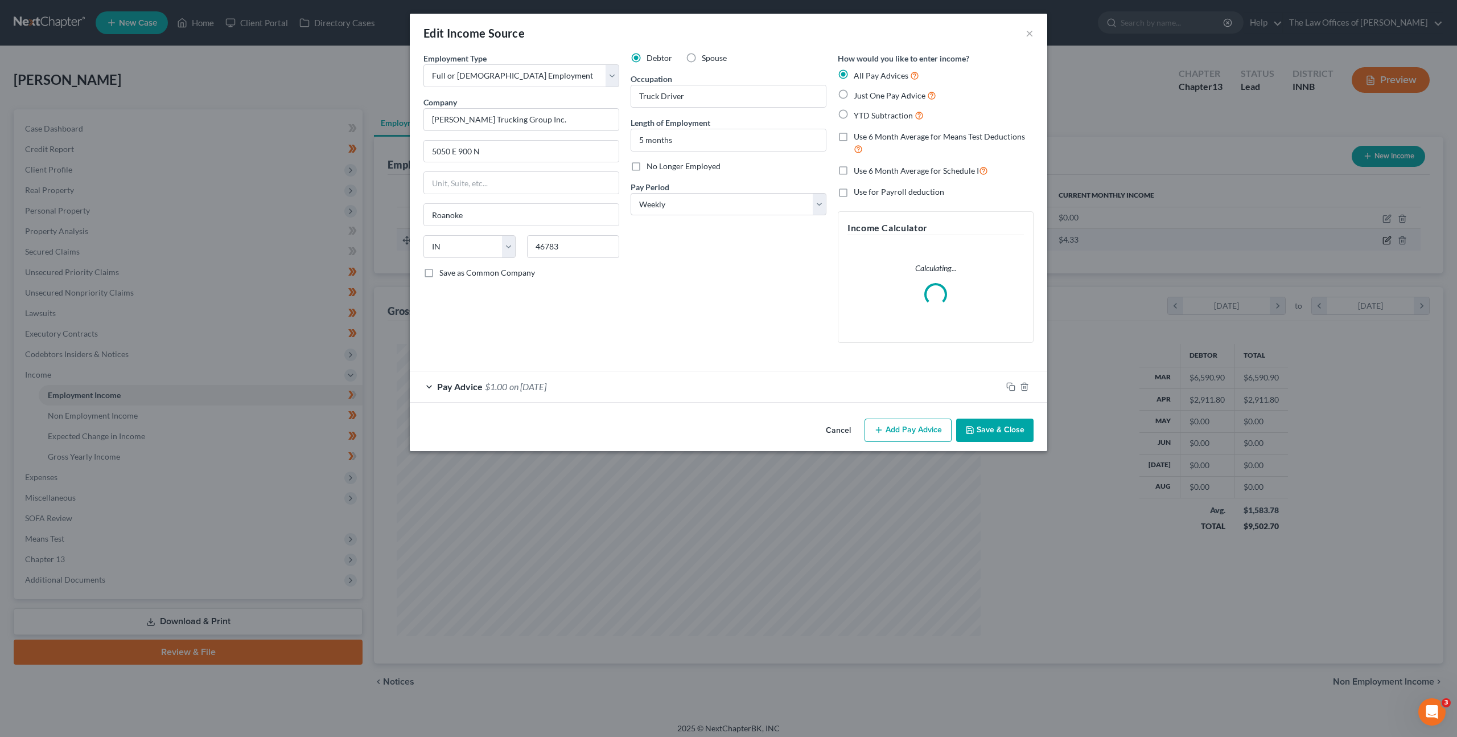
scroll to position [294, 611]
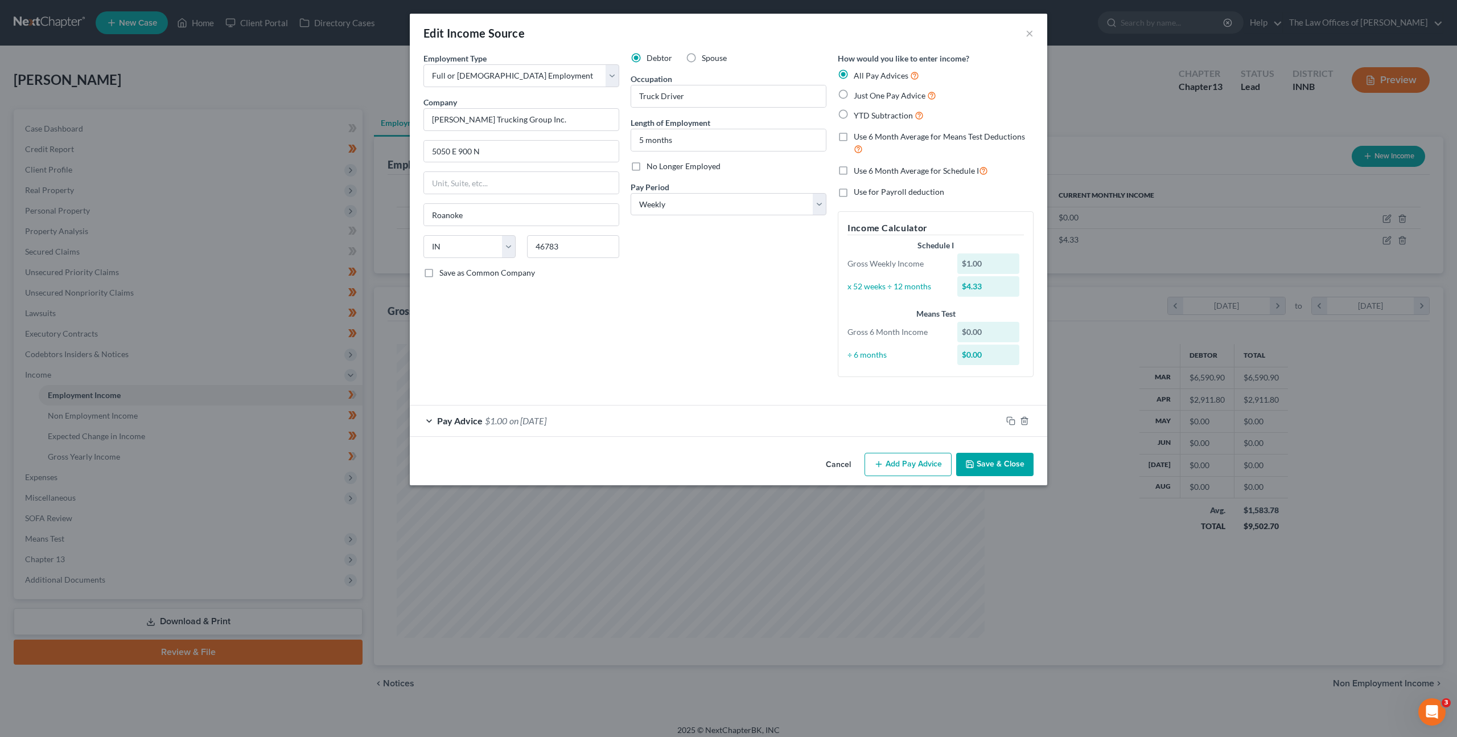
click at [679, 406] on div "Pay Advice $1.00 on [DATE]" at bounding box center [706, 420] width 592 height 30
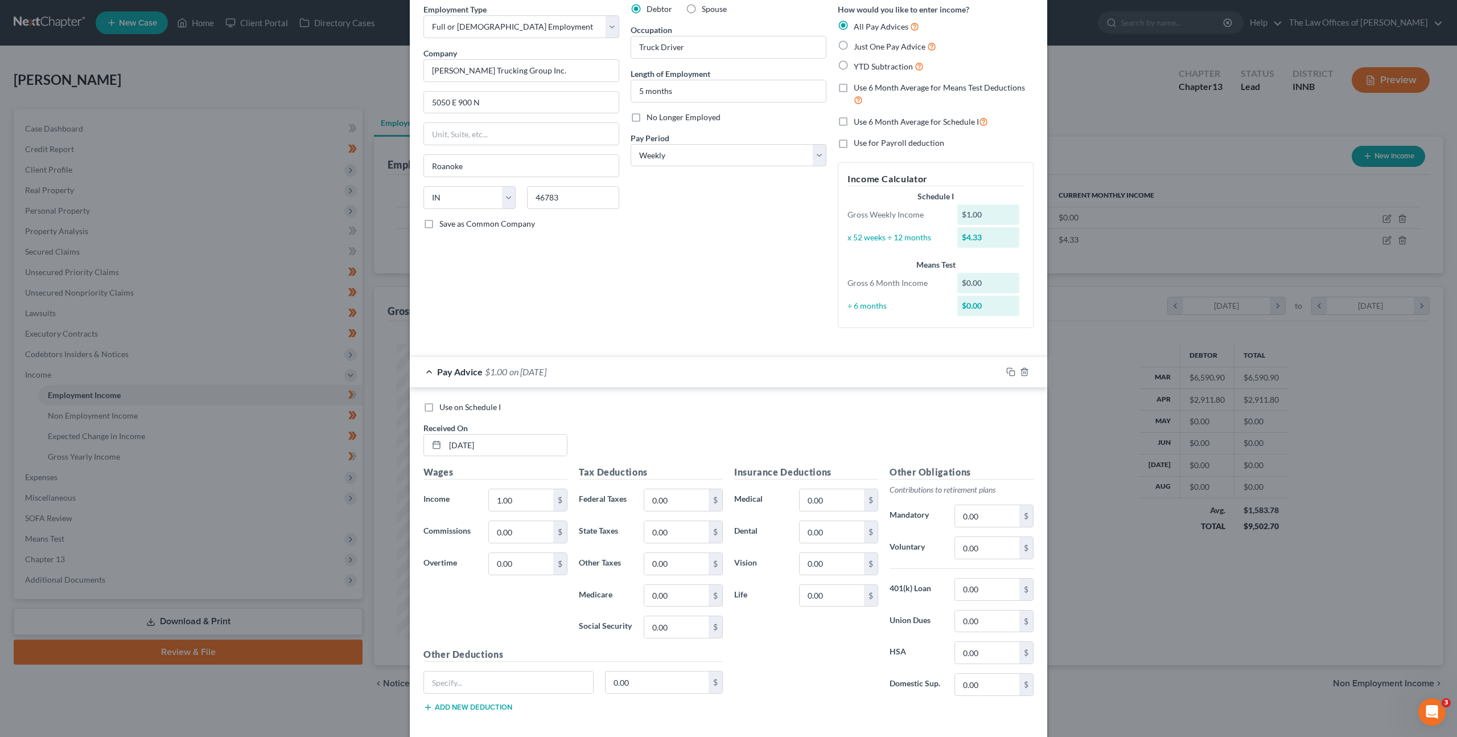
scroll to position [105, 0]
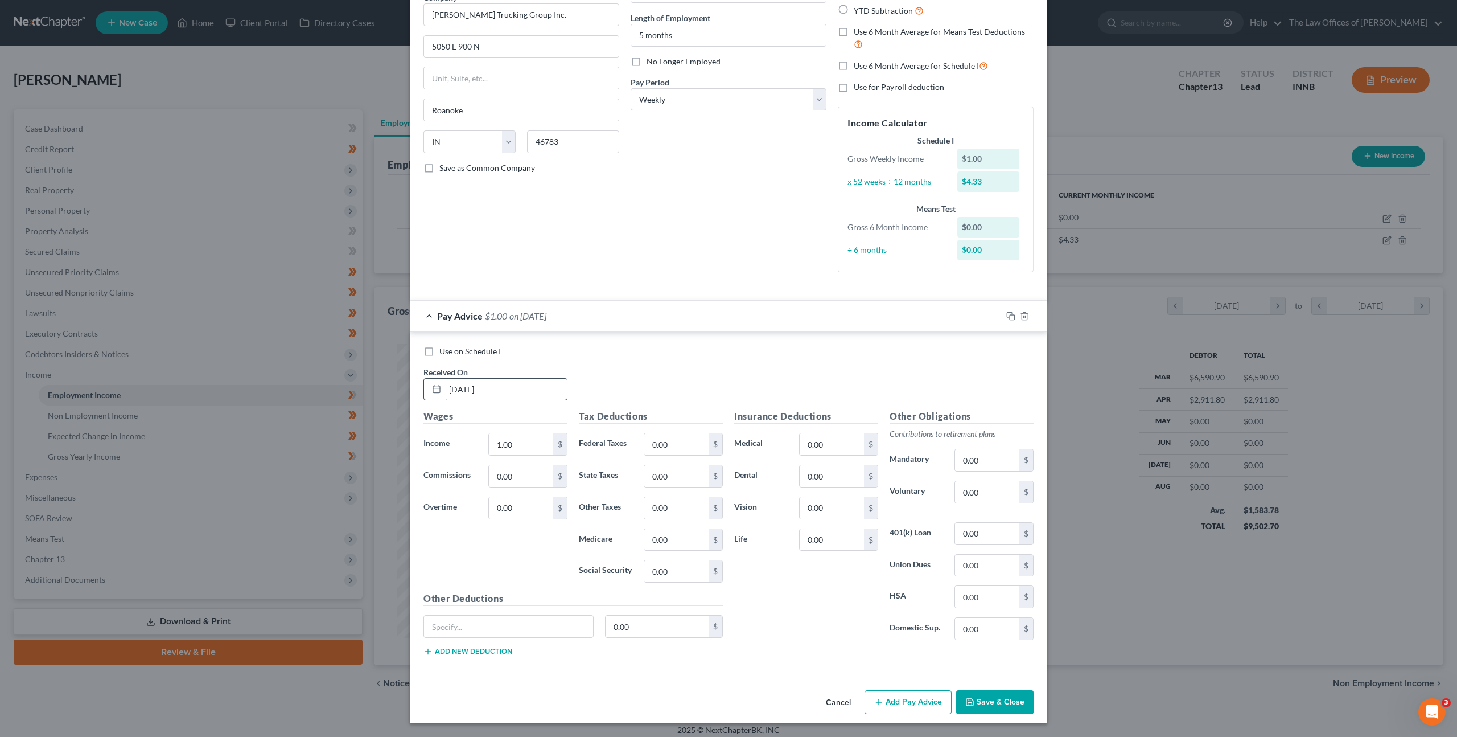
click at [510, 379] on input "[DATE]" at bounding box center [506, 390] width 122 height 22
drag, startPoint x: 535, startPoint y: 393, endPoint x: 413, endPoint y: 351, distance: 128.4
click at [392, 368] on div "Edit Income Source × Employment Type * Select Full or [DEMOGRAPHIC_DATA] Employ…" at bounding box center [728, 368] width 1457 height 737
type input "[DATE]"
type input "565.50"
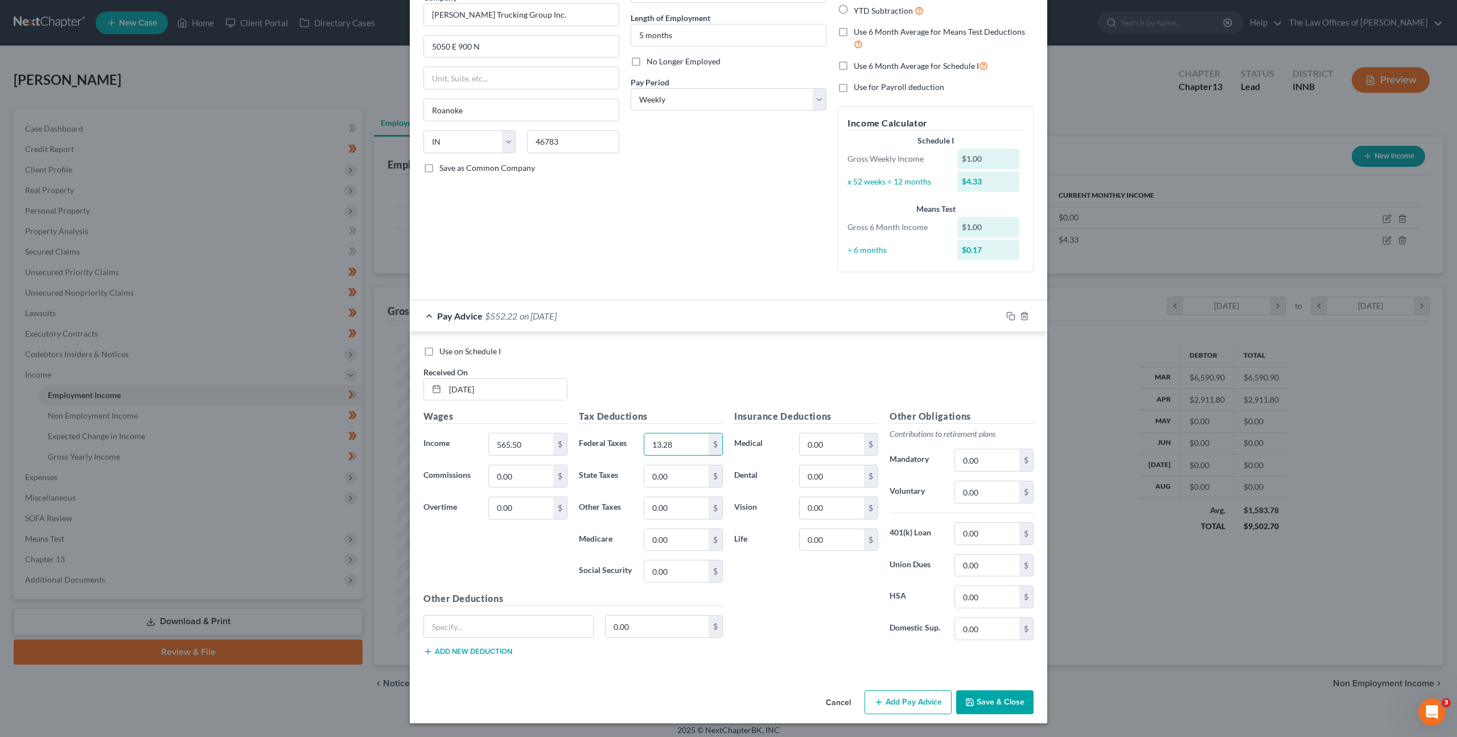
type input "13.28"
type input "46.39"
type input "10.65"
type input "8.20"
type input "35.06"
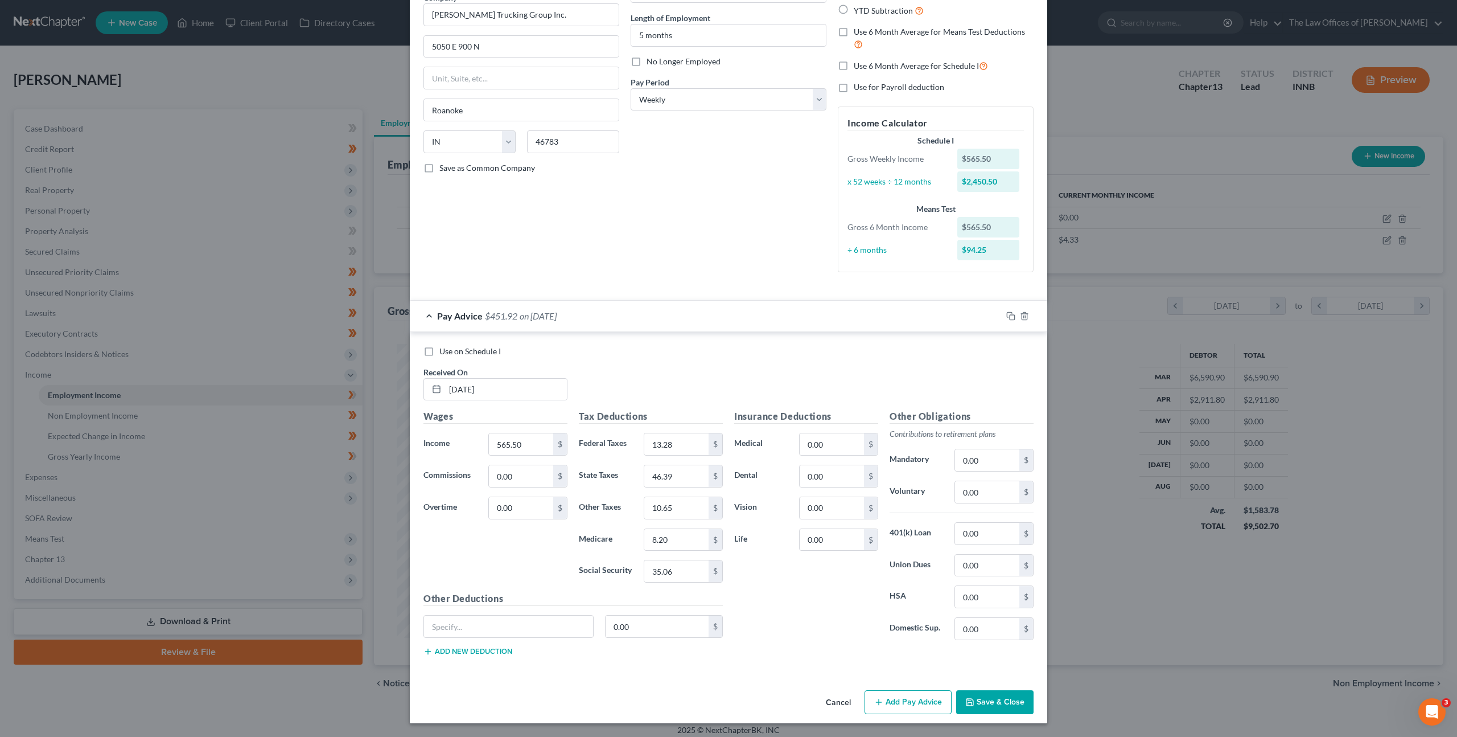
click at [821, 342] on div "Use on Schedule I Received On * [DATE] Wages Income * 565.50 $ Commissions 0.00…" at bounding box center [729, 503] width 638 height 342
click at [1009, 317] on icon "button" at bounding box center [1011, 315] width 9 height 9
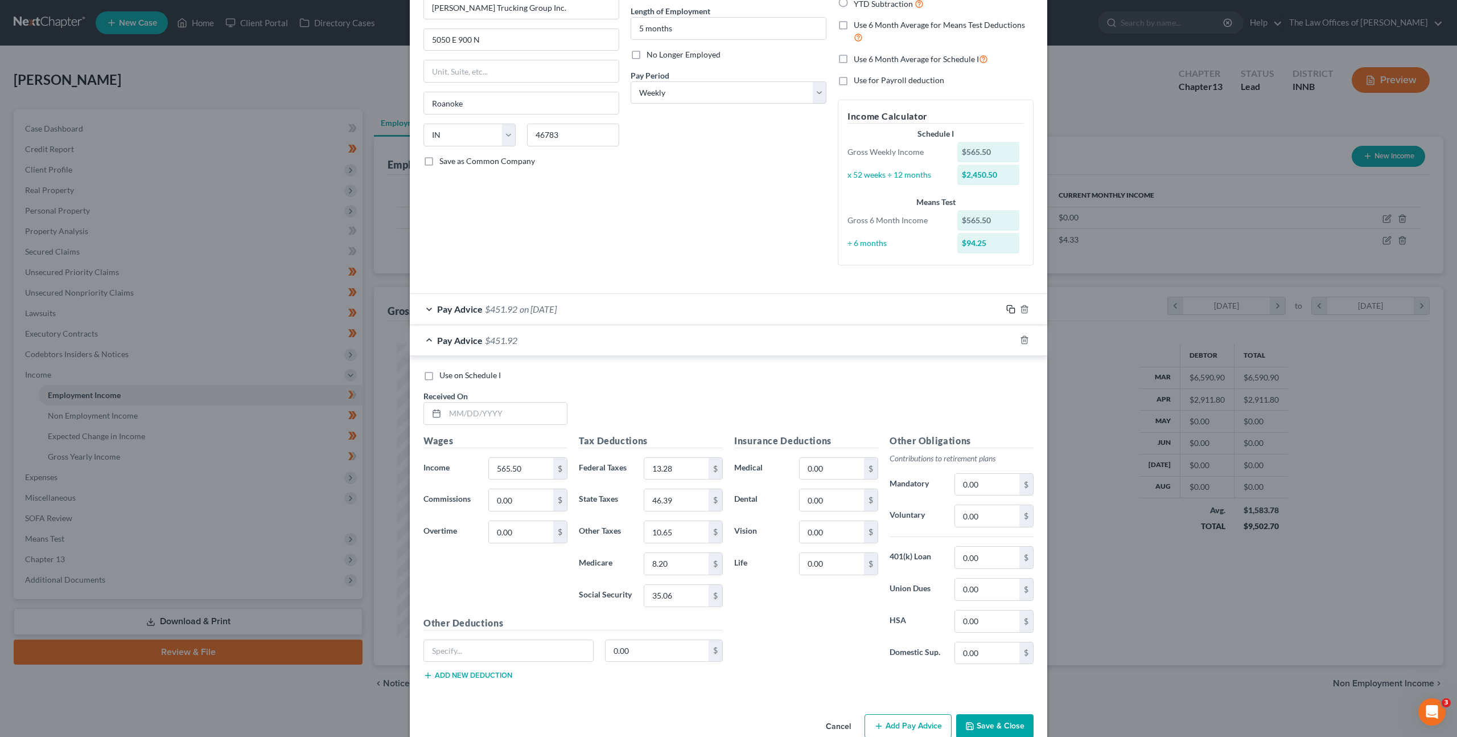
scroll to position [135, 0]
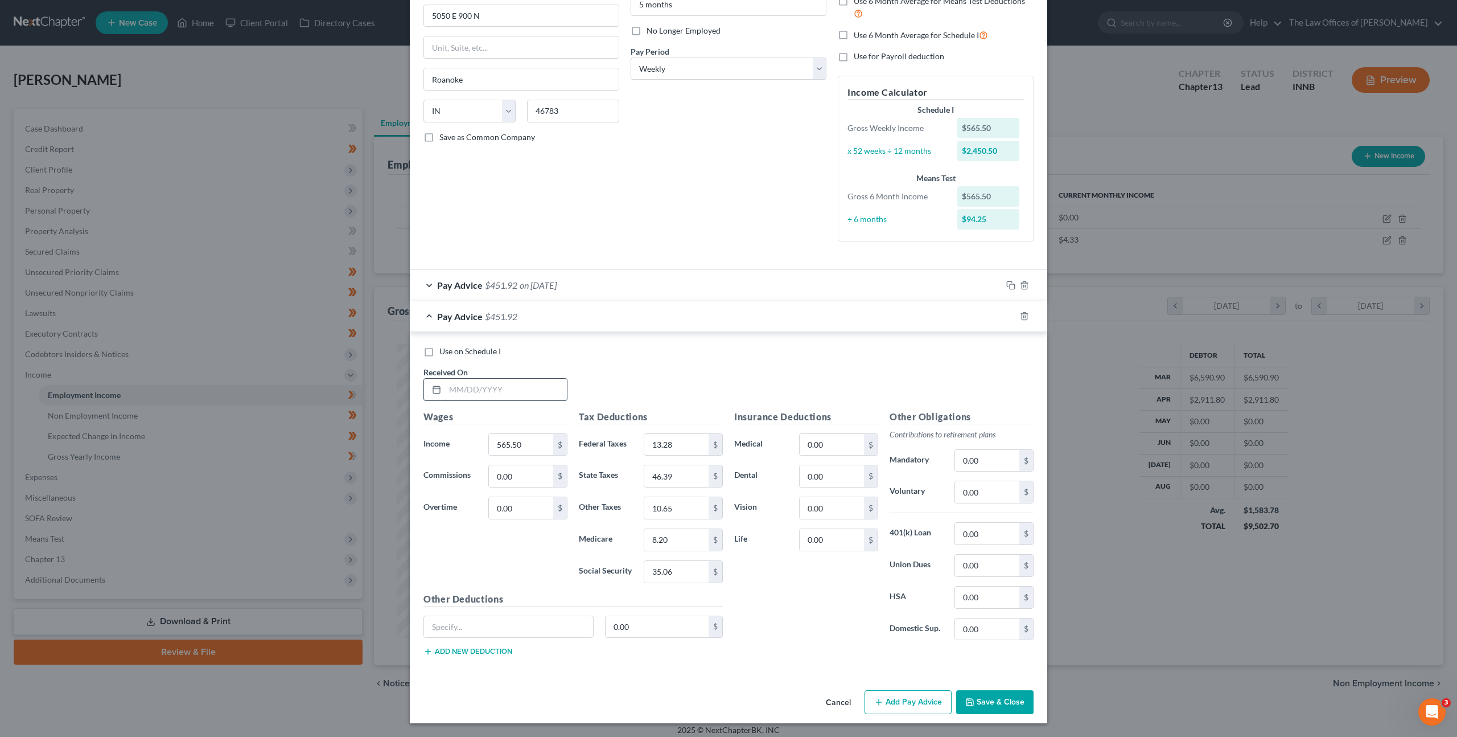
click at [547, 388] on input "text" at bounding box center [506, 390] width 122 height 22
type input "[DATE]"
type input "1,518.88"
type input "123.80"
type input "44.99"
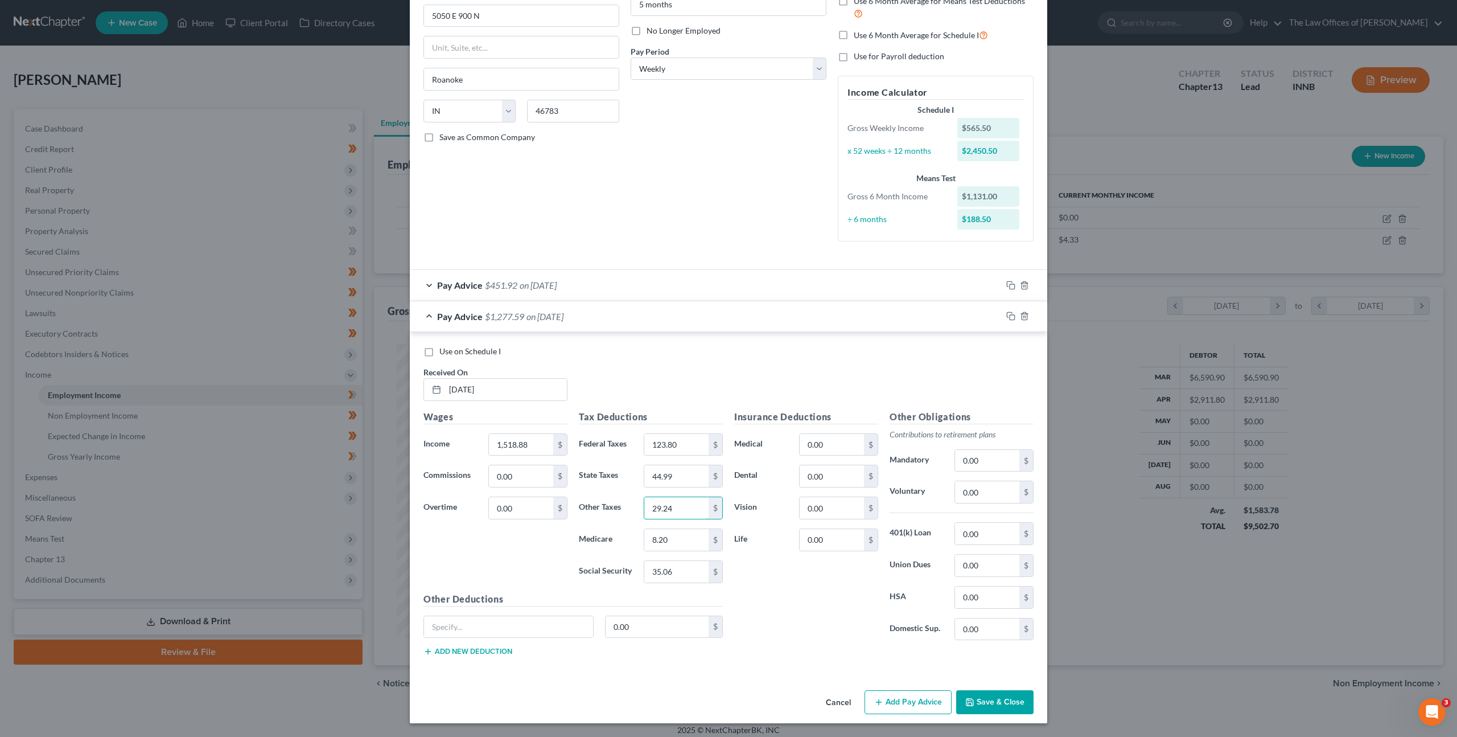
type input "29.24"
type input "22.02"
type input "94.17"
click at [1007, 317] on icon "button" at bounding box center [1011, 315] width 9 height 9
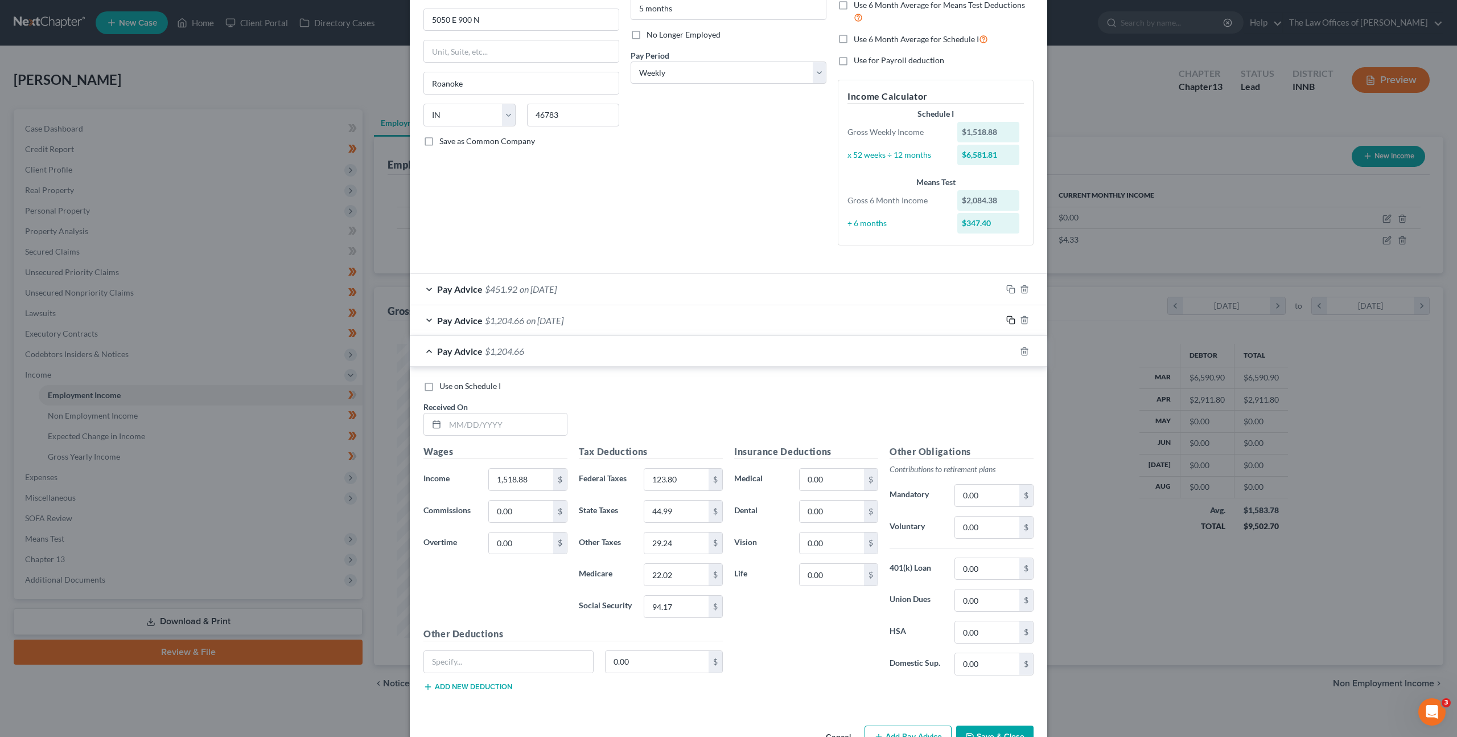
scroll to position [166, 0]
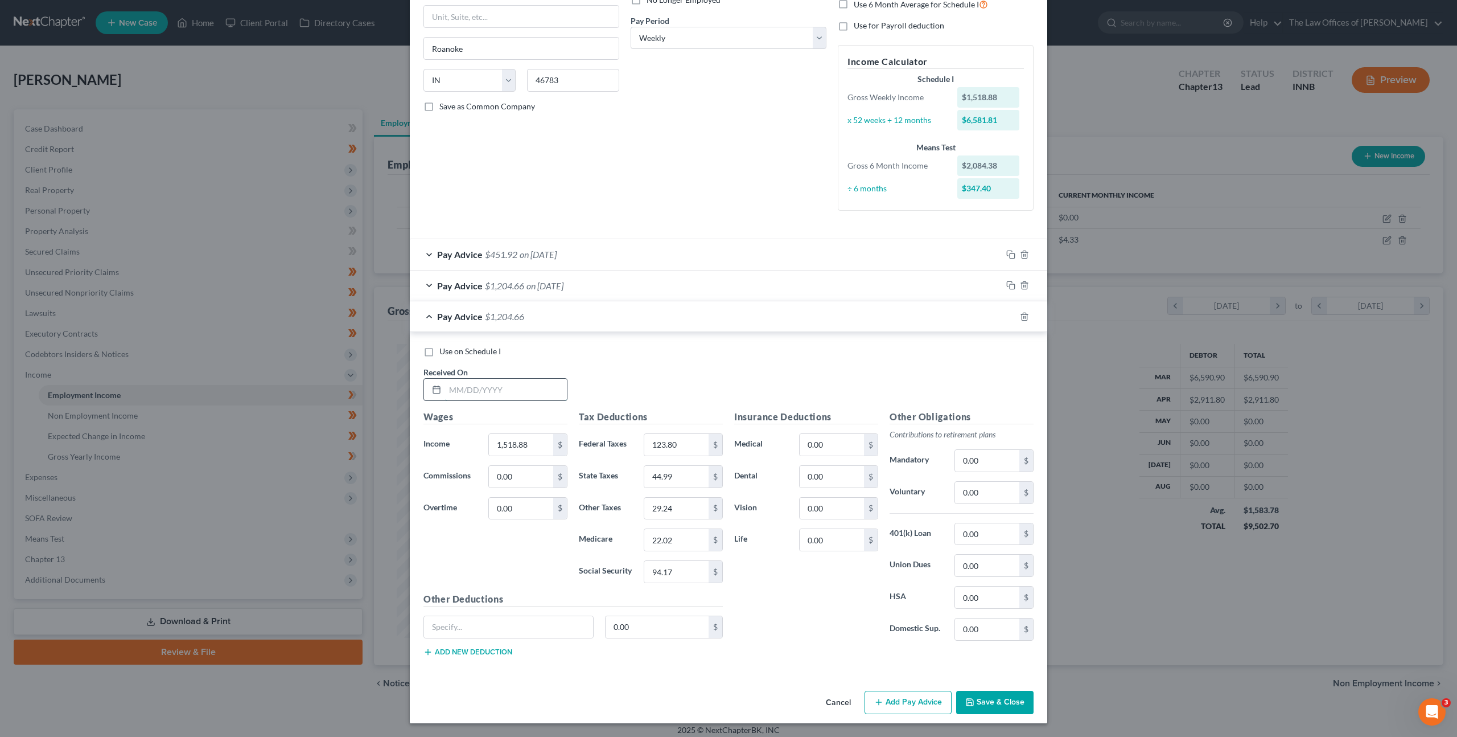
click at [514, 384] on input "text" at bounding box center [506, 390] width 122 height 22
type input "[DATE]"
type input "1,343.13"
type input "100.31"
type input "39.12"
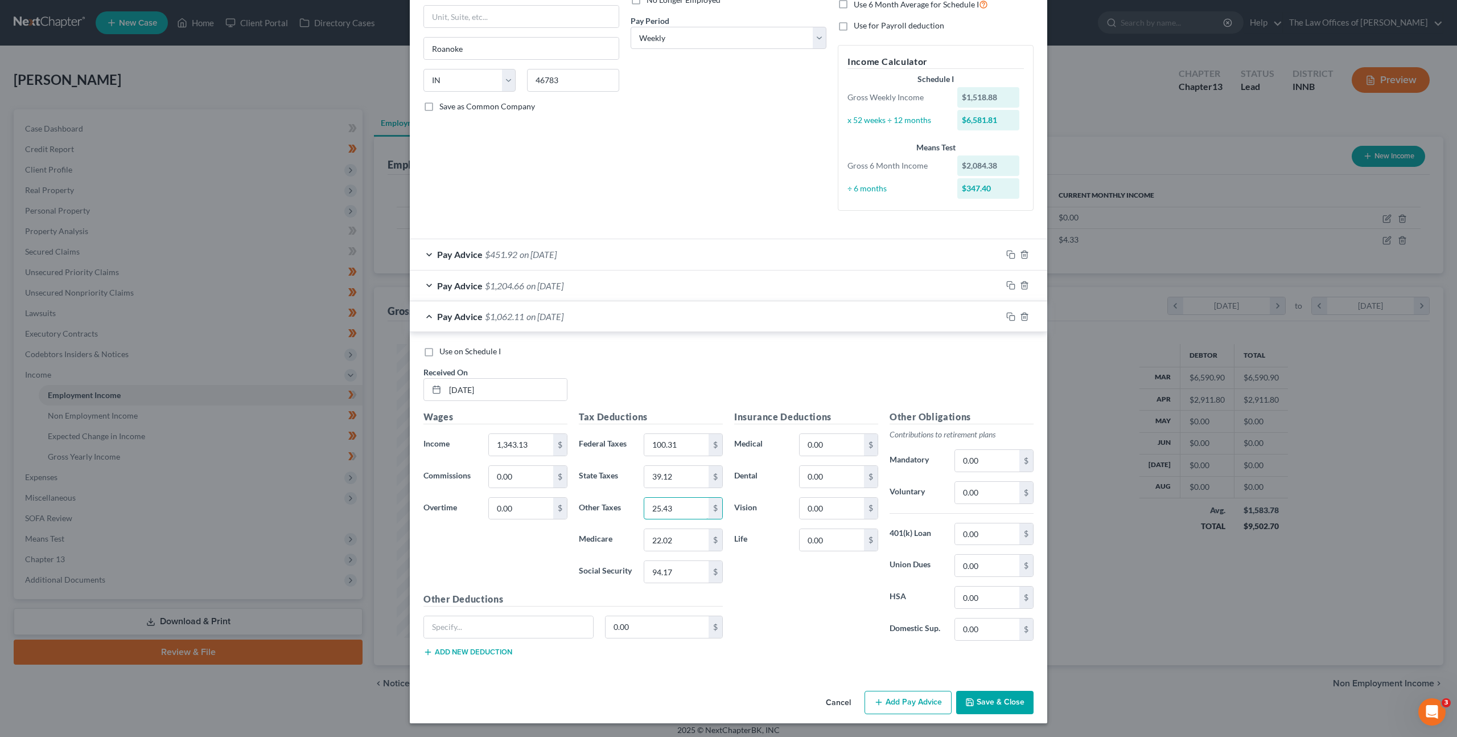
type input "25.43"
type input "19.19"
type input "82.04"
click at [1008, 318] on icon "button" at bounding box center [1011, 316] width 9 height 9
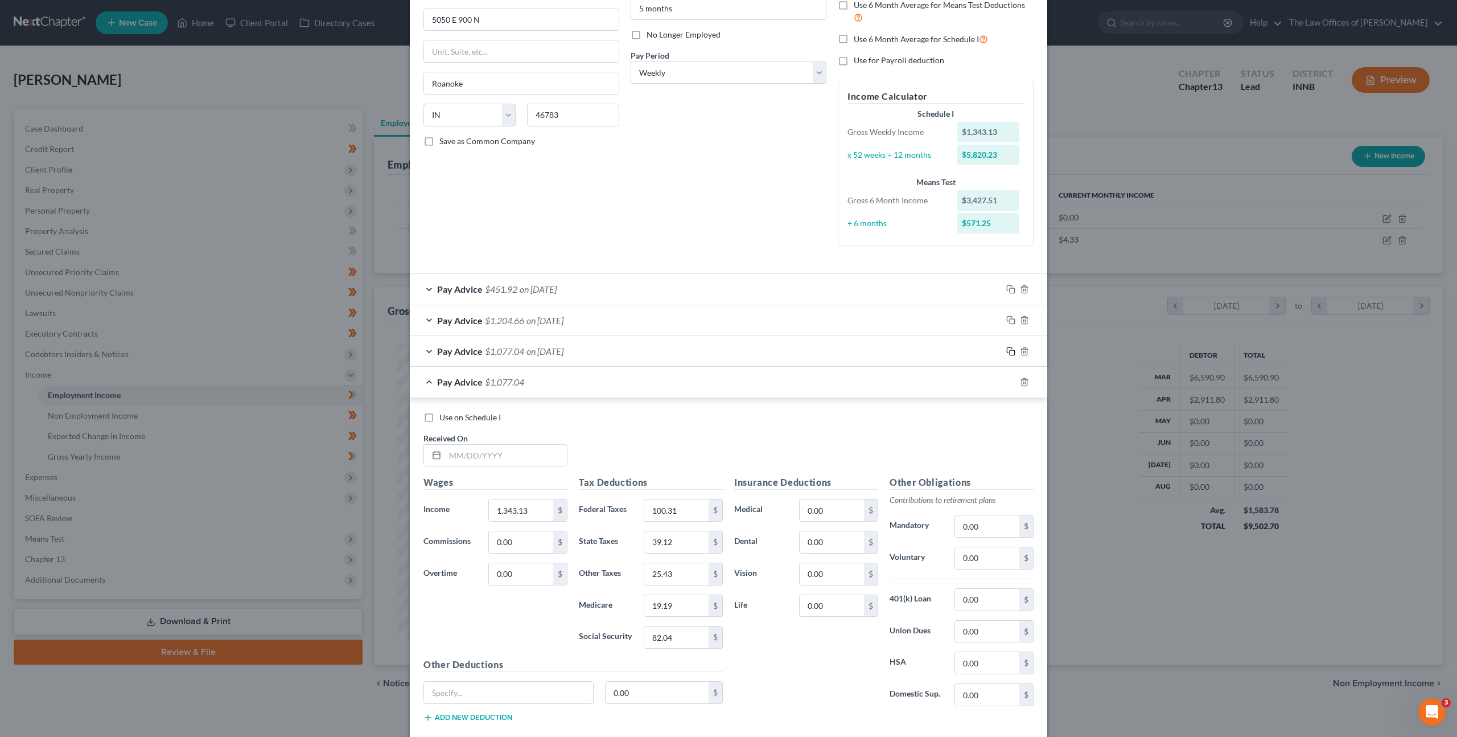
scroll to position [198, 0]
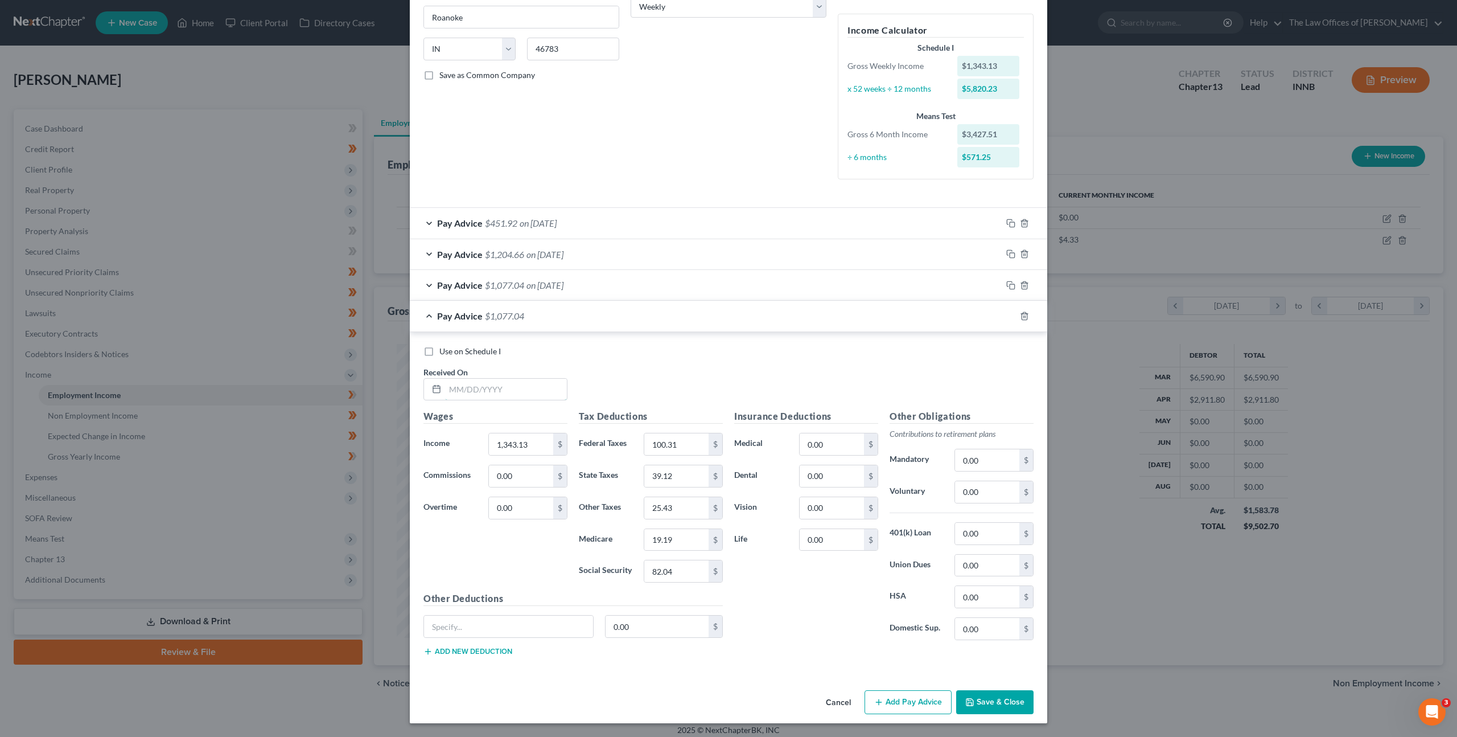
drag, startPoint x: 510, startPoint y: 382, endPoint x: 728, endPoint y: 402, distance: 218.9
click at [510, 382] on input "text" at bounding box center [506, 390] width 122 height 22
type input "[DATE]"
type input "1,421"
type input "112.06"
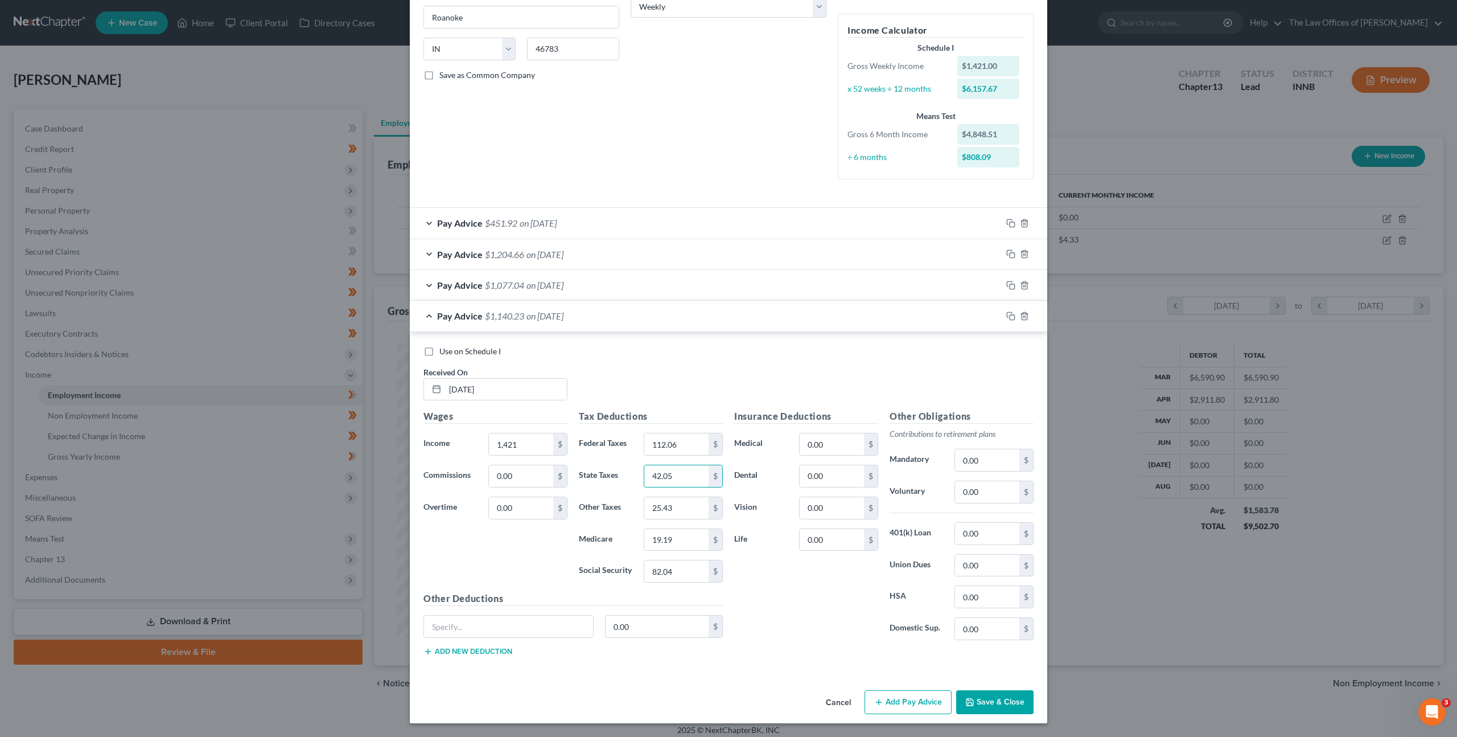
type input "42.05"
type input "27.33"
type input "20.60"
type input "88.10"
click at [1009, 313] on icon "button" at bounding box center [1011, 315] width 9 height 9
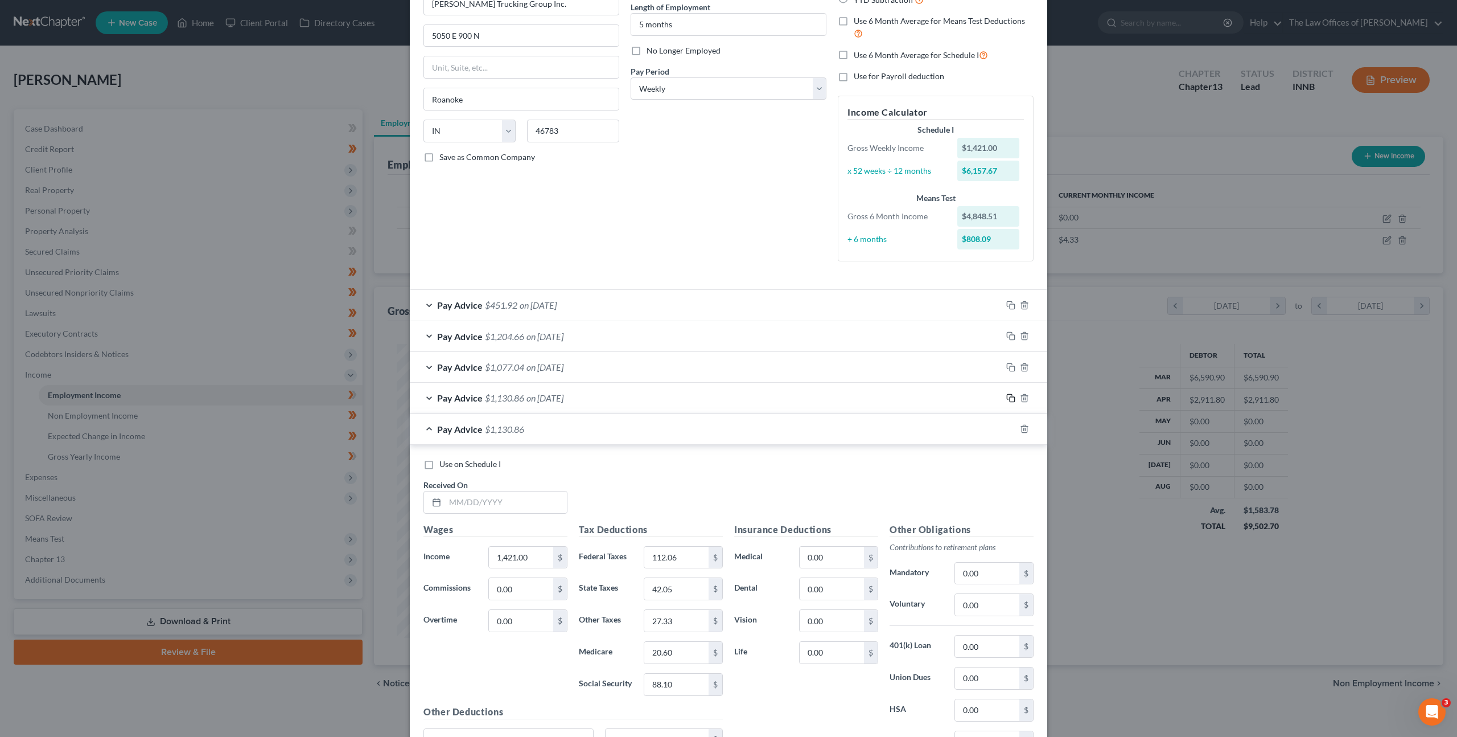
scroll to position [228, 0]
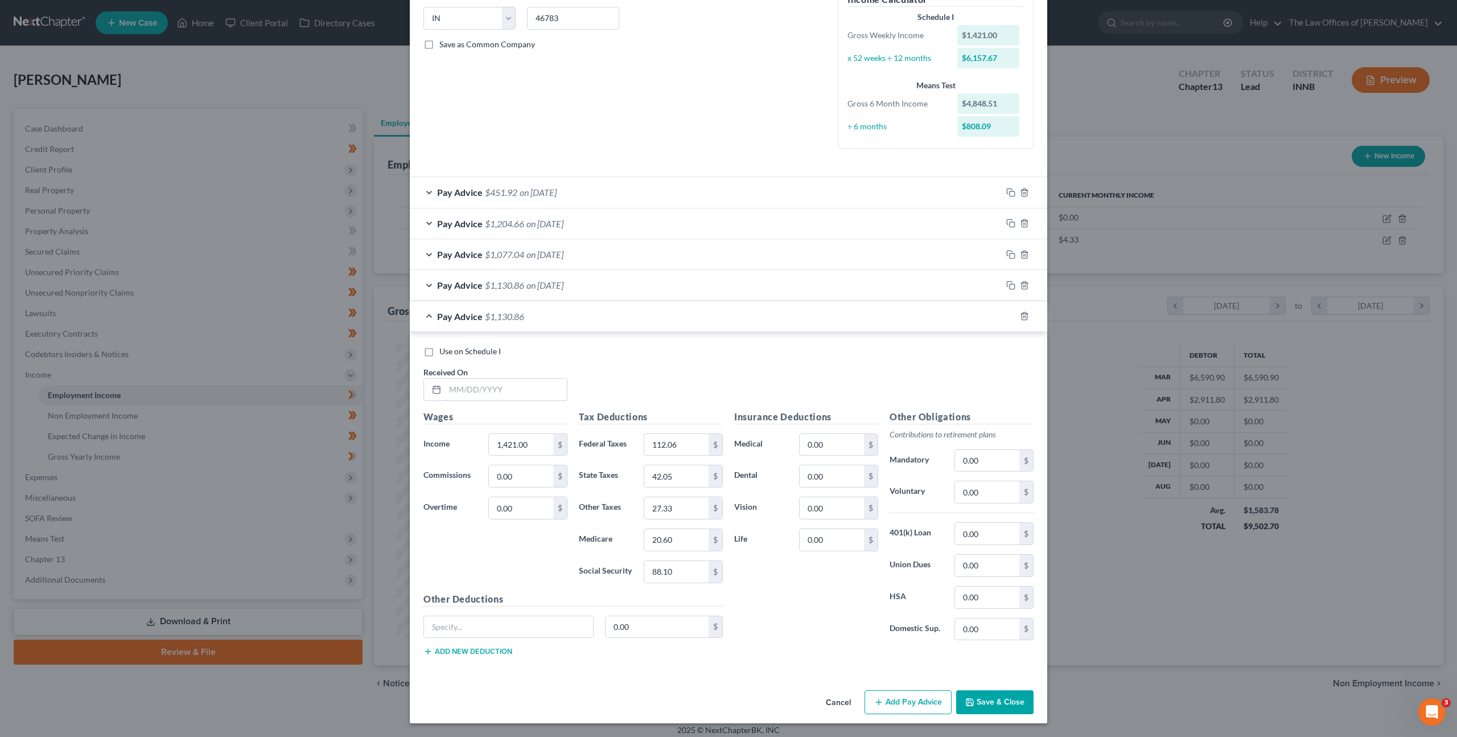
drag, startPoint x: 517, startPoint y: 393, endPoint x: 793, endPoint y: 384, distance: 275.7
click at [522, 393] on input "text" at bounding box center [506, 390] width 122 height 22
type input "[DATE]"
type input "2,038.55"
type input "220.16"
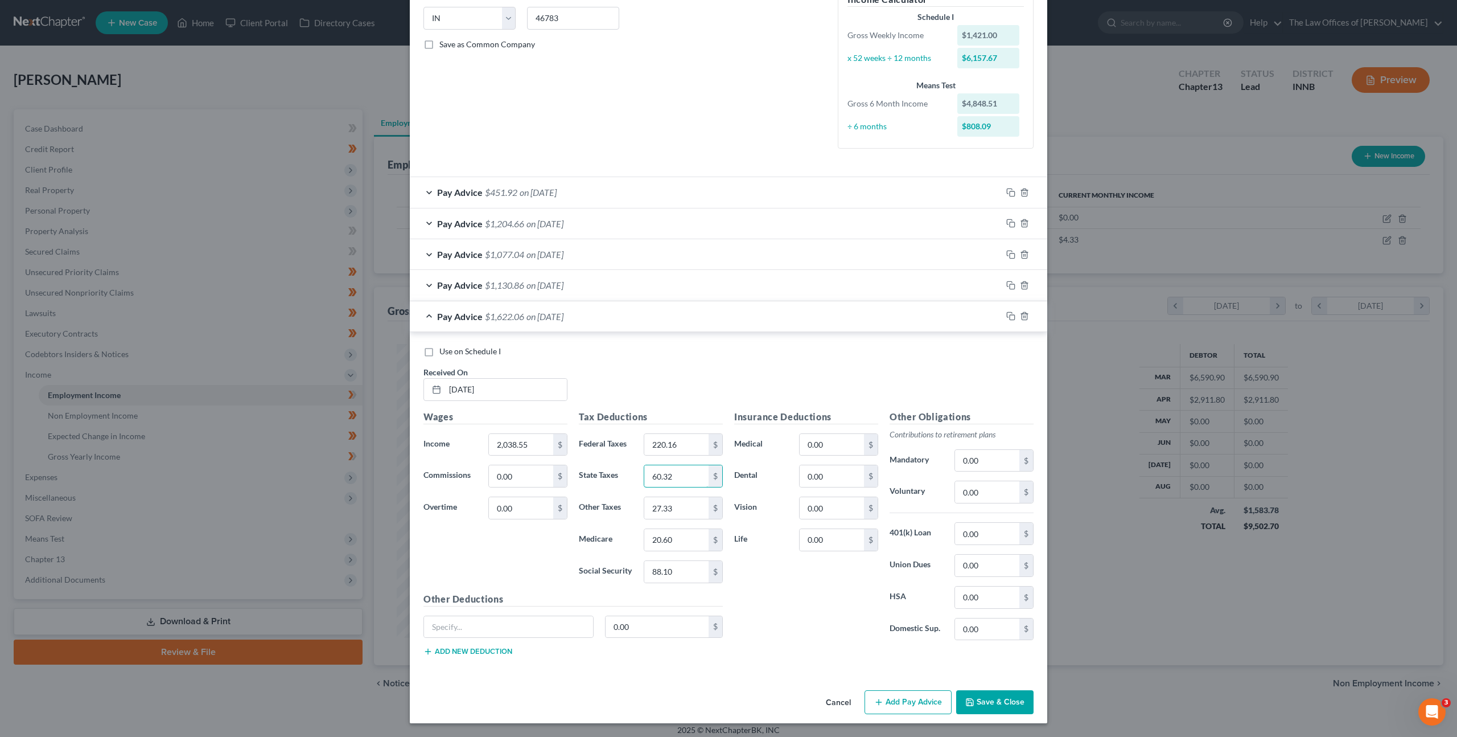
type input "60.32"
type input "39.21"
type input "29.44"
type input "125.86"
click at [1012, 314] on div at bounding box center [1025, 316] width 46 height 18
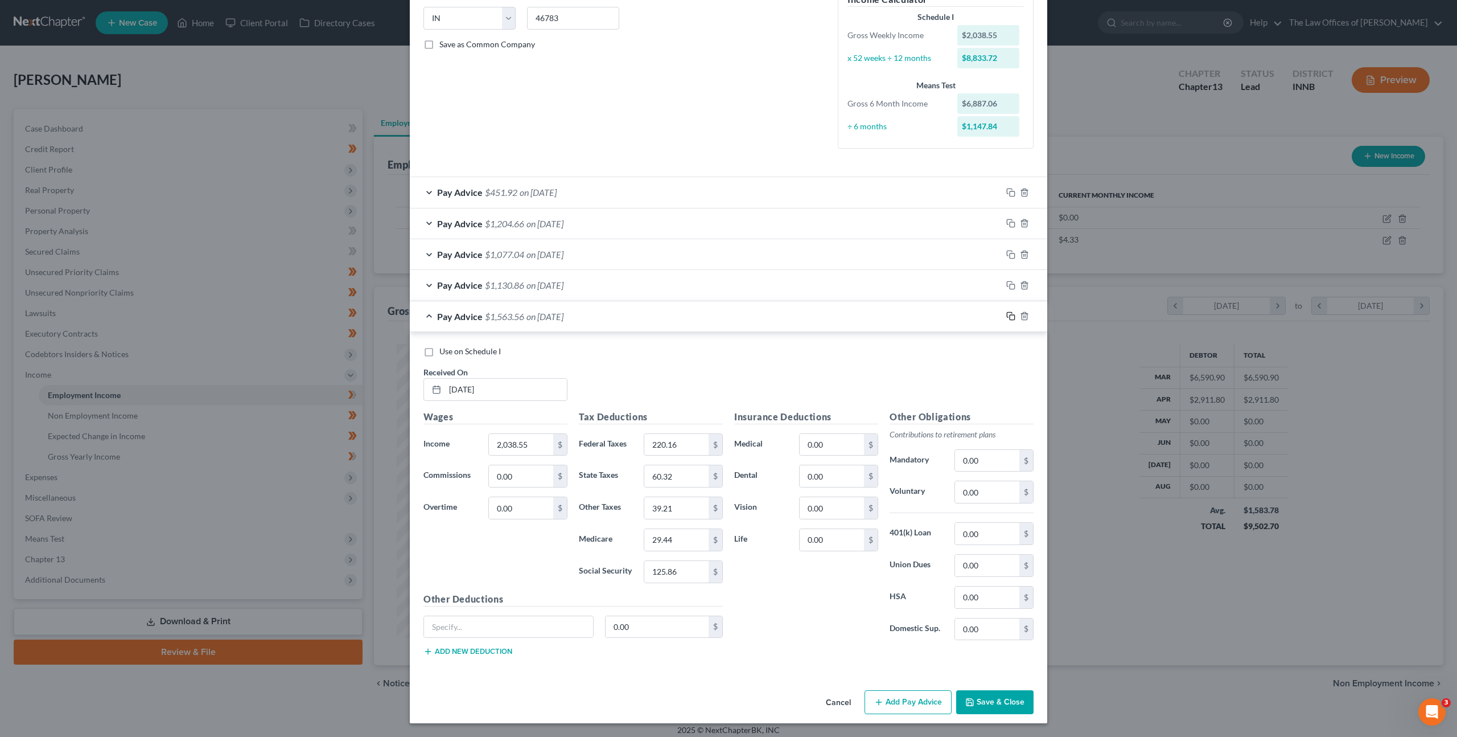
click at [1009, 314] on icon "button" at bounding box center [1011, 315] width 9 height 9
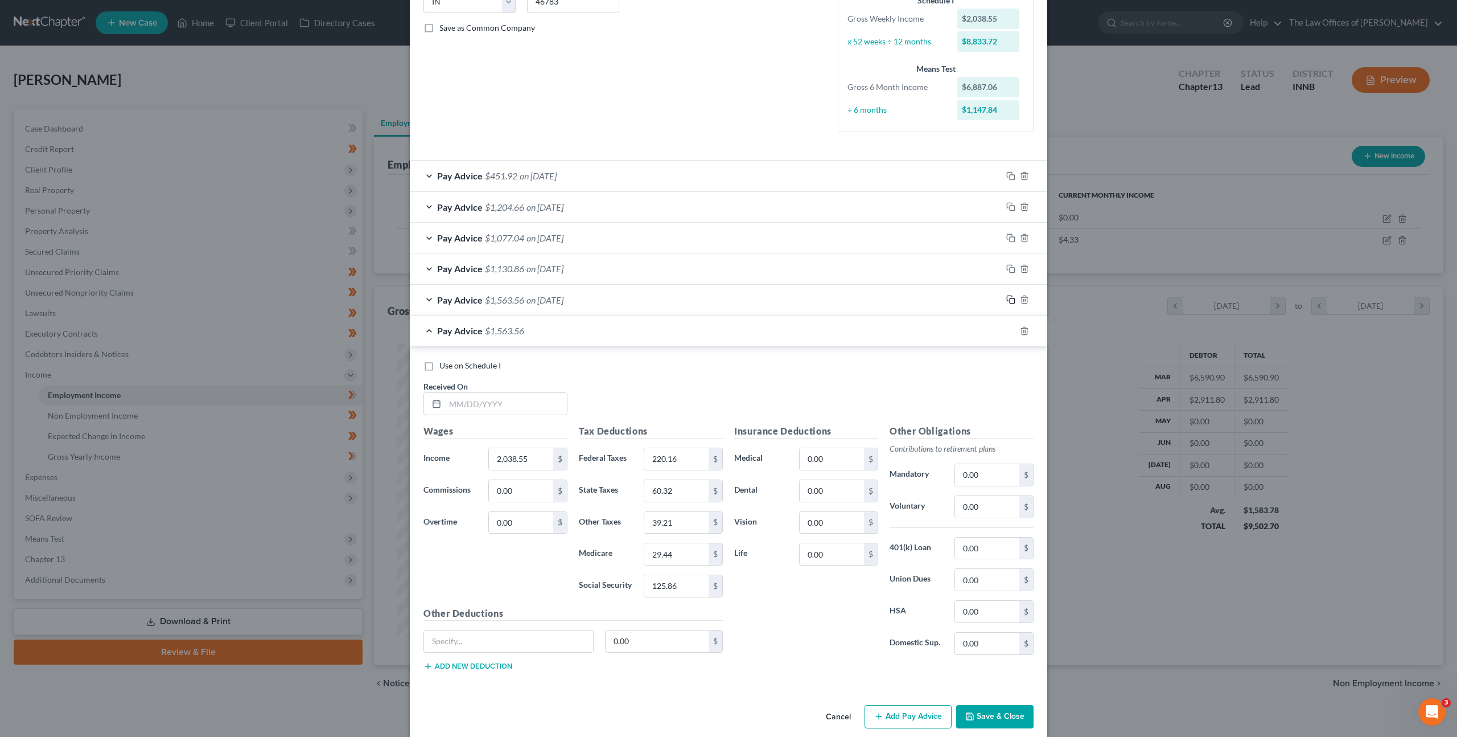
scroll to position [259, 0]
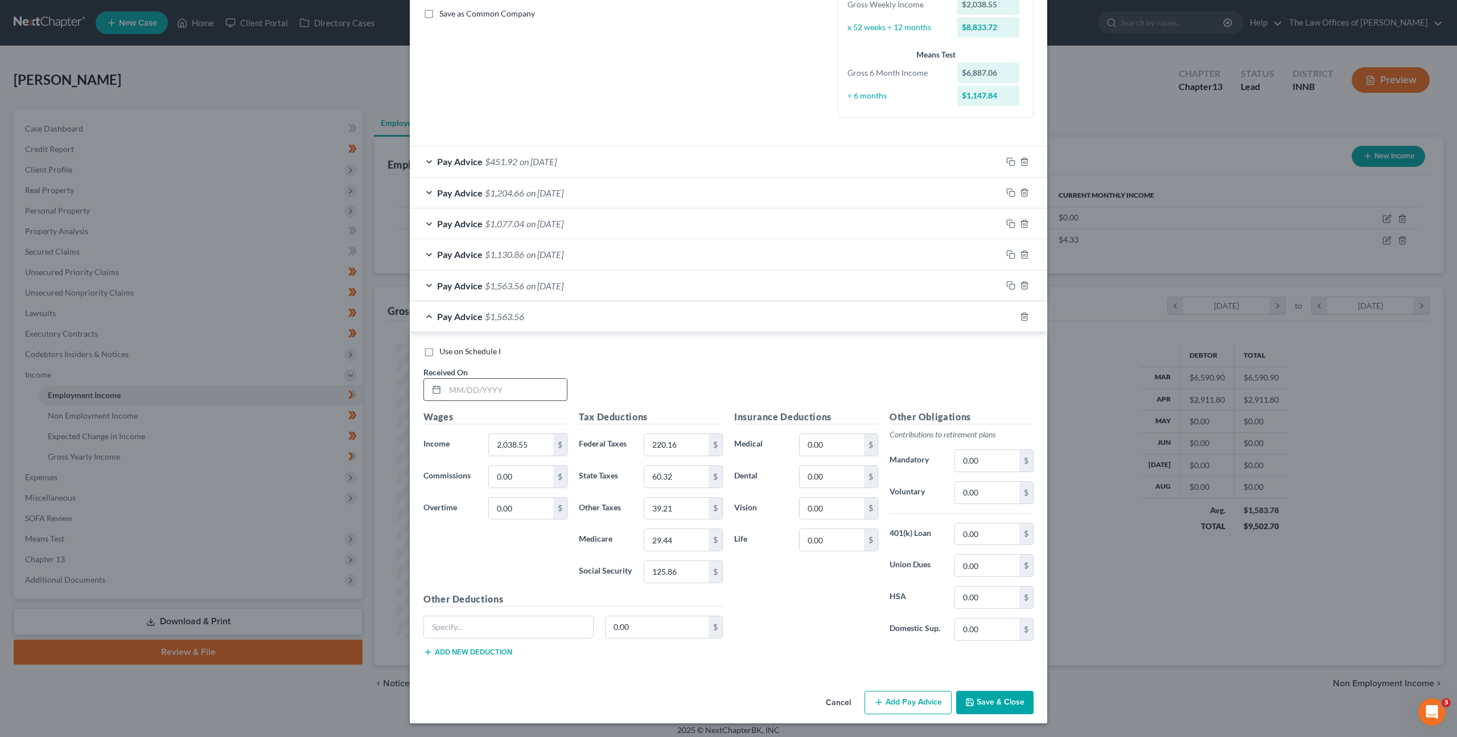
click at [499, 399] on input "text" at bounding box center [506, 390] width 122 height 22
type input "[DATE]"
type input "1,975.63"
type input "208.20"
type input "58.69"
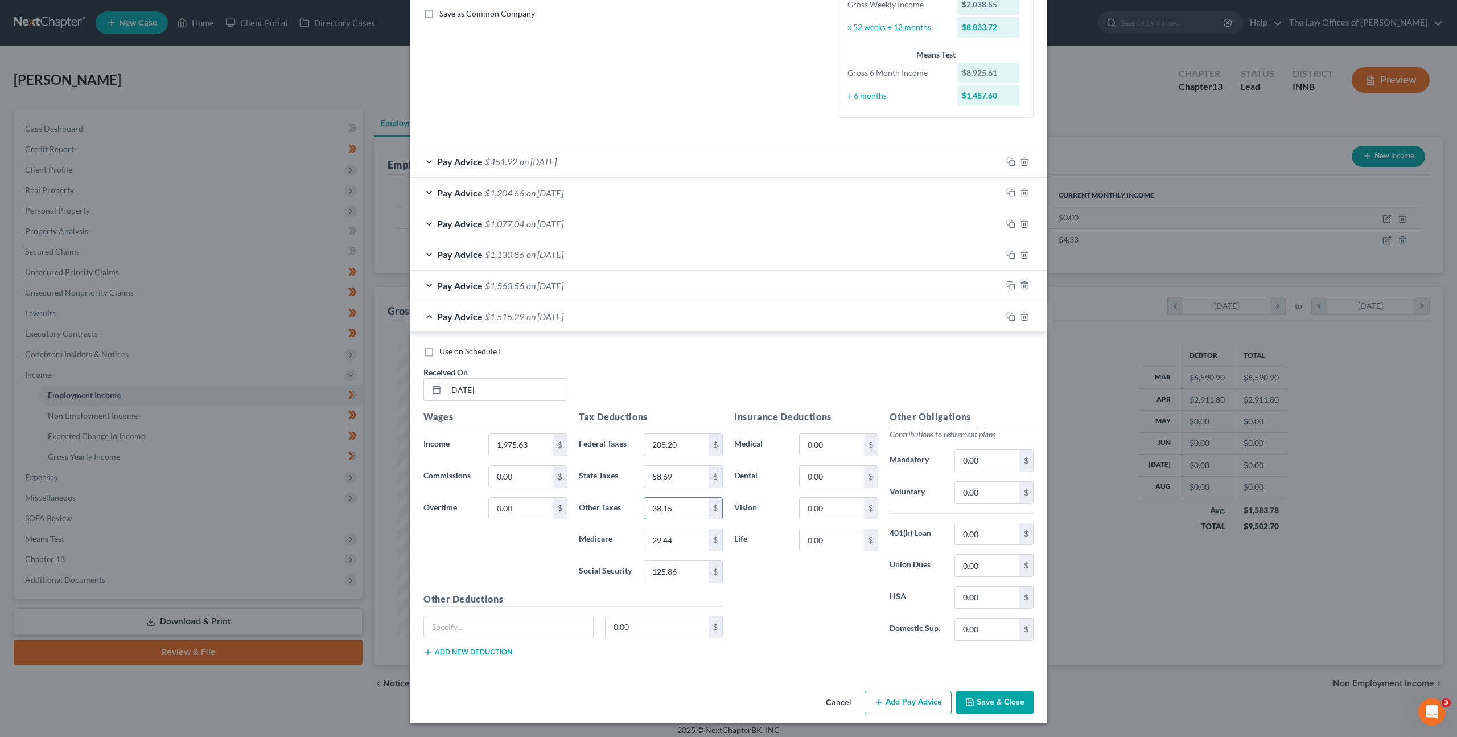
type input "38.15"
type input "28.65"
type input "122.49"
click at [1007, 313] on icon "button" at bounding box center [1011, 316] width 9 height 9
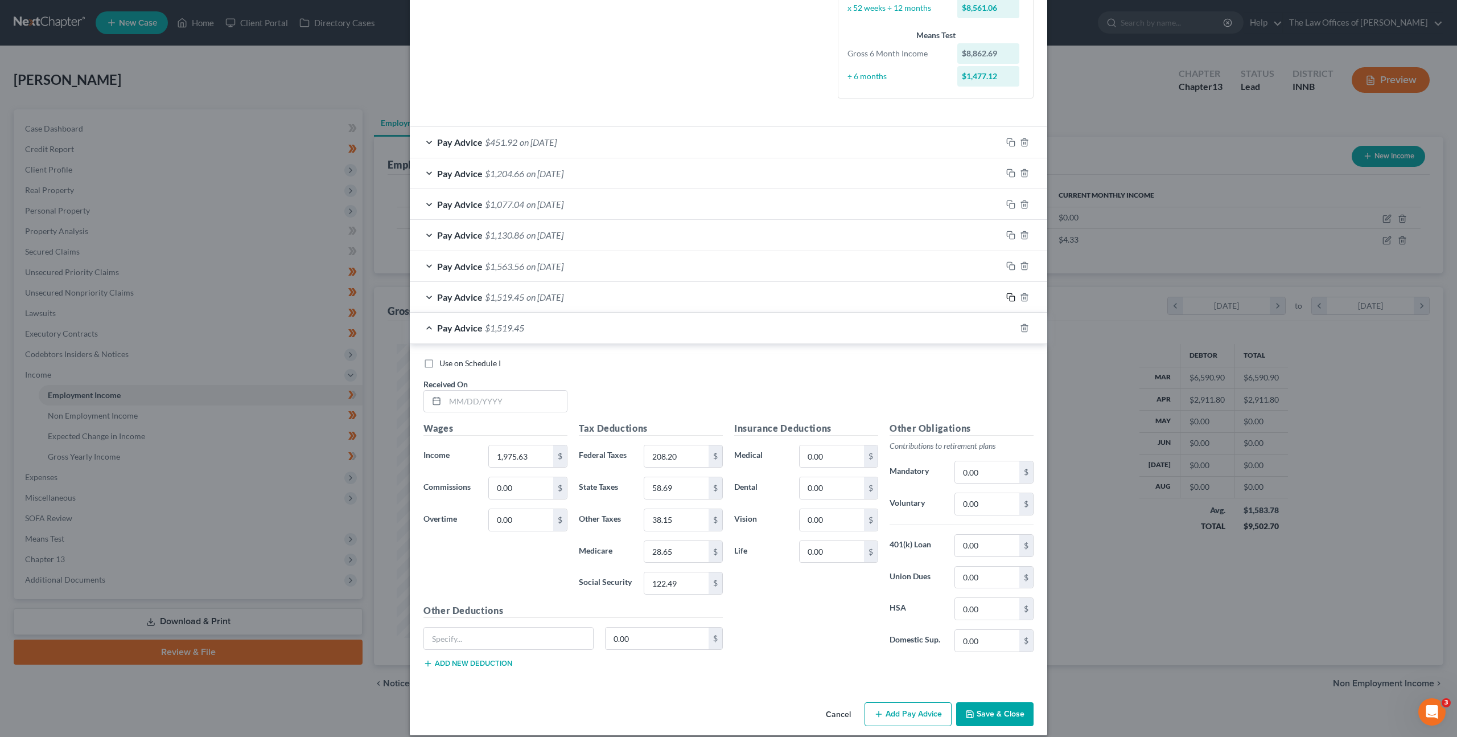
scroll to position [290, 0]
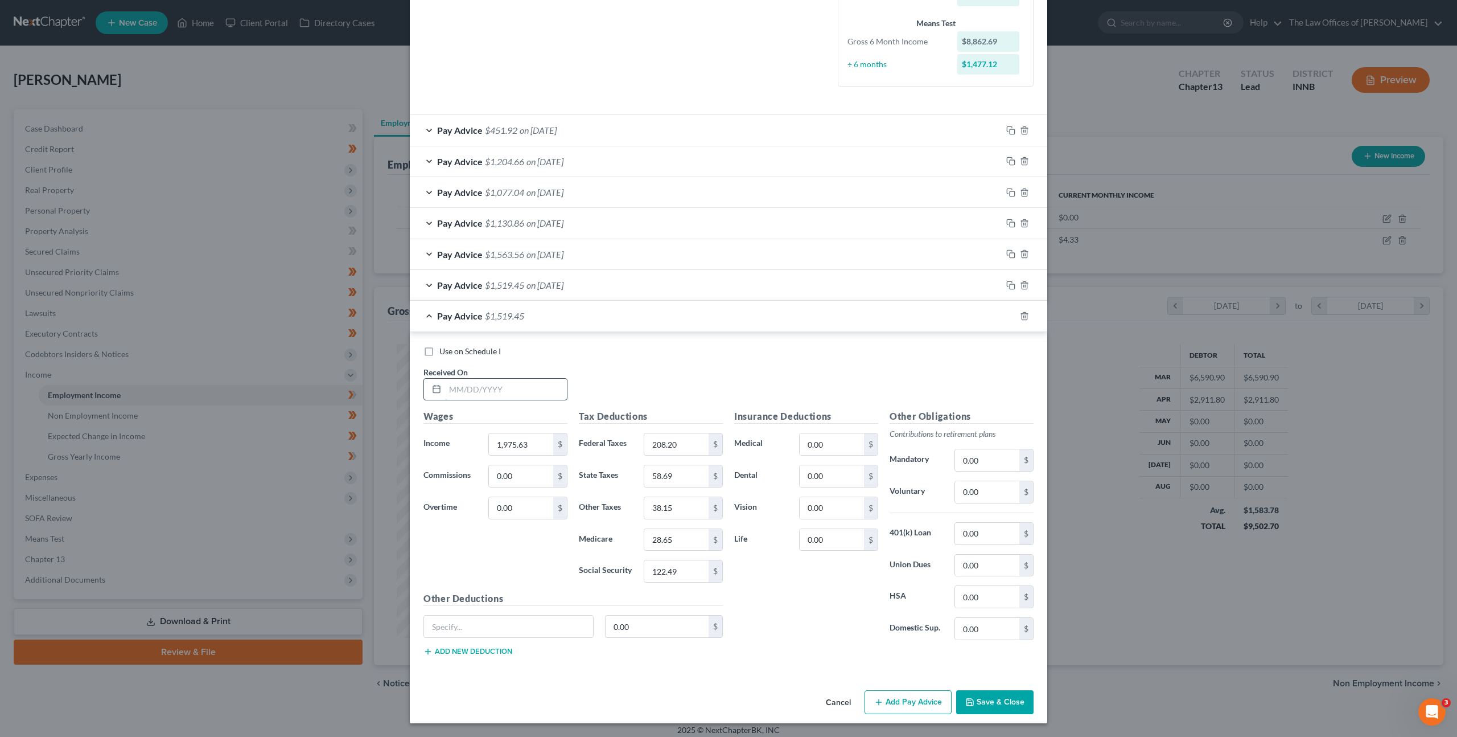
click at [492, 389] on input "text" at bounding box center [506, 390] width 122 height 22
type input "[DATE]"
type input "1,497.13"
type input "121.19"
type input "44.34"
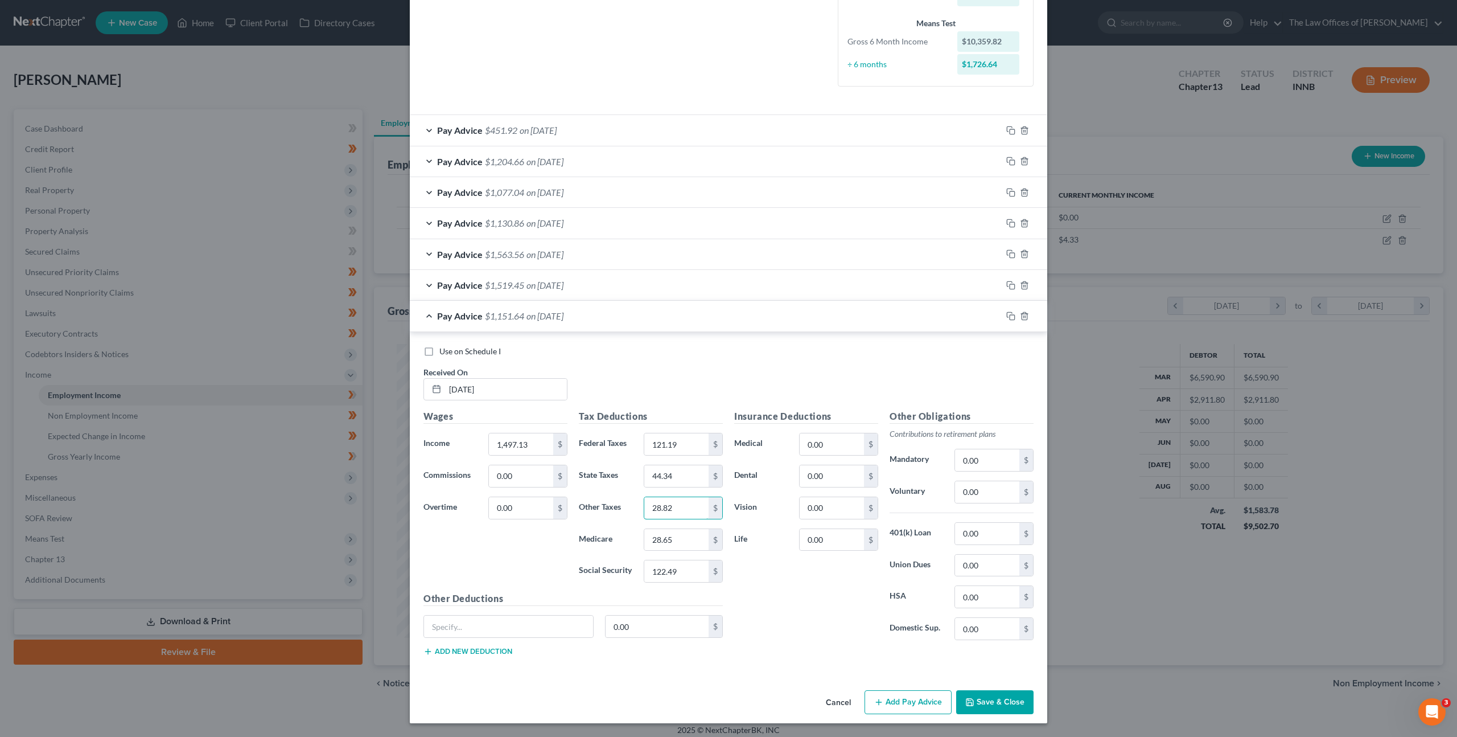
type input "28.82"
type input "21.70"
type input "92.82"
click at [1007, 318] on icon "button" at bounding box center [1011, 315] width 9 height 9
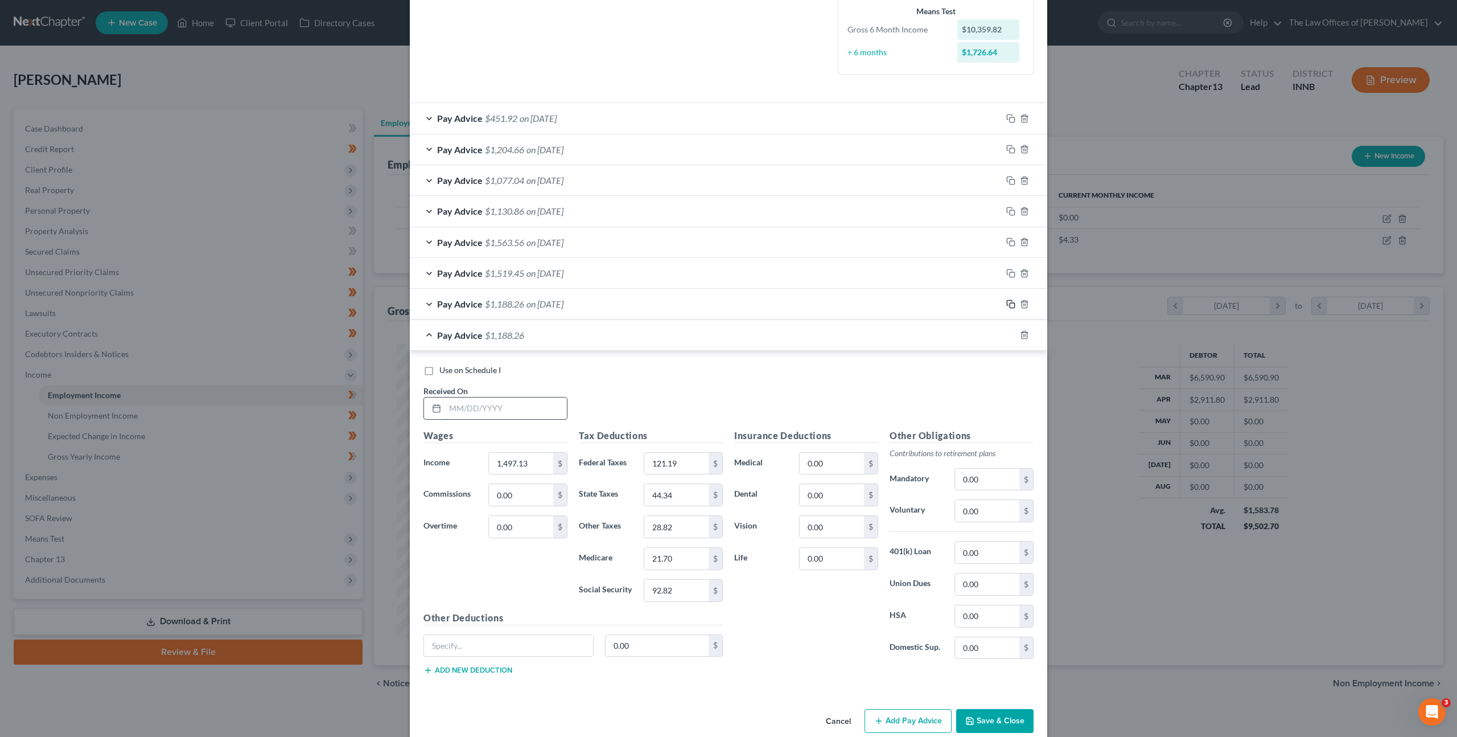
scroll to position [321, 0]
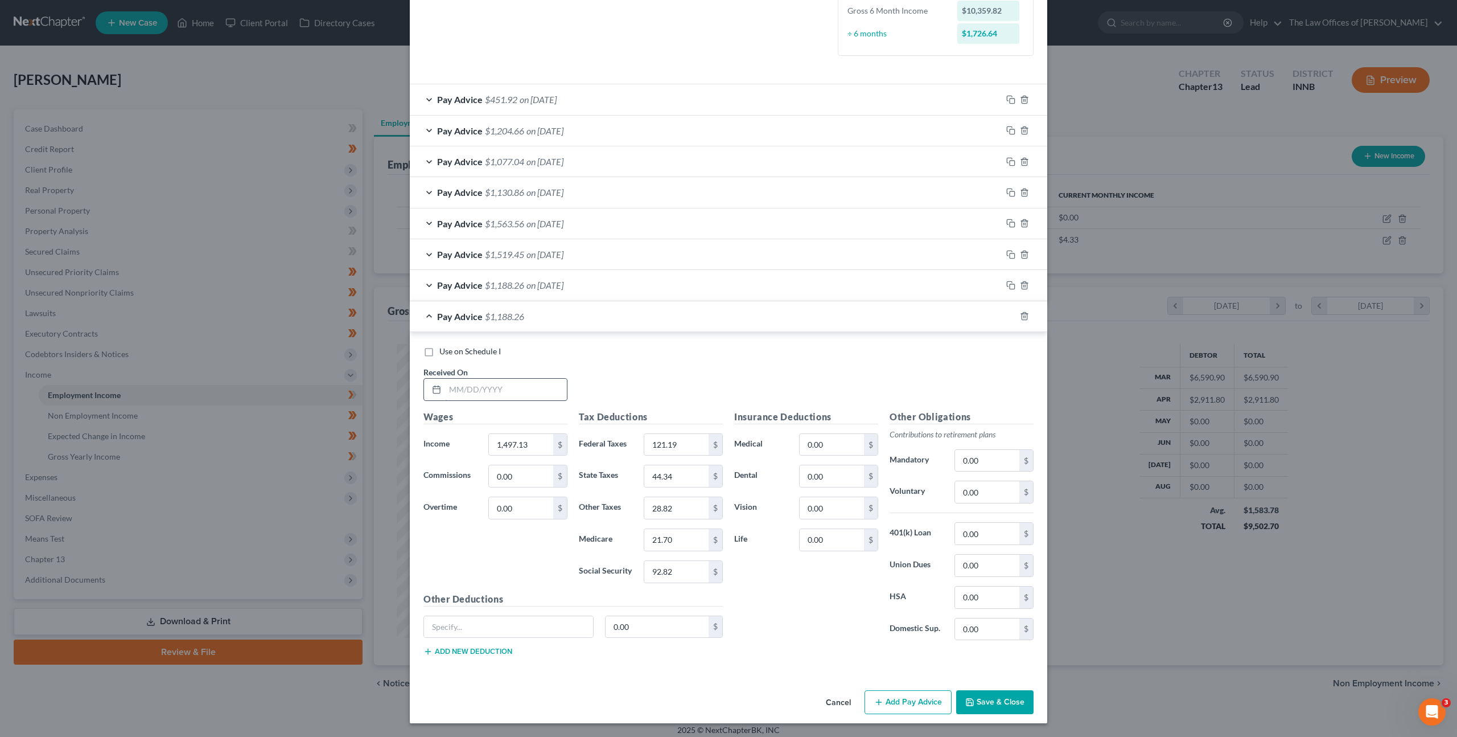
click at [492, 391] on input "text" at bounding box center [506, 390] width 122 height 22
type input "[DATE]"
type input "1,794.38"
type input "168.32"
type input "53.25"
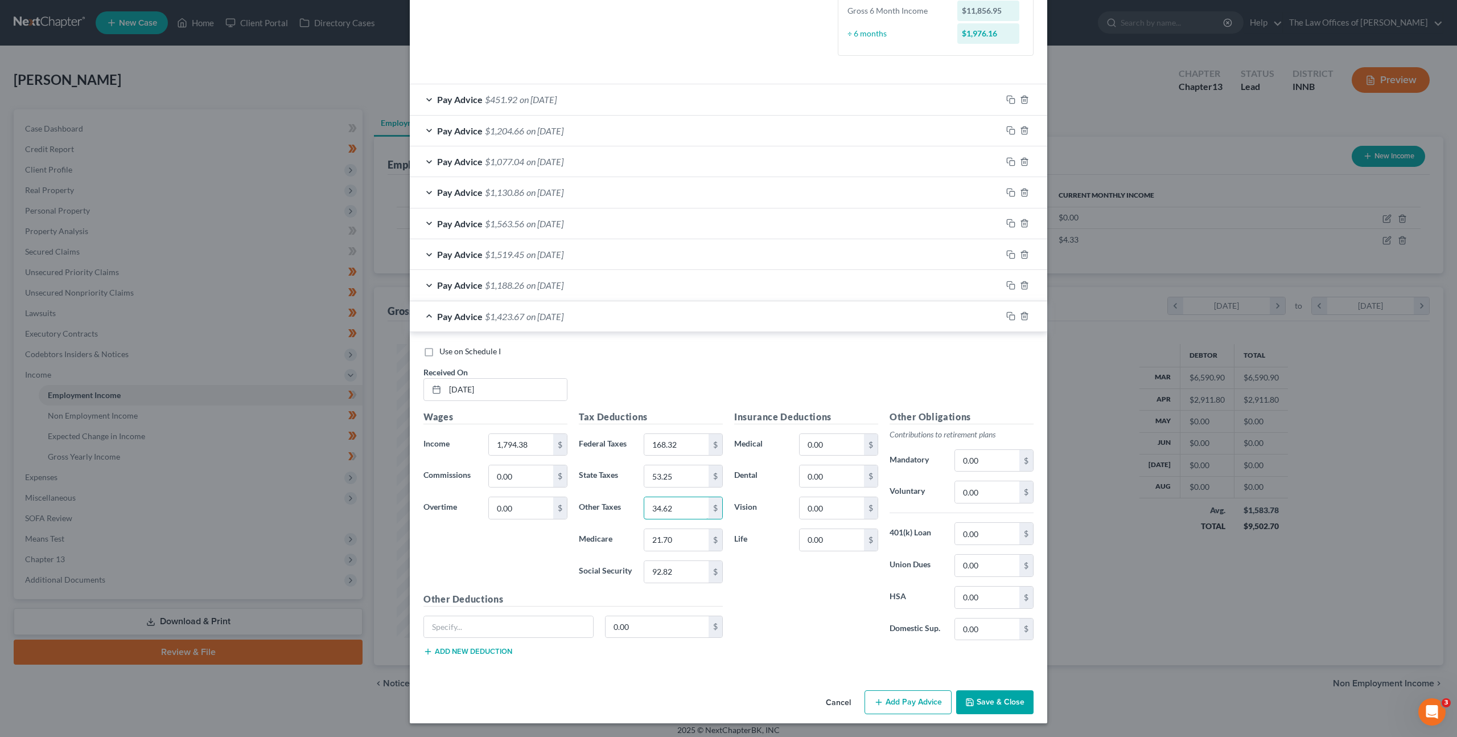
type input "34.62"
type input "26.02"
type input "111.25"
click at [1007, 315] on icon "button" at bounding box center [1011, 315] width 9 height 9
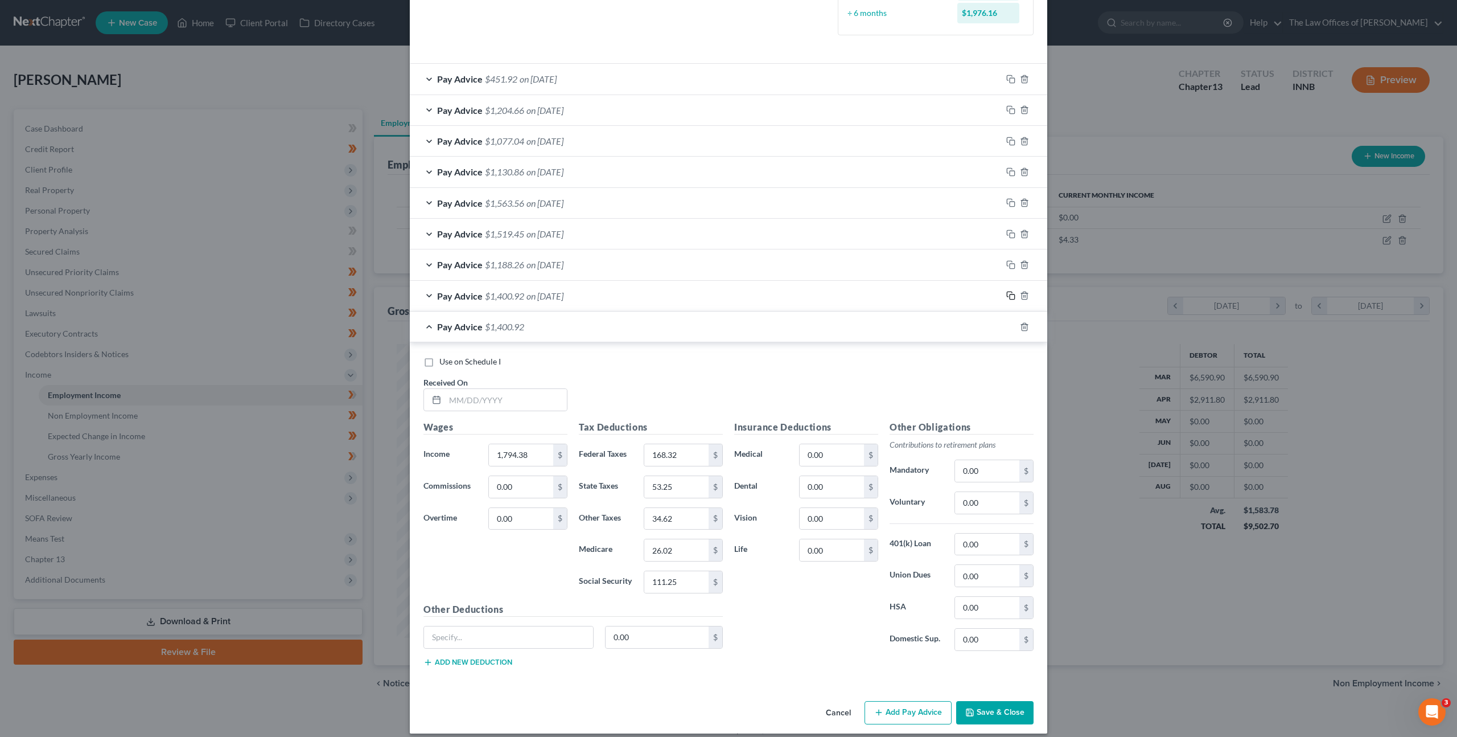
scroll to position [352, 0]
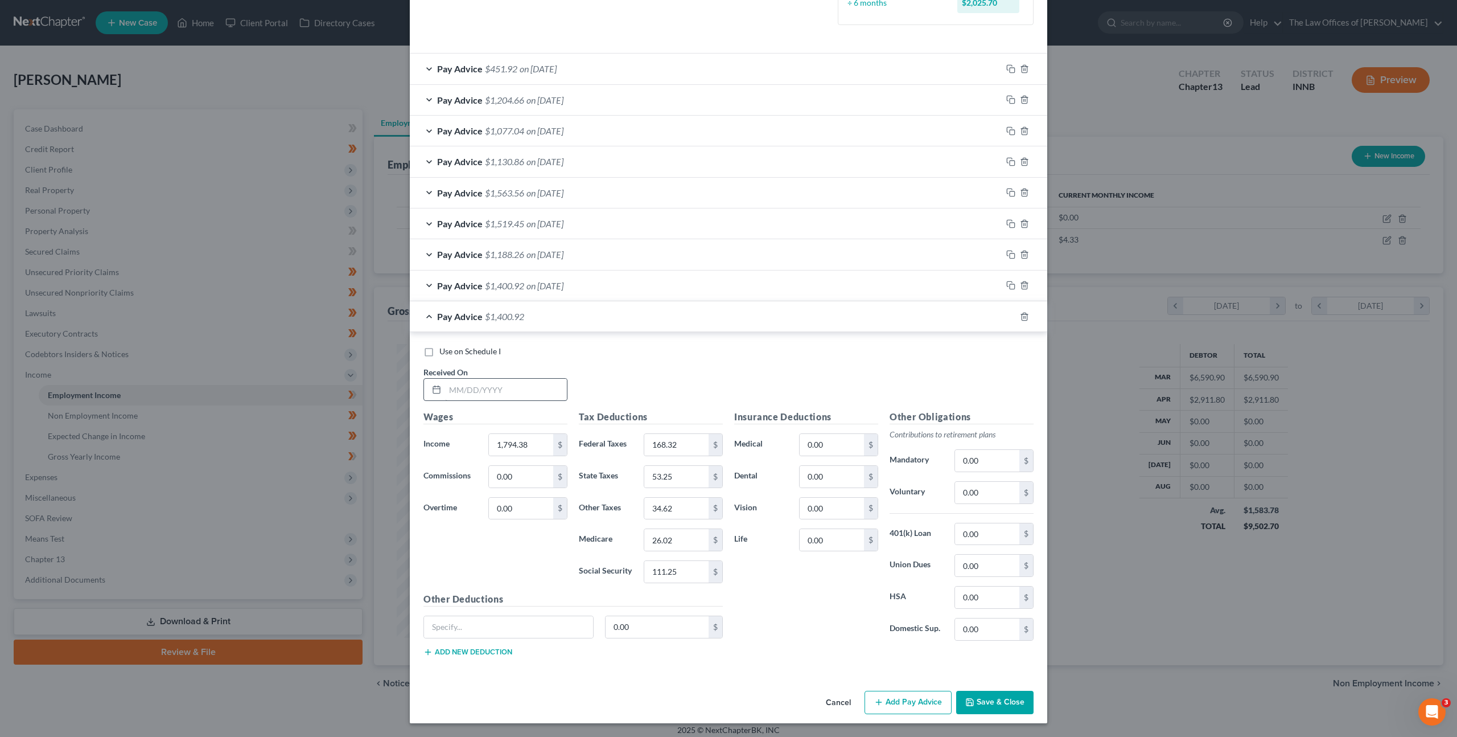
click at [504, 404] on div "Use on Schedule I Received On *" at bounding box center [729, 378] width 622 height 64
drag, startPoint x: 500, startPoint y: 389, endPoint x: 531, endPoint y: 388, distance: 31.3
click at [503, 388] on input "text" at bounding box center [506, 390] width 122 height 22
type input "[DATE]"
type input "1,958"
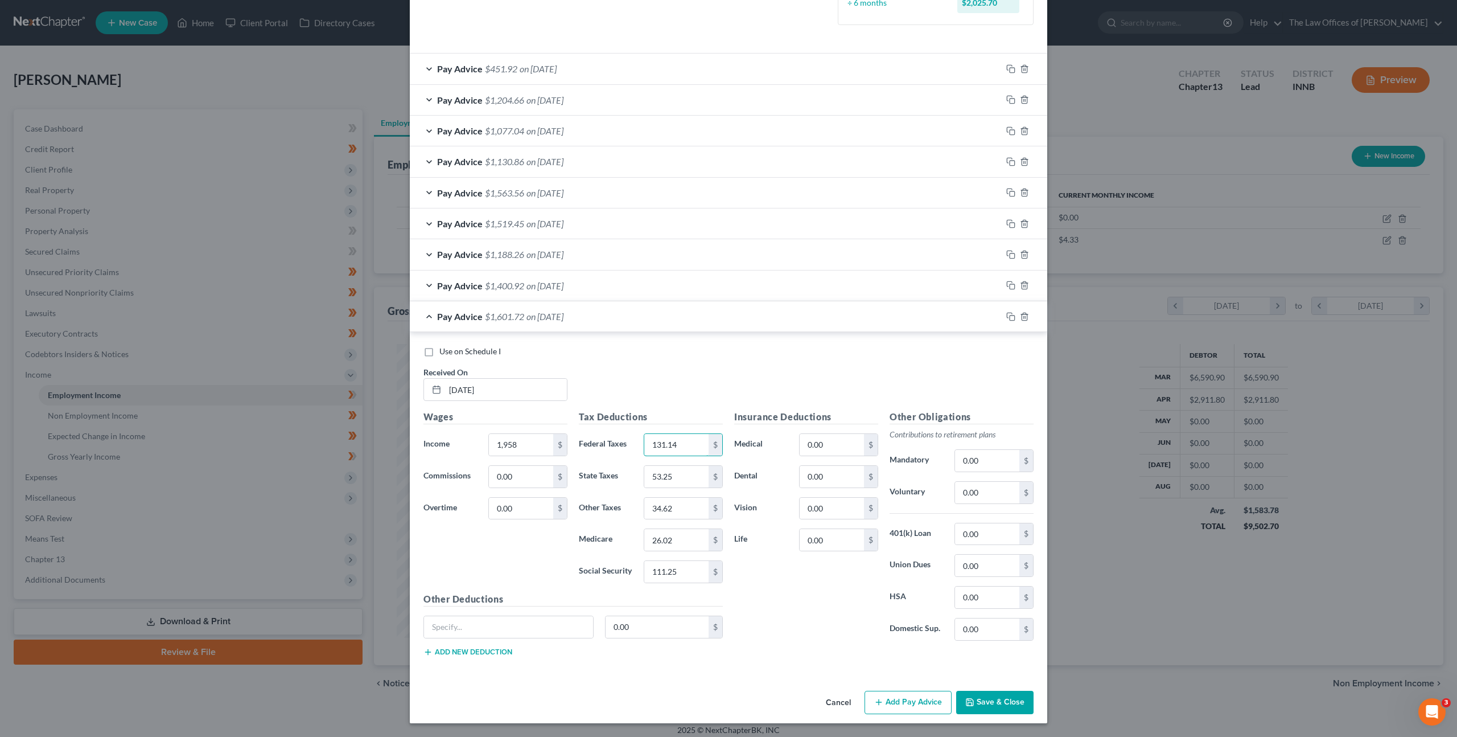
type input "131.14"
type input "46.82"
type input "30.44"
type input "22.91"
type input "97.96"
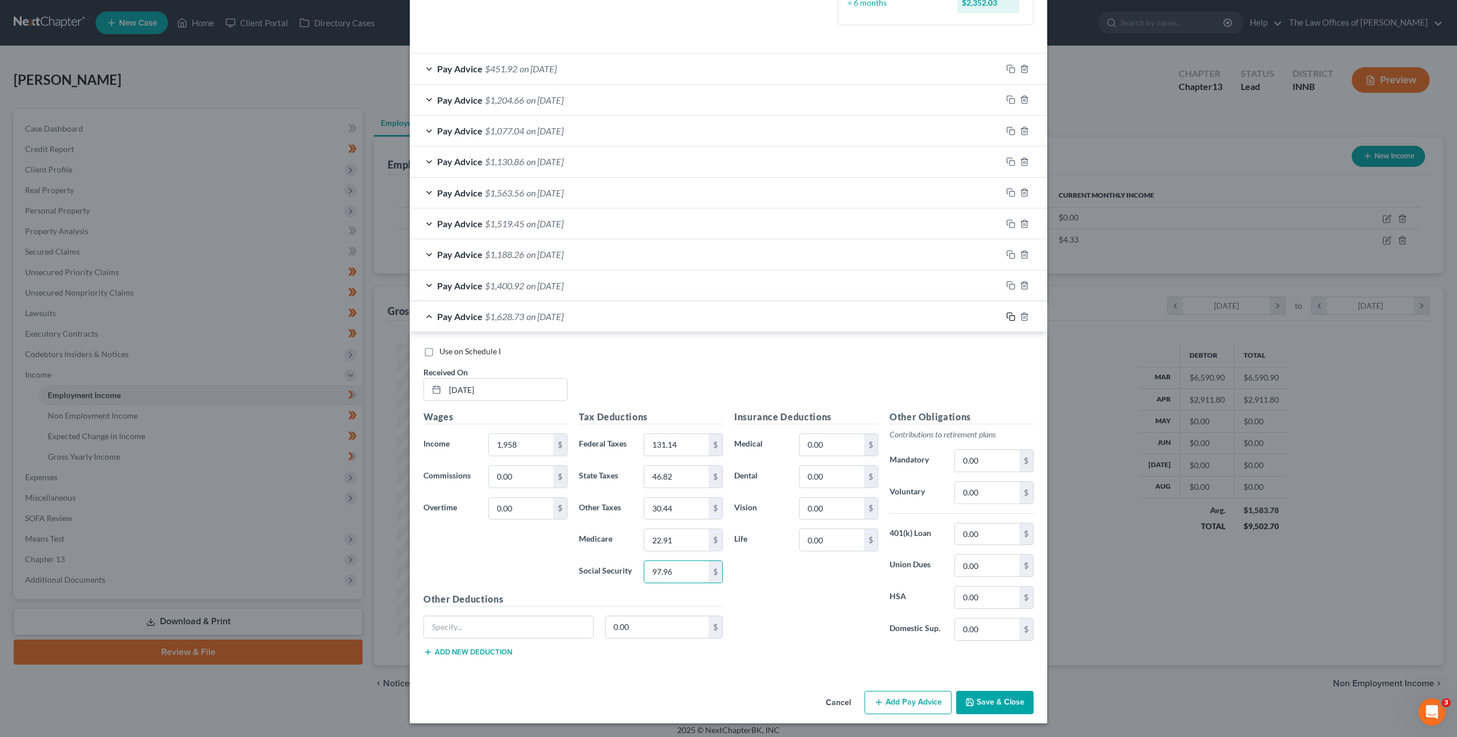
click at [1007, 316] on icon "button" at bounding box center [1009, 315] width 5 height 5
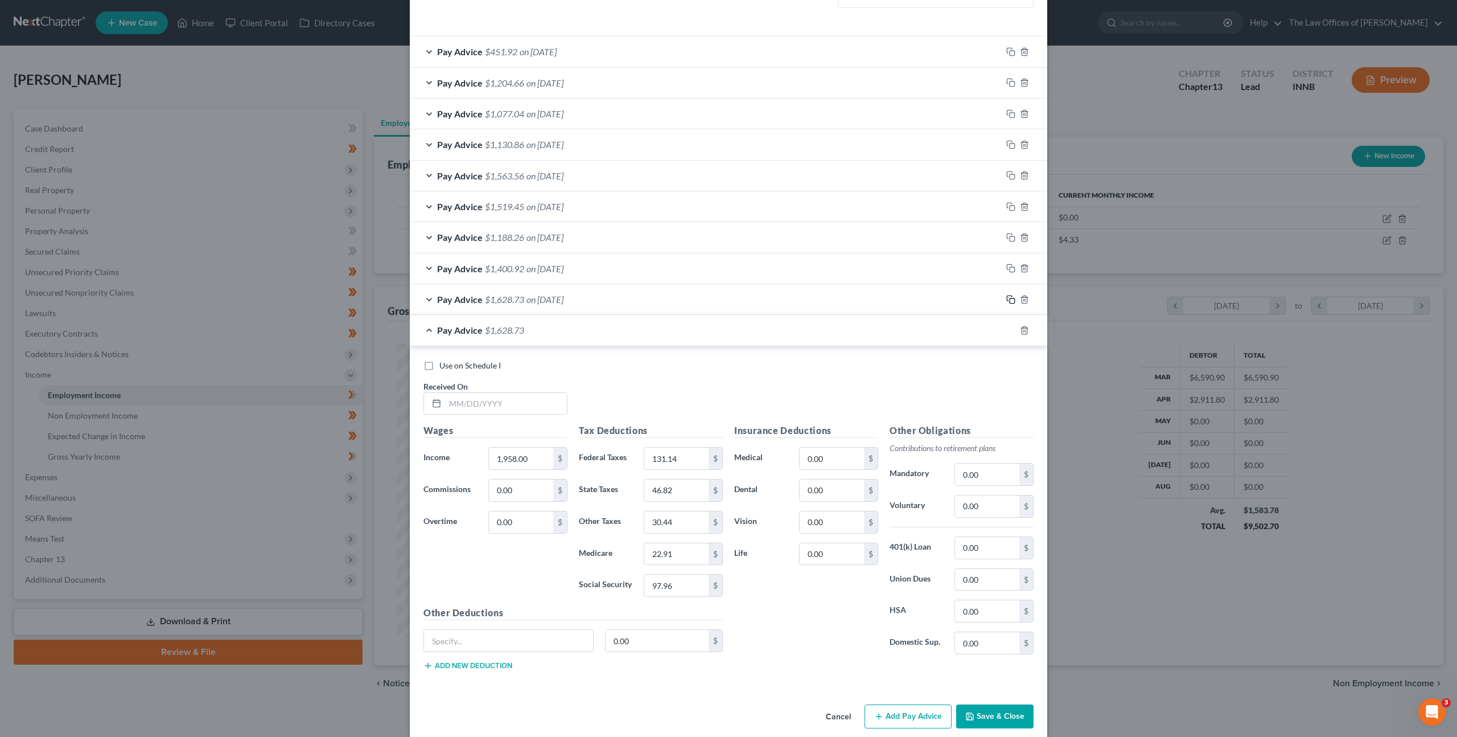
scroll to position [383, 0]
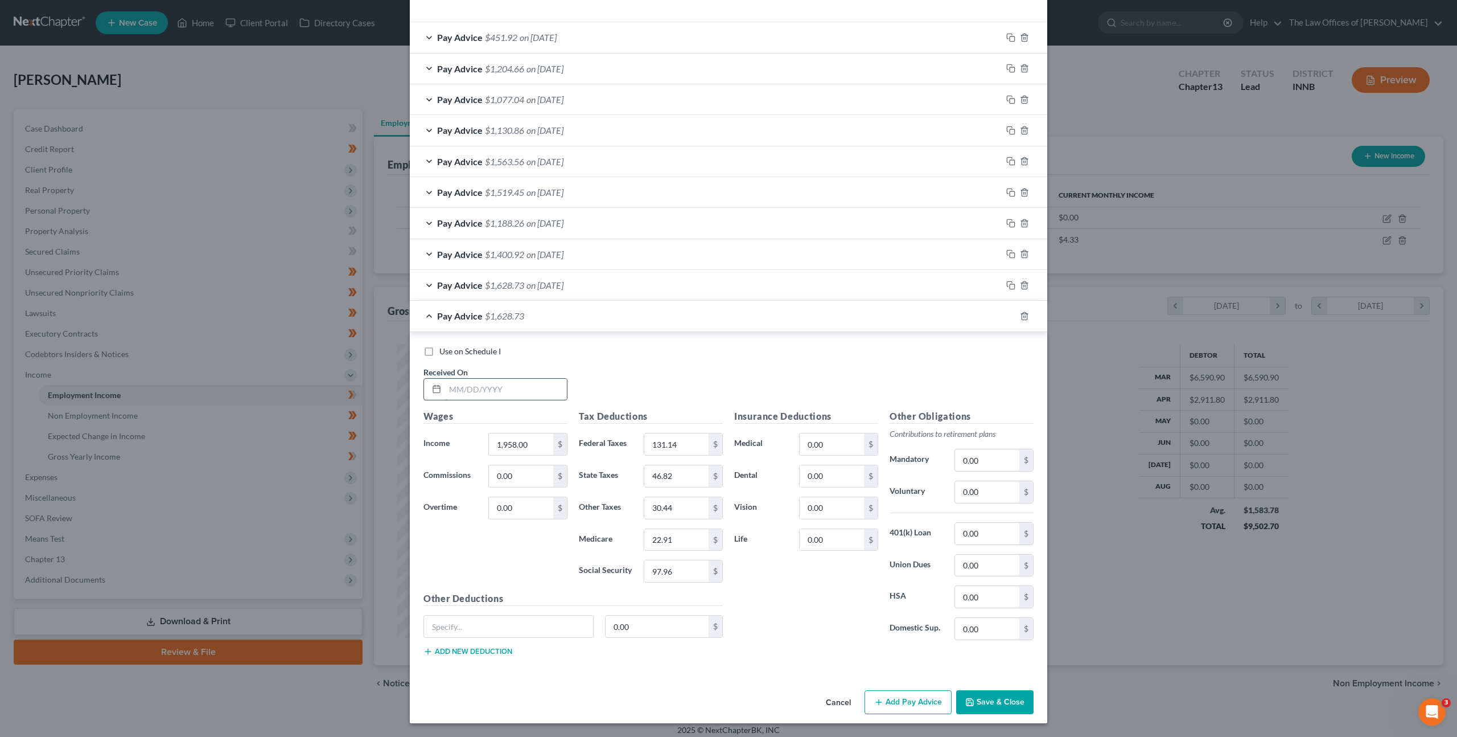
drag, startPoint x: 522, startPoint y: 378, endPoint x: 530, endPoint y: 381, distance: 8.5
click at [522, 379] on input "text" at bounding box center [506, 390] width 122 height 22
type input "[DATE]"
type input "1,145.50"
type input "79"
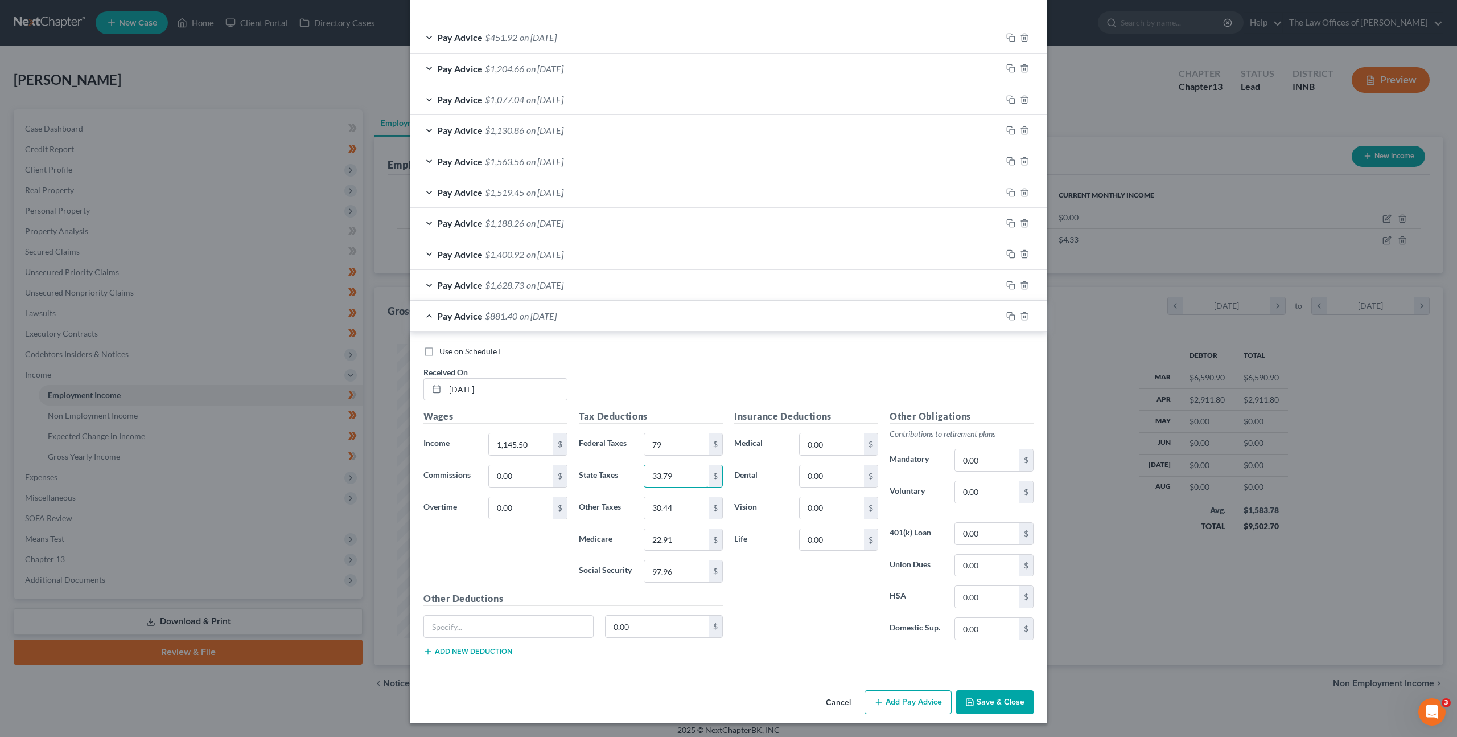
type input "33.79"
type input "21.96"
type input "16.61"
type input "71.02"
click at [1007, 314] on icon "button" at bounding box center [1011, 315] width 9 height 9
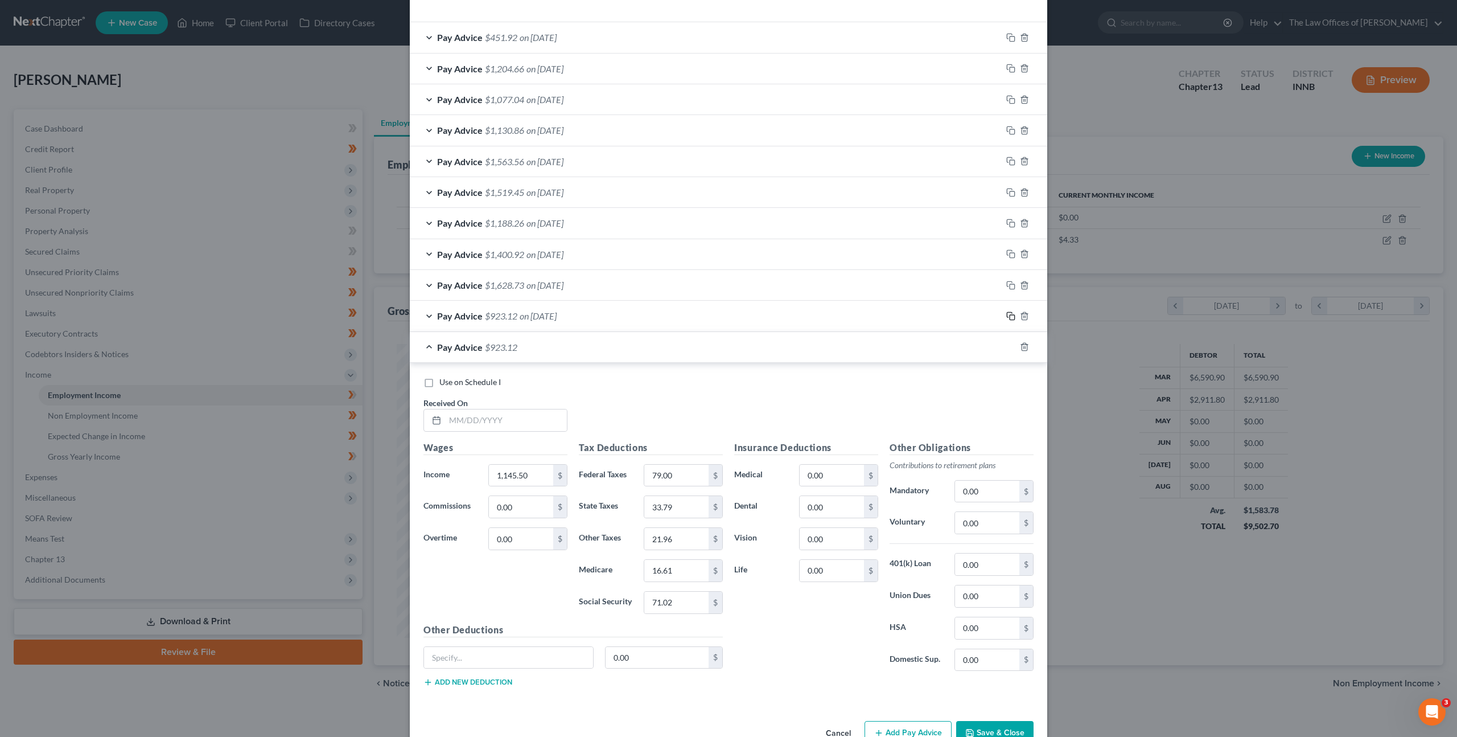
scroll to position [414, 0]
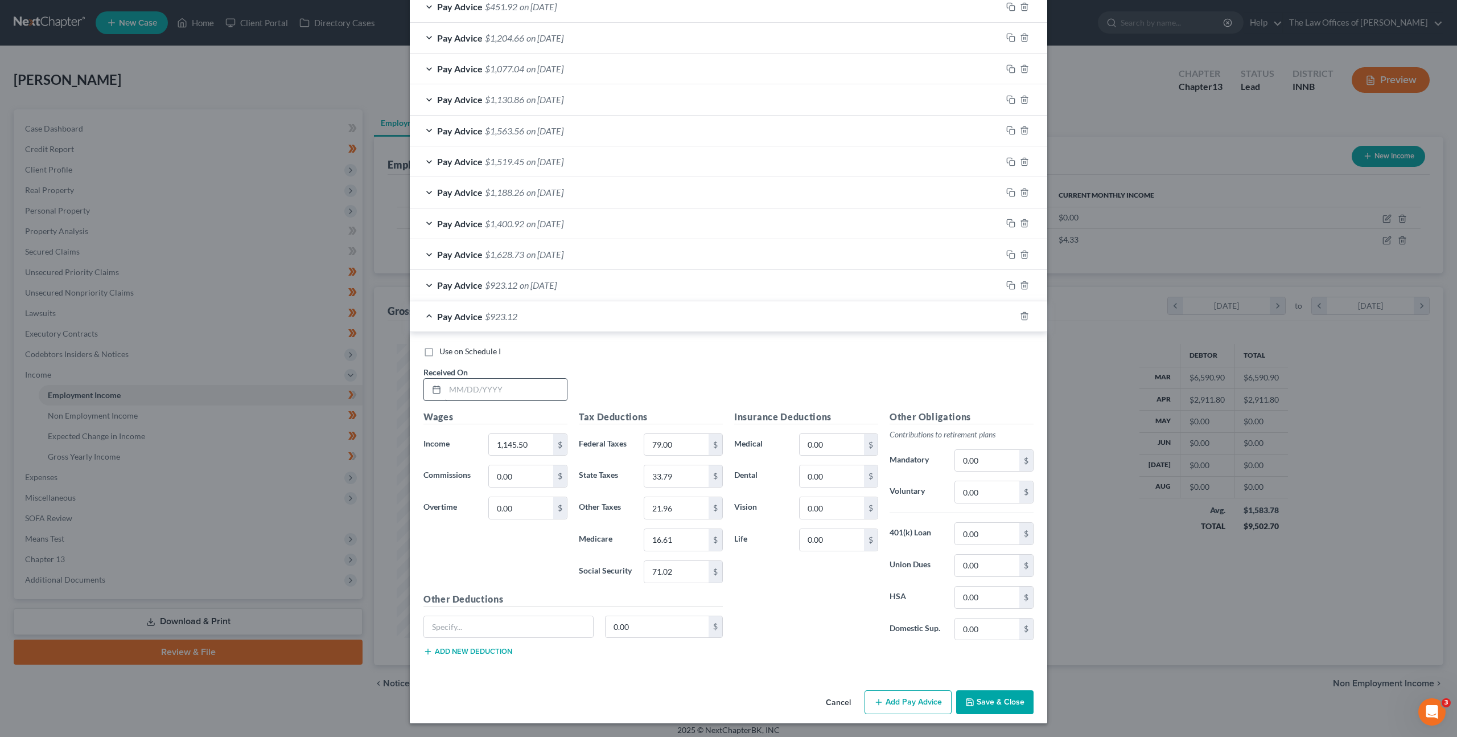
drag, startPoint x: 484, startPoint y: 375, endPoint x: 484, endPoint y: 390, distance: 14.8
click at [483, 380] on div "Received On *" at bounding box center [495, 383] width 155 height 35
drag, startPoint x: 484, startPoint y: 390, endPoint x: 656, endPoint y: 389, distance: 172.5
click at [484, 390] on input "text" at bounding box center [506, 390] width 122 height 22
type input "[DATE]"
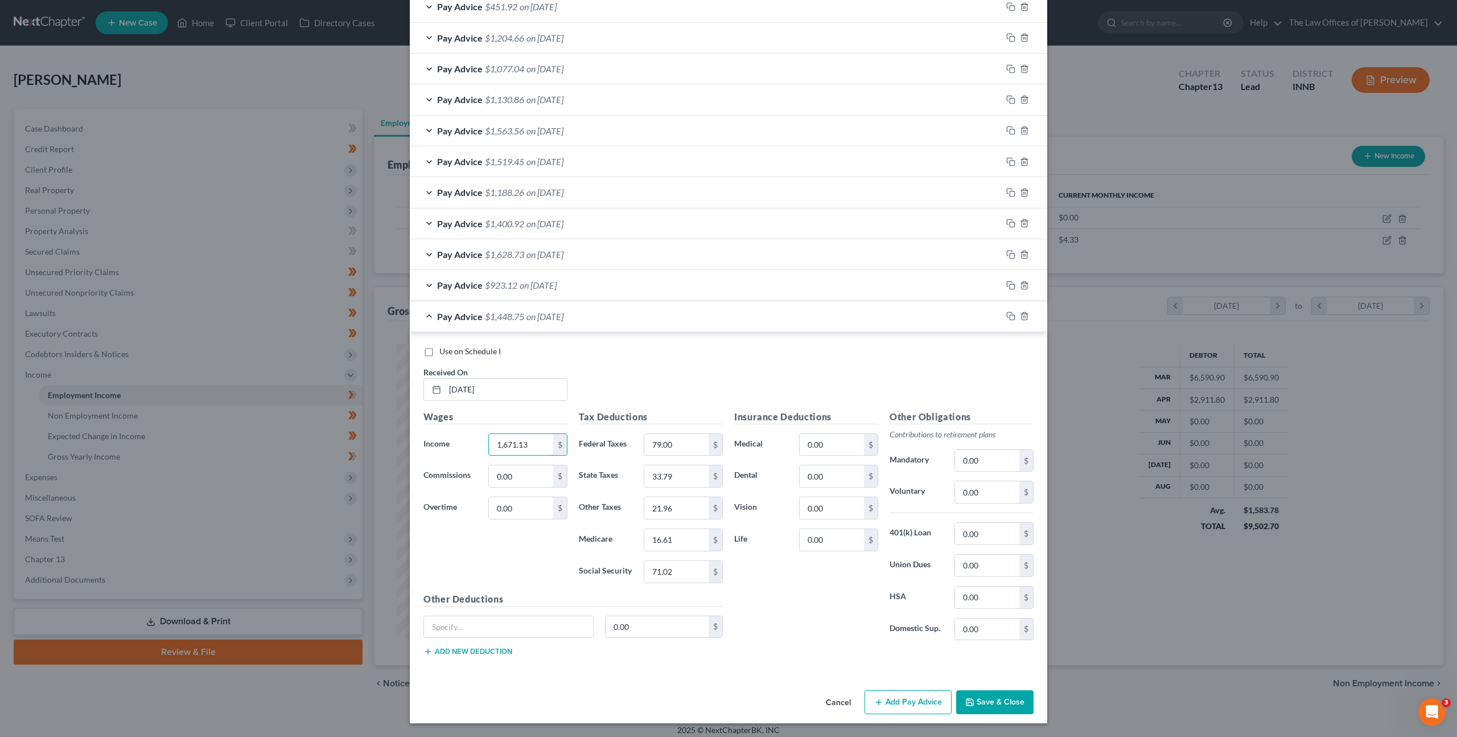
type input "1,671.13"
type input "142.07"
type input "49.56"
type input "32.21"
type input "24.23"
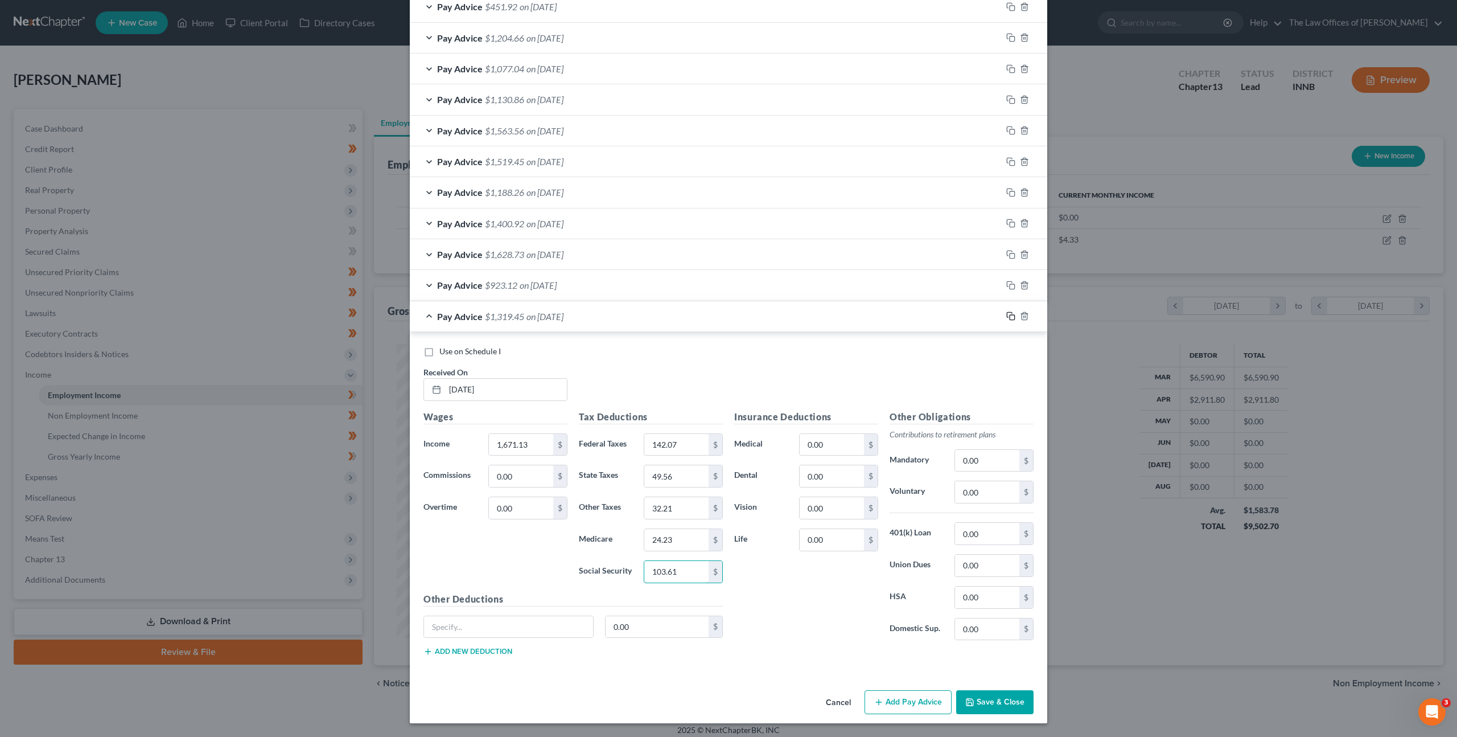
type input "103.61"
click at [1008, 317] on icon "button" at bounding box center [1011, 315] width 9 height 9
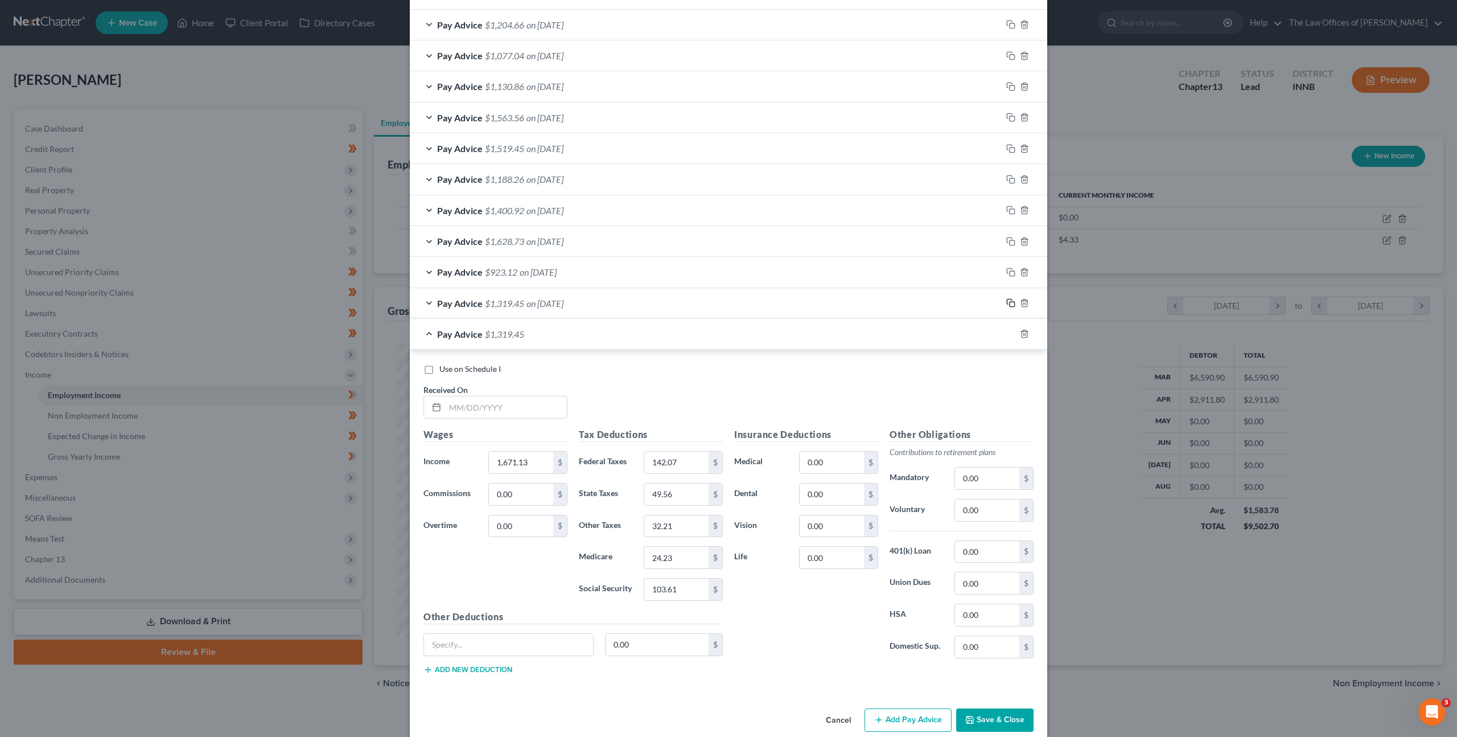
scroll to position [445, 0]
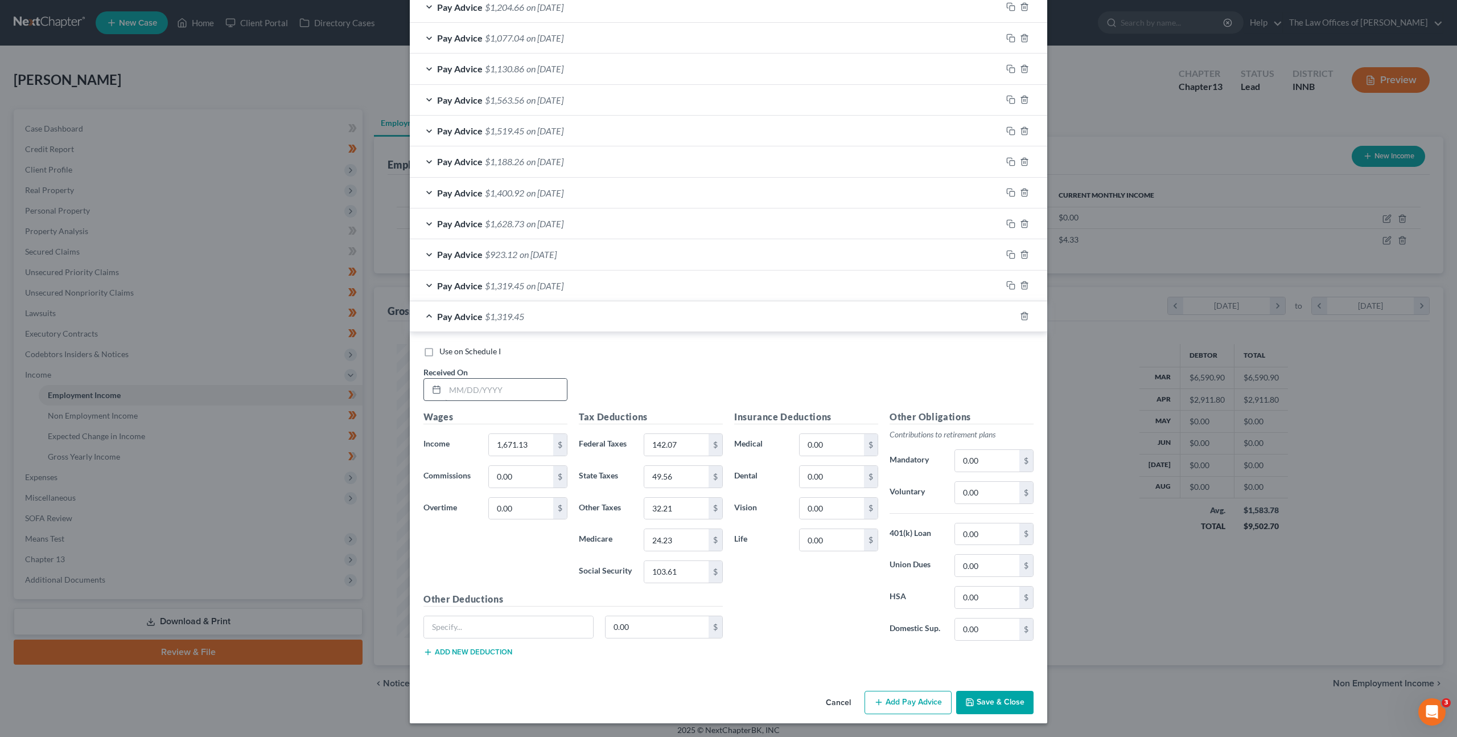
click at [498, 376] on div "Received On *" at bounding box center [495, 383] width 155 height 35
click at [510, 389] on input "text" at bounding box center [506, 390] width 122 height 22
type input "[DATE]"
type input "2,988.75"
type input "292.48"
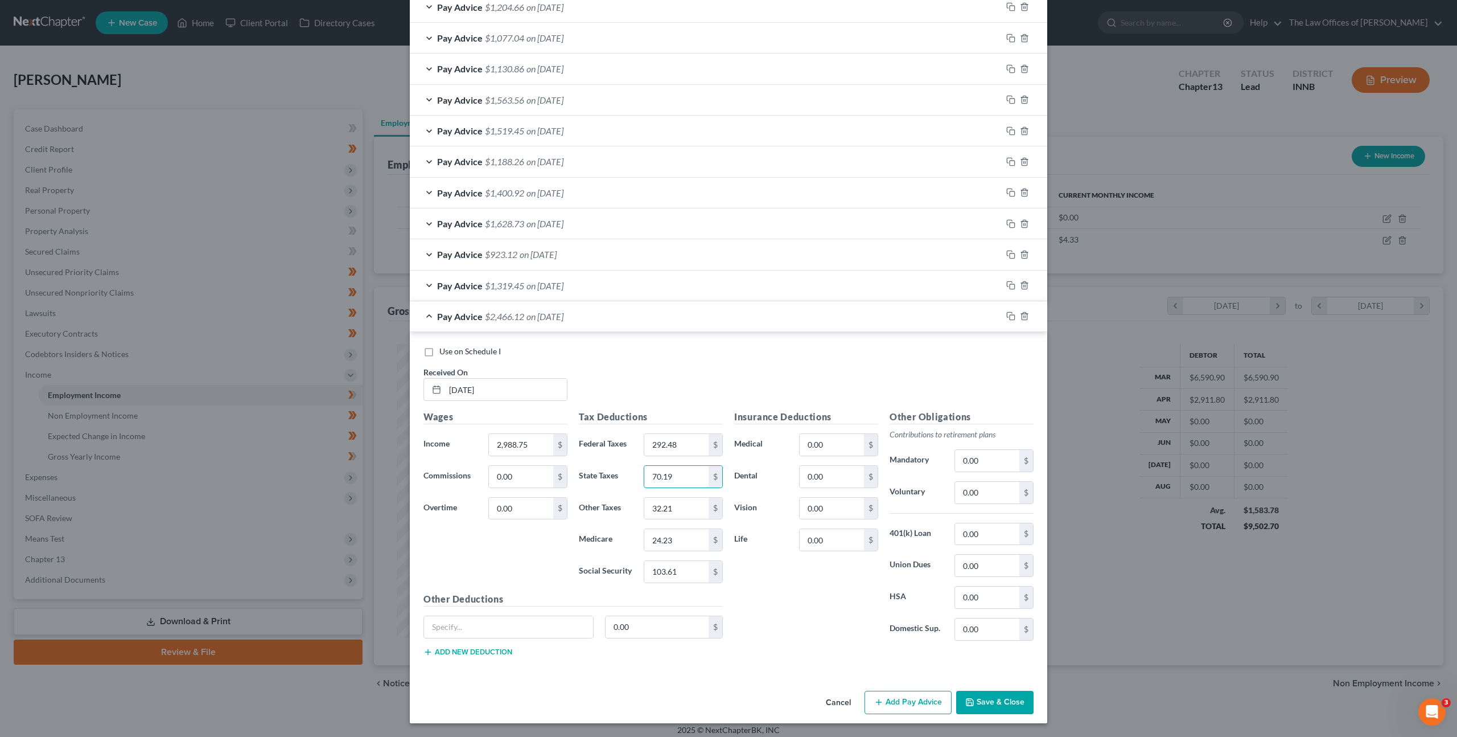
type input "70.19"
type input "45.62"
type input "34.20"
type input "146.24"
click at [1007, 313] on icon "button" at bounding box center [1009, 315] width 5 height 5
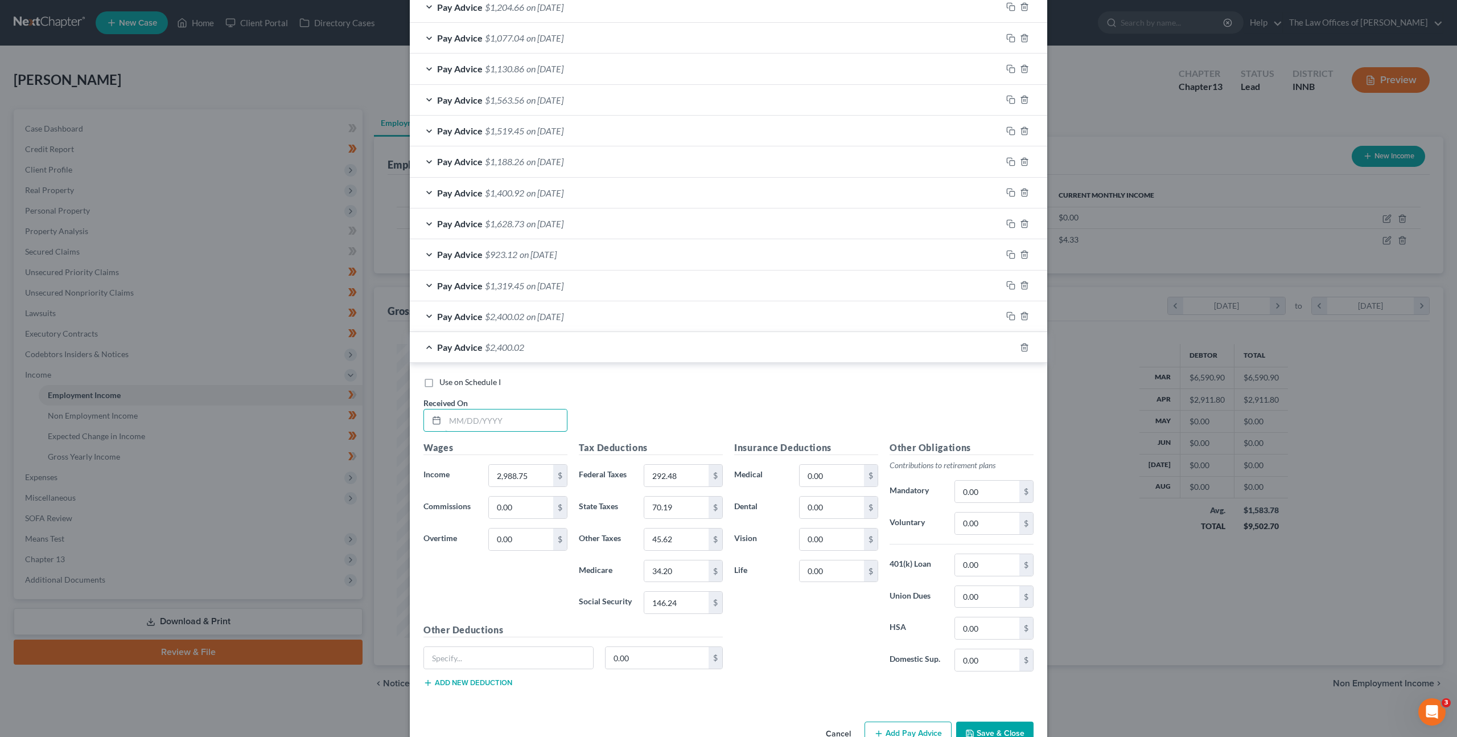
drag, startPoint x: 515, startPoint y: 421, endPoint x: 644, endPoint y: 411, distance: 130.2
click at [515, 421] on input "text" at bounding box center [506, 420] width 122 height 22
type input "[DATE]"
type input "1,824.63"
type input "130.25"
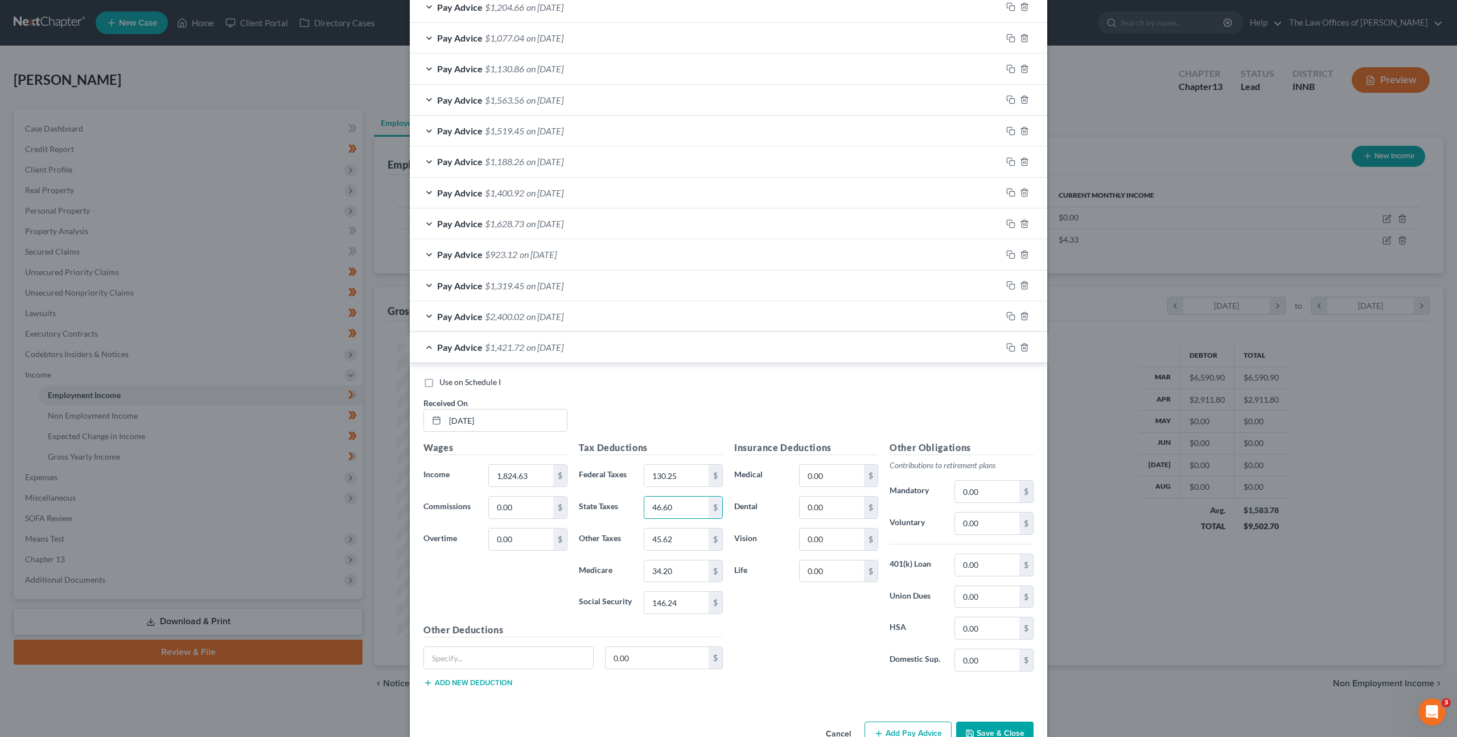
type input "46.60"
type input "30.29"
type input "22.81"
type input "97.51"
click at [1007, 346] on icon "button" at bounding box center [1011, 347] width 9 height 9
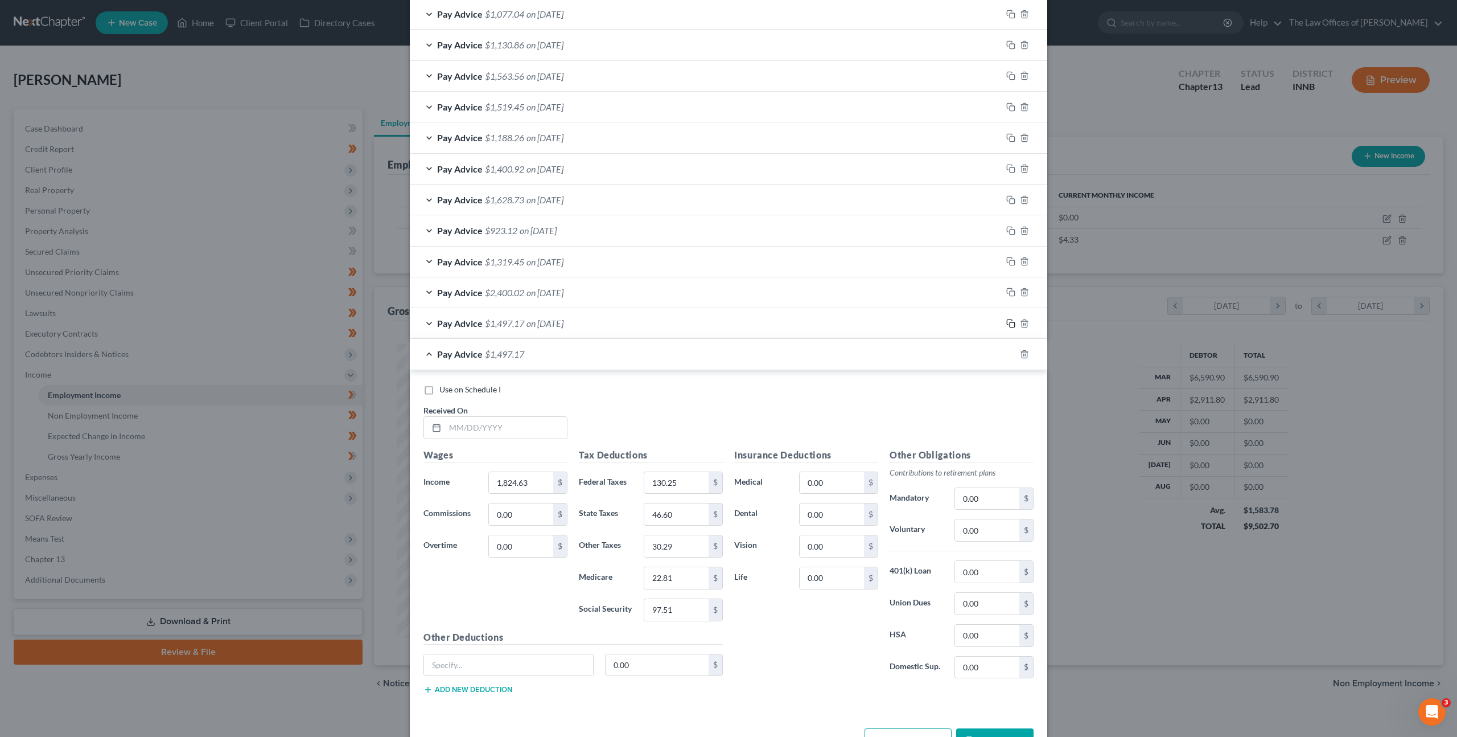
scroll to position [507, 0]
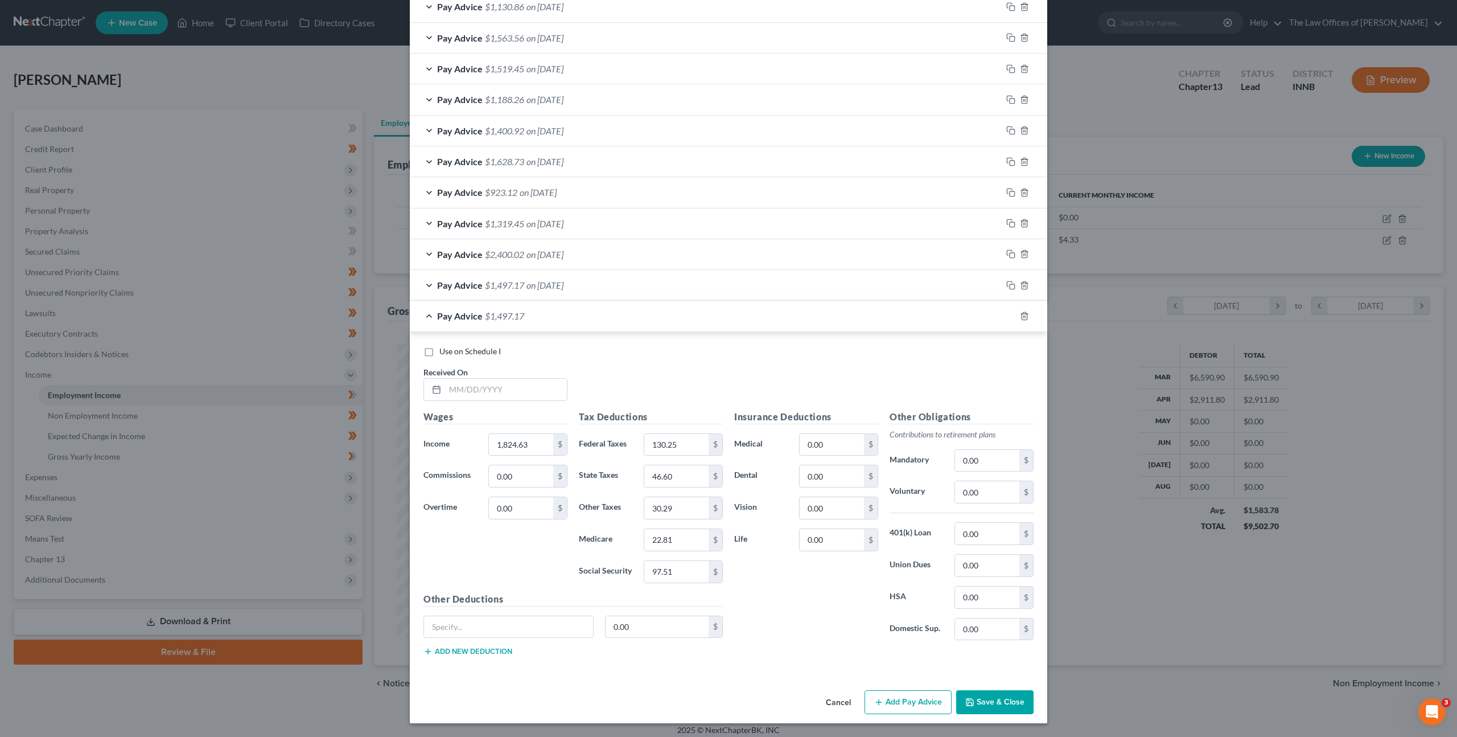
click at [516, 406] on div "Use on Schedule I Received On *" at bounding box center [729, 378] width 622 height 64
click at [523, 394] on input "text" at bounding box center [506, 390] width 122 height 22
type input "[DATE]"
type input "2,545.13"
type input "222.61"
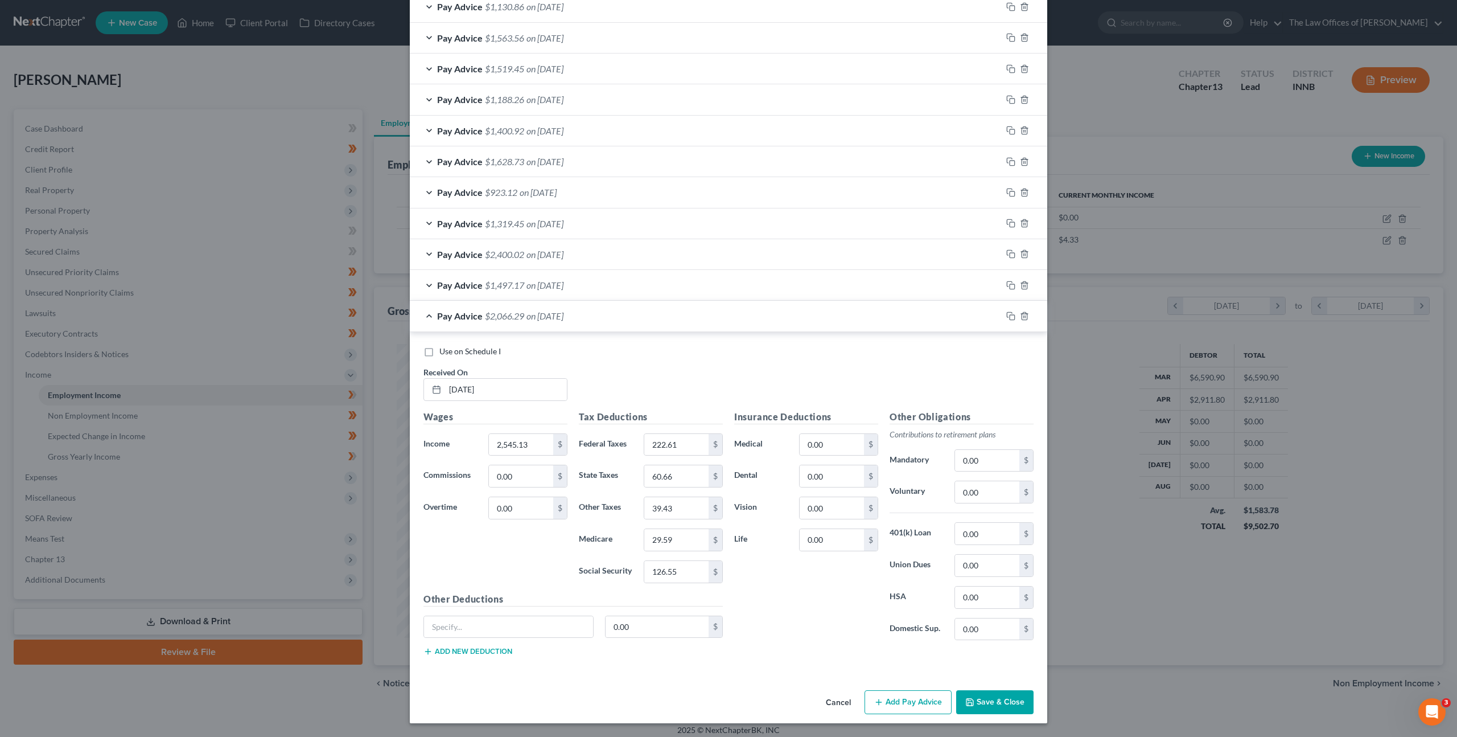
click at [1007, 310] on div at bounding box center [1025, 316] width 46 height 18
click at [1008, 316] on icon "button" at bounding box center [1011, 315] width 9 height 9
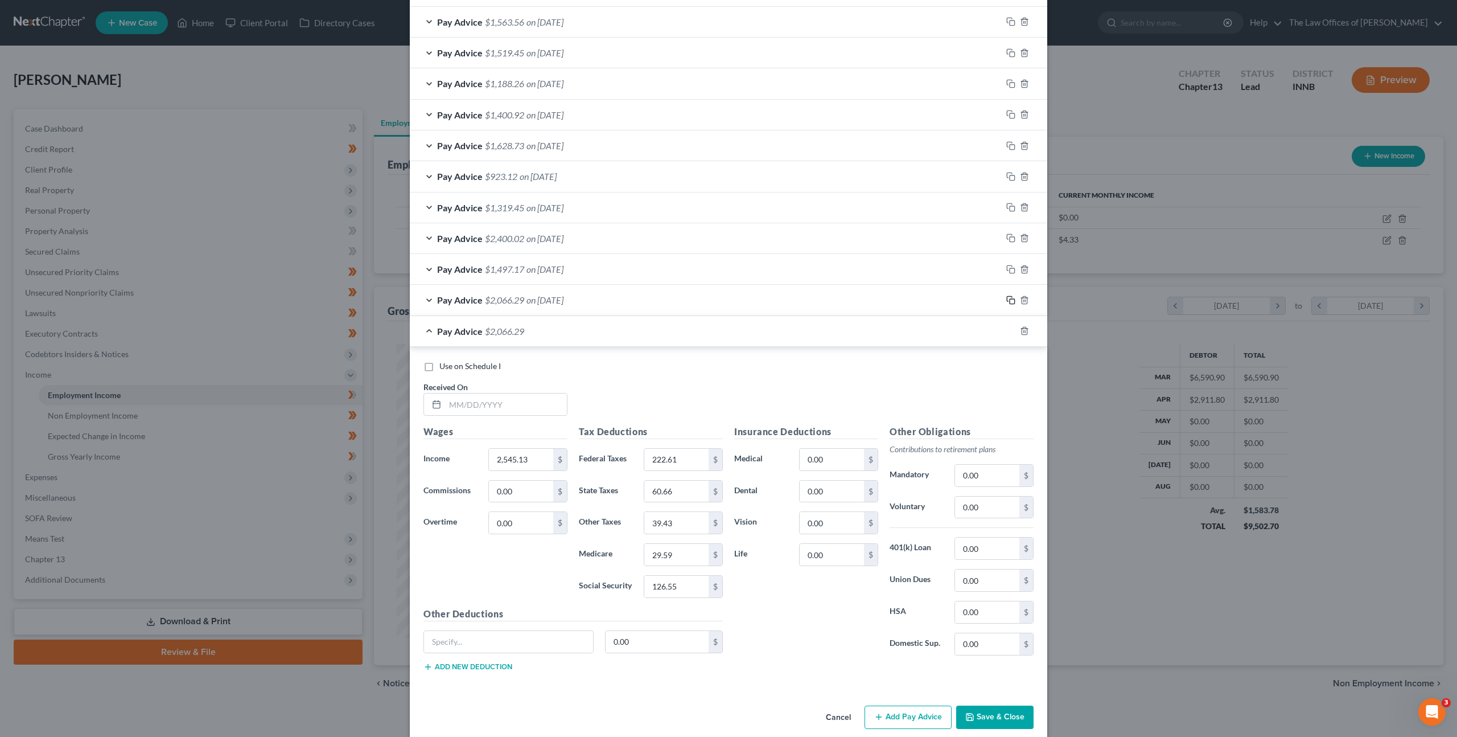
scroll to position [537, 0]
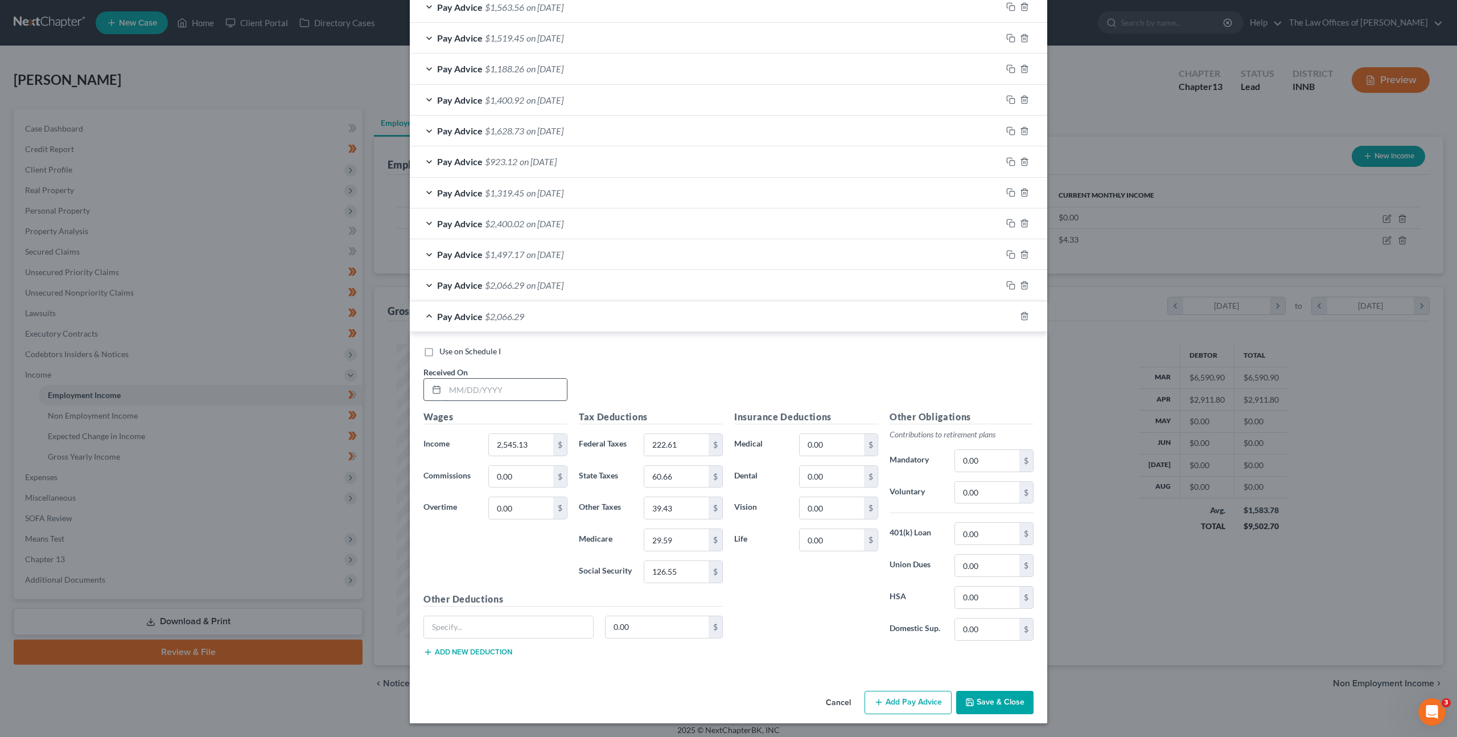
click at [478, 379] on input "text" at bounding box center [506, 390] width 122 height 22
click at [1009, 317] on icon "button" at bounding box center [1011, 315] width 9 height 9
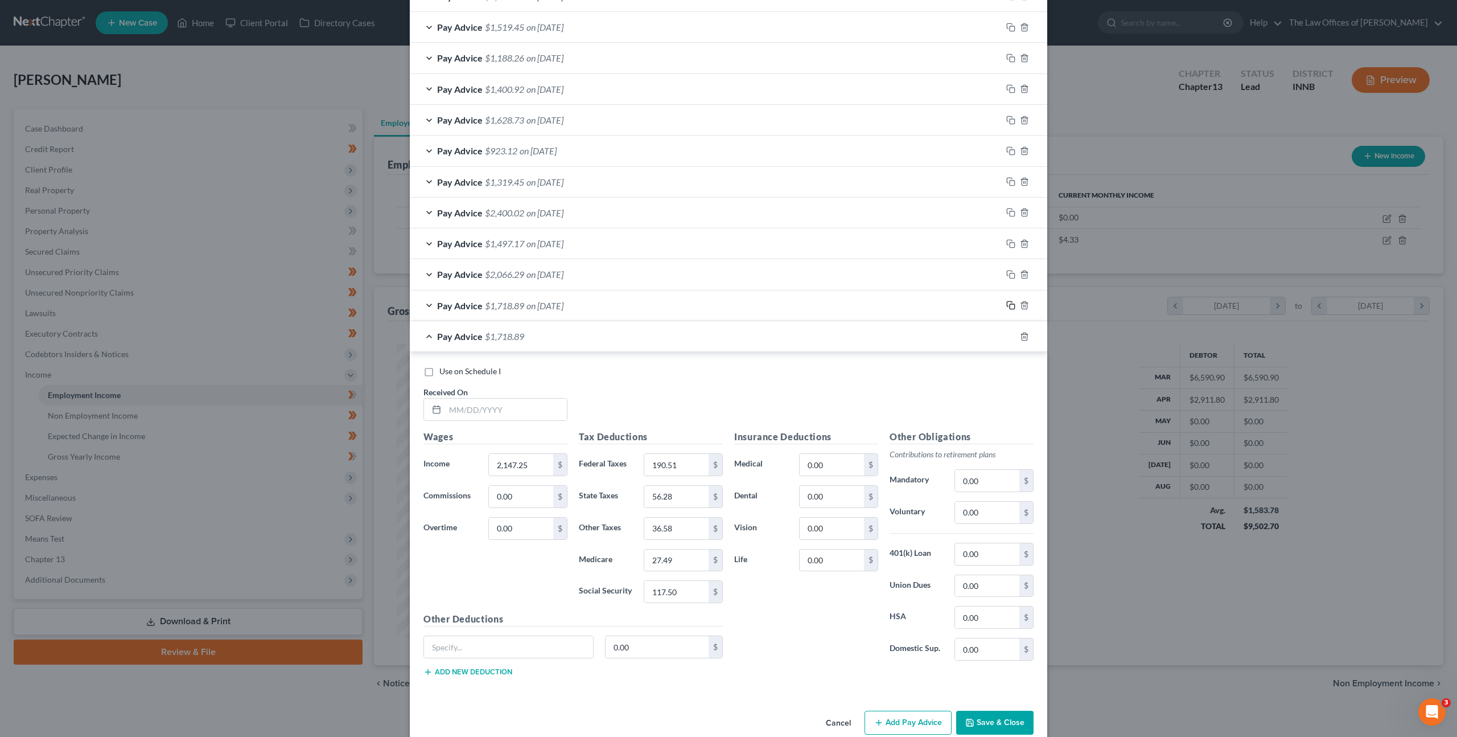
scroll to position [569, 0]
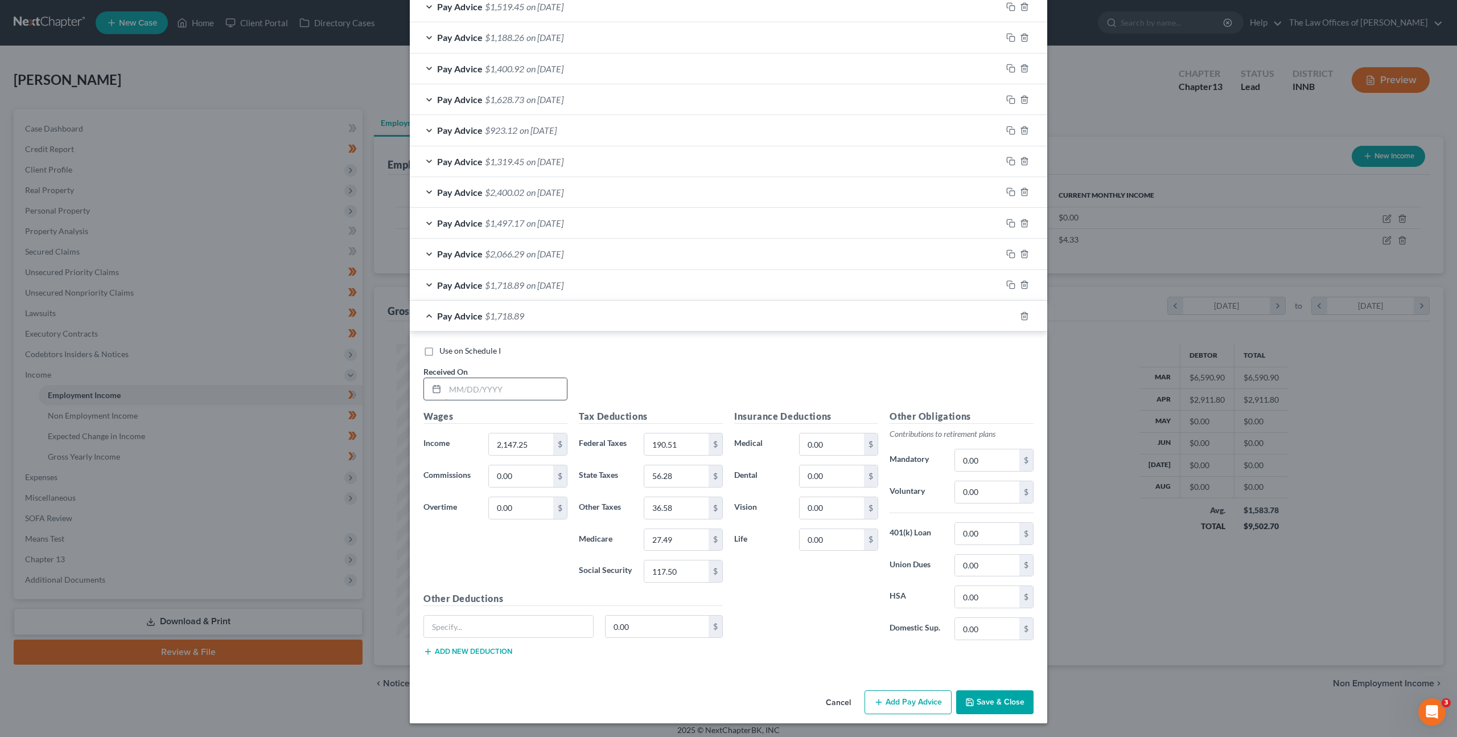
drag, startPoint x: 535, startPoint y: 391, endPoint x: 559, endPoint y: 387, distance: 24.2
click at [535, 391] on input "text" at bounding box center [506, 389] width 122 height 22
click at [1010, 317] on rect "button" at bounding box center [1012, 317] width 5 height 5
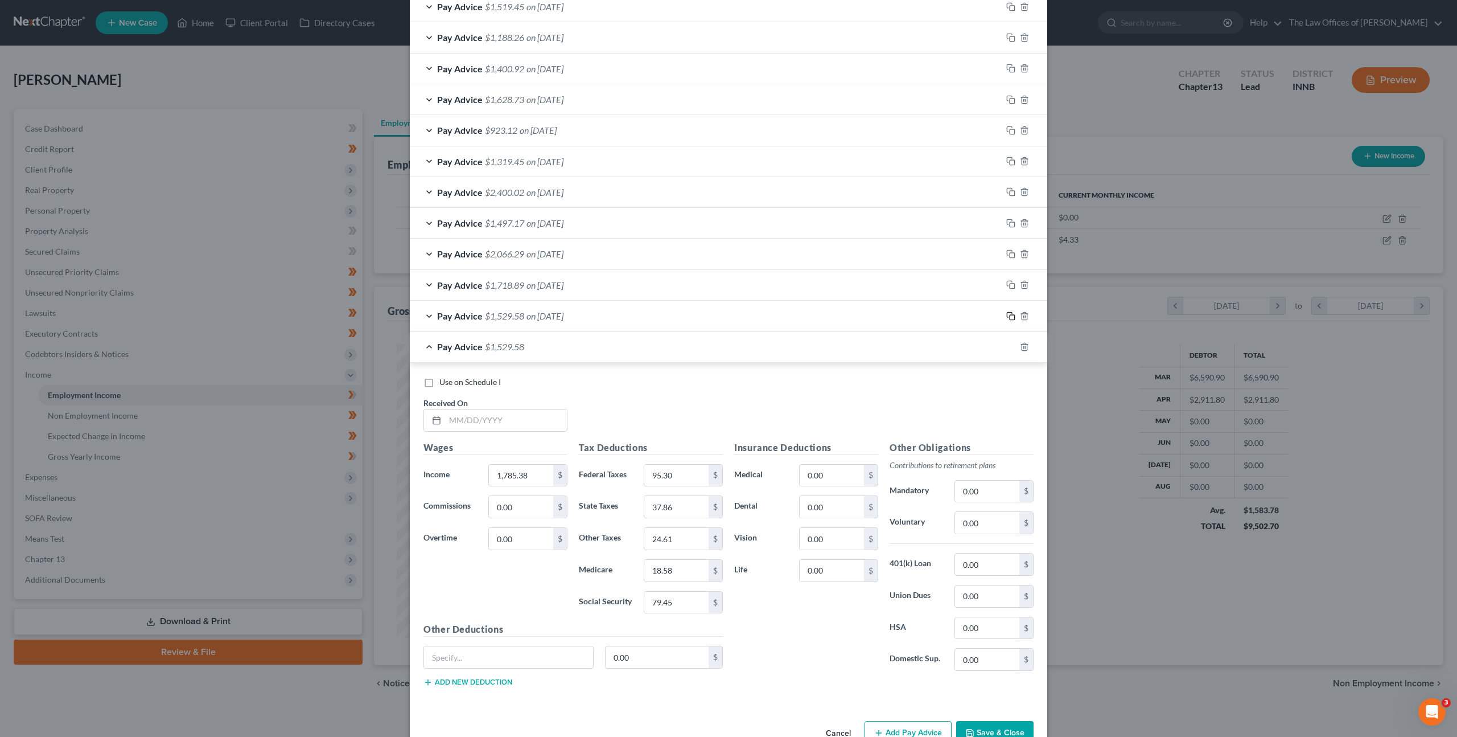
scroll to position [599, 0]
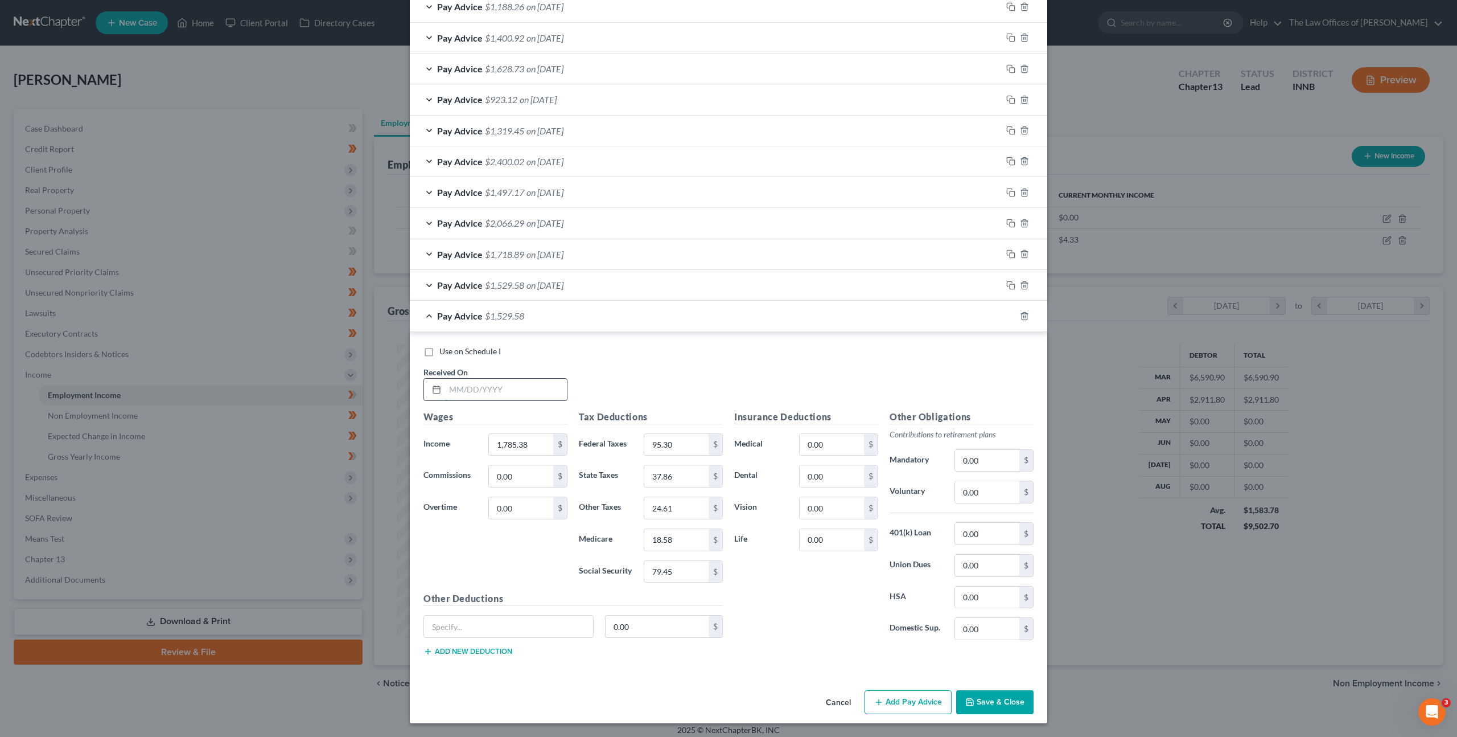
click at [516, 395] on input "text" at bounding box center [506, 390] width 122 height 22
click at [1010, 317] on rect "button" at bounding box center [1012, 317] width 5 height 5
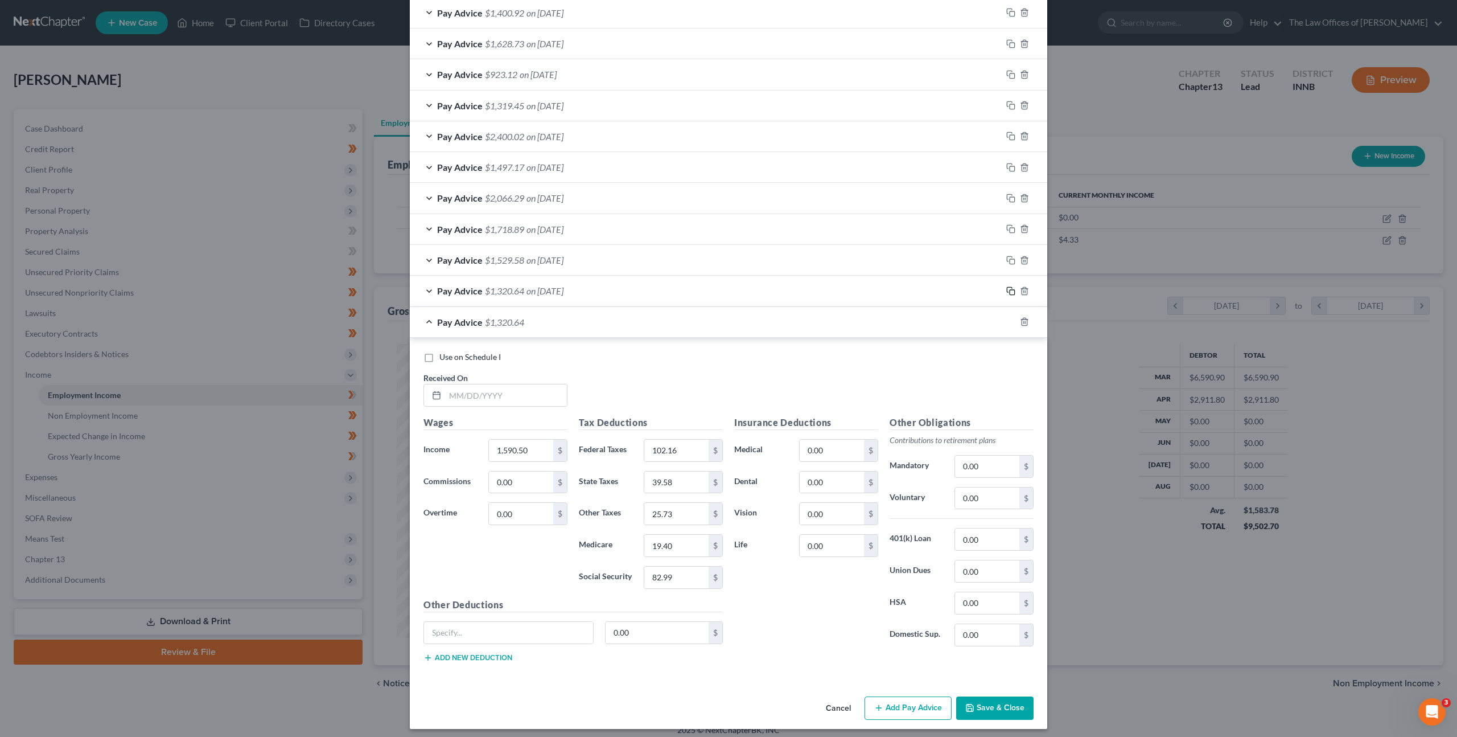
scroll to position [630, 0]
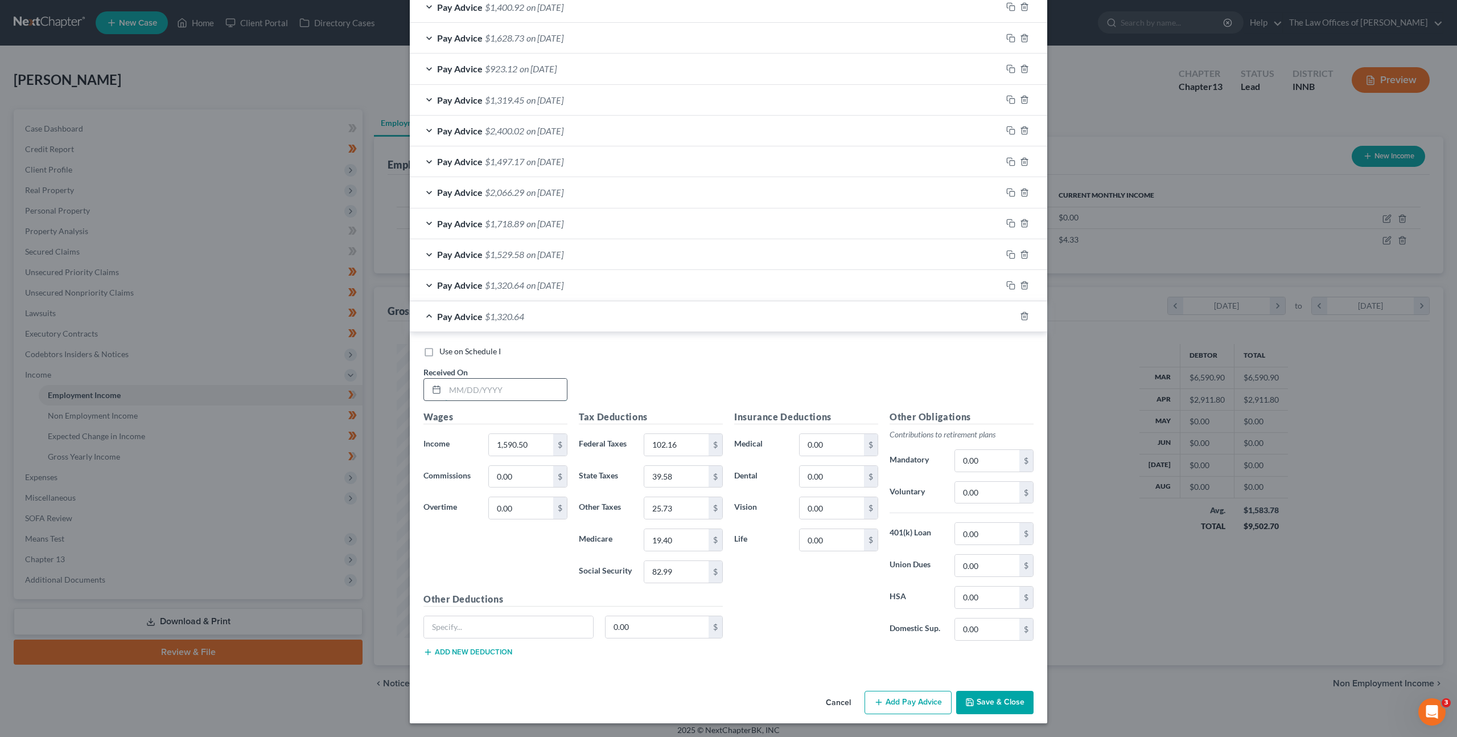
click at [491, 396] on input "text" at bounding box center [506, 390] width 122 height 22
drag, startPoint x: 1003, startPoint y: 317, endPoint x: 995, endPoint y: 318, distance: 8.1
click at [1007, 316] on icon "button" at bounding box center [1011, 315] width 9 height 9
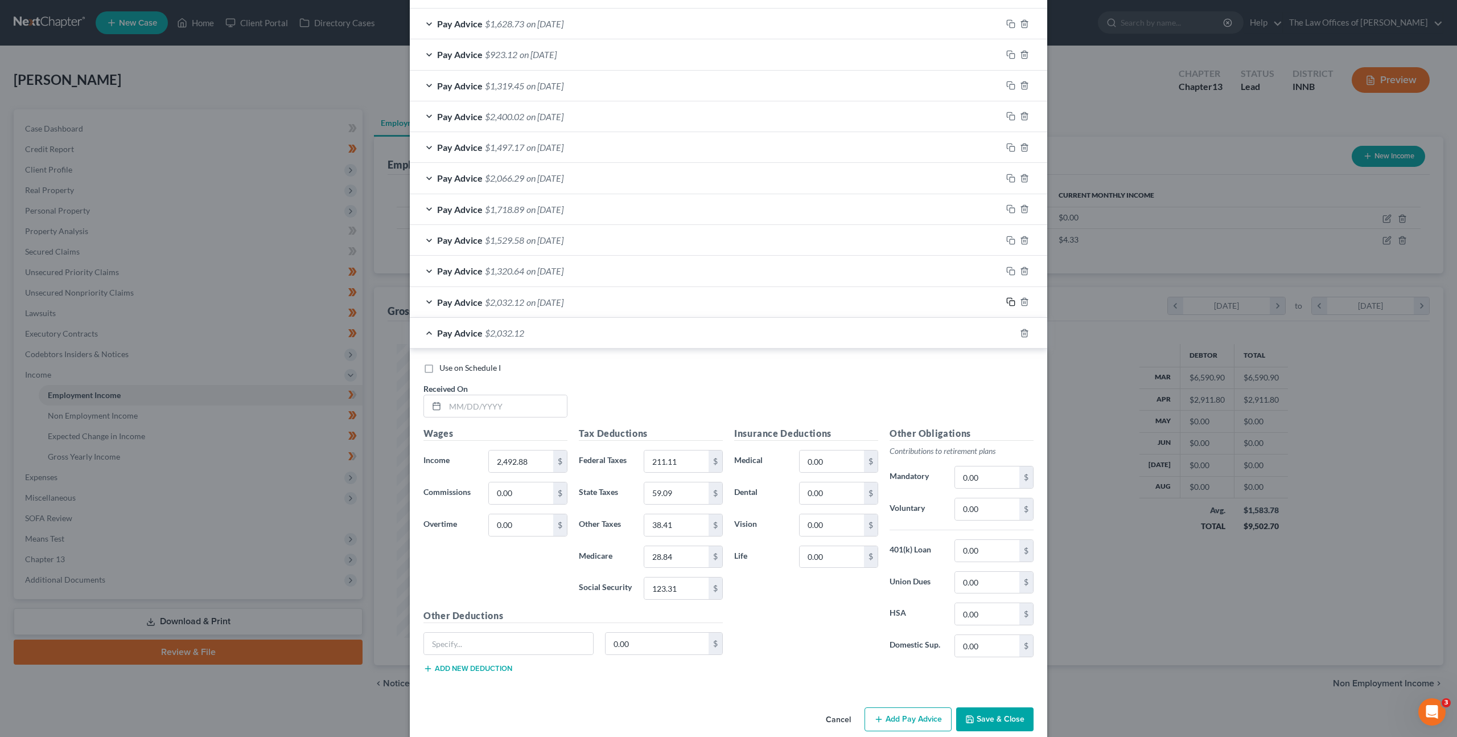
scroll to position [662, 0]
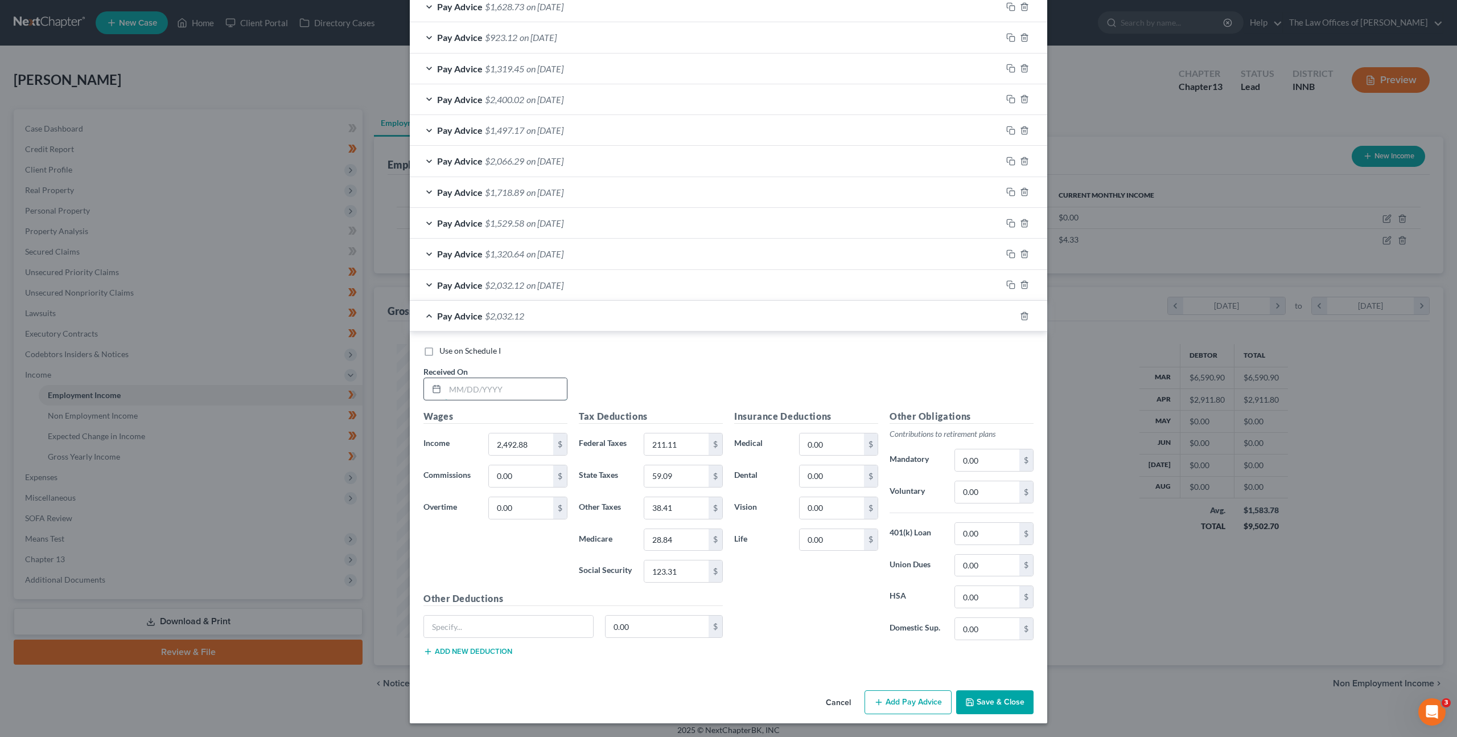
click at [513, 385] on input "text" at bounding box center [506, 389] width 122 height 22
click at [1007, 313] on icon "button" at bounding box center [1011, 315] width 9 height 9
drag, startPoint x: 518, startPoint y: 385, endPoint x: 864, endPoint y: 355, distance: 346.9
click at [519, 385] on input "text" at bounding box center [506, 390] width 122 height 22
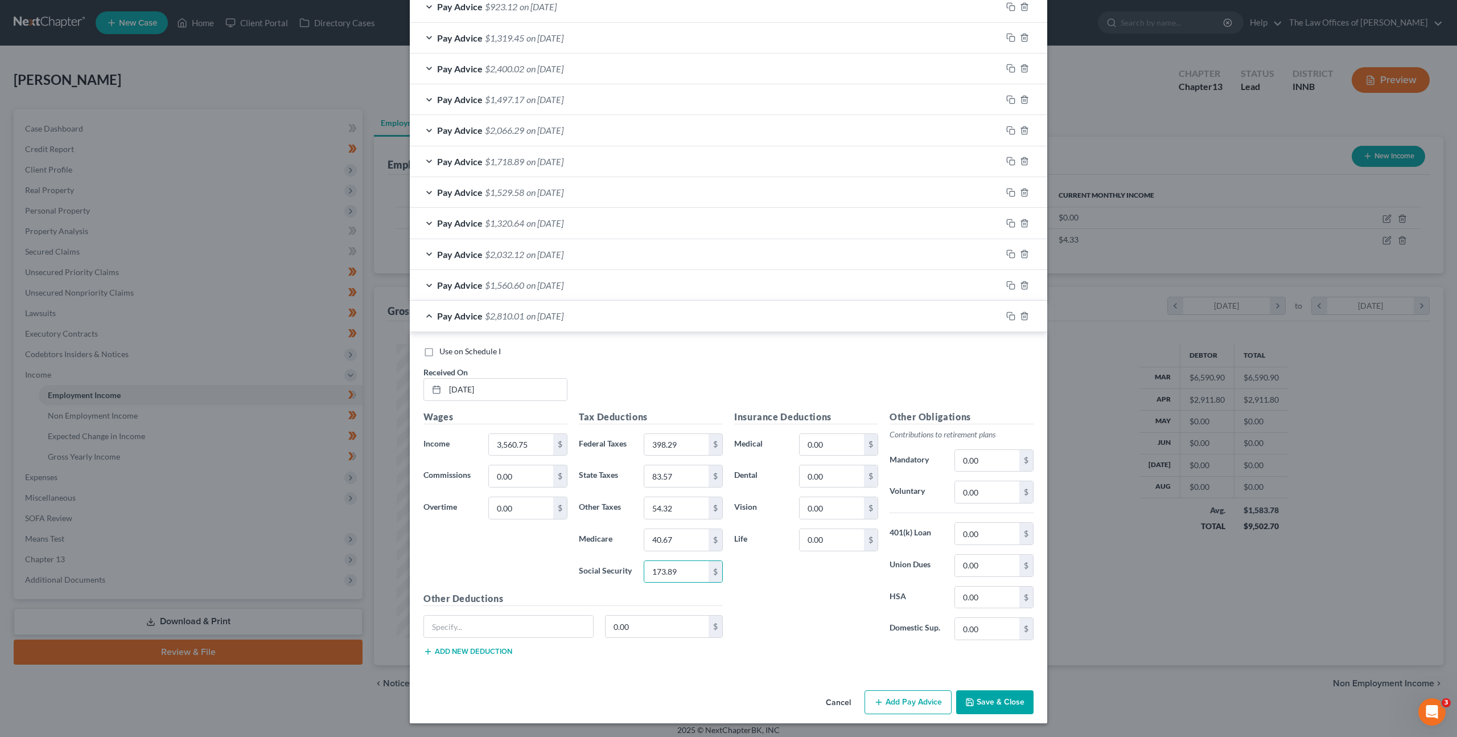
click at [790, 375] on div "Use on Schedule I Received On * [DATE]" at bounding box center [729, 378] width 622 height 64
click at [996, 692] on button "Save & Close" at bounding box center [994, 702] width 77 height 24
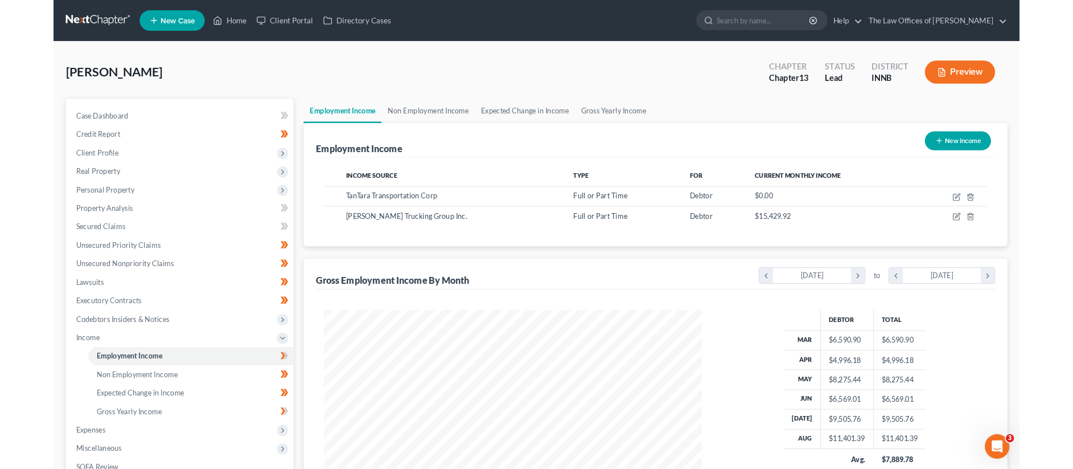
scroll to position [569083, 568849]
